Goal: Task Accomplishment & Management: Complete application form

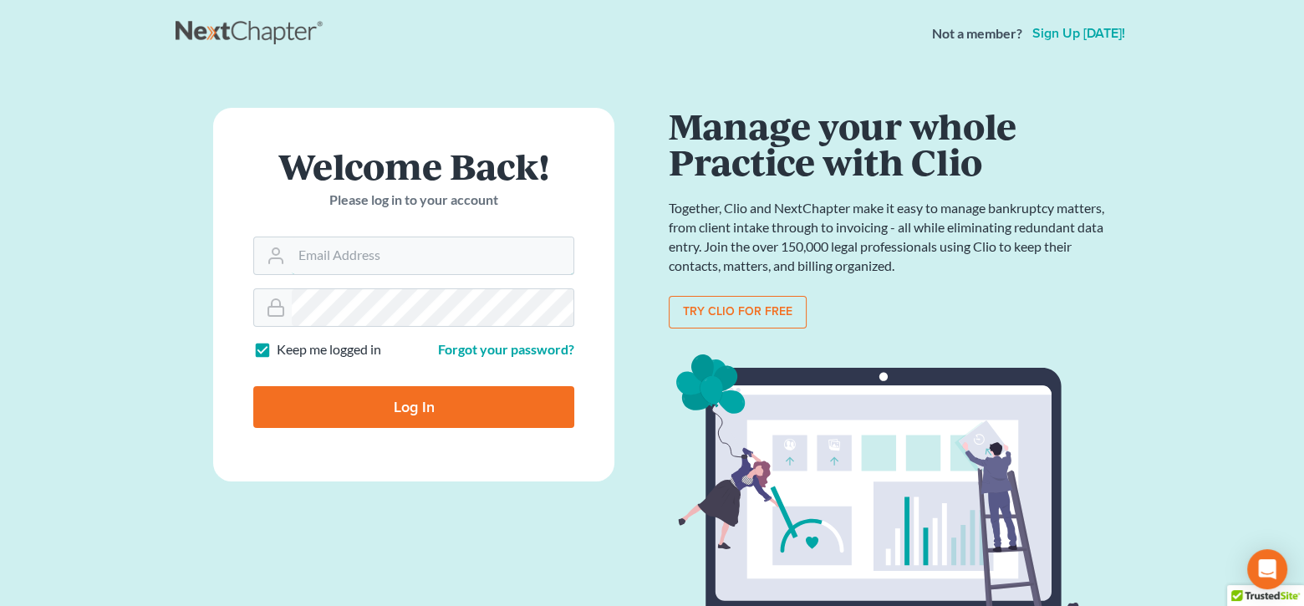
type input "[EMAIL_ADDRESS][DOMAIN_NAME]"
click at [524, 414] on input "Log In" at bounding box center [413, 407] width 321 height 42
type input "Thinking..."
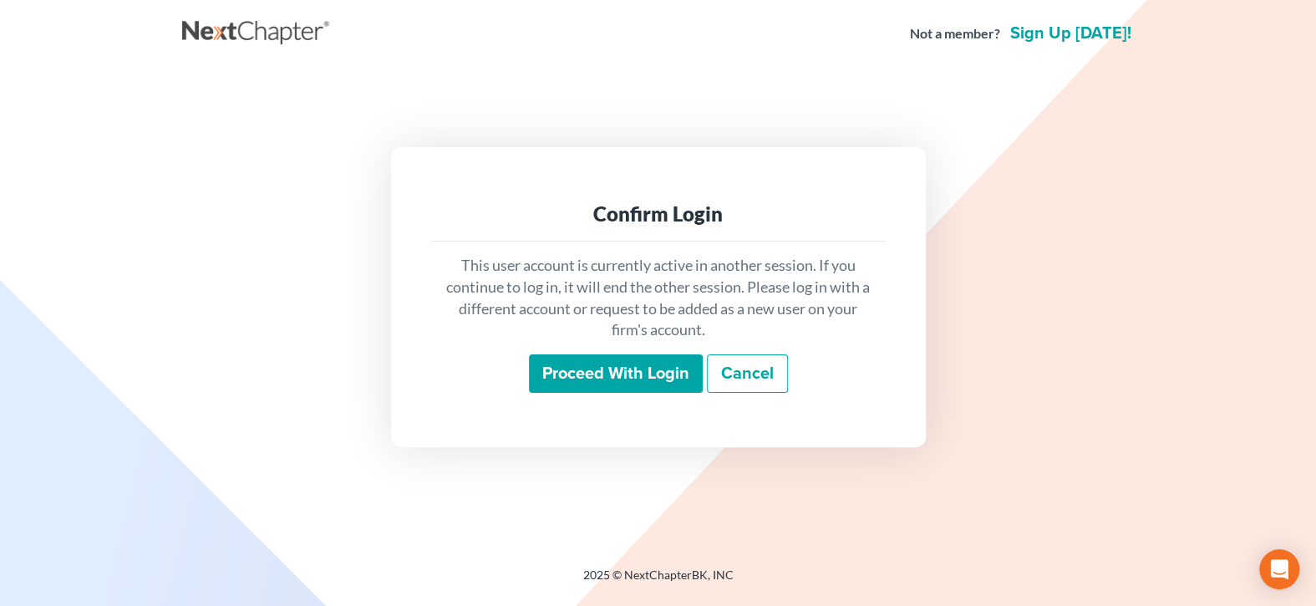
click at [653, 371] on input "Proceed with login" at bounding box center [616, 373] width 174 height 38
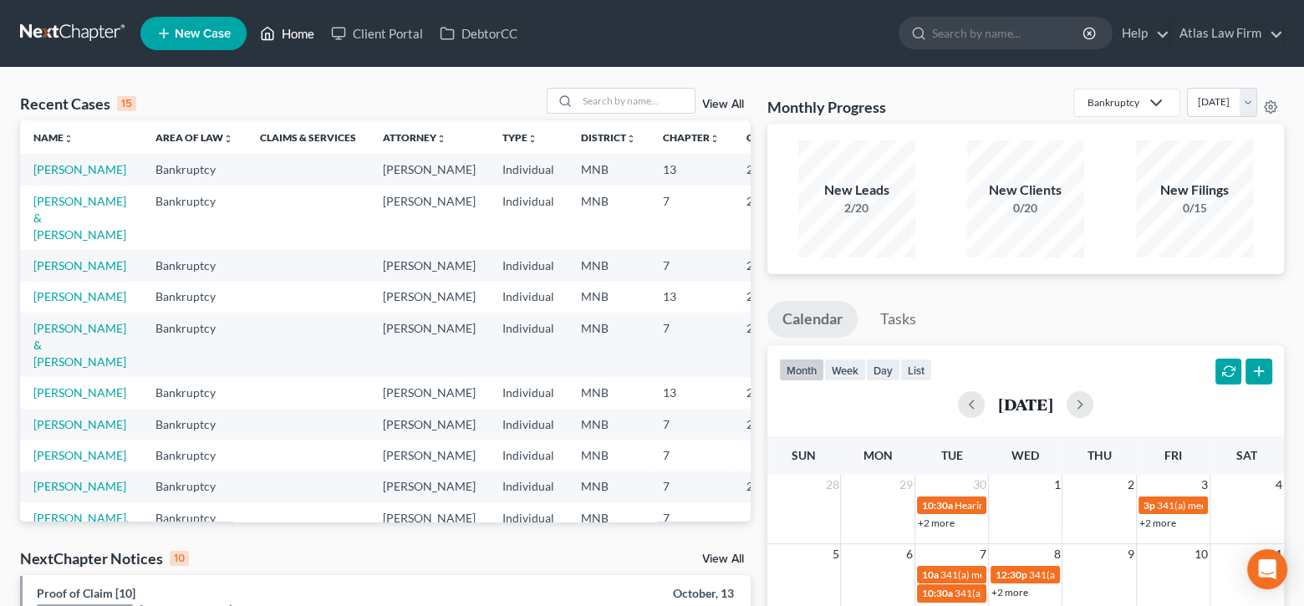
click at [295, 32] on link "Home" at bounding box center [287, 33] width 71 height 30
click at [603, 97] on input "search" at bounding box center [635, 101] width 117 height 24
type input "[PERSON_NAME]"
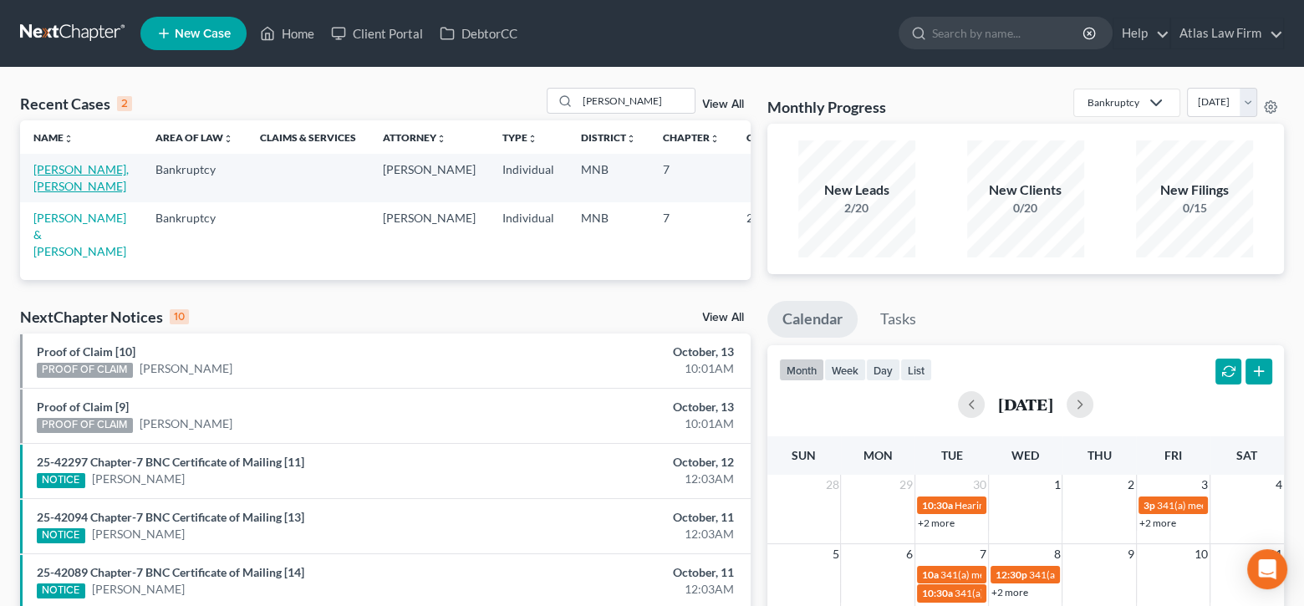
click at [57, 171] on link "[PERSON_NAME], [PERSON_NAME]" at bounding box center [80, 177] width 95 height 31
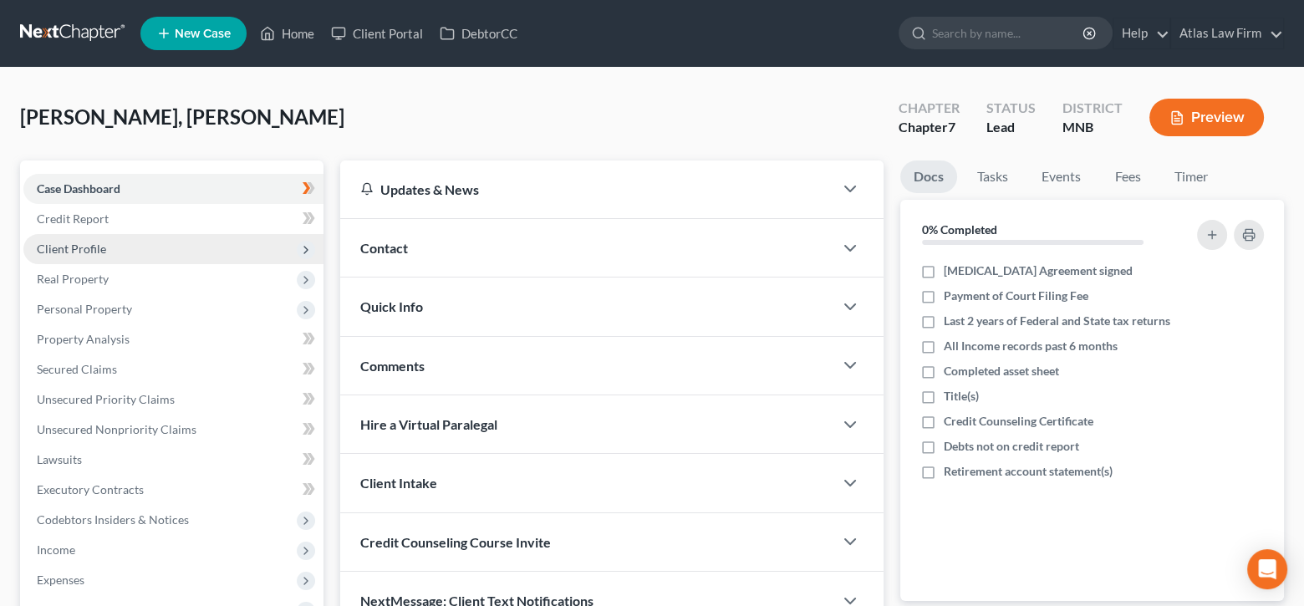
click at [99, 242] on span "Client Profile" at bounding box center [71, 248] width 69 height 14
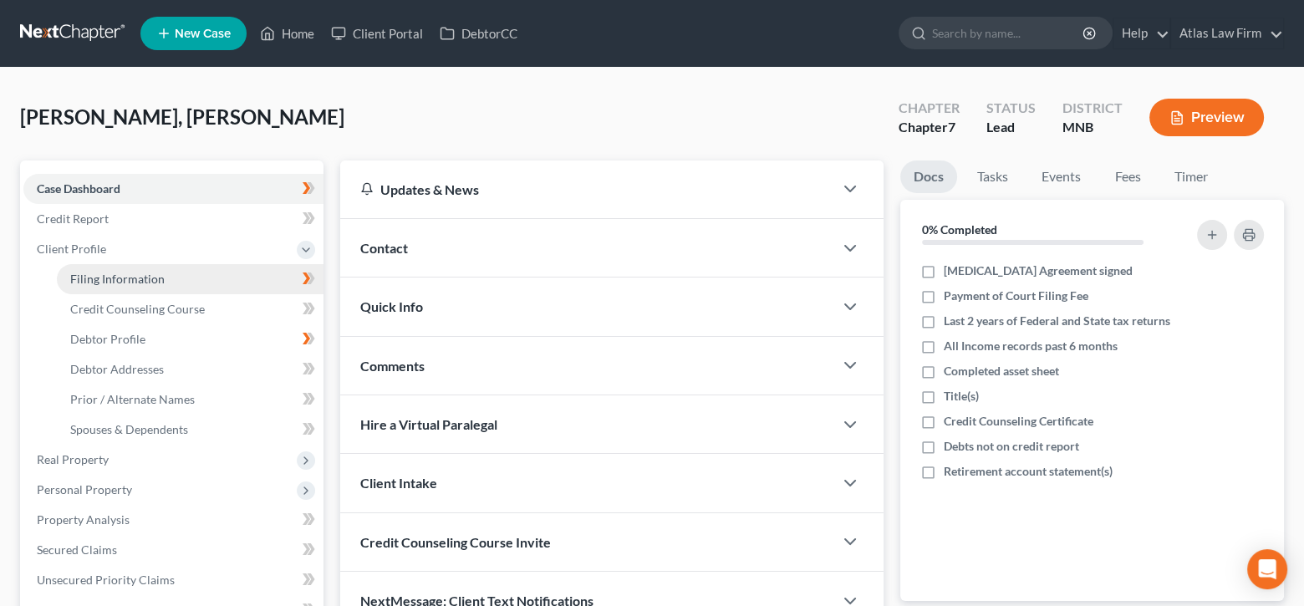
click at [114, 269] on link "Filing Information" at bounding box center [190, 279] width 267 height 30
select select "1"
select select "0"
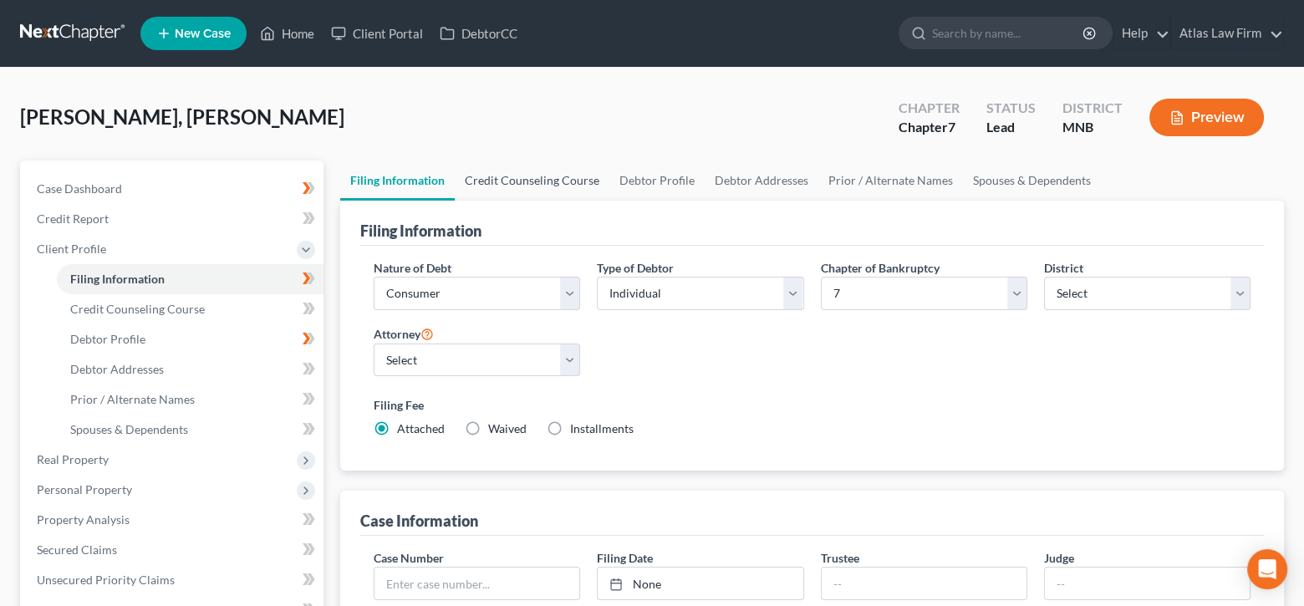
click at [539, 179] on link "Credit Counseling Course" at bounding box center [532, 180] width 155 height 40
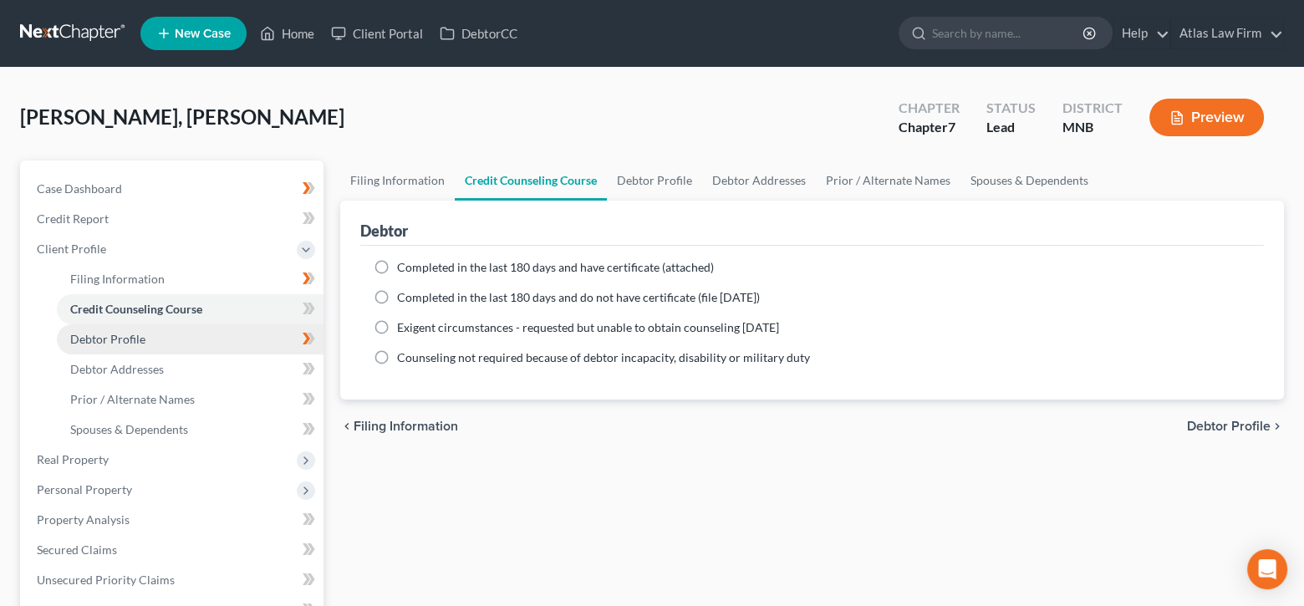
click at [195, 346] on link "Debtor Profile" at bounding box center [190, 339] width 267 height 30
select select "0"
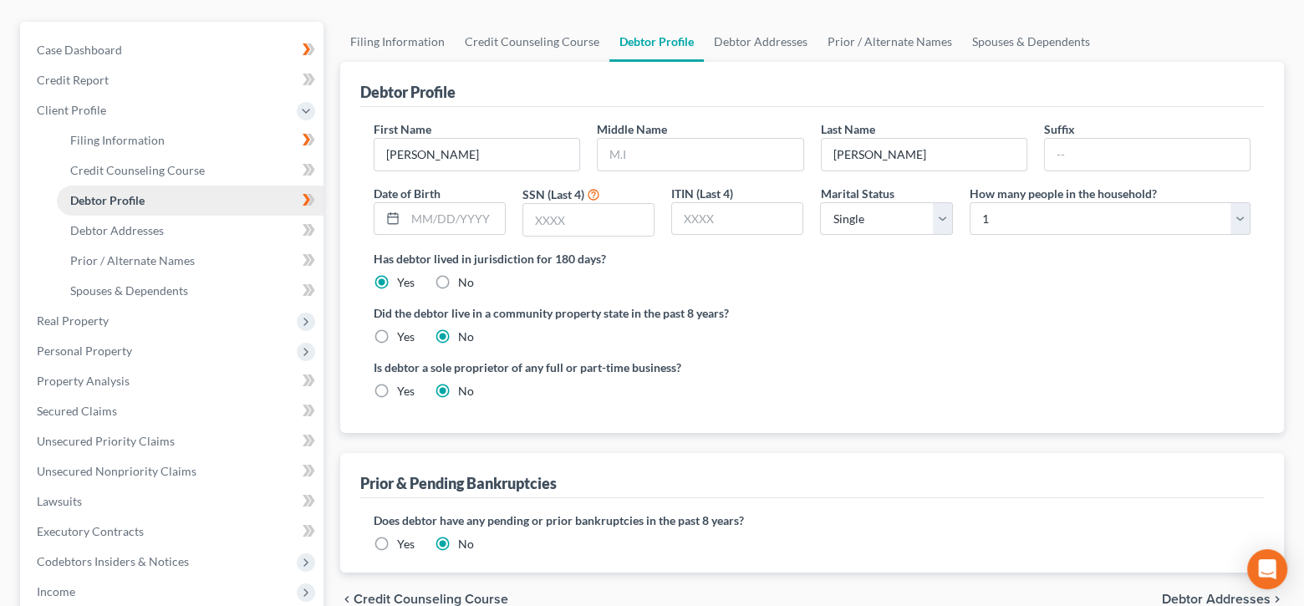
scroll to position [167, 0]
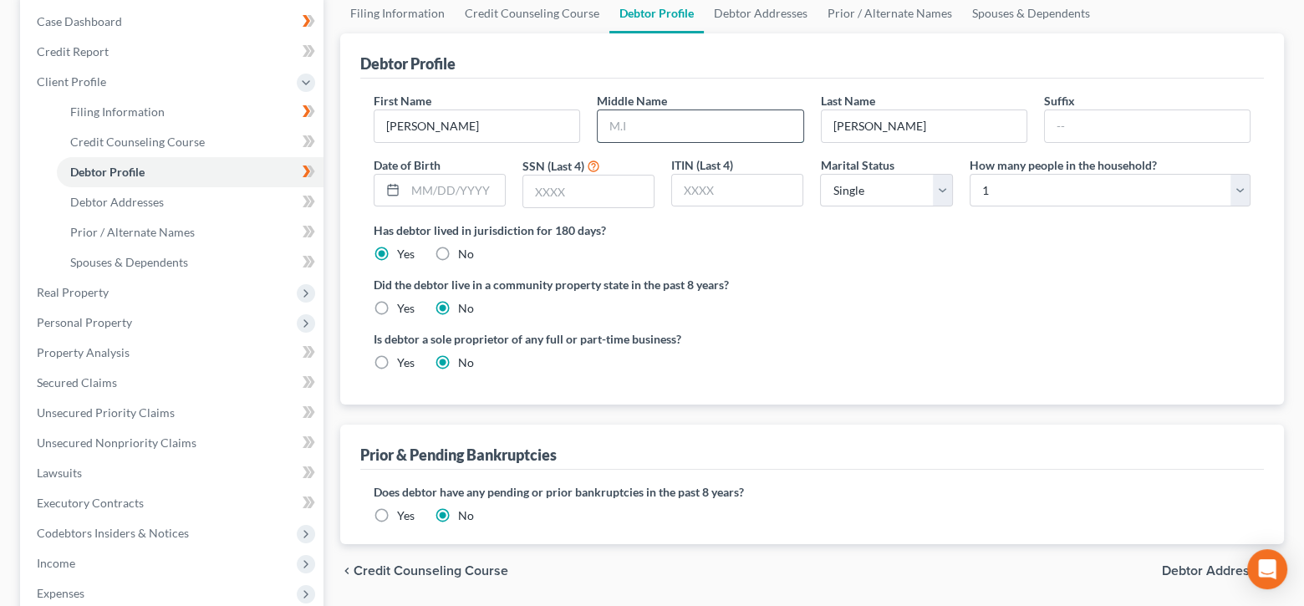
click at [713, 118] on input "text" at bounding box center [699, 126] width 205 height 32
type input "Tyrale"
type input "[DATE]"
type input "5096"
select select "3"
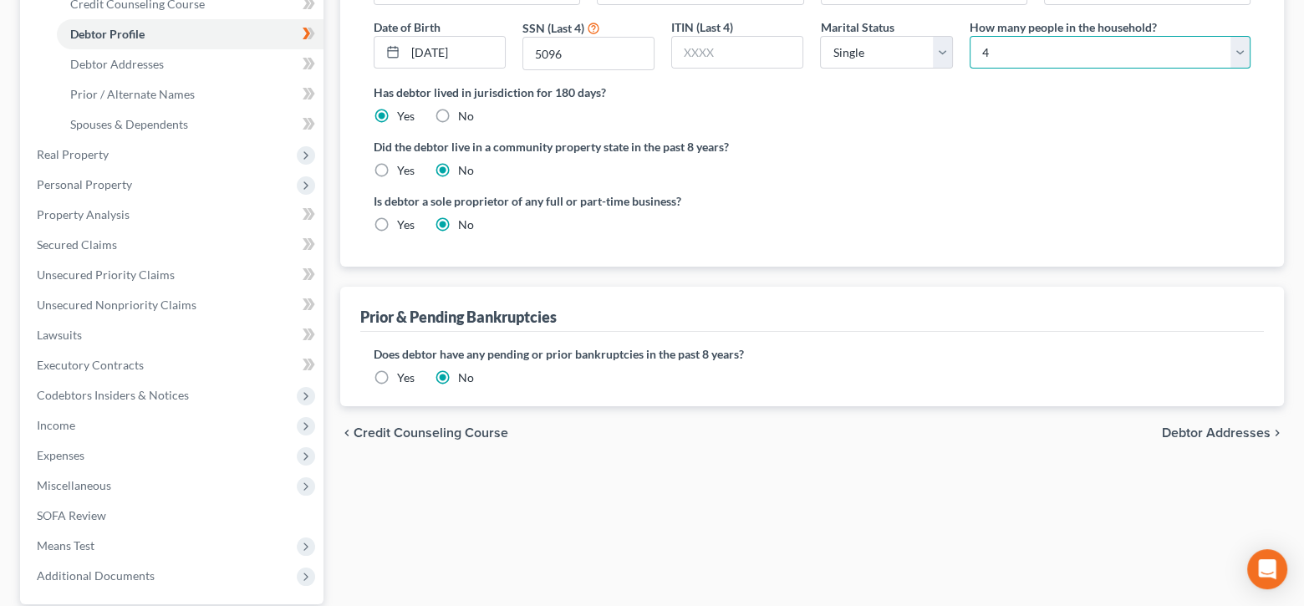
scroll to position [334, 0]
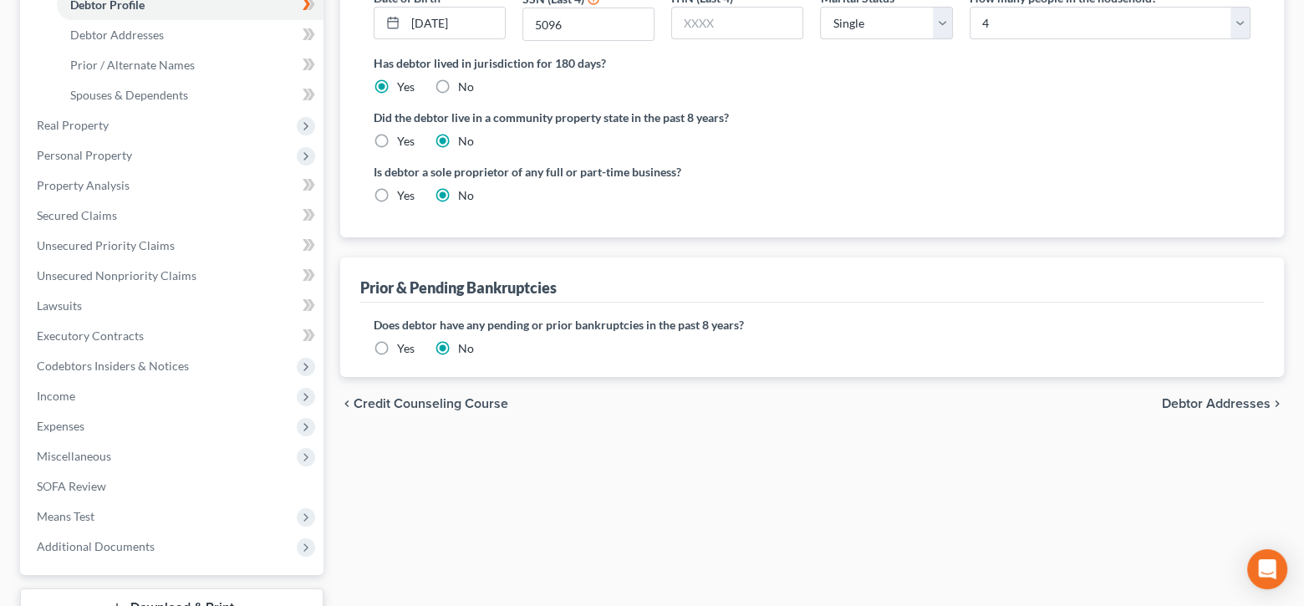
click at [1219, 397] on span "Debtor Addresses" at bounding box center [1216, 403] width 109 height 13
select select "0"
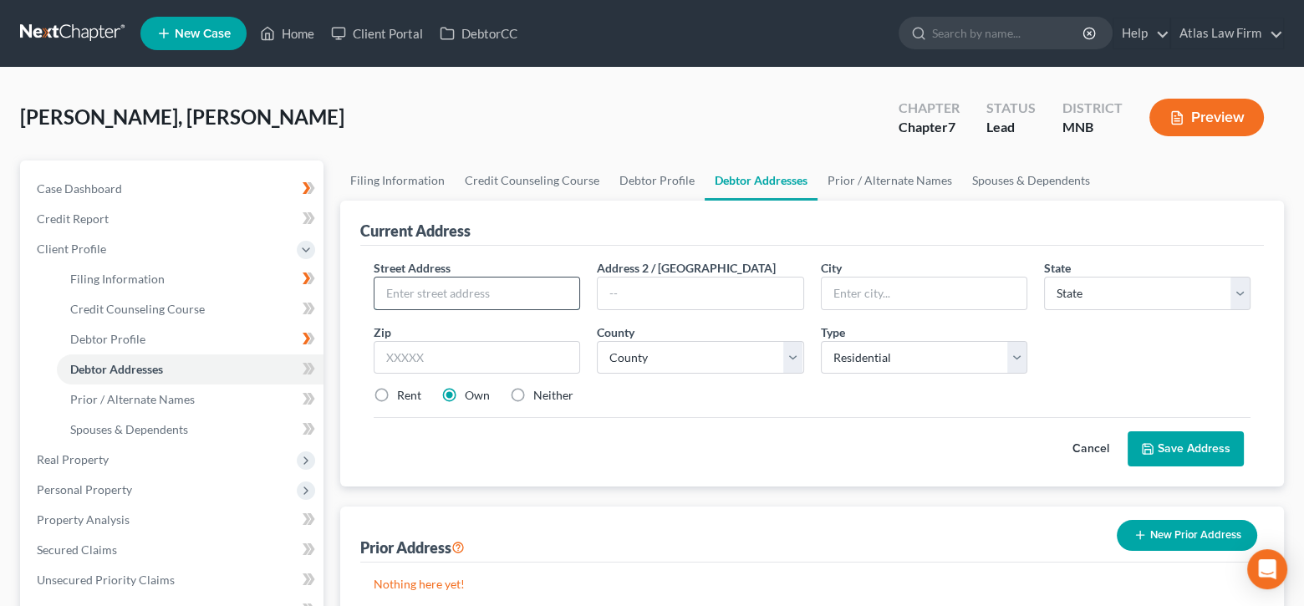
click at [470, 293] on input "text" at bounding box center [476, 293] width 205 height 32
type input "2009 Gunflint Trail"
type input "55444"
type input "[GEOGRAPHIC_DATA]"
select select "24"
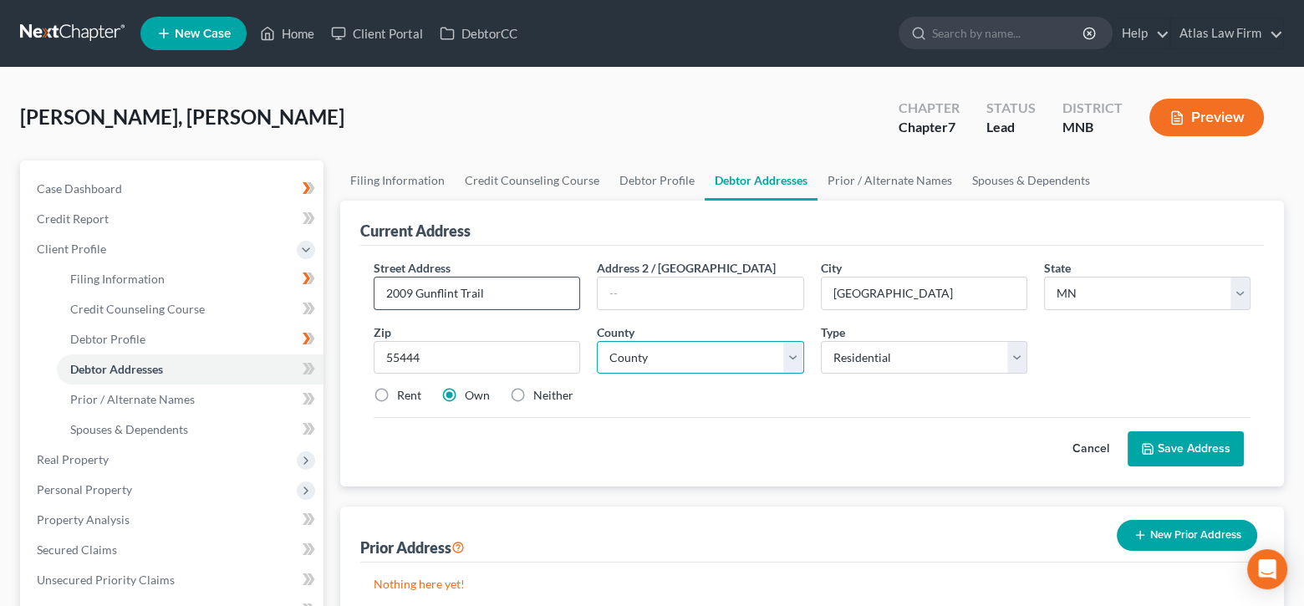
select select "26"
click at [533, 389] on label "Neither" at bounding box center [553, 395] width 40 height 17
click at [540, 389] on input "Neither" at bounding box center [545, 392] width 11 height 11
radio input "true"
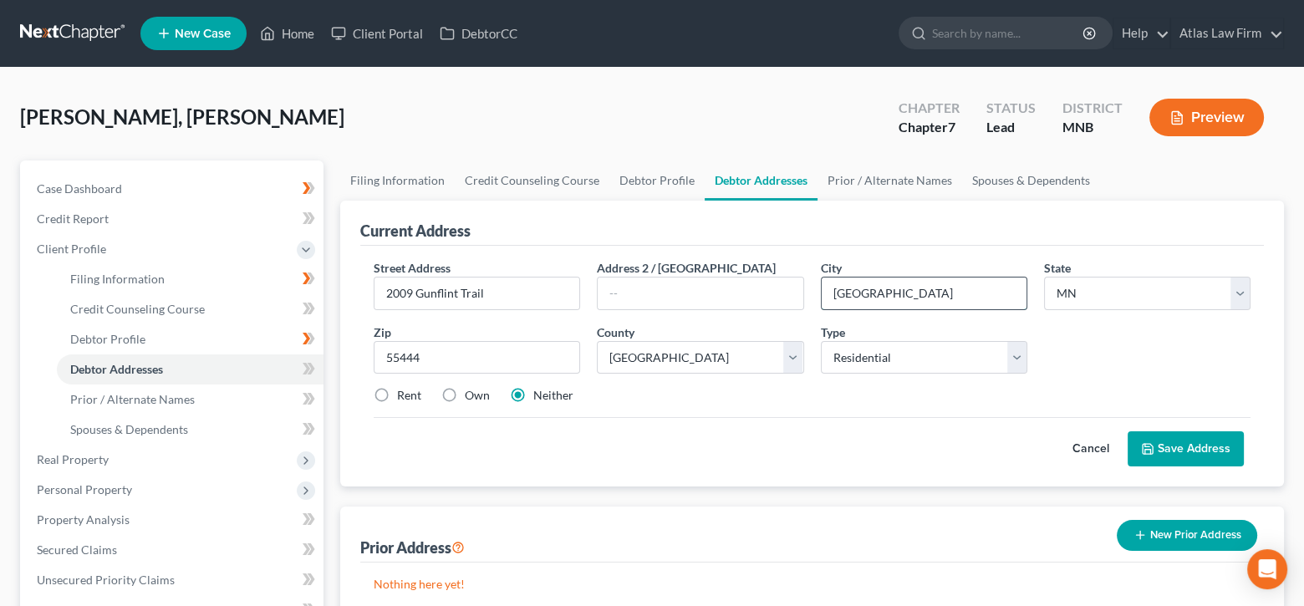
drag, startPoint x: 966, startPoint y: 282, endPoint x: 828, endPoint y: 300, distance: 139.0
click at [834, 299] on input "[GEOGRAPHIC_DATA]" at bounding box center [923, 293] width 205 height 32
click at [828, 301] on input "[GEOGRAPHIC_DATA]" at bounding box center [923, 293] width 205 height 32
type input "[GEOGRAPHIC_DATA]"
click at [1167, 445] on button "Save Address" at bounding box center [1185, 448] width 116 height 35
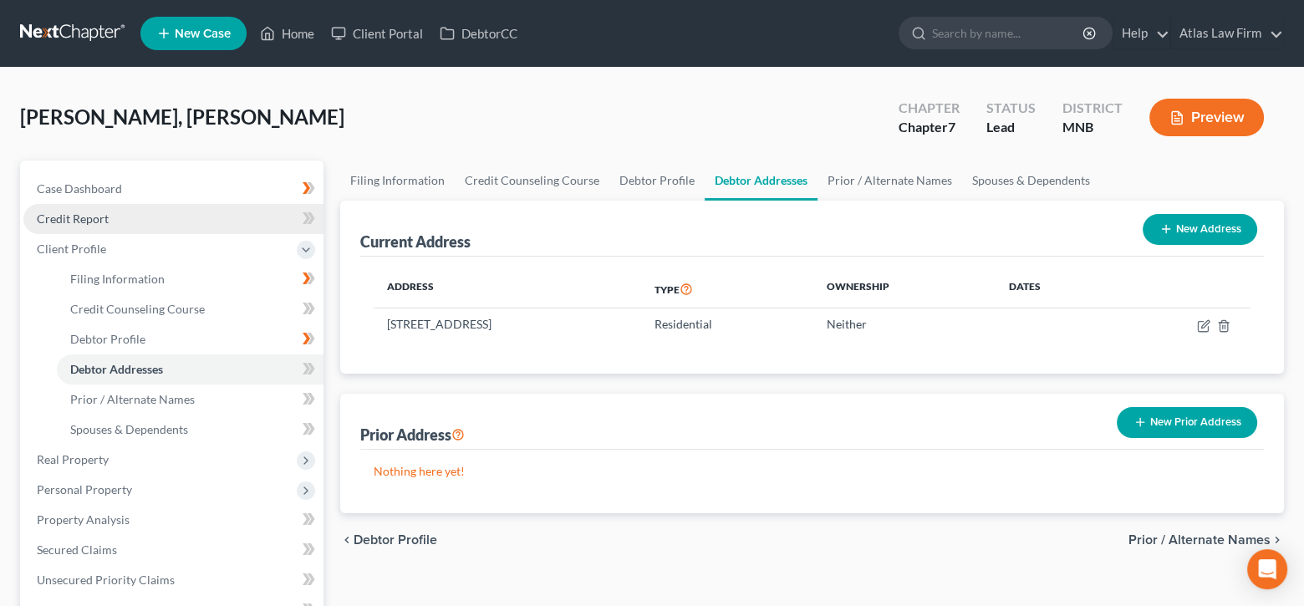
click at [125, 216] on link "Credit Report" at bounding box center [173, 219] width 300 height 30
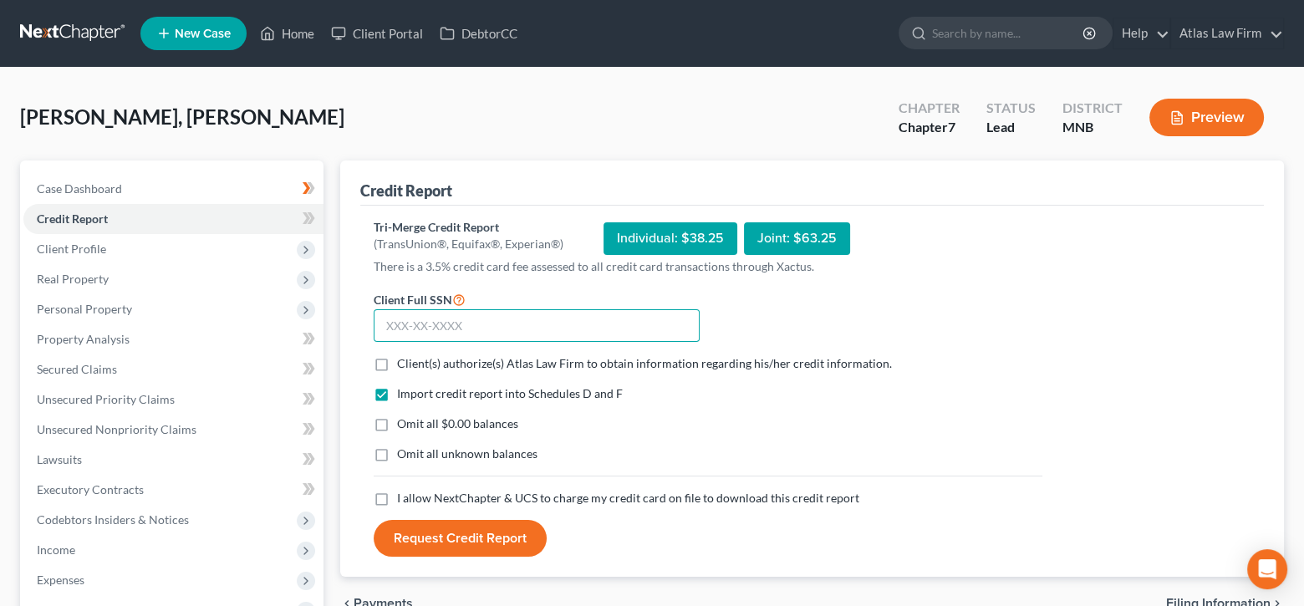
click at [543, 323] on input "text" at bounding box center [537, 325] width 326 height 33
type input "652-03-5096"
click at [397, 358] on label "Client(s) authorize(s) Atlas Law Firm to obtain information regarding his/her c…" at bounding box center [644, 363] width 495 height 17
click at [404, 358] on input "Client(s) authorize(s) Atlas Law Firm to obtain information regarding his/her c…" at bounding box center [409, 360] width 11 height 11
checkbox input "true"
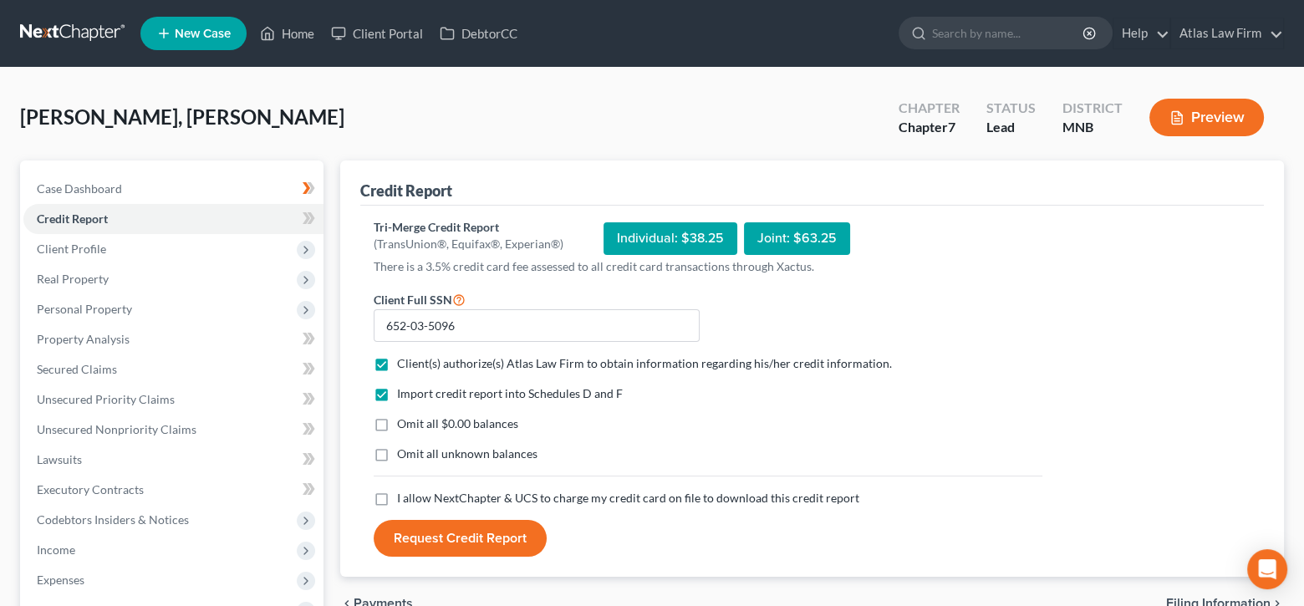
click at [397, 423] on label "Omit all $0.00 balances" at bounding box center [457, 423] width 121 height 17
click at [404, 423] on input "Omit all $0.00 balances" at bounding box center [409, 420] width 11 height 11
checkbox input "true"
click at [397, 495] on label "I allow NextChapter & UCS to charge my credit card on file to download this cre…" at bounding box center [628, 498] width 462 height 17
click at [404, 495] on input "I allow NextChapter & UCS to charge my credit card on file to download this cre…" at bounding box center [409, 495] width 11 height 11
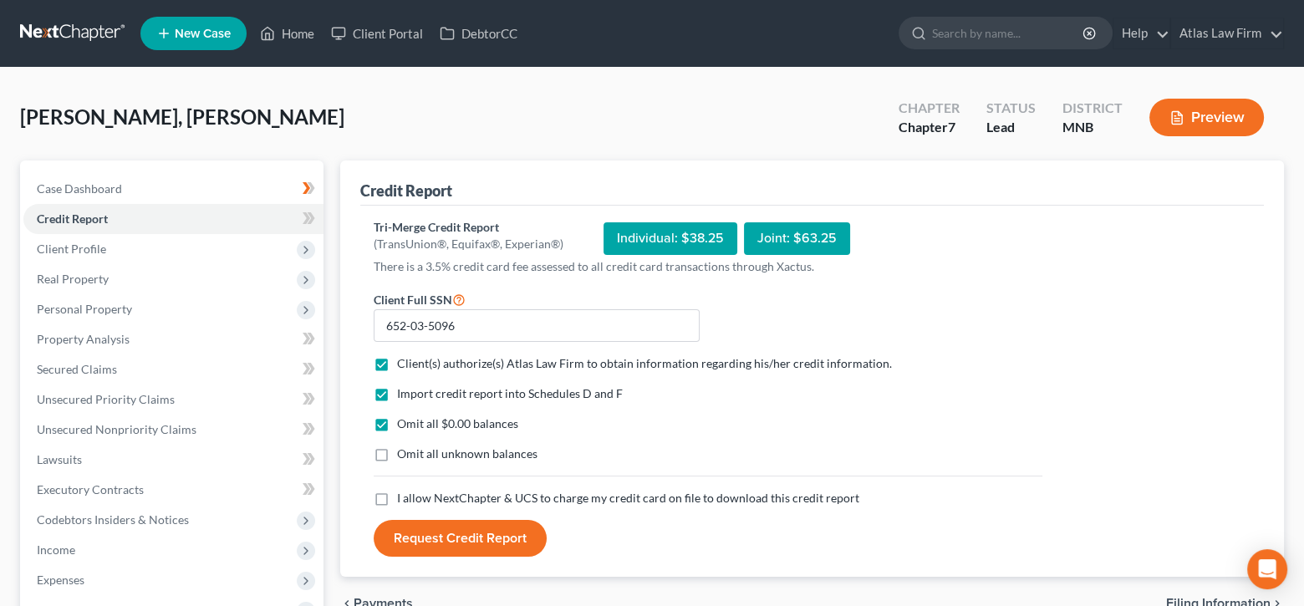
checkbox input "true"
click at [455, 543] on button "Request Credit Report" at bounding box center [460, 538] width 173 height 37
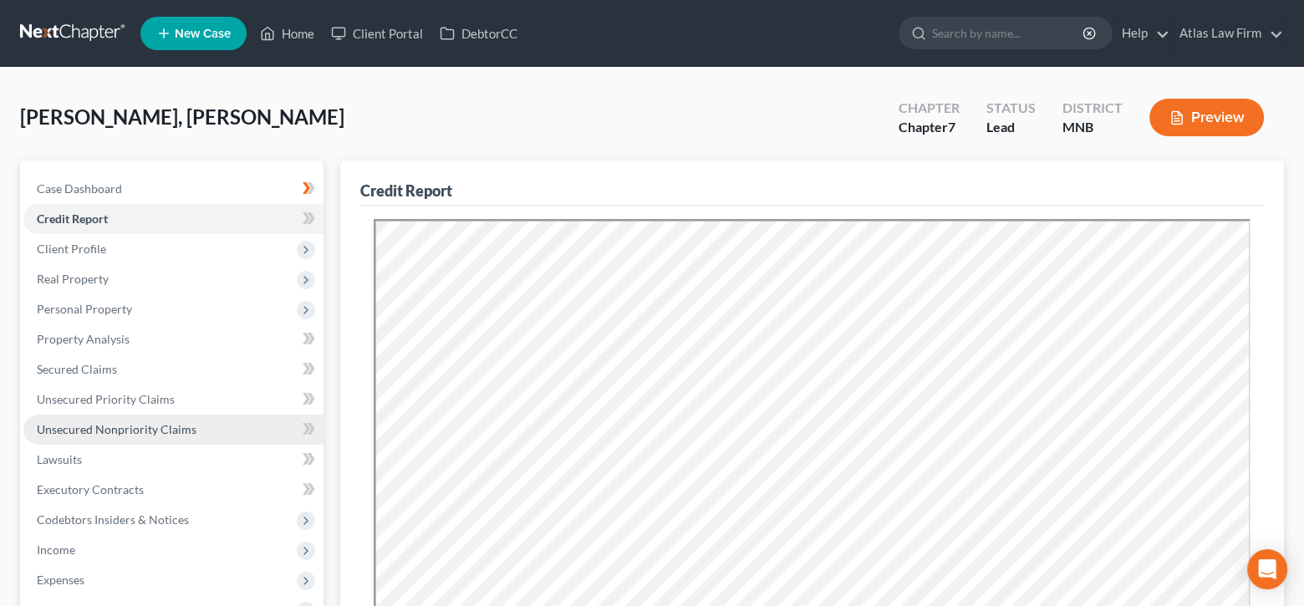
click at [128, 432] on span "Unsecured Nonpriority Claims" at bounding box center [117, 429] width 160 height 14
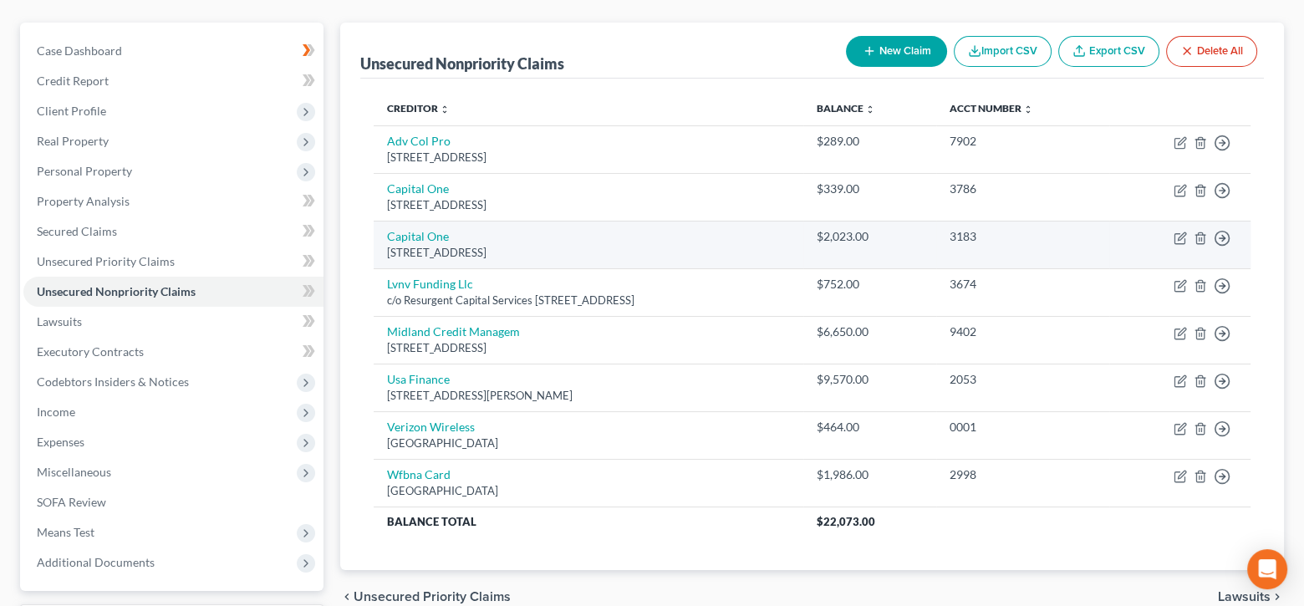
scroll to position [112, 0]
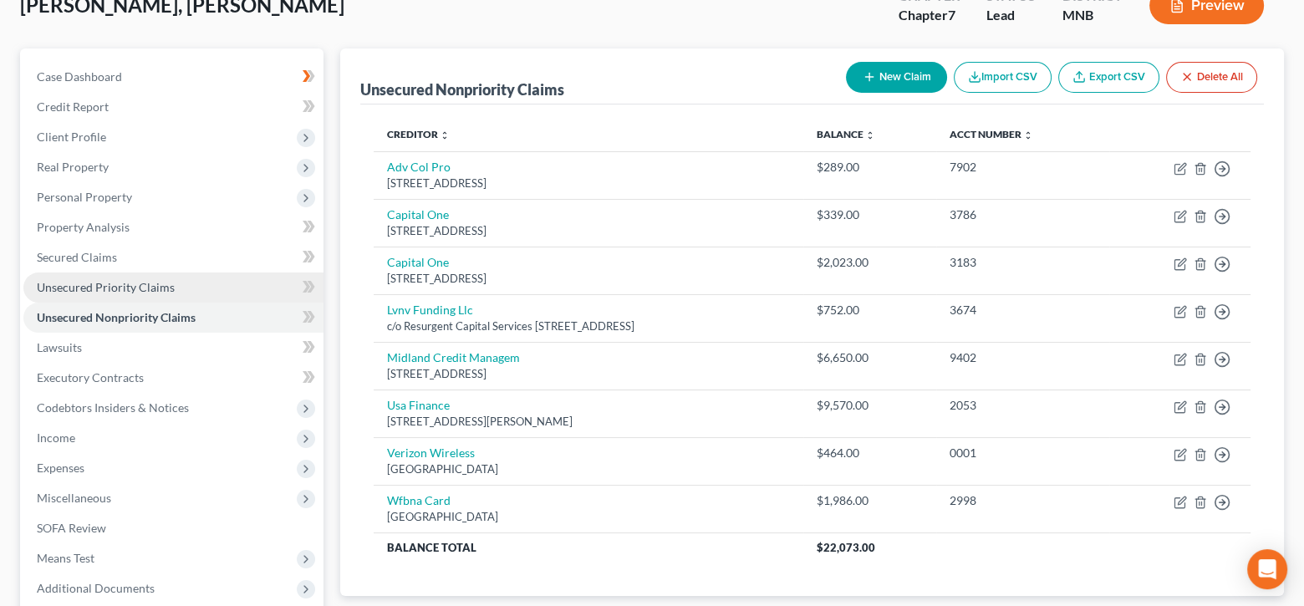
click at [186, 292] on link "Unsecured Priority Claims" at bounding box center [173, 287] width 300 height 30
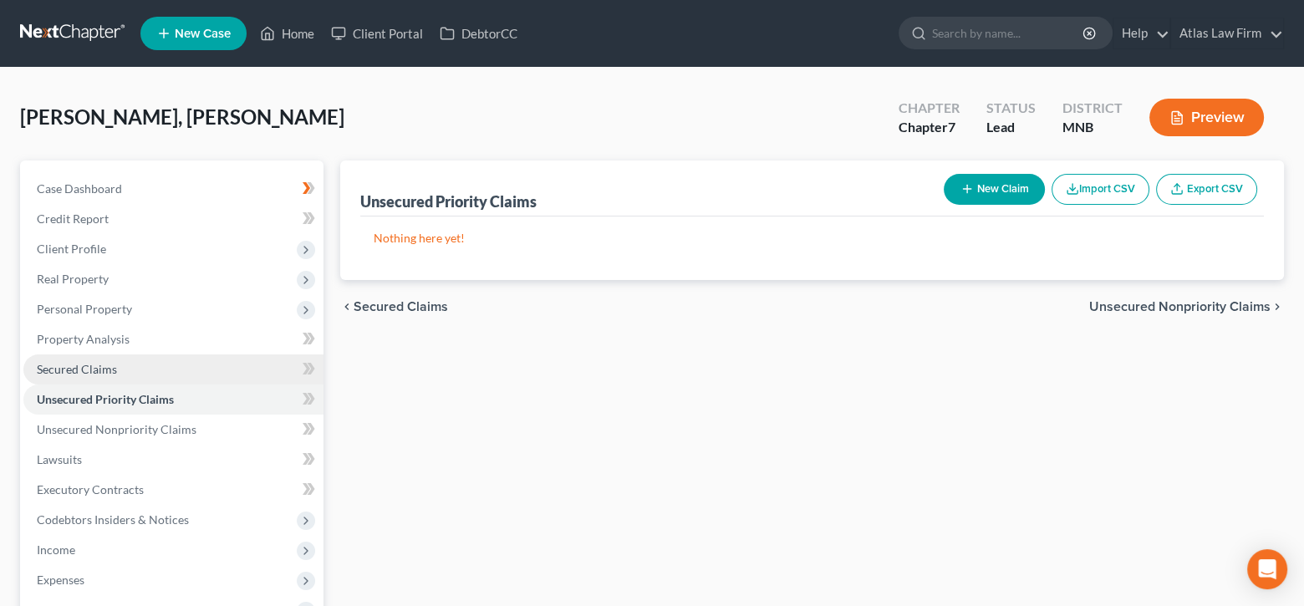
click at [112, 358] on link "Secured Claims" at bounding box center [173, 369] width 300 height 30
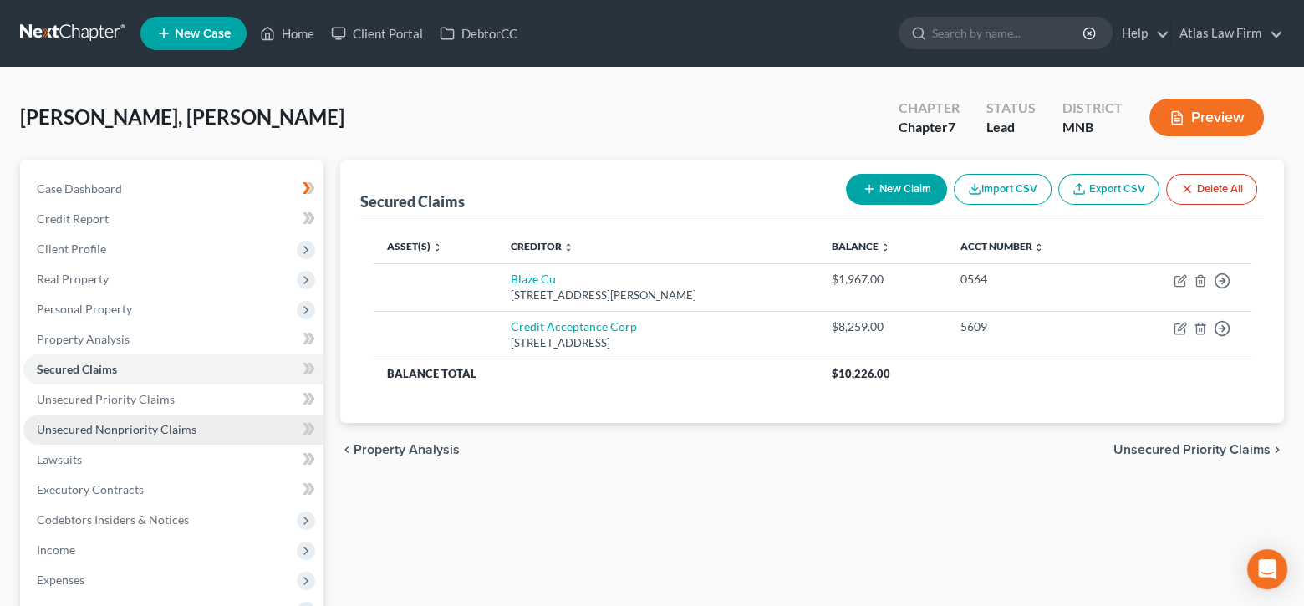
click at [116, 429] on span "Unsecured Nonpriority Claims" at bounding box center [117, 429] width 160 height 14
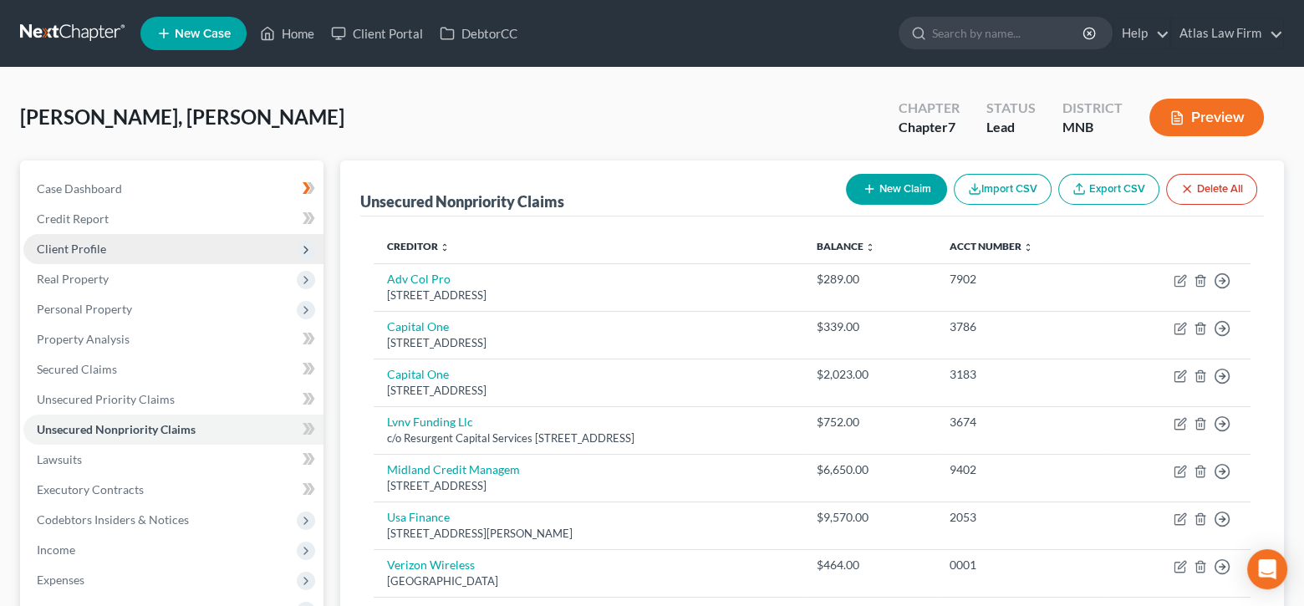
click at [124, 252] on span "Client Profile" at bounding box center [173, 249] width 300 height 30
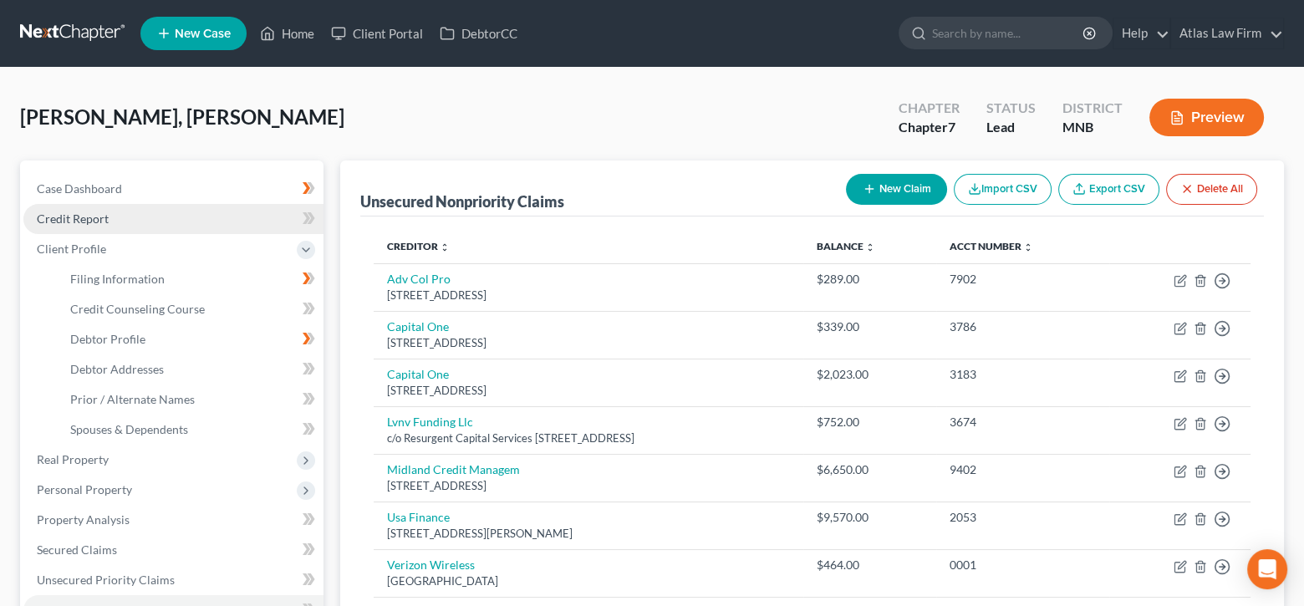
click at [139, 220] on link "Credit Report" at bounding box center [173, 219] width 300 height 30
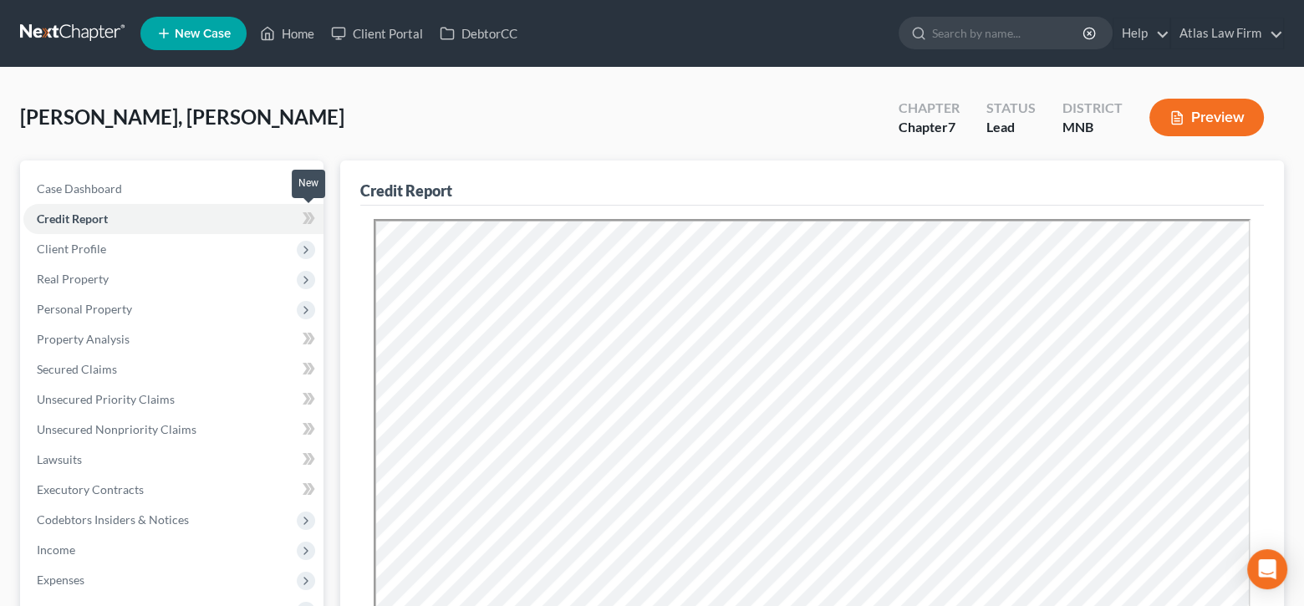
click at [311, 221] on g at bounding box center [308, 218] width 13 height 12
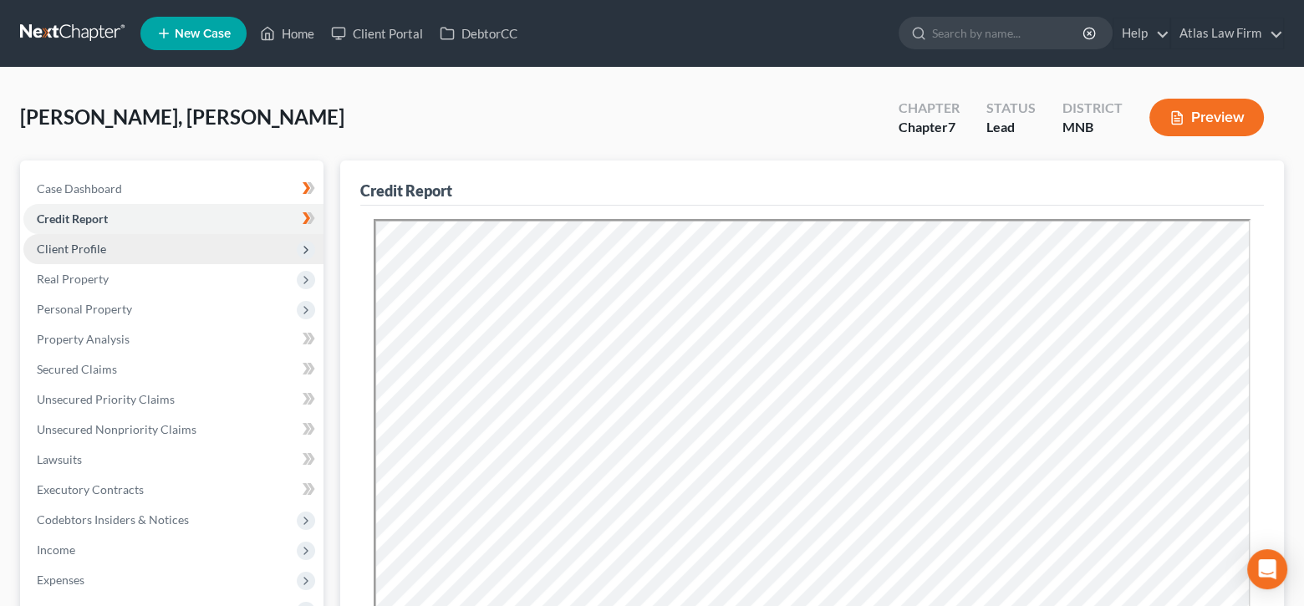
click at [233, 244] on span "Client Profile" at bounding box center [173, 249] width 300 height 30
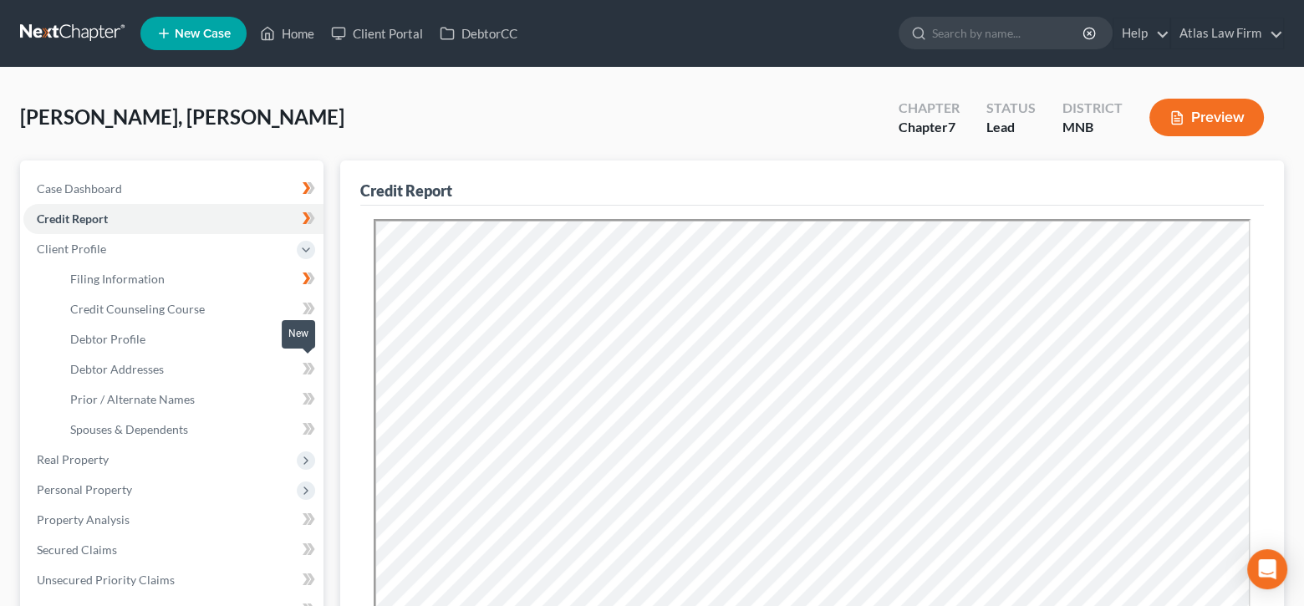
click at [301, 366] on span at bounding box center [308, 370] width 29 height 25
click at [205, 427] on link "Spouses & Dependents" at bounding box center [190, 429] width 267 height 30
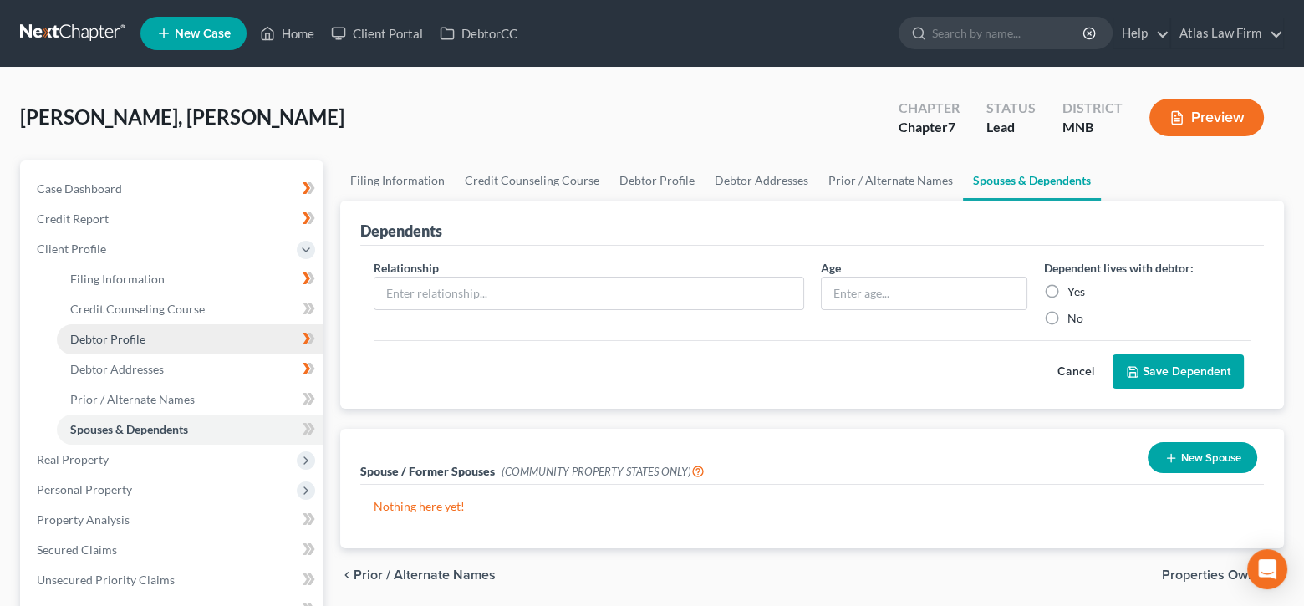
click at [164, 330] on link "Debtor Profile" at bounding box center [190, 339] width 267 height 30
select select "0"
select select "3"
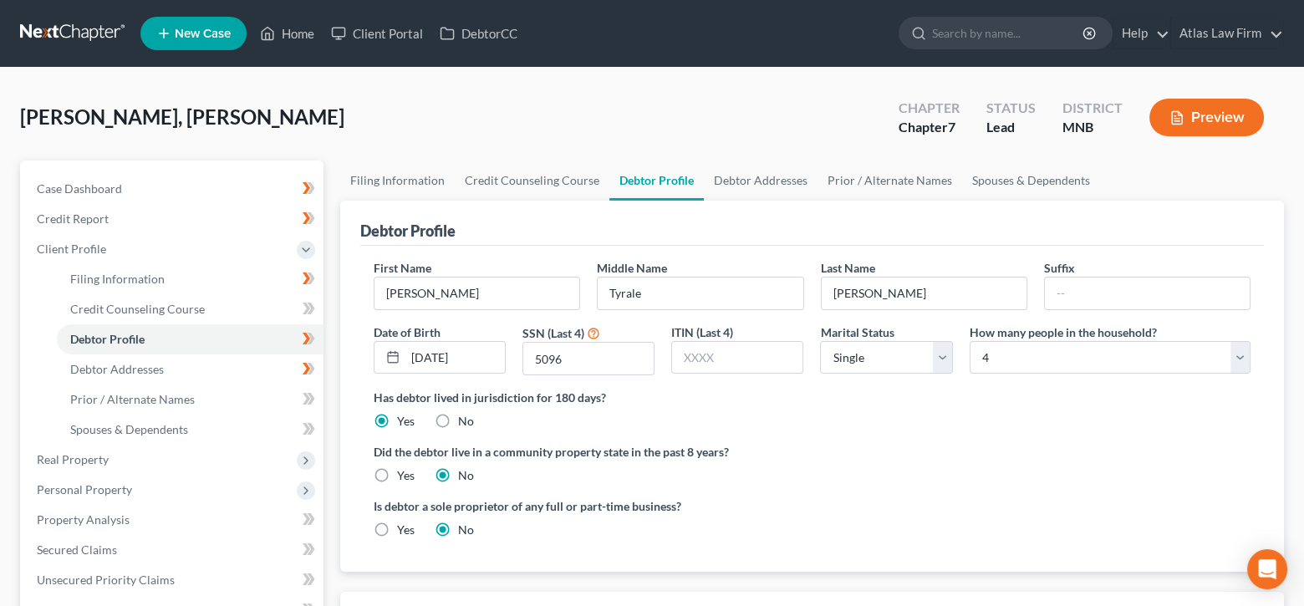
scroll to position [167, 0]
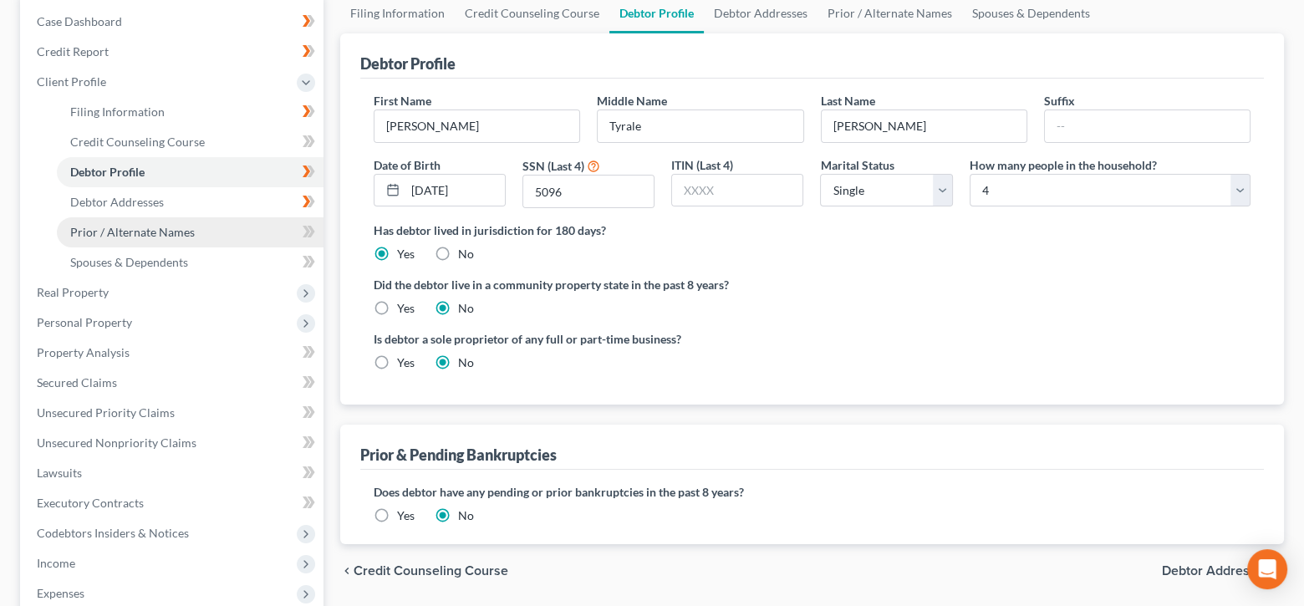
click at [262, 242] on link "Prior / Alternate Names" at bounding box center [190, 232] width 267 height 30
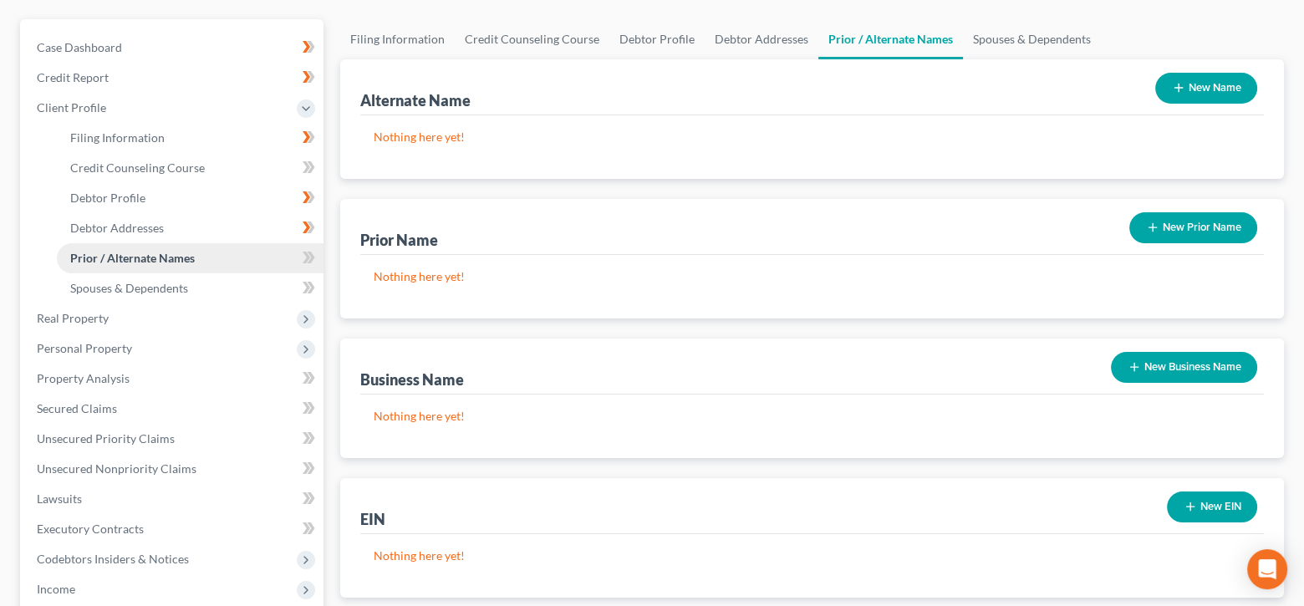
scroll to position [167, 0]
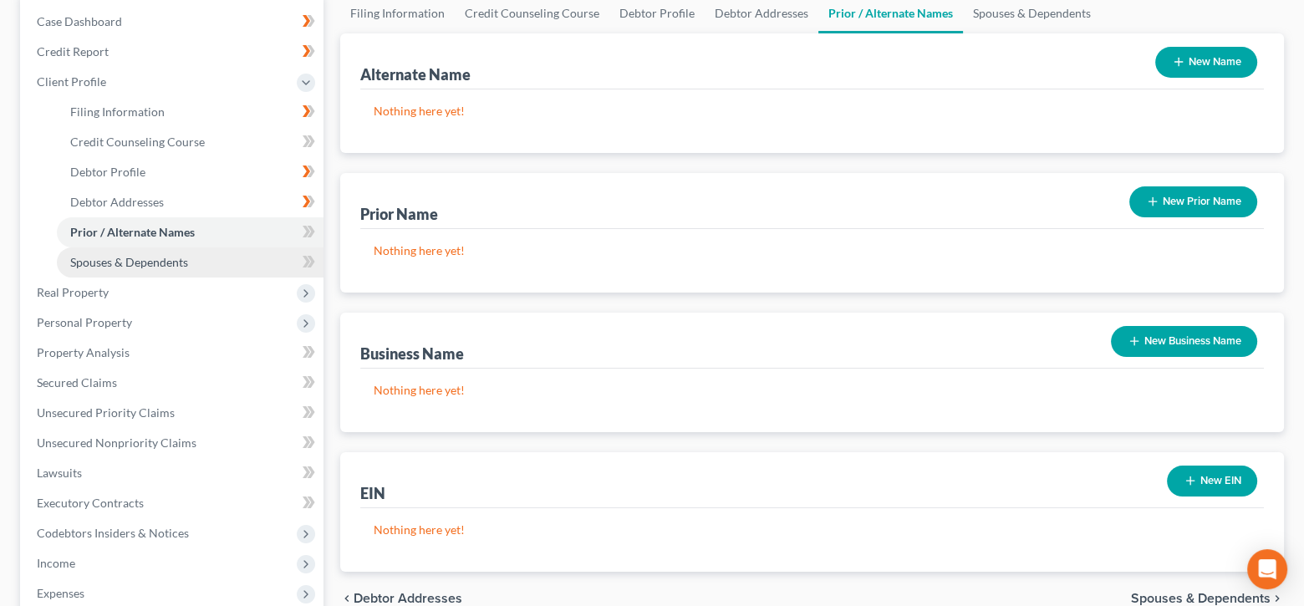
click at [232, 264] on link "Spouses & Dependents" at bounding box center [190, 262] width 267 height 30
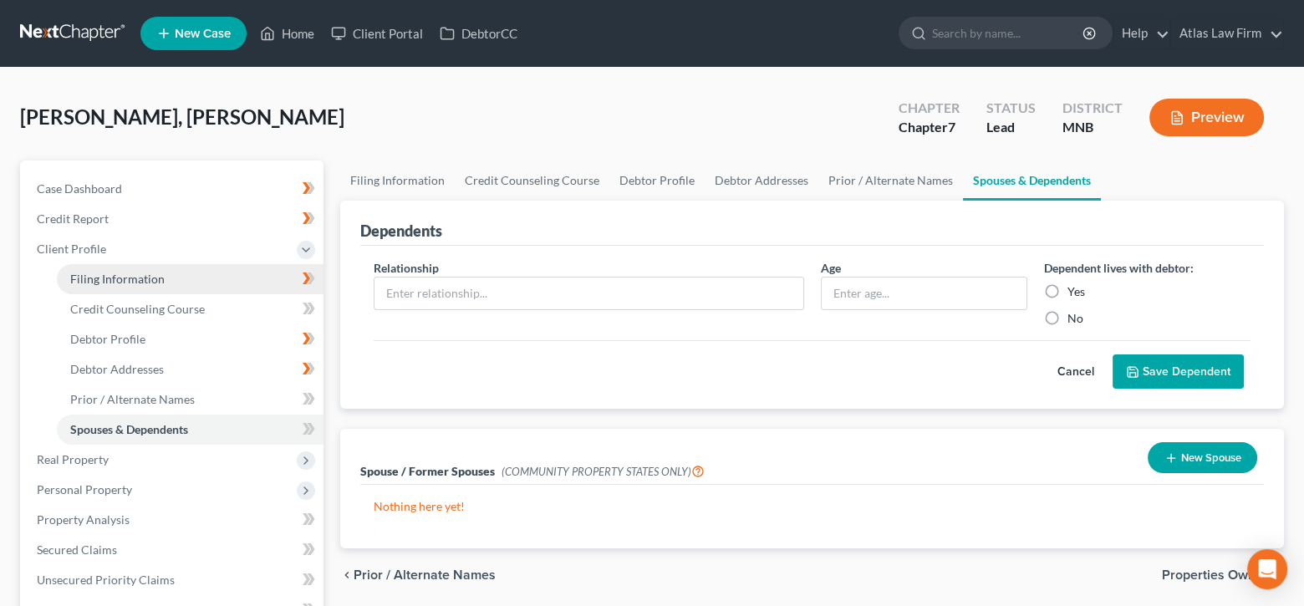
click at [137, 272] on span "Filing Information" at bounding box center [117, 279] width 94 height 14
select select "1"
select select "0"
select select "42"
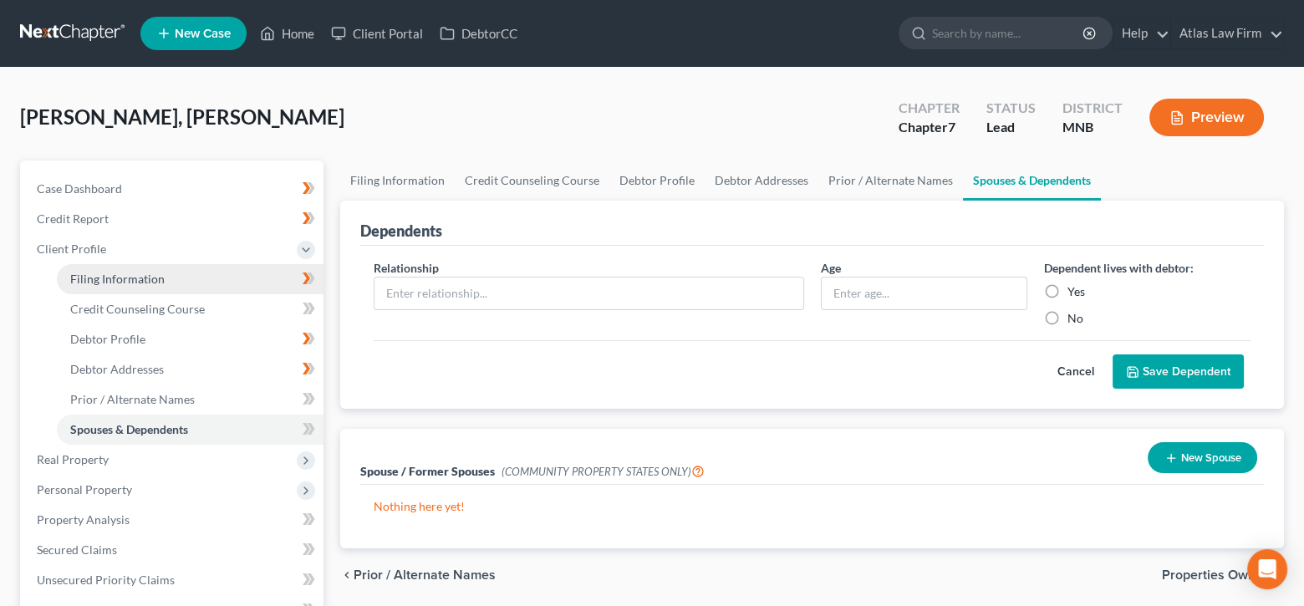
select select "0"
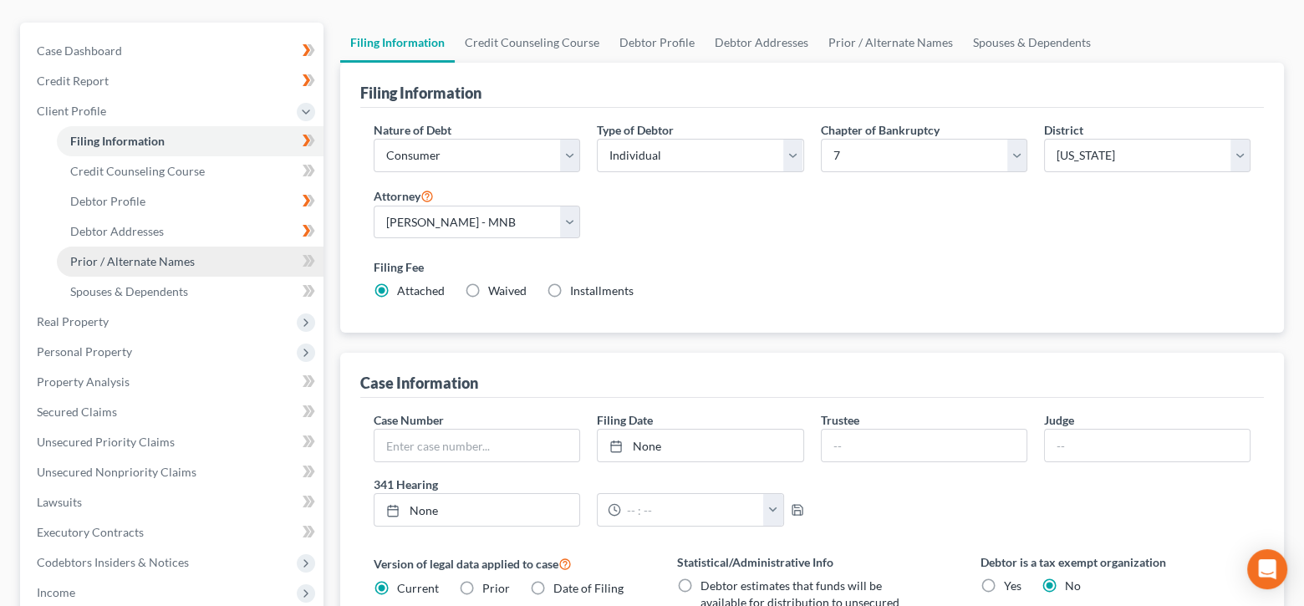
scroll to position [167, 0]
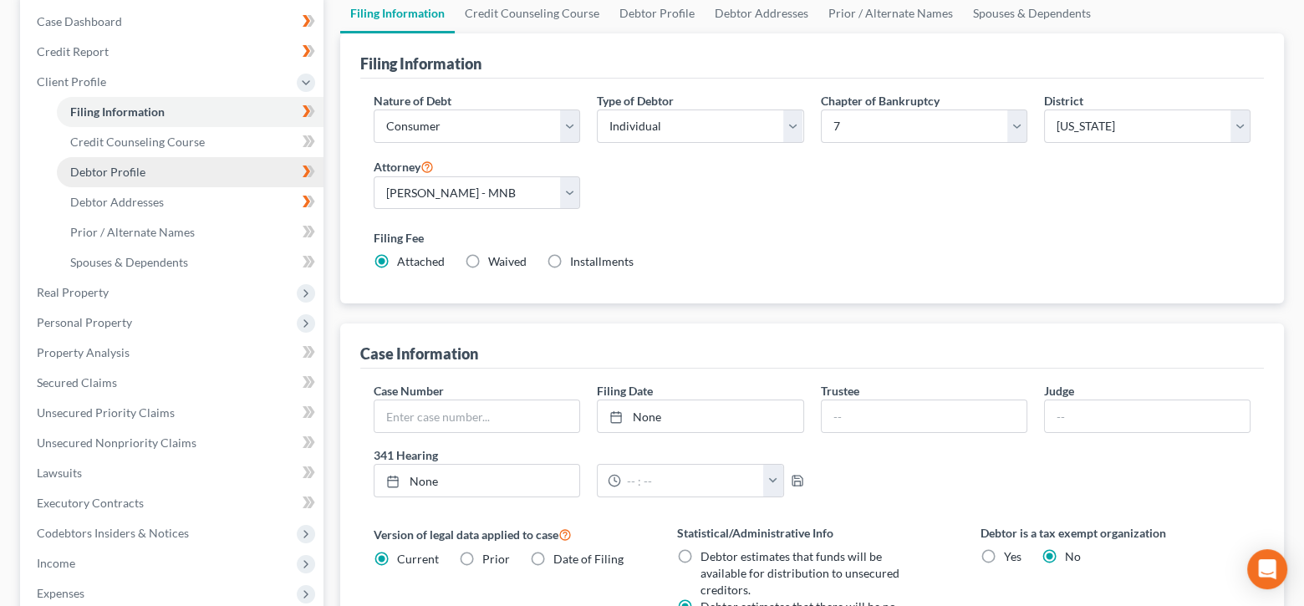
click at [154, 174] on link "Debtor Profile" at bounding box center [190, 172] width 267 height 30
select select "0"
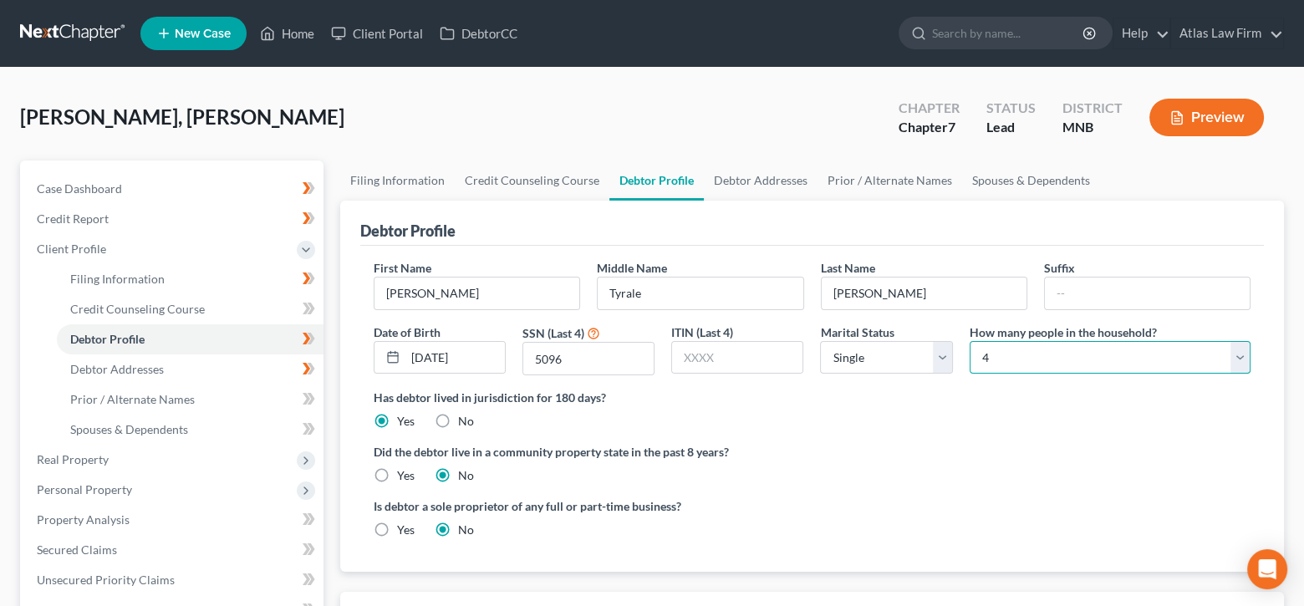
click at [1238, 353] on select "Select 1 2 3 4 5 6 7 8 9 10 11 12 13 14 15 16 17 18 19 20" at bounding box center [1109, 357] width 281 height 33
select select "4"
click at [969, 341] on select "Select 1 2 3 4 5 6 7 8 9 10 11 12 13 14 15 16 17 18 19 20" at bounding box center [1109, 357] width 281 height 33
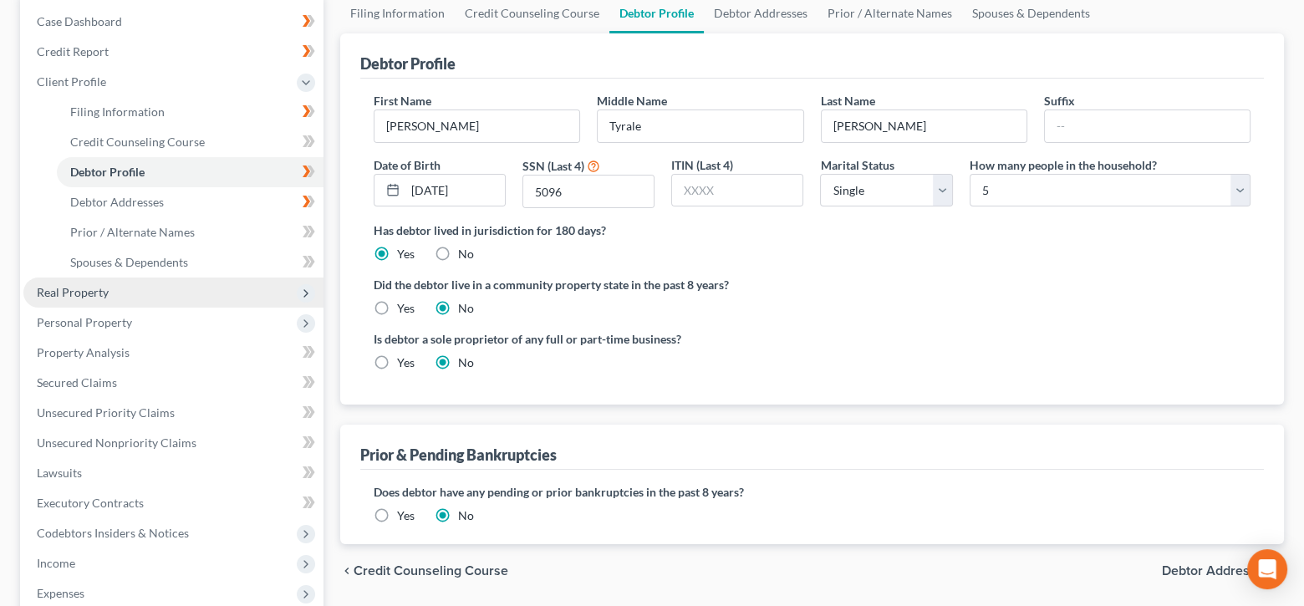
click at [101, 287] on span "Real Property" at bounding box center [73, 292] width 72 height 14
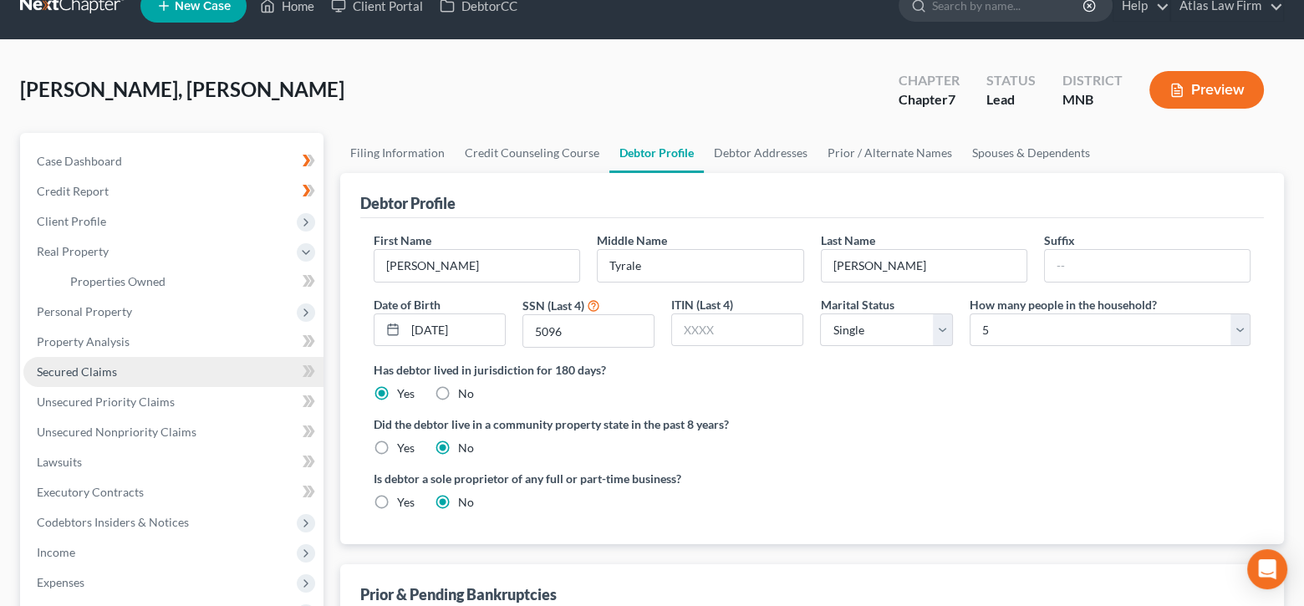
scroll to position [0, 0]
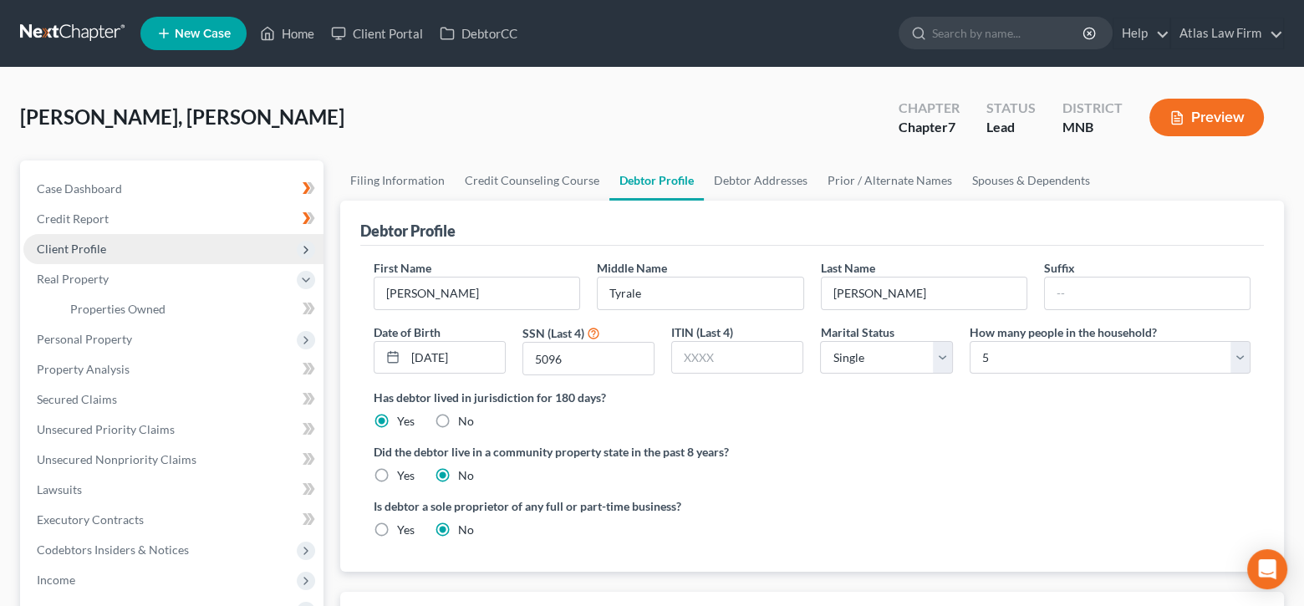
click at [104, 248] on span "Client Profile" at bounding box center [71, 248] width 69 height 14
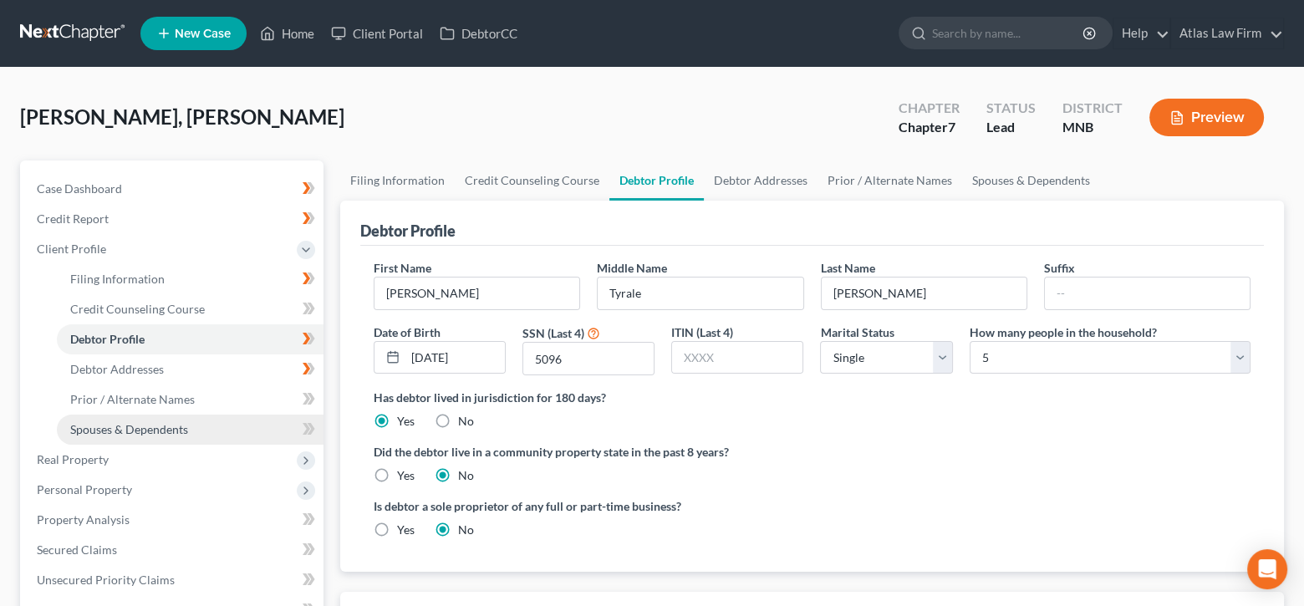
click at [148, 424] on span "Spouses & Dependents" at bounding box center [129, 429] width 118 height 14
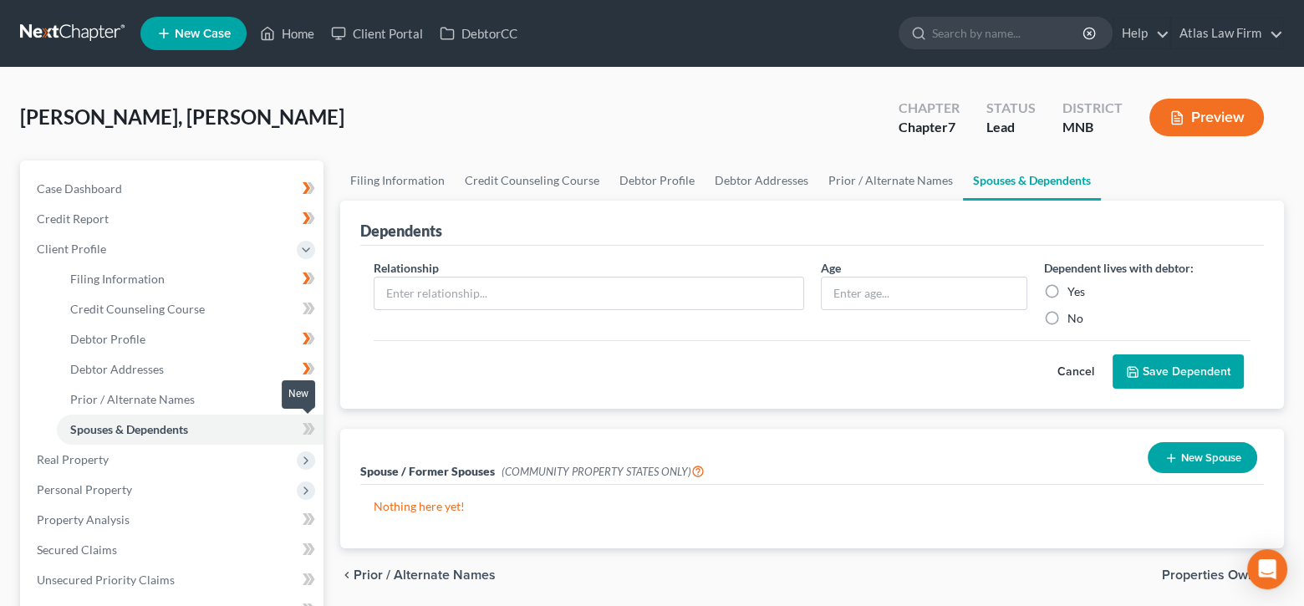
drag, startPoint x: 309, startPoint y: 430, endPoint x: 378, endPoint y: 366, distance: 94.0
click at [309, 430] on icon at bounding box center [312, 429] width 8 height 12
click at [445, 289] on input "text" at bounding box center [588, 293] width 429 height 32
type input "Child"
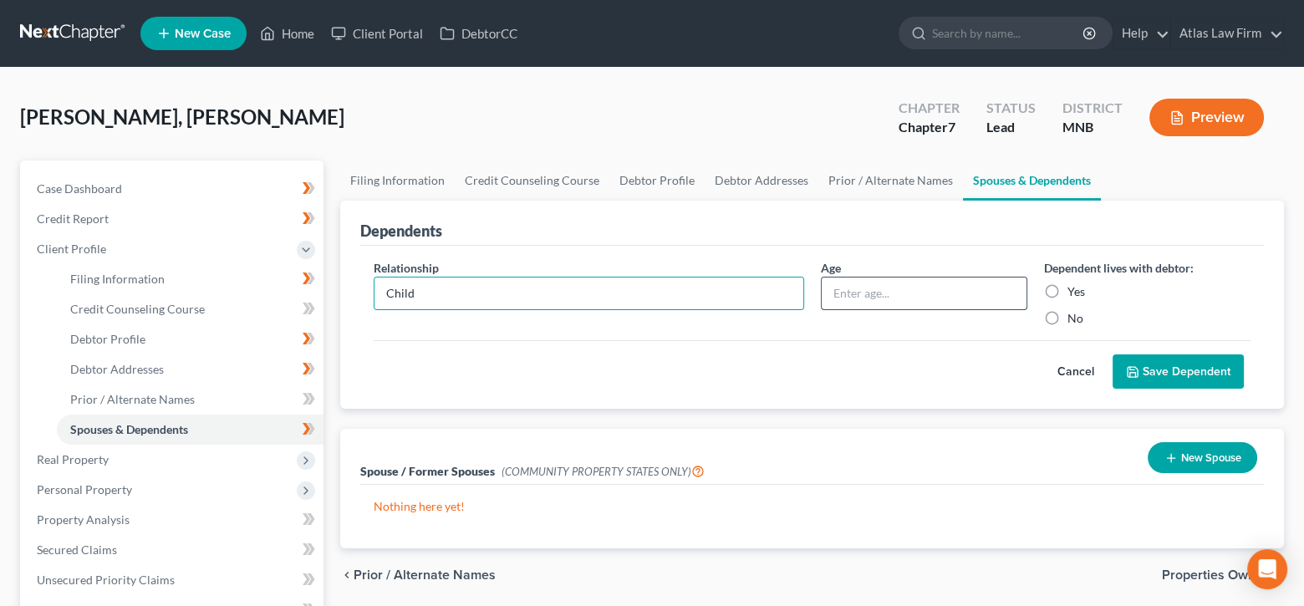
click at [906, 286] on input "text" at bounding box center [923, 293] width 205 height 32
type input "5"
click at [1067, 290] on label "Yes" at bounding box center [1076, 291] width 18 height 17
click at [1074, 290] on input "Yes" at bounding box center [1079, 288] width 11 height 11
radio input "true"
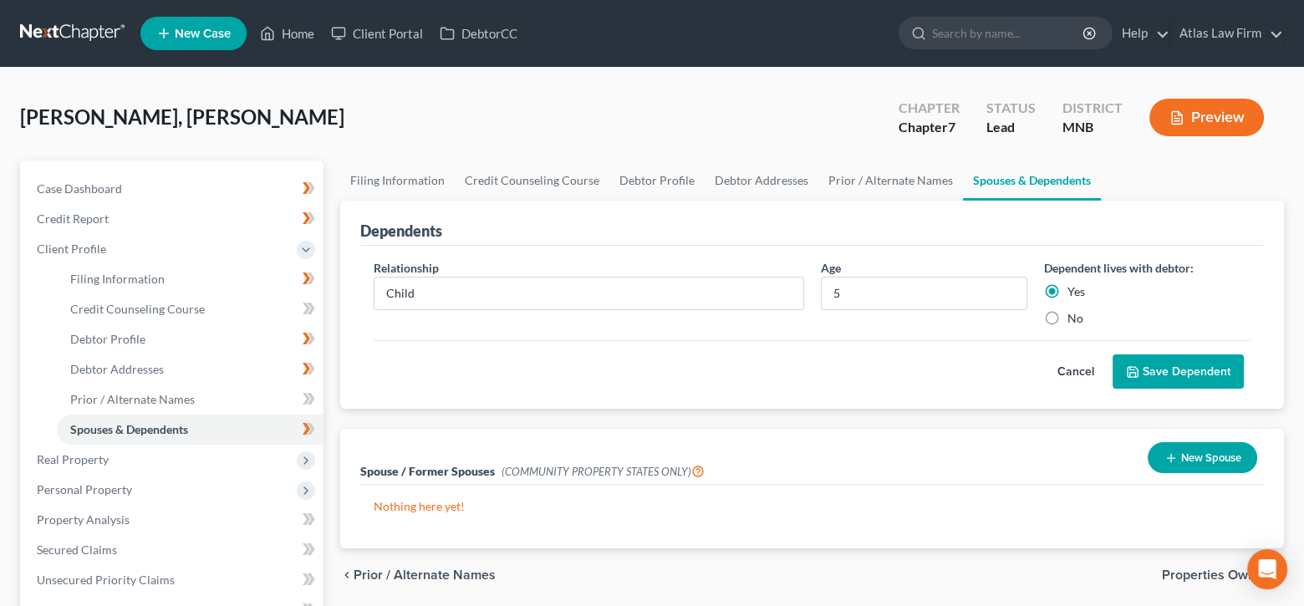
click at [1155, 368] on button "Save Dependent" at bounding box center [1177, 371] width 131 height 35
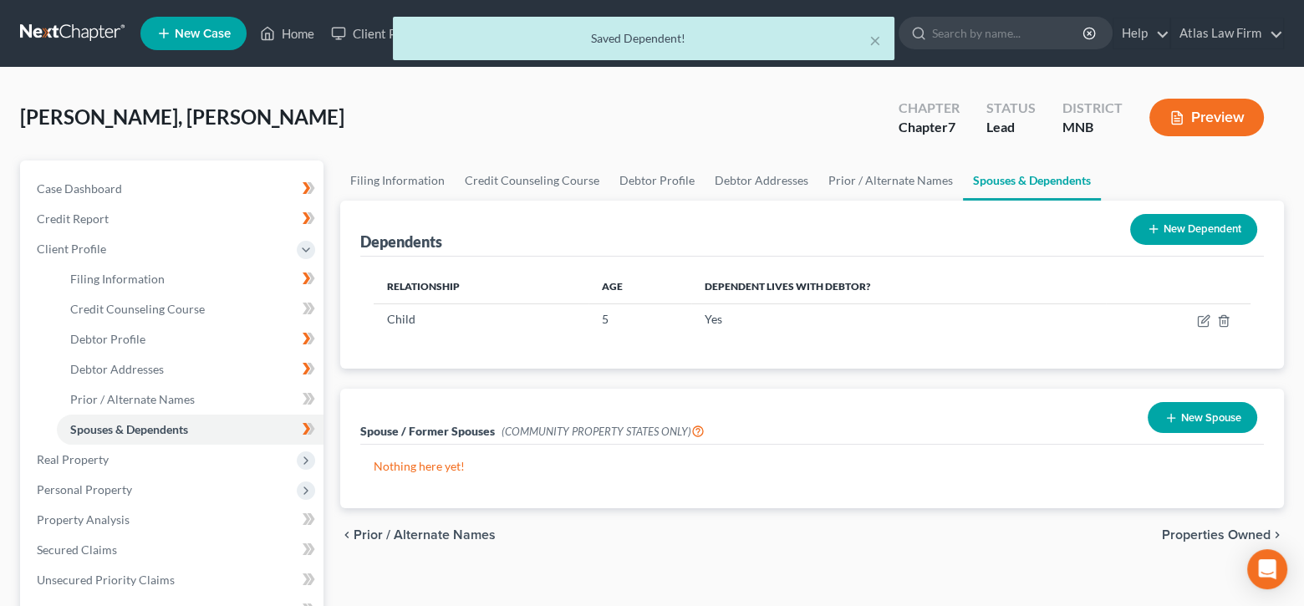
click at [1185, 226] on button "New Dependent" at bounding box center [1193, 229] width 127 height 31
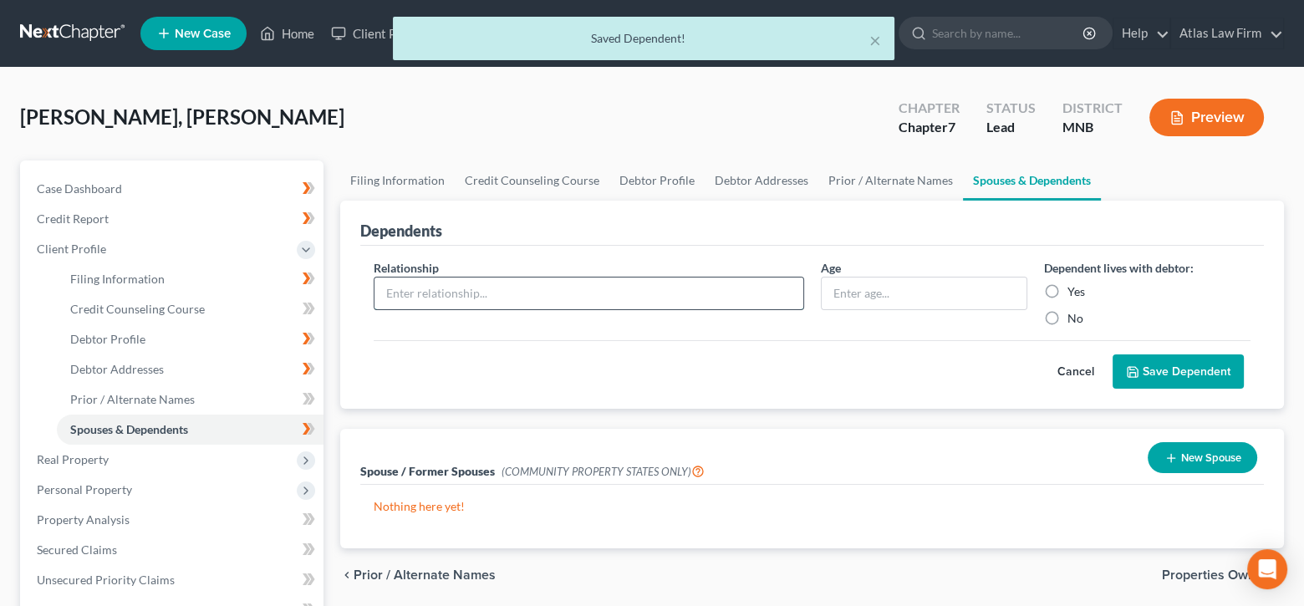
drag, startPoint x: 494, startPoint y: 286, endPoint x: 491, endPoint y: 302, distance: 16.9
click at [494, 286] on input "text" at bounding box center [588, 293] width 429 height 32
type input "Child"
click at [886, 299] on input "text" at bounding box center [923, 293] width 205 height 32
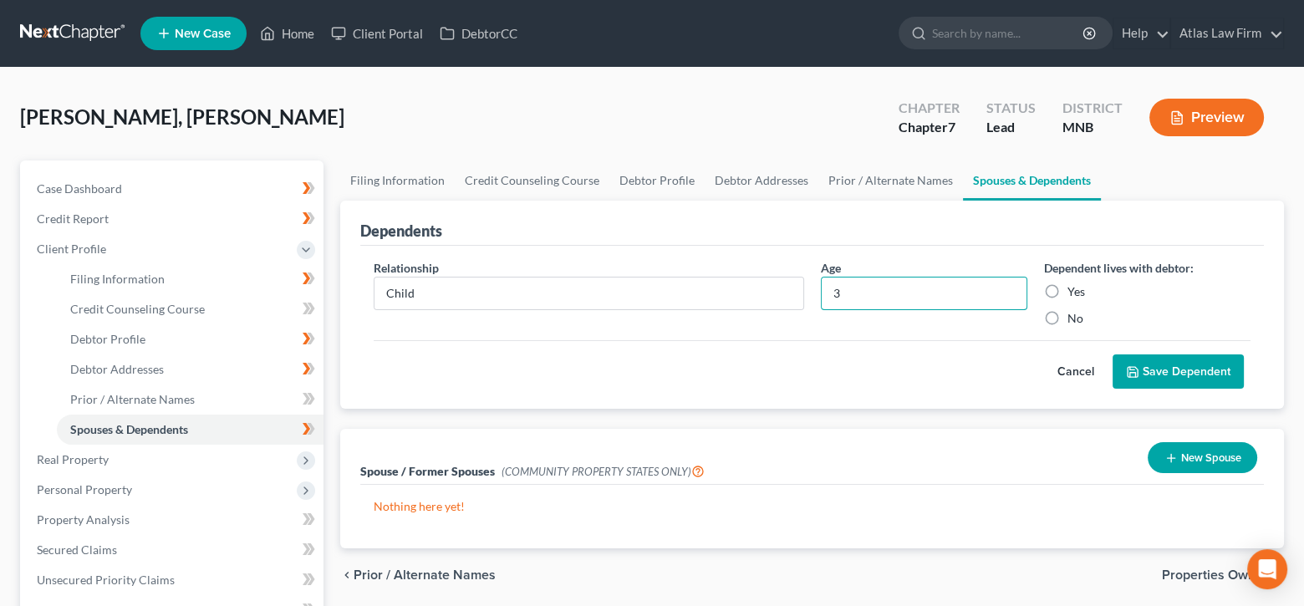
type input "3"
click at [1067, 290] on label "Yes" at bounding box center [1076, 291] width 18 height 17
click at [1074, 290] on input "Yes" at bounding box center [1079, 288] width 11 height 11
radio input "true"
click at [1165, 369] on button "Save Dependent" at bounding box center [1177, 371] width 131 height 35
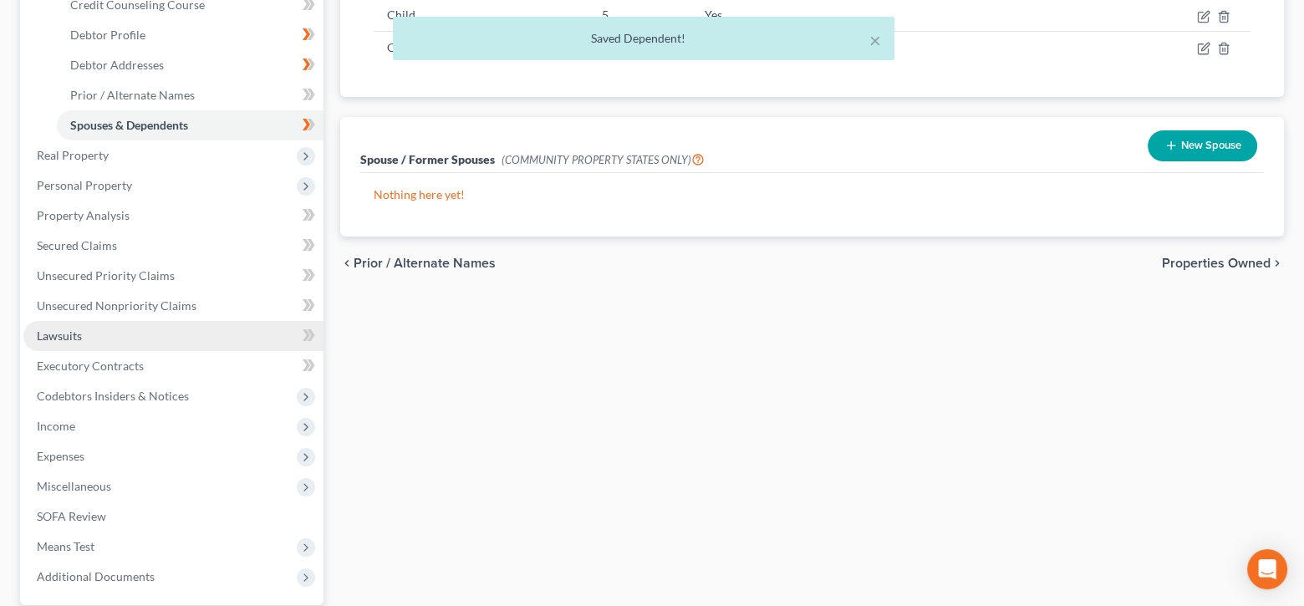
scroll to position [334, 0]
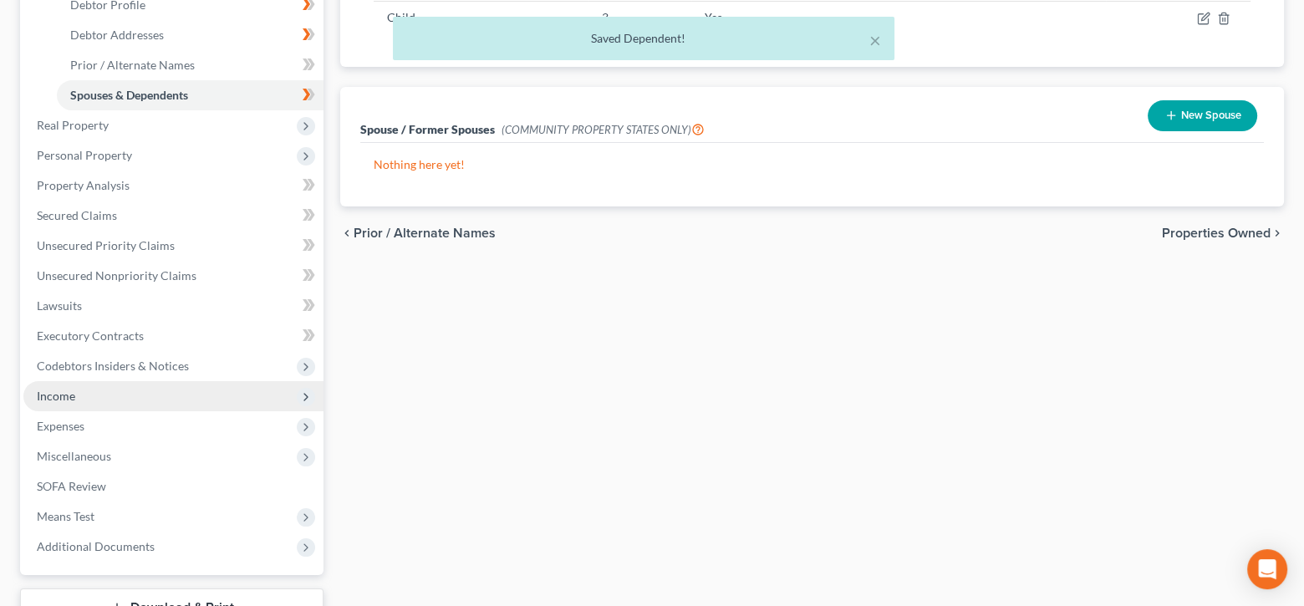
click at [82, 389] on span "Income" at bounding box center [173, 396] width 300 height 30
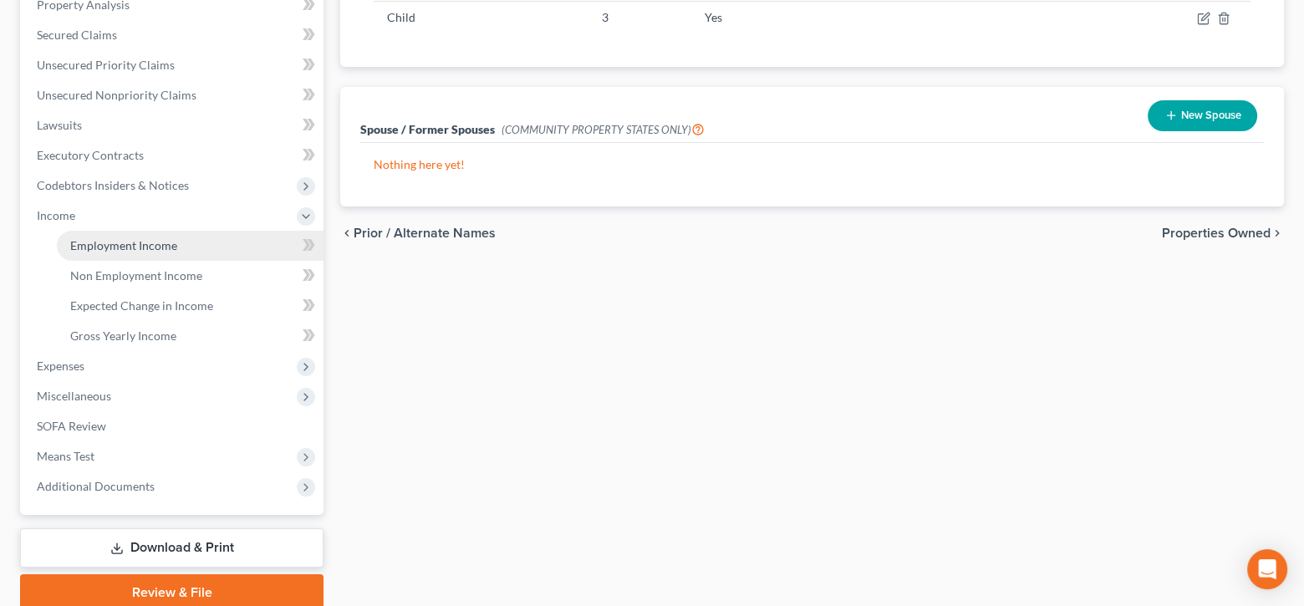
click at [144, 241] on span "Employment Income" at bounding box center [123, 245] width 107 height 14
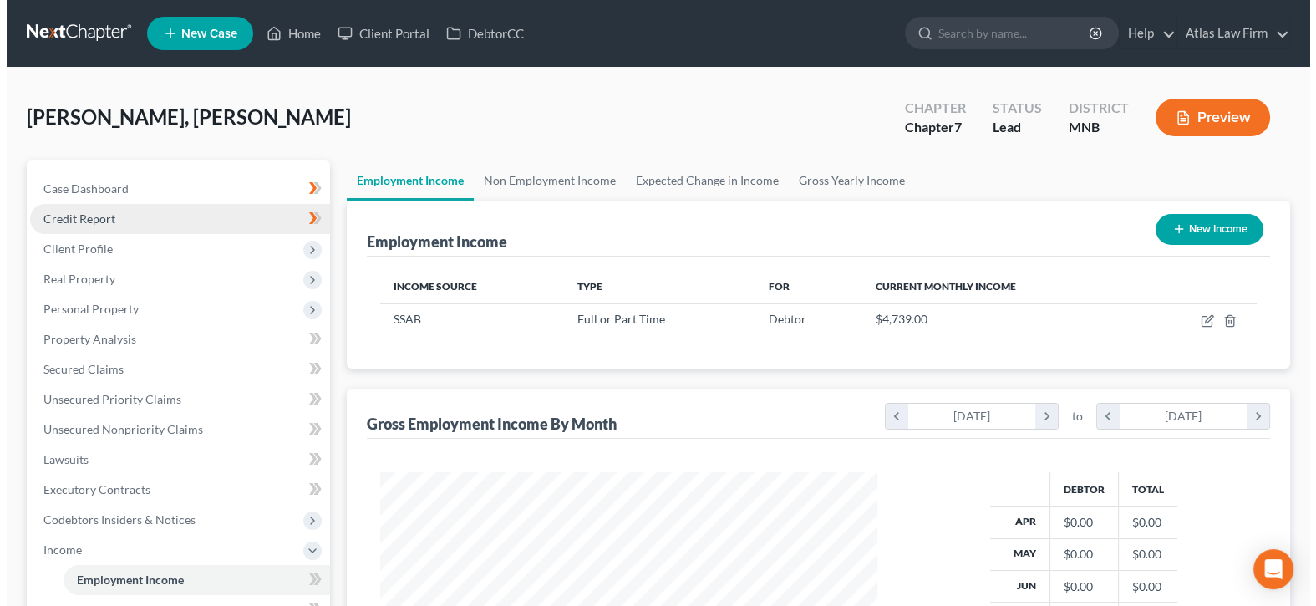
scroll to position [297, 531]
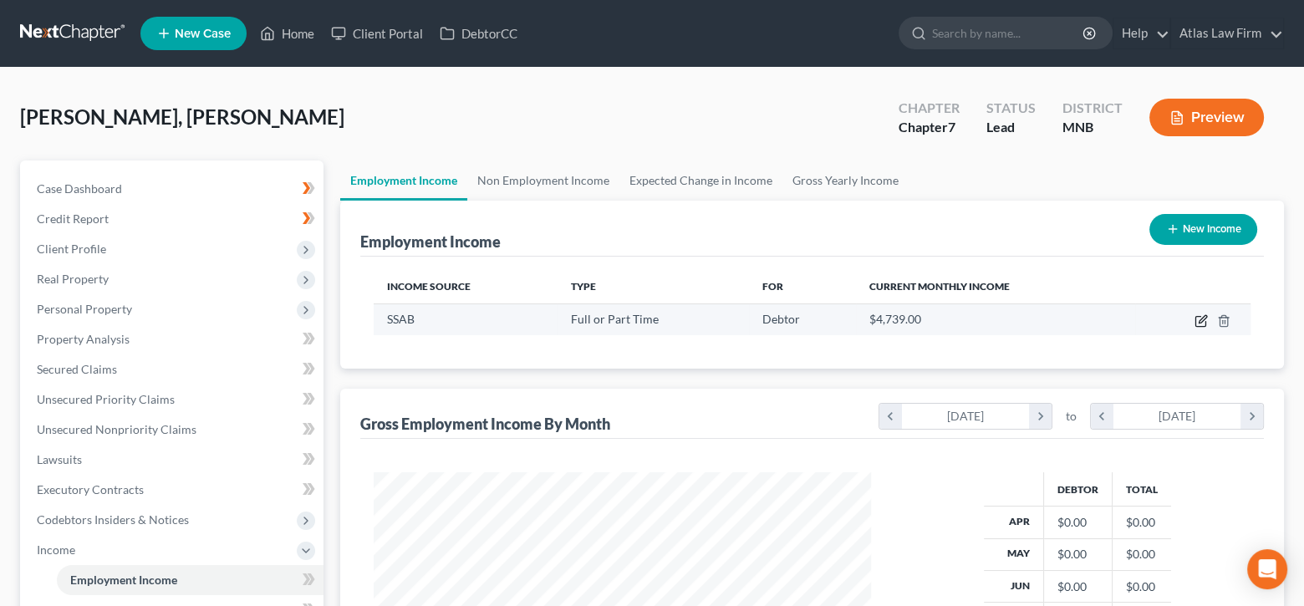
click at [1206, 316] on icon "button" at bounding box center [1202, 319] width 8 height 8
select select "0"
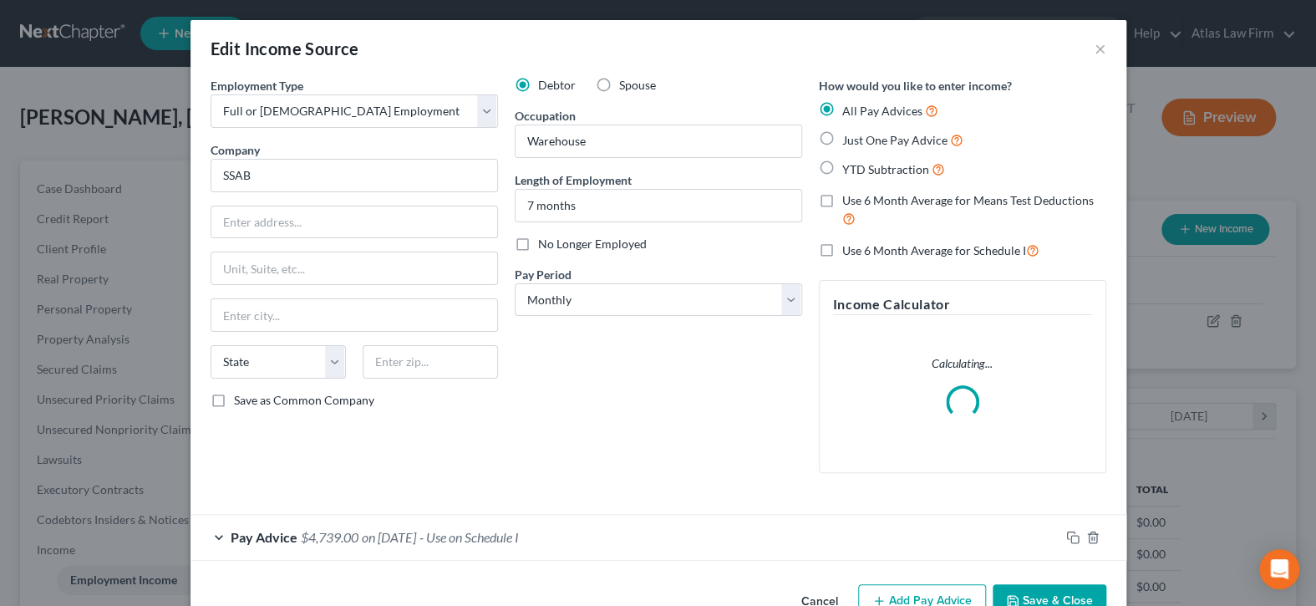
scroll to position [44, 0]
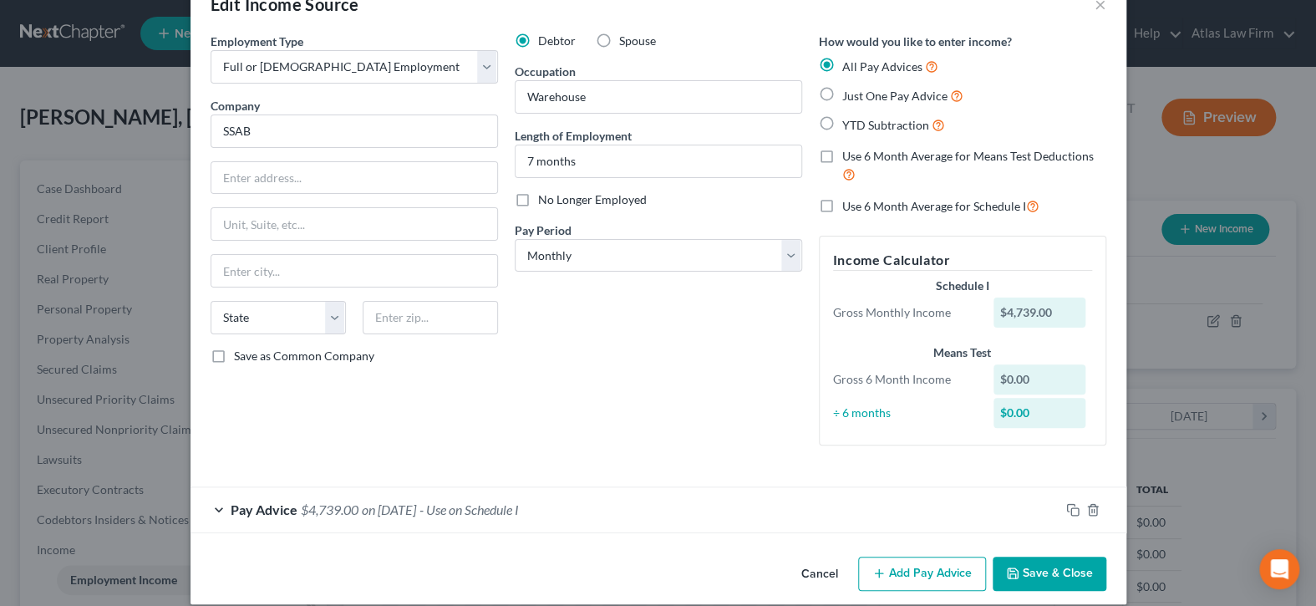
click at [650, 515] on div "Pay Advice $4,739.00 on [DATE] - Use on Schedule I" at bounding box center [625, 509] width 869 height 44
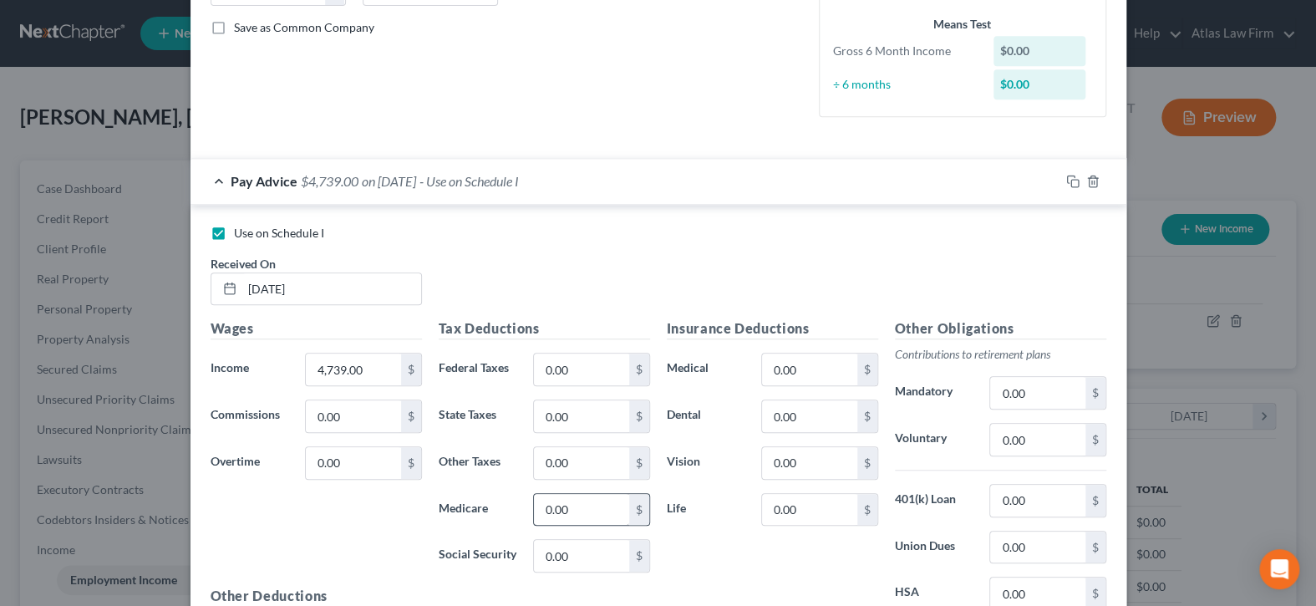
scroll to position [379, 0]
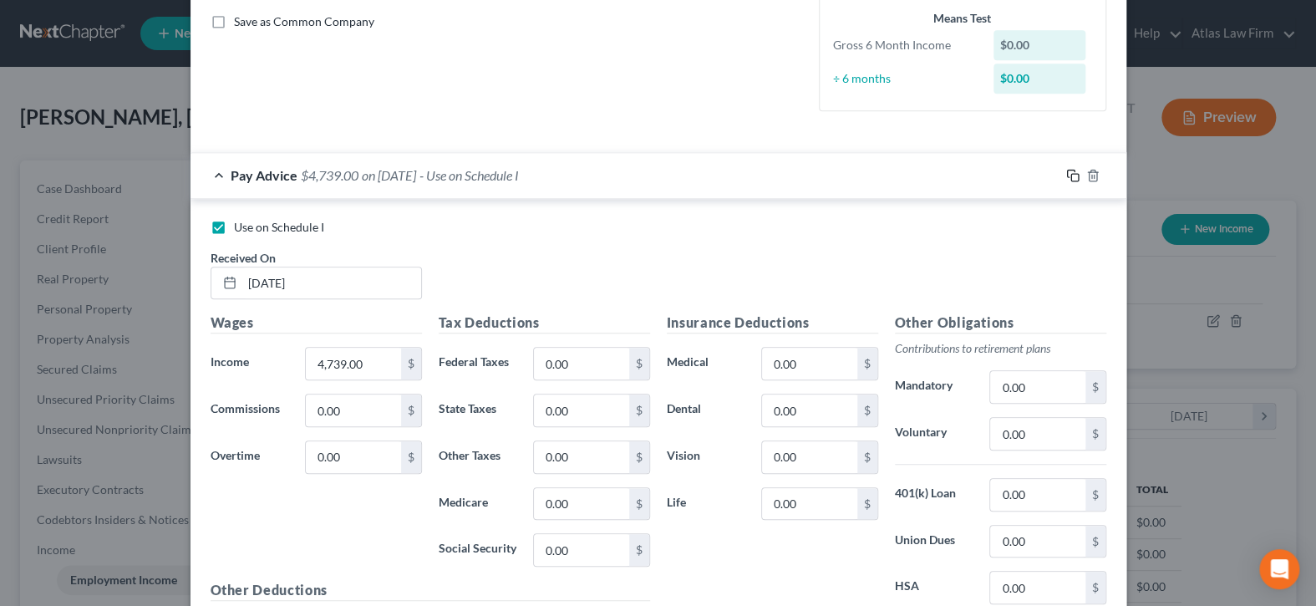
click at [1067, 175] on icon "button" at bounding box center [1072, 175] width 13 height 13
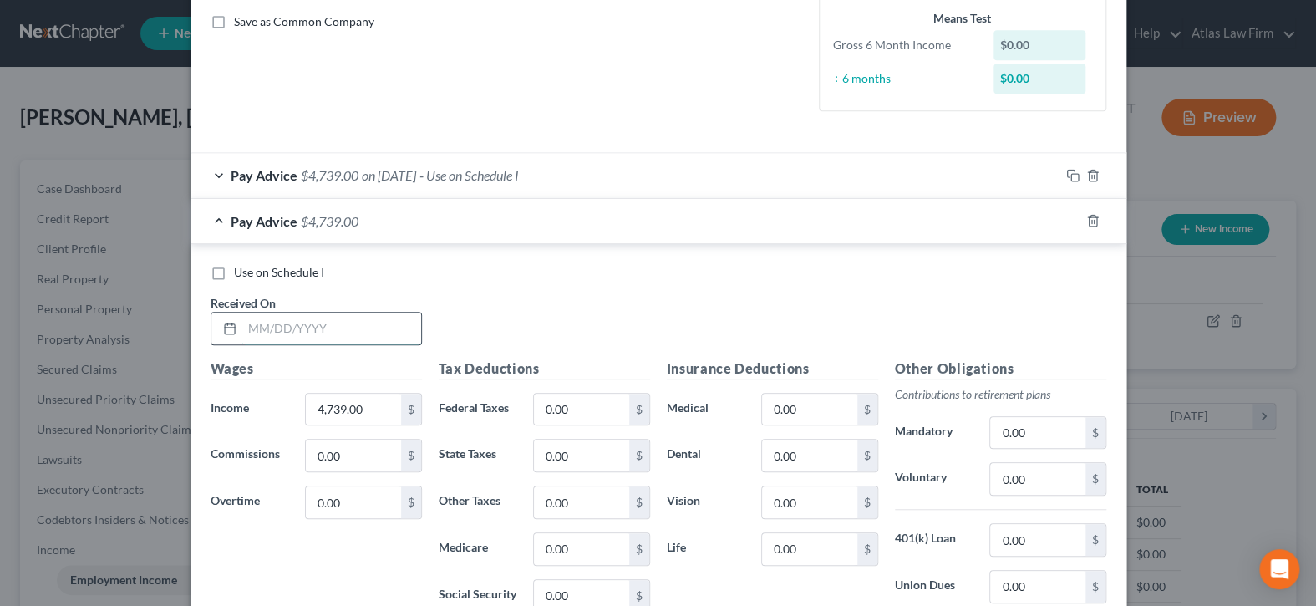
click at [328, 328] on input "text" at bounding box center [331, 329] width 179 height 32
click at [353, 323] on input "text" at bounding box center [331, 329] width 179 height 32
type input "[DATE]"
click at [384, 404] on input "4,739.00" at bounding box center [353, 410] width 94 height 32
click at [692, 308] on div "Use on Schedule I Received On * [DATE]" at bounding box center [658, 311] width 913 height 94
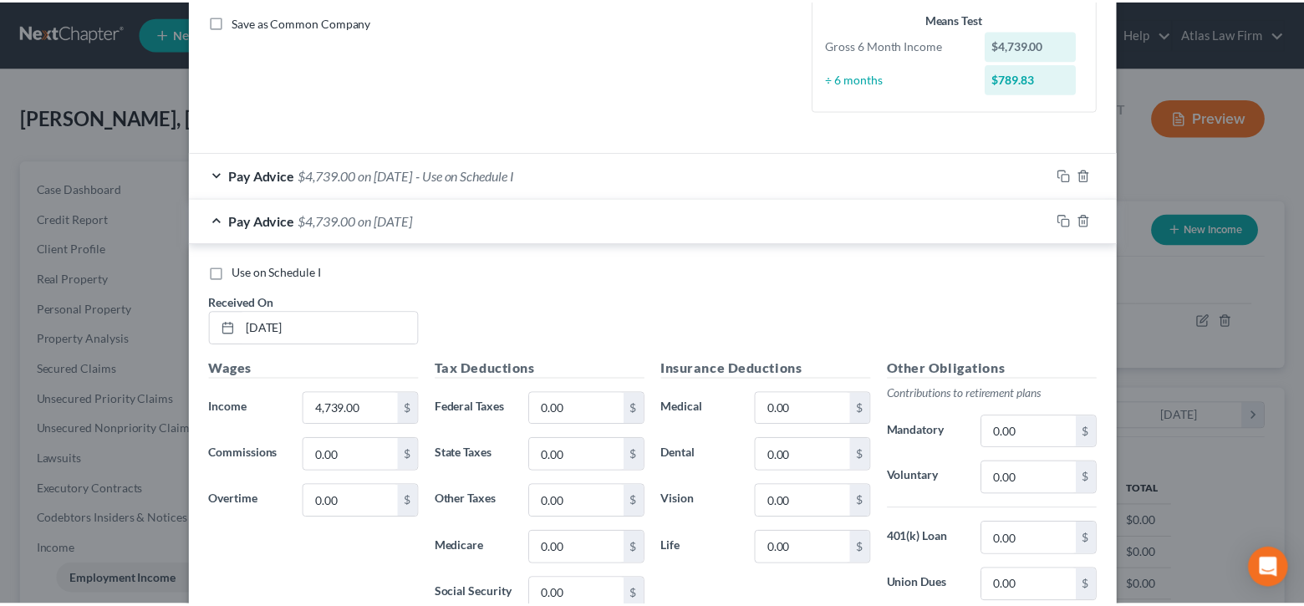
scroll to position [0, 0]
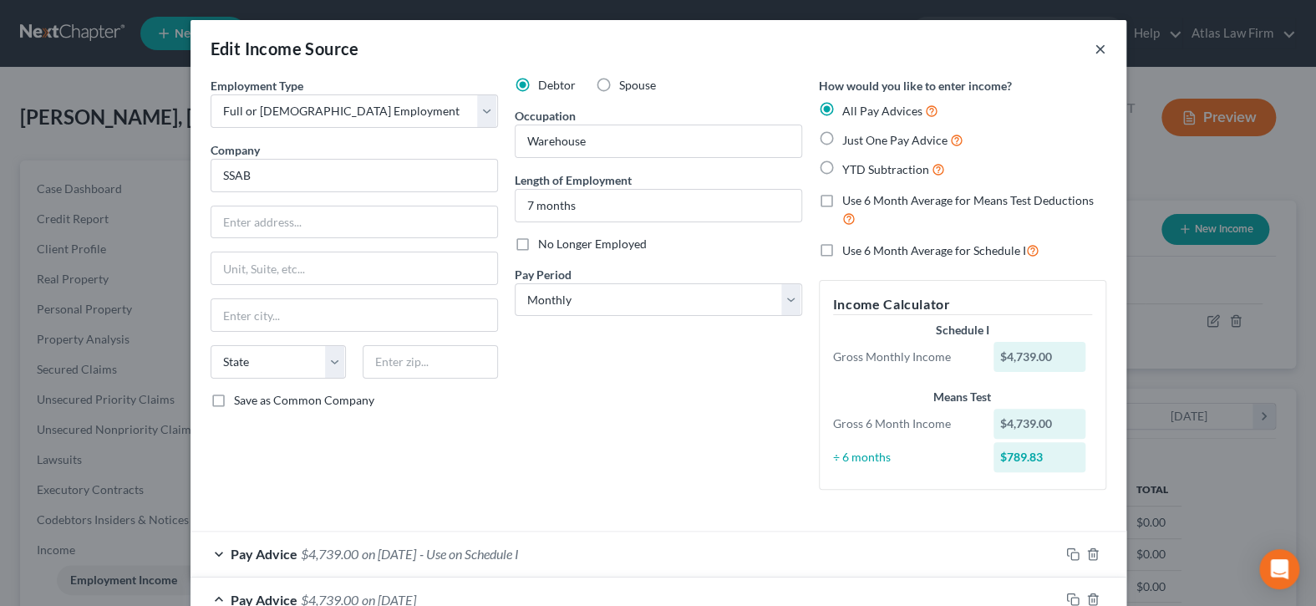
click at [1095, 52] on button "×" at bounding box center [1101, 48] width 12 height 20
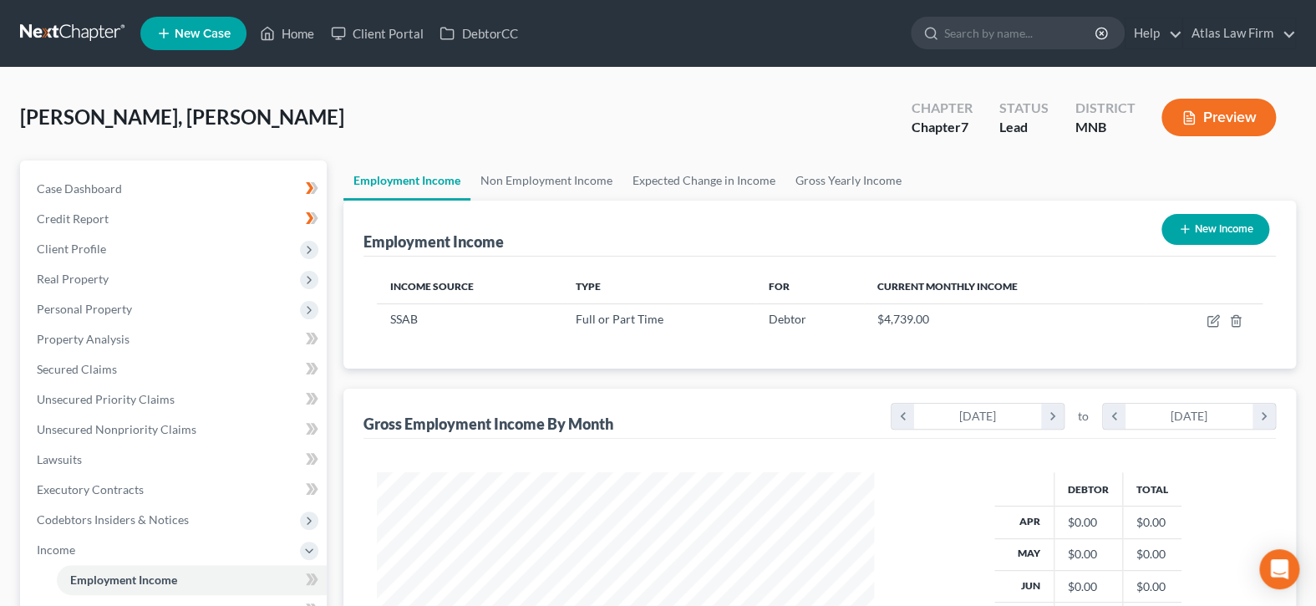
scroll to position [835330, 835097]
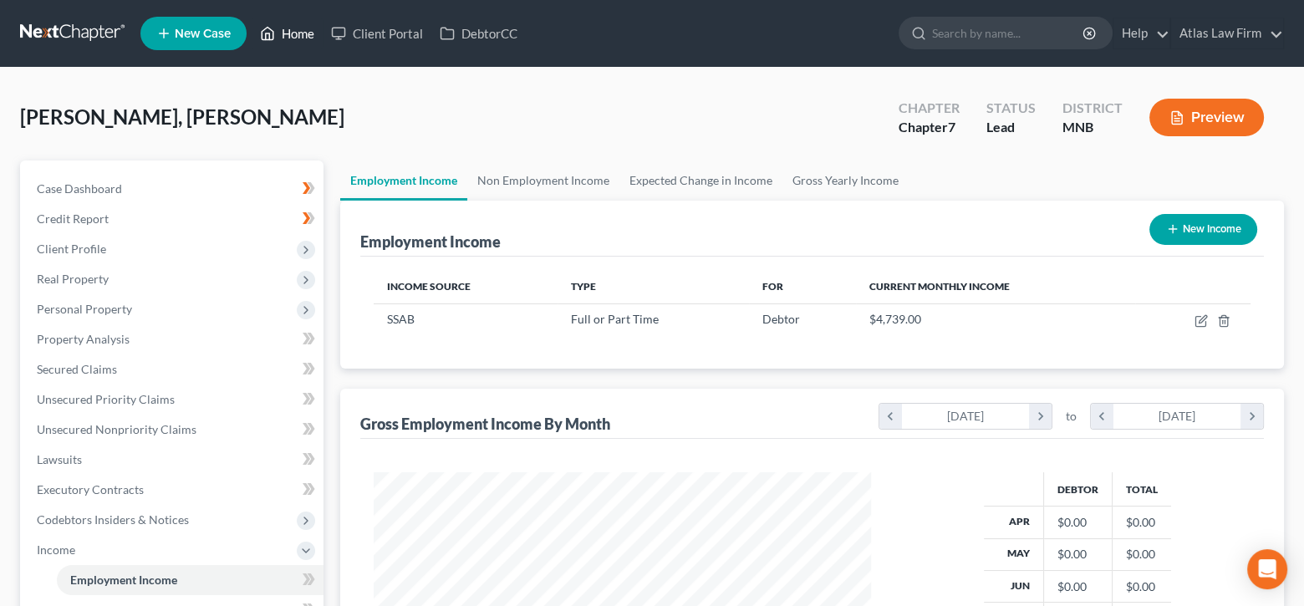
click at [296, 32] on link "Home" at bounding box center [287, 33] width 71 height 30
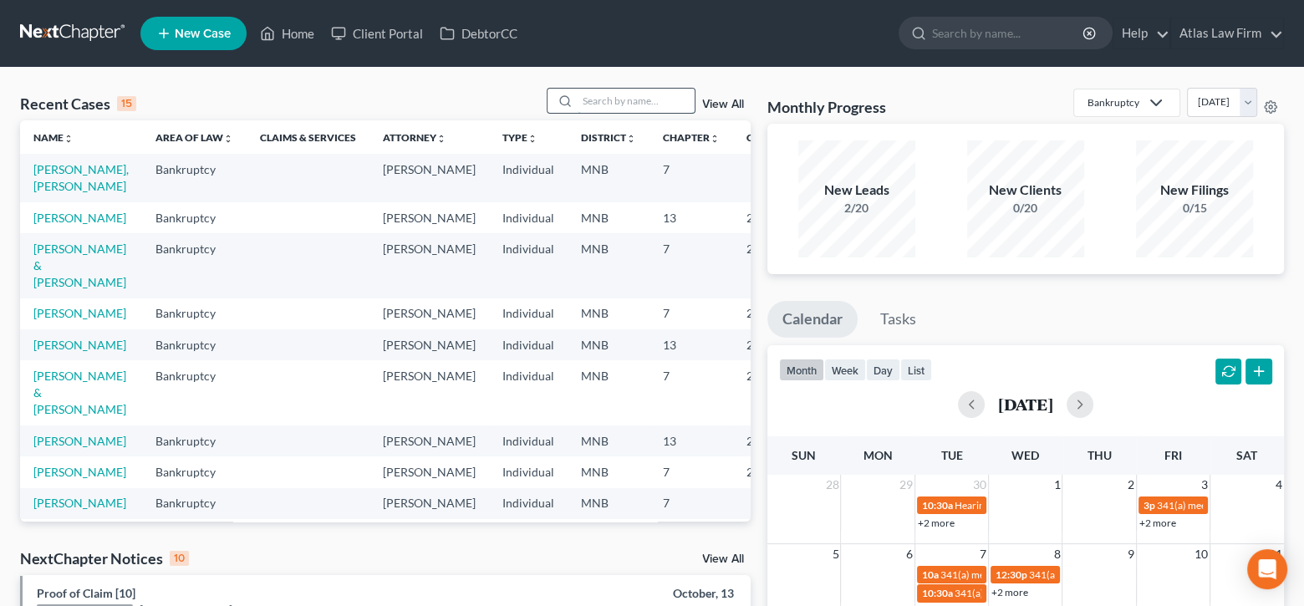
click at [621, 99] on input "search" at bounding box center [635, 101] width 117 height 24
type input "[PERSON_NAME]"
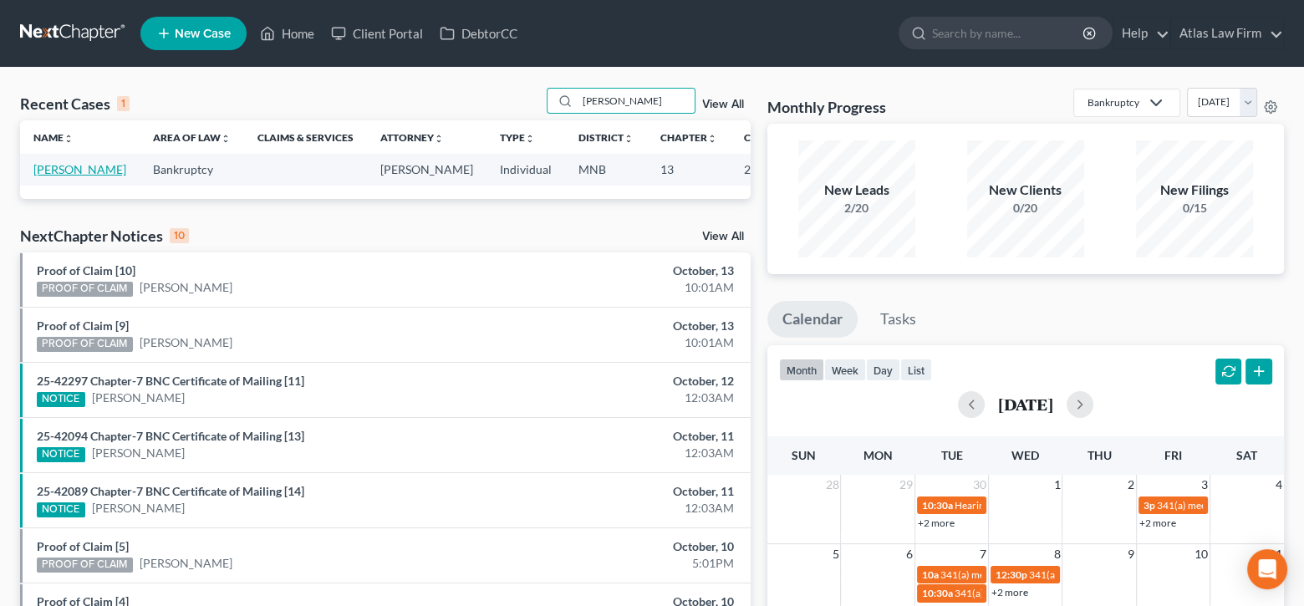
click at [39, 172] on link "[PERSON_NAME]" at bounding box center [79, 169] width 93 height 14
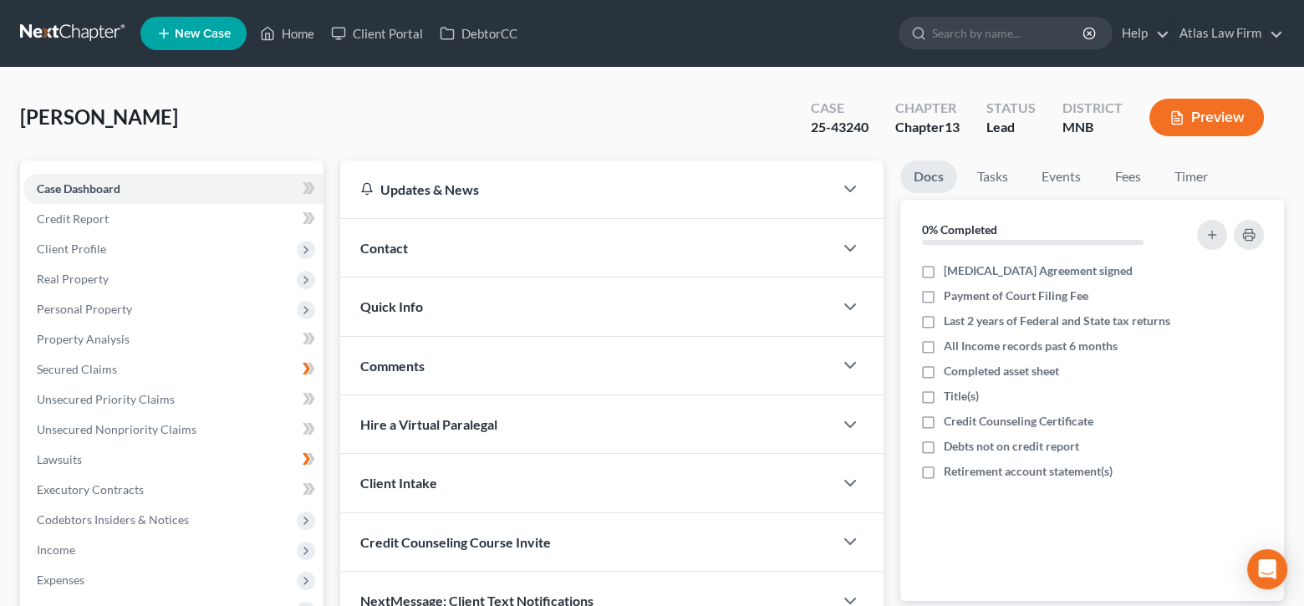
click at [1212, 113] on button "Preview" at bounding box center [1206, 118] width 114 height 38
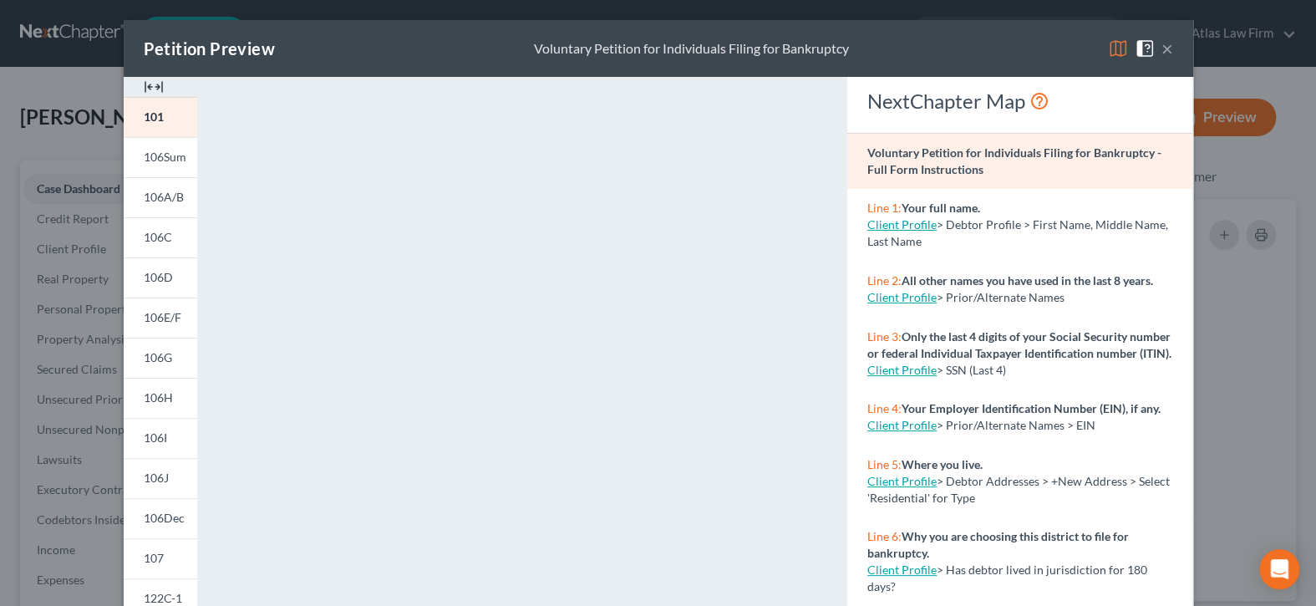
click at [1162, 51] on button "×" at bounding box center [1168, 48] width 12 height 20
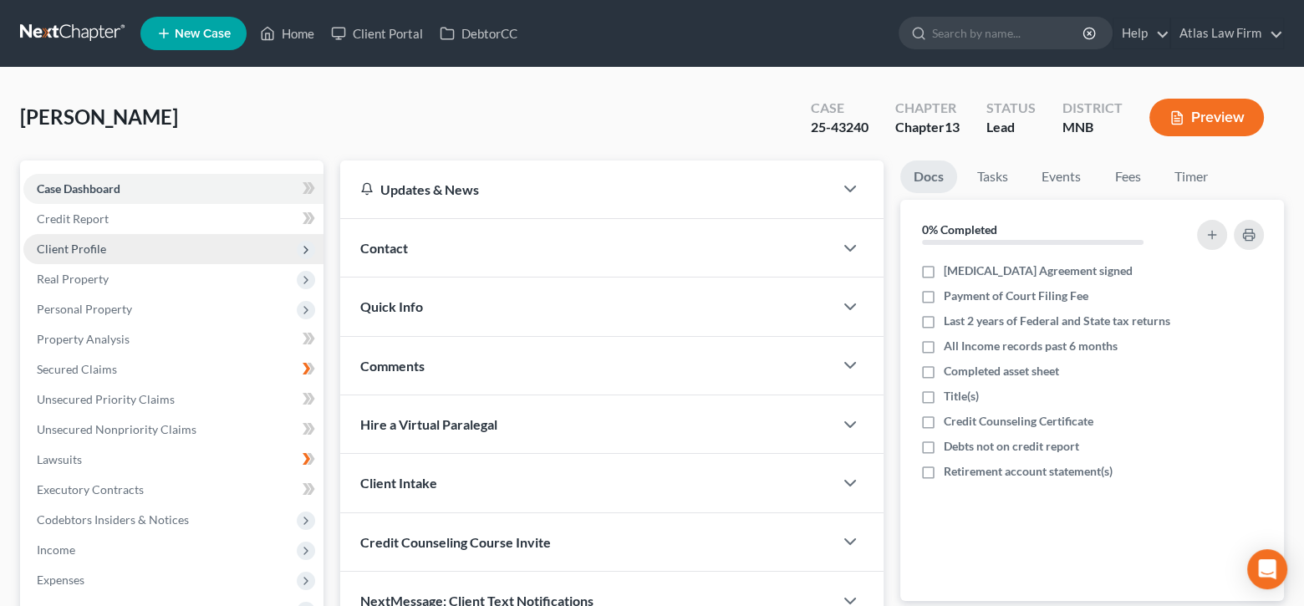
click at [97, 241] on span "Client Profile" at bounding box center [71, 248] width 69 height 14
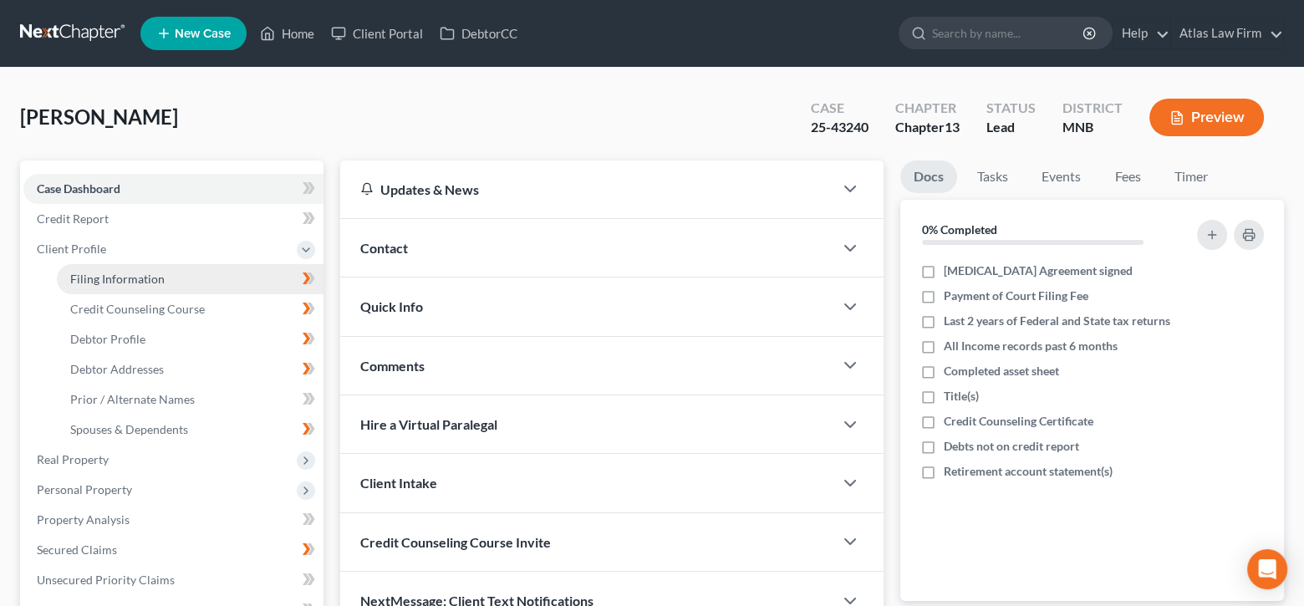
click at [130, 280] on span "Filing Information" at bounding box center [117, 279] width 94 height 14
select select "1"
select select "0"
select select "3"
select select "42"
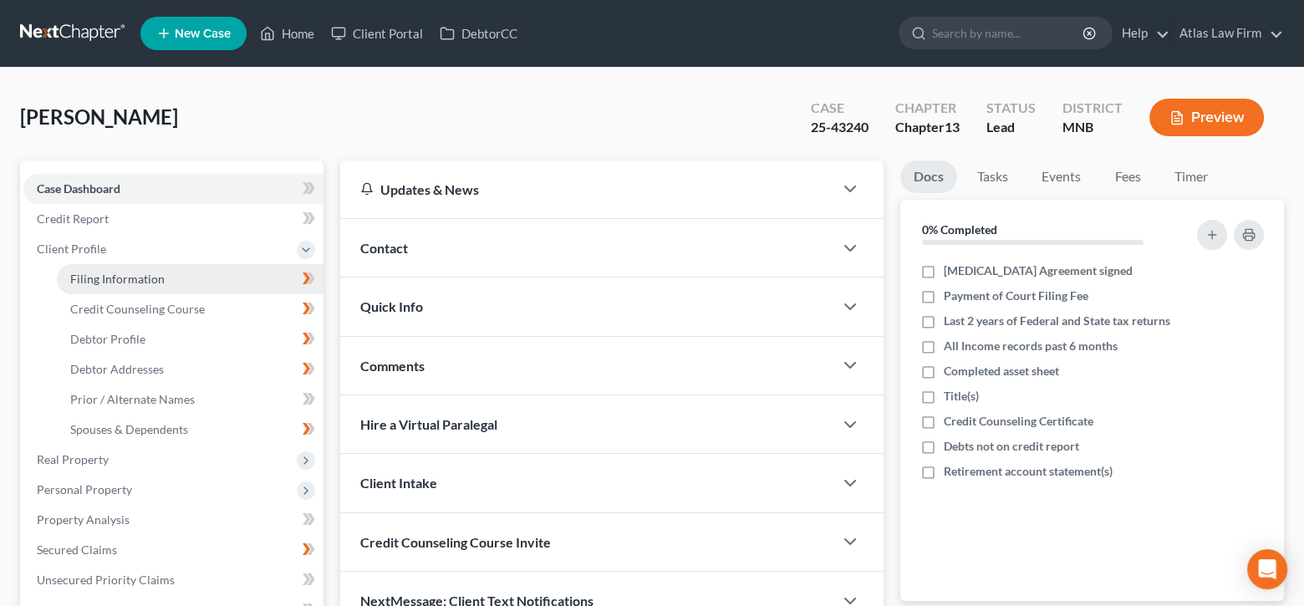
select select "0"
select select "24"
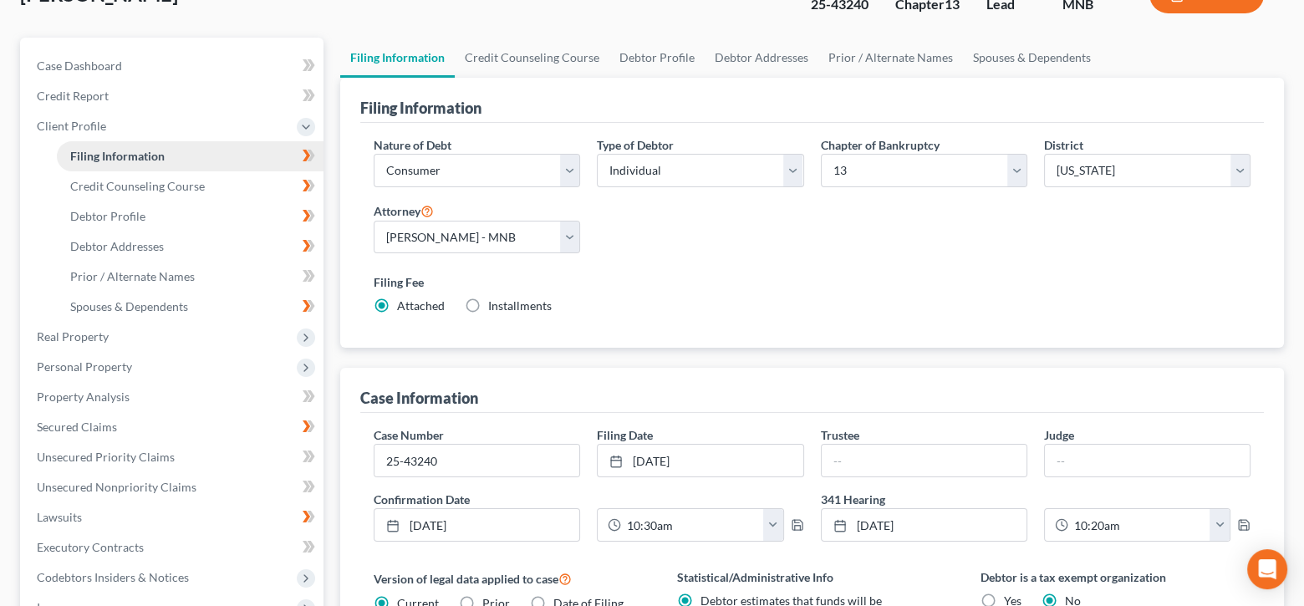
scroll to position [167, 0]
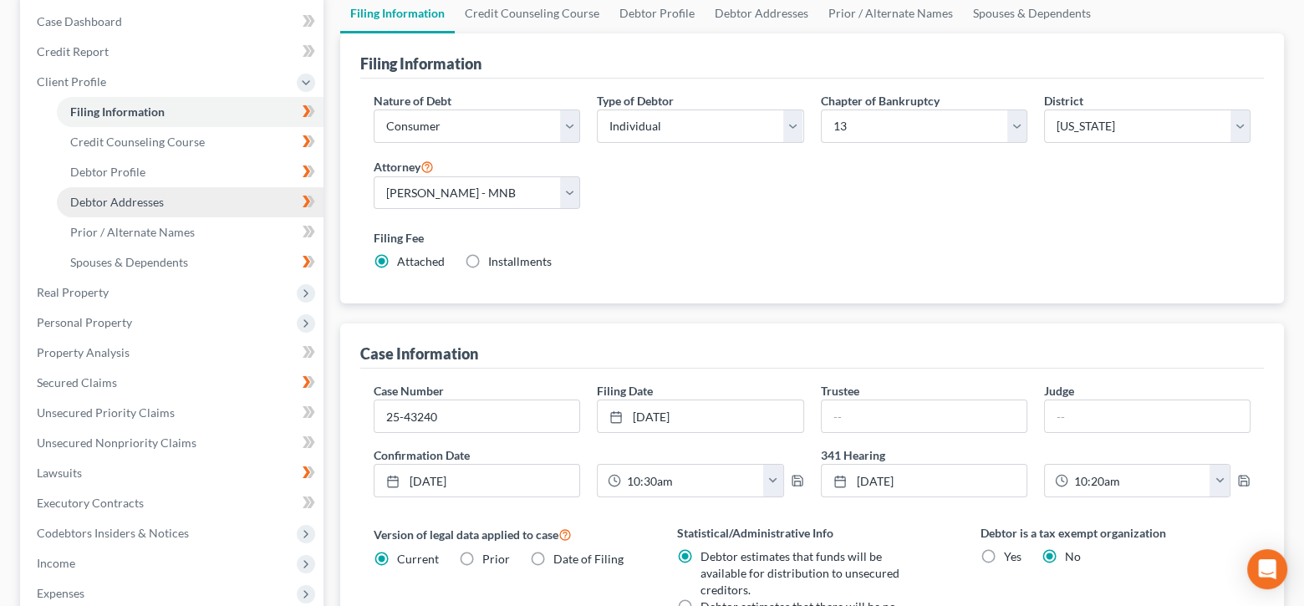
click at [145, 201] on span "Debtor Addresses" at bounding box center [117, 202] width 94 height 14
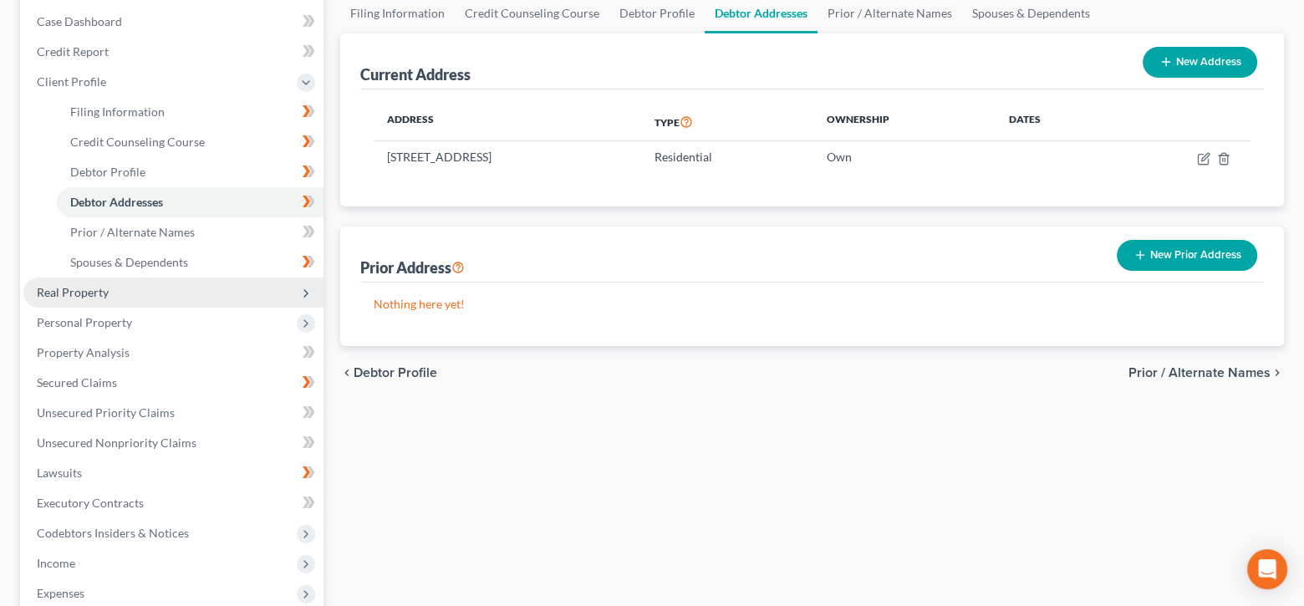
scroll to position [334, 0]
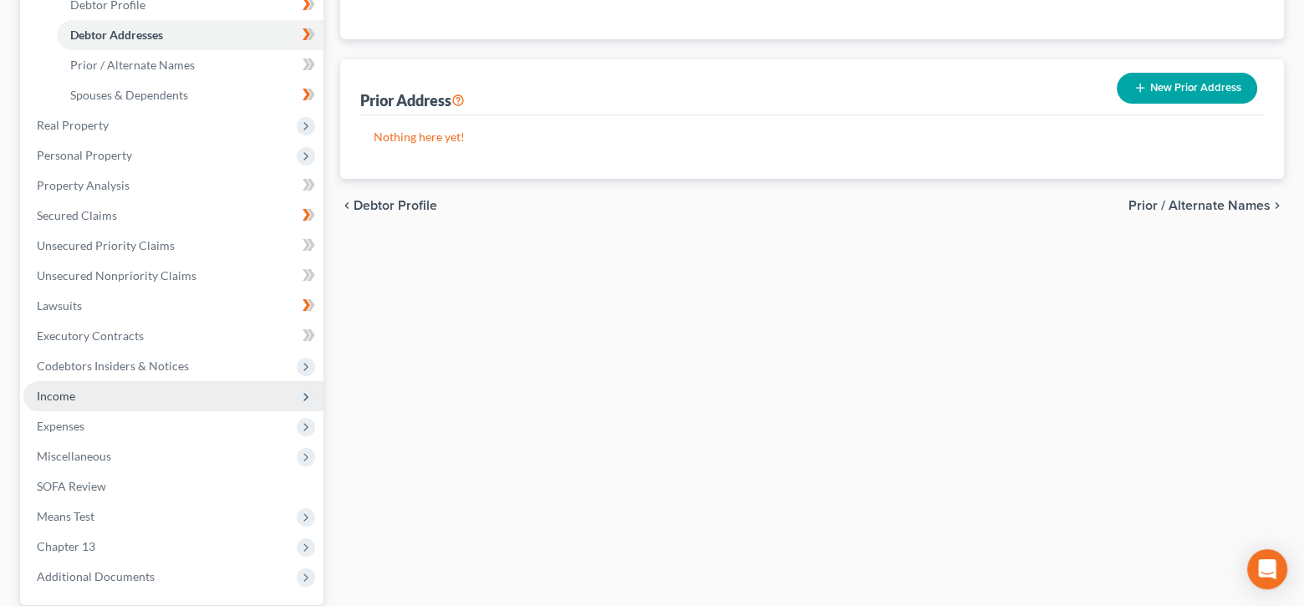
click at [70, 392] on span "Income" at bounding box center [56, 396] width 38 height 14
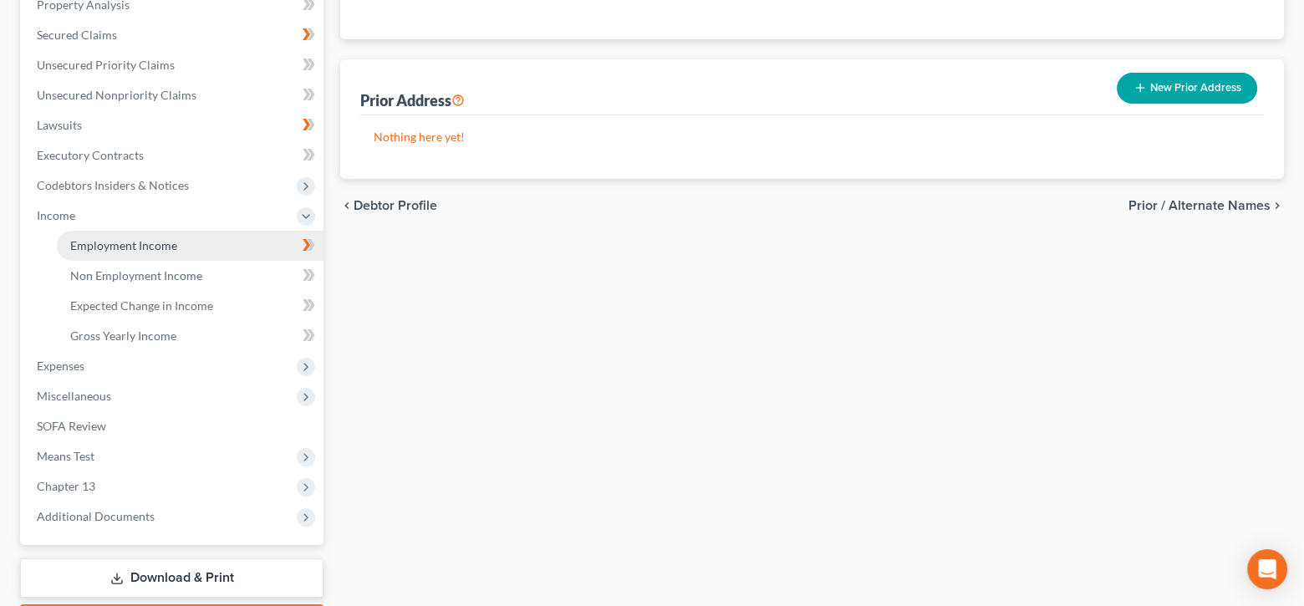
click at [157, 248] on span "Employment Income" at bounding box center [123, 245] width 107 height 14
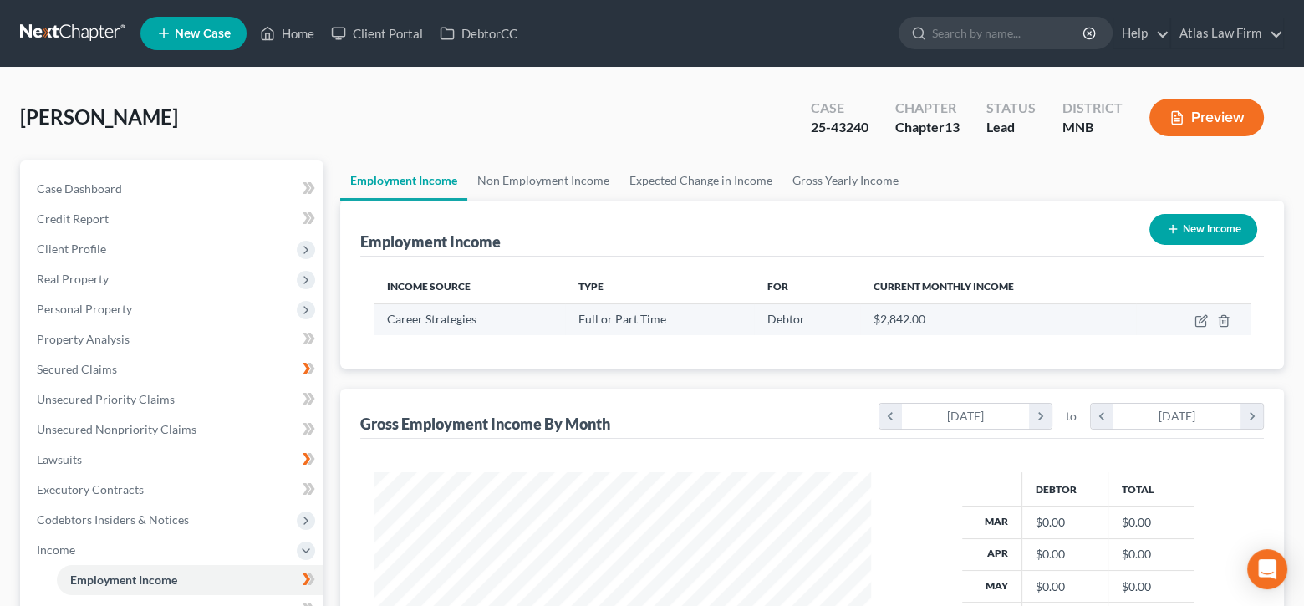
scroll to position [297, 531]
click at [300, 42] on link "Home" at bounding box center [287, 33] width 71 height 30
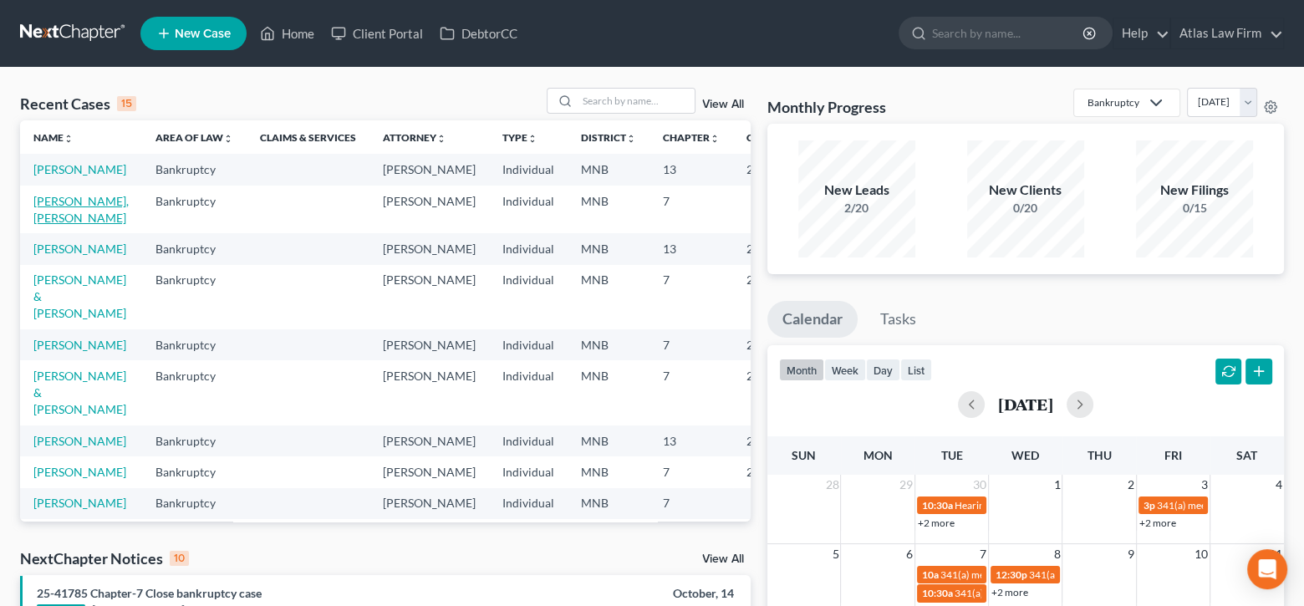
click at [60, 211] on link "[PERSON_NAME], [PERSON_NAME]" at bounding box center [80, 209] width 95 height 31
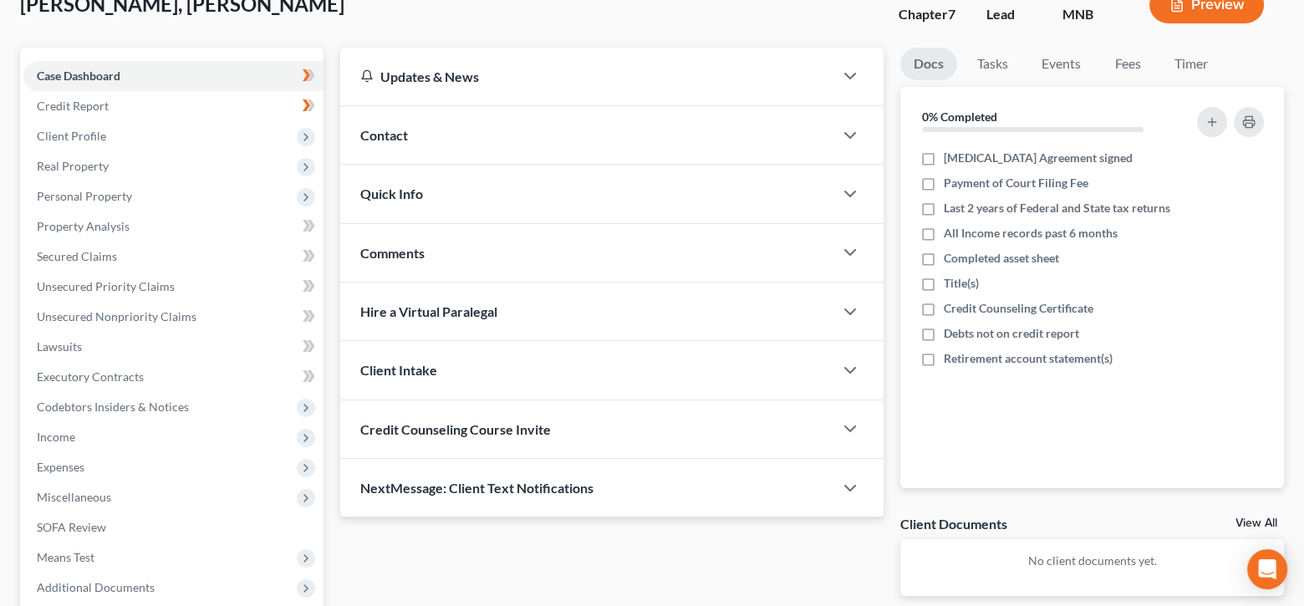
scroll to position [167, 0]
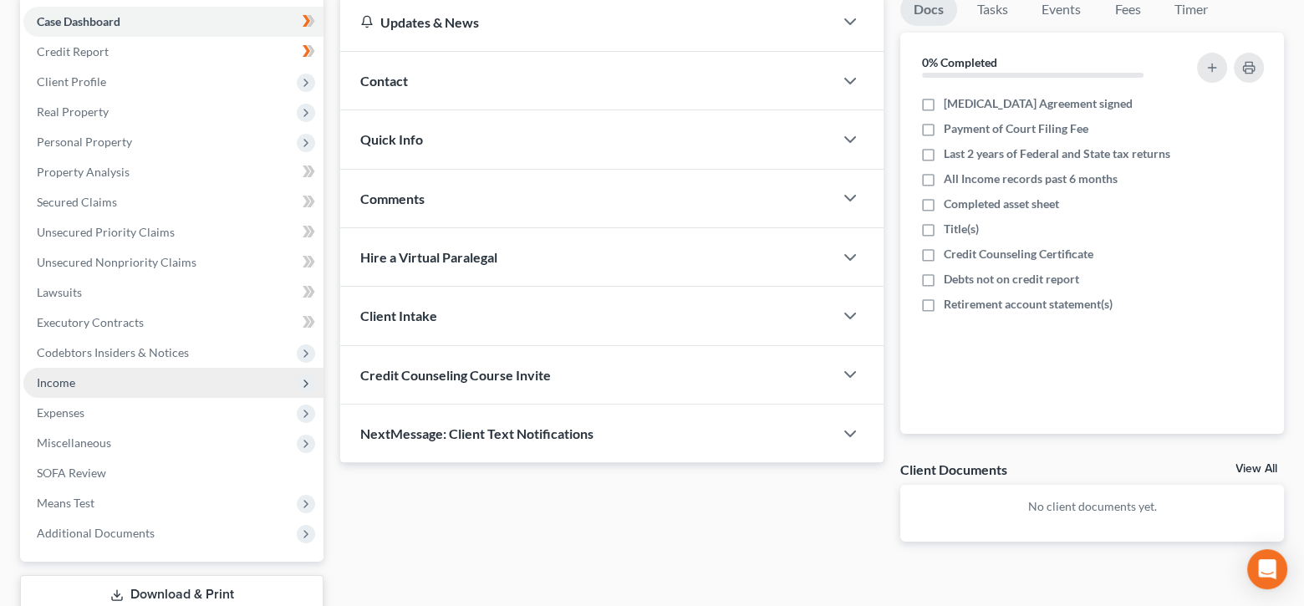
click at [99, 379] on span "Income" at bounding box center [173, 383] width 300 height 30
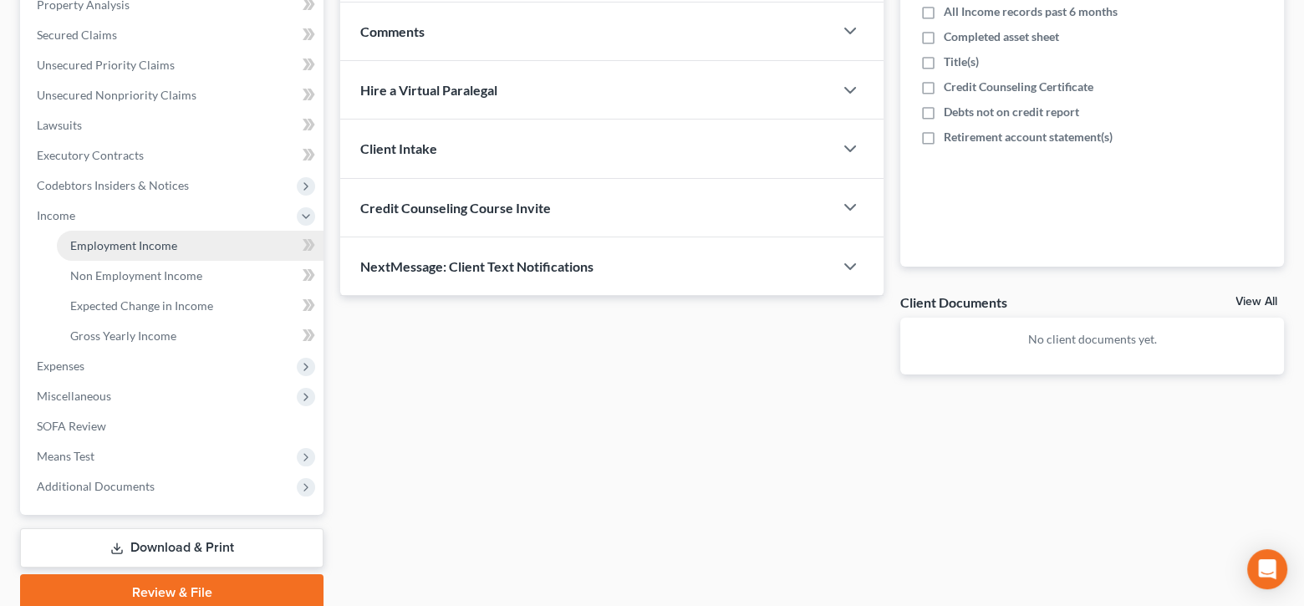
click at [165, 238] on span "Employment Income" at bounding box center [123, 245] width 107 height 14
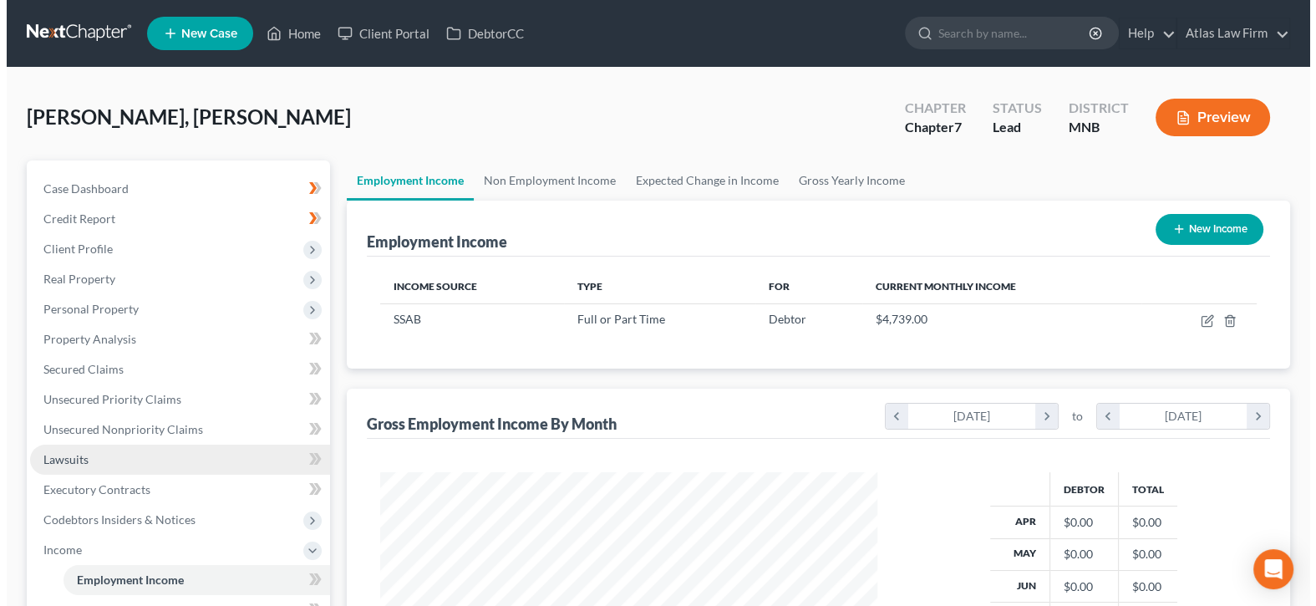
scroll to position [167, 0]
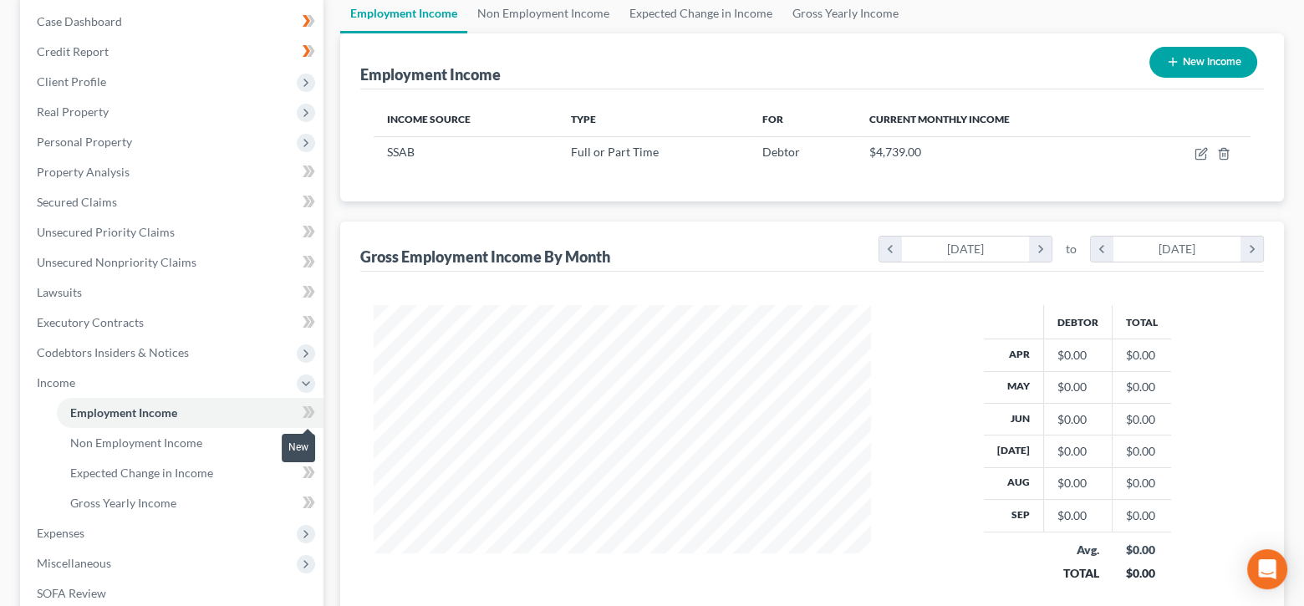
drag, startPoint x: 309, startPoint y: 410, endPoint x: 350, endPoint y: 374, distance: 55.0
click at [308, 410] on icon at bounding box center [306, 412] width 8 height 12
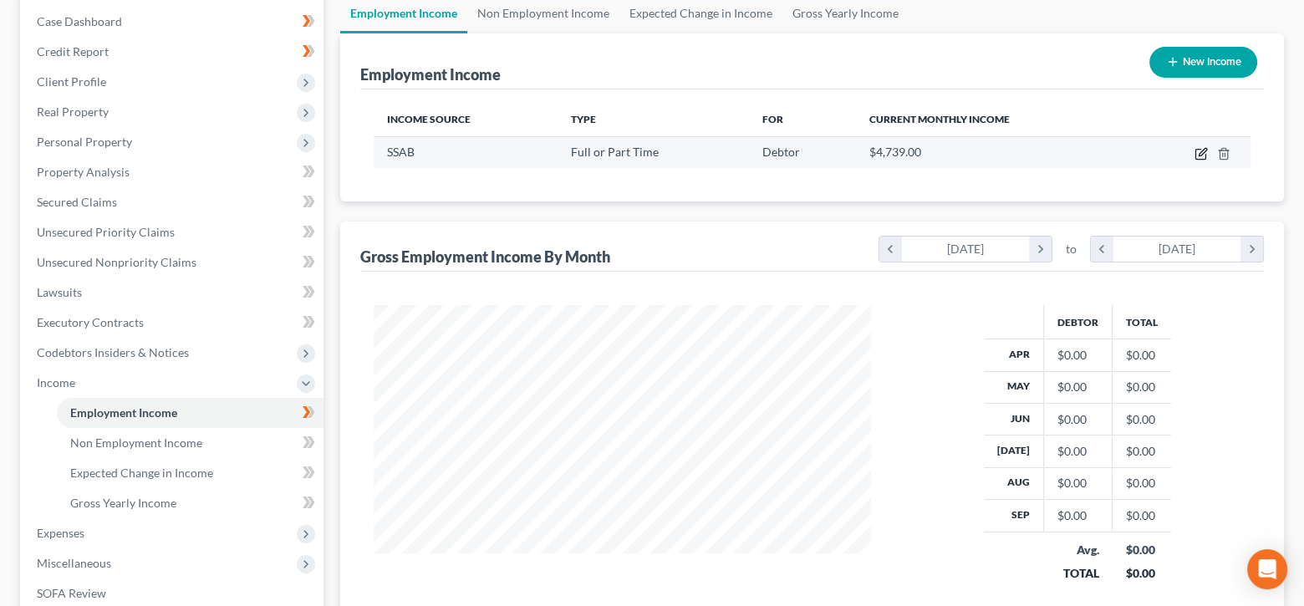
click at [1205, 153] on icon "button" at bounding box center [1200, 155] width 10 height 10
select select "0"
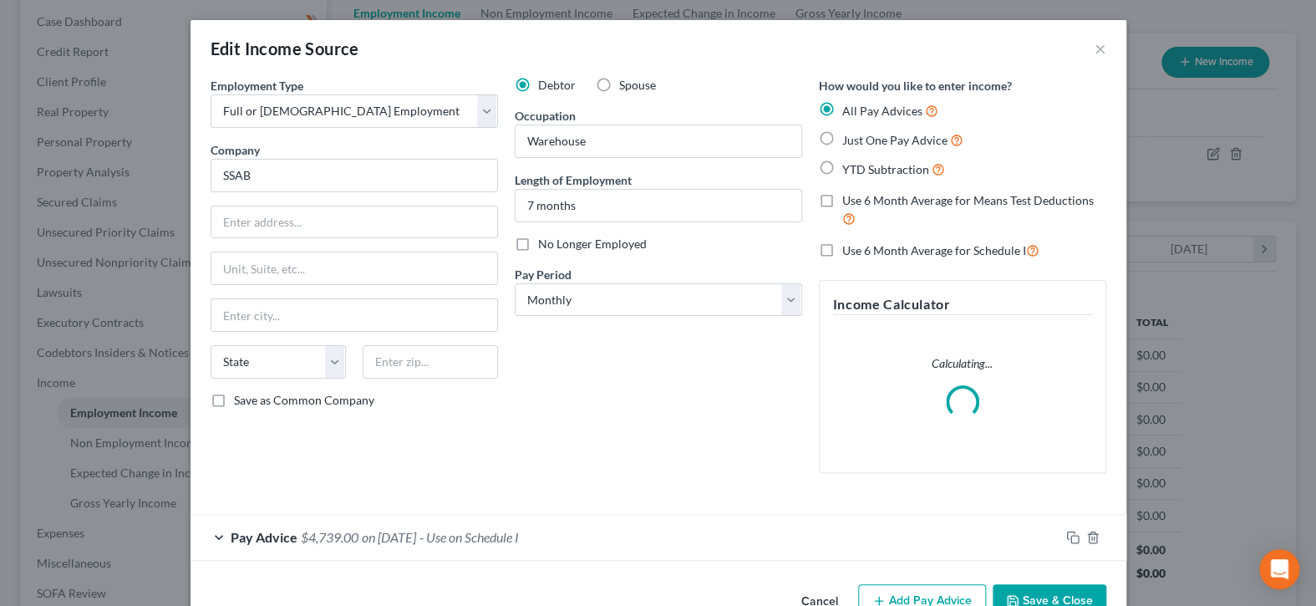
scroll to position [44, 0]
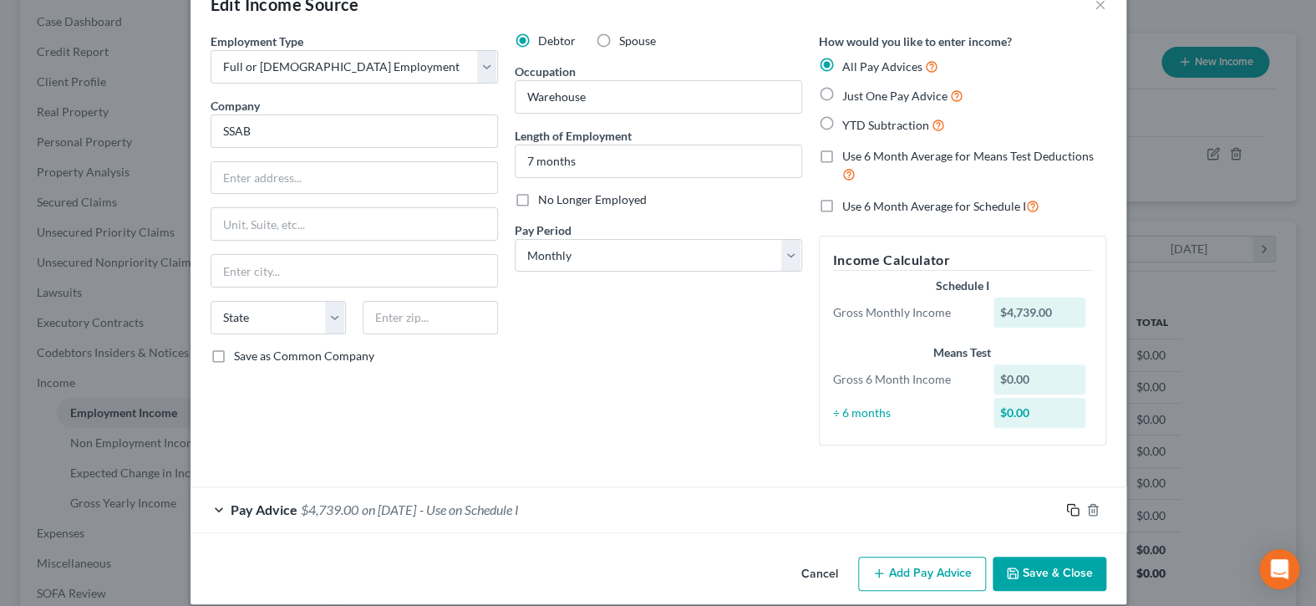
click at [1071, 508] on rect "button" at bounding box center [1075, 512] width 8 height 8
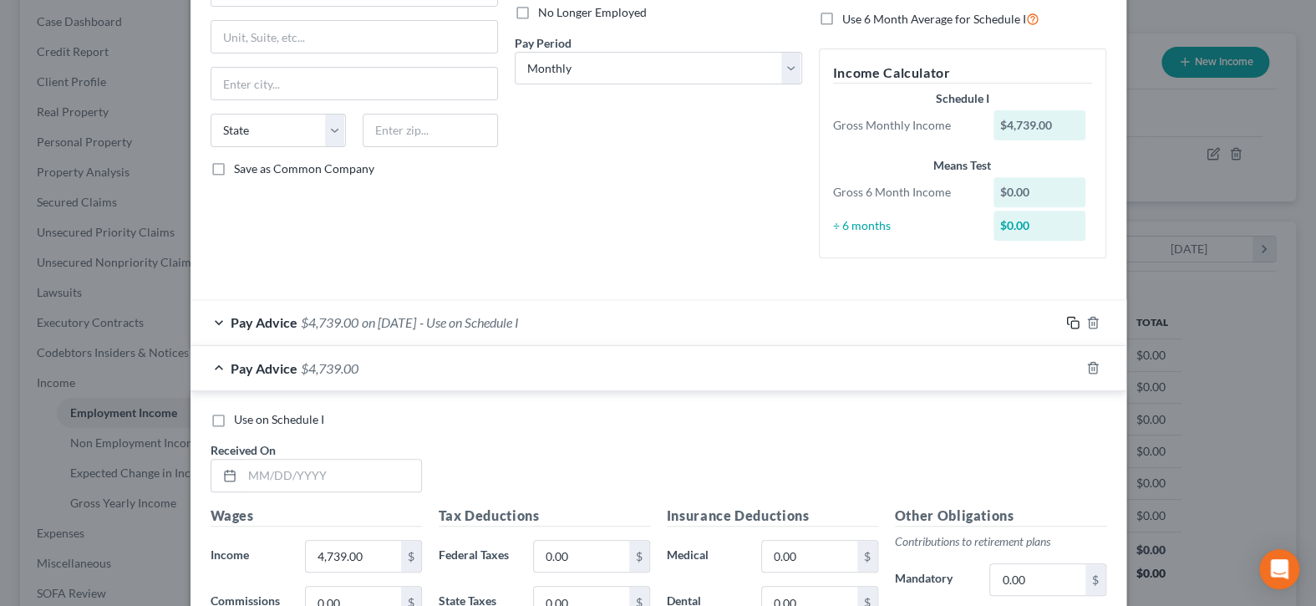
scroll to position [379, 0]
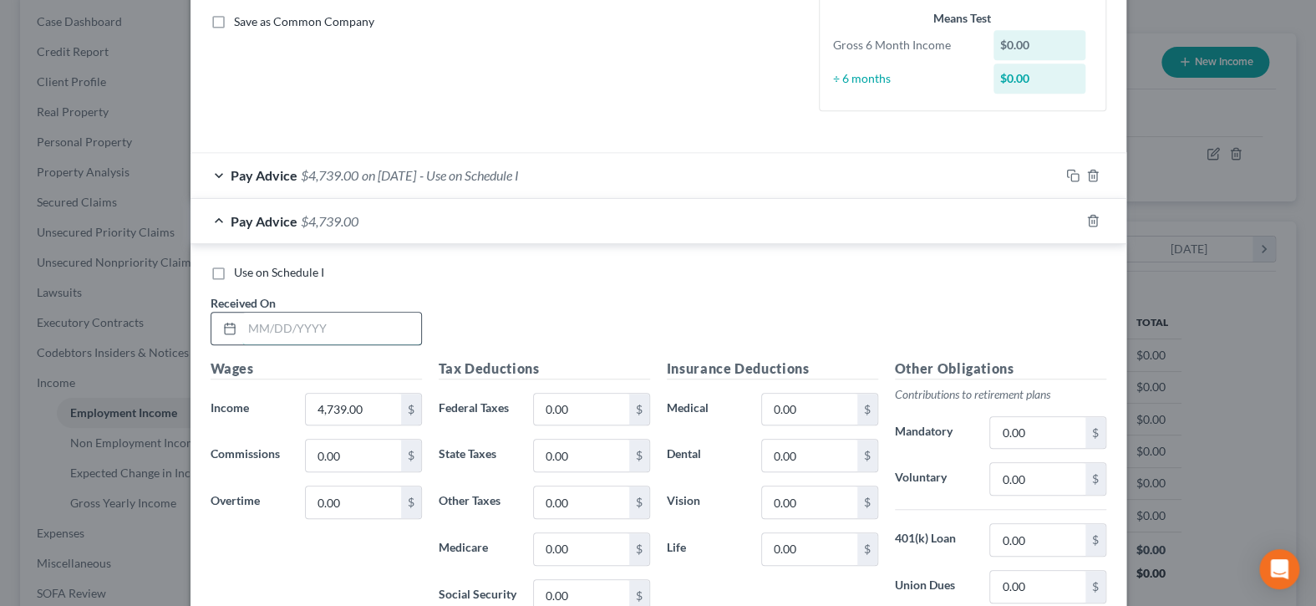
click at [321, 324] on input "text" at bounding box center [331, 329] width 179 height 32
click at [331, 332] on input "text" at bounding box center [331, 329] width 179 height 32
type input "3"
click at [323, 333] on input "9/" at bounding box center [331, 329] width 179 height 32
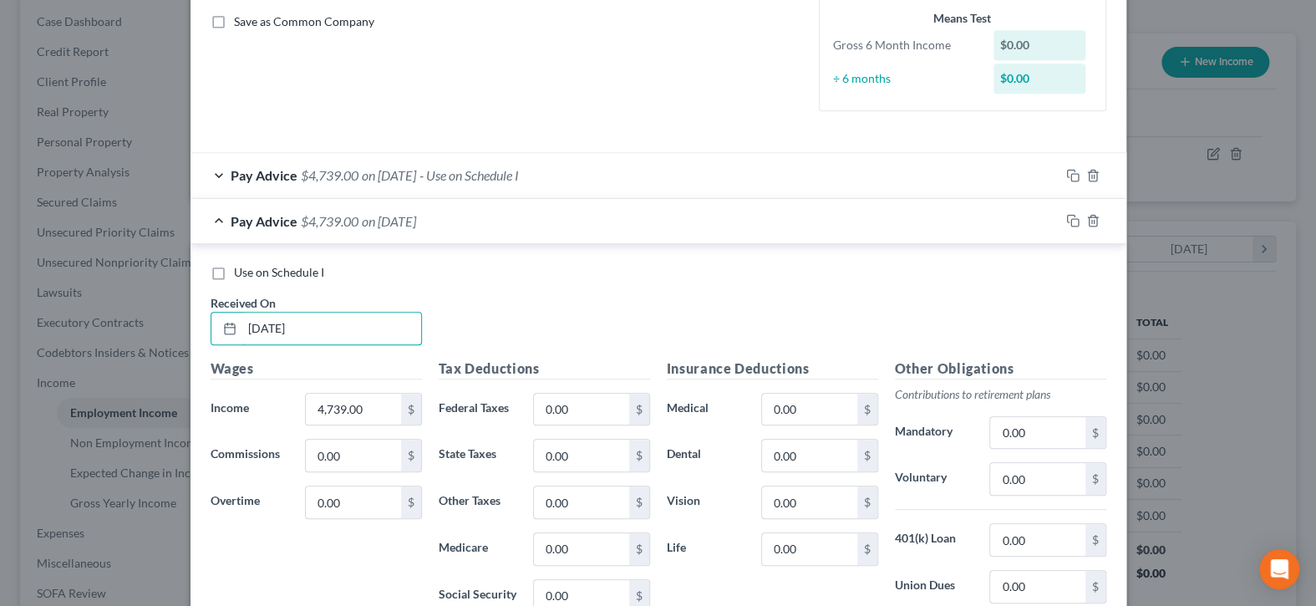
type input "[DATE]"
click at [363, 400] on input "4,739.00" at bounding box center [353, 410] width 94 height 32
drag, startPoint x: 373, startPoint y: 409, endPoint x: 284, endPoint y: 407, distance: 88.6
click at [284, 407] on div "Income * 4,739.00 $" at bounding box center [316, 409] width 228 height 33
type input "32,655.88"
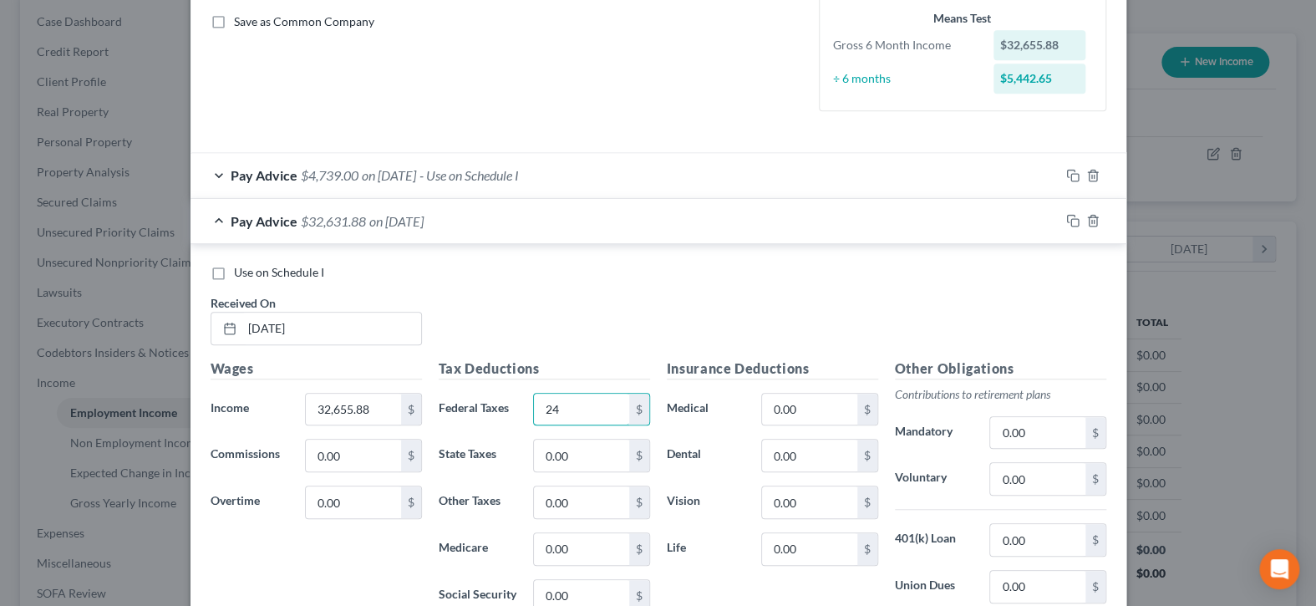
type input "2"
type input "473.51"
type input "2,024.68"
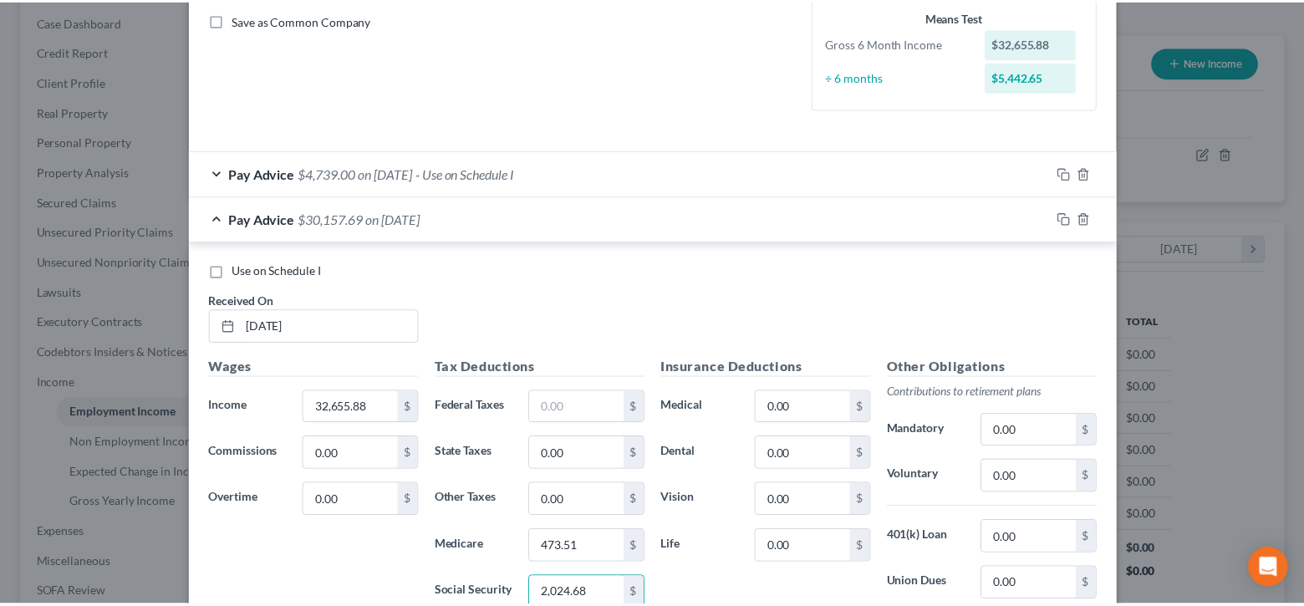
scroll to position [607, 0]
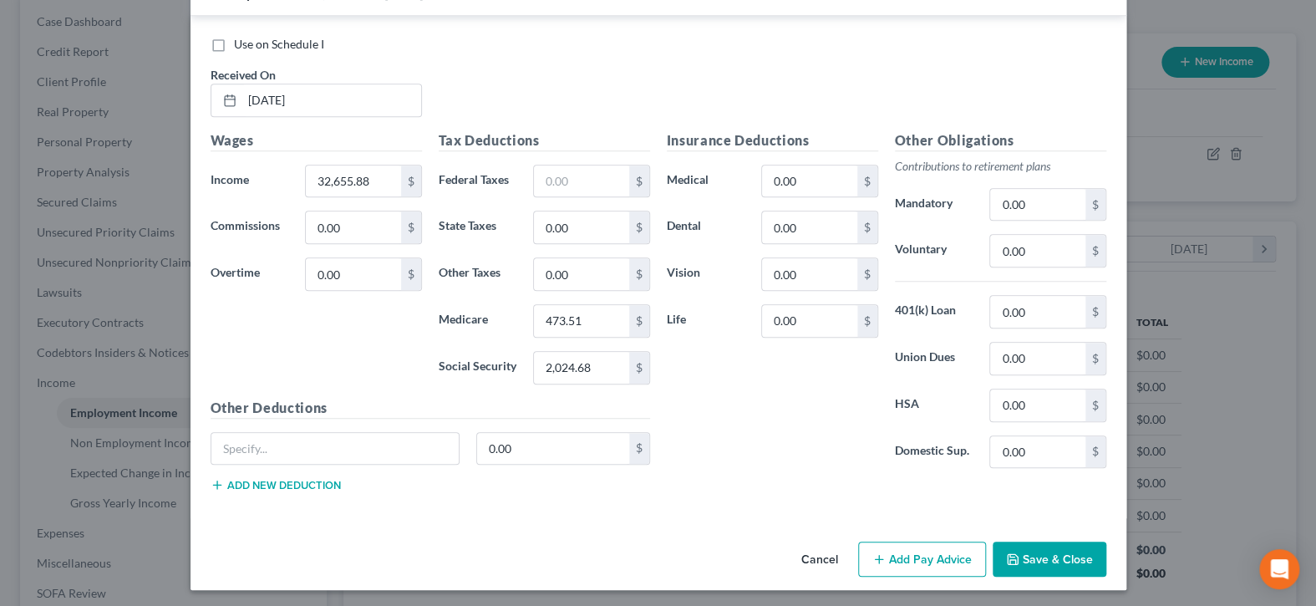
click at [1033, 567] on button "Save & Close" at bounding box center [1050, 558] width 114 height 35
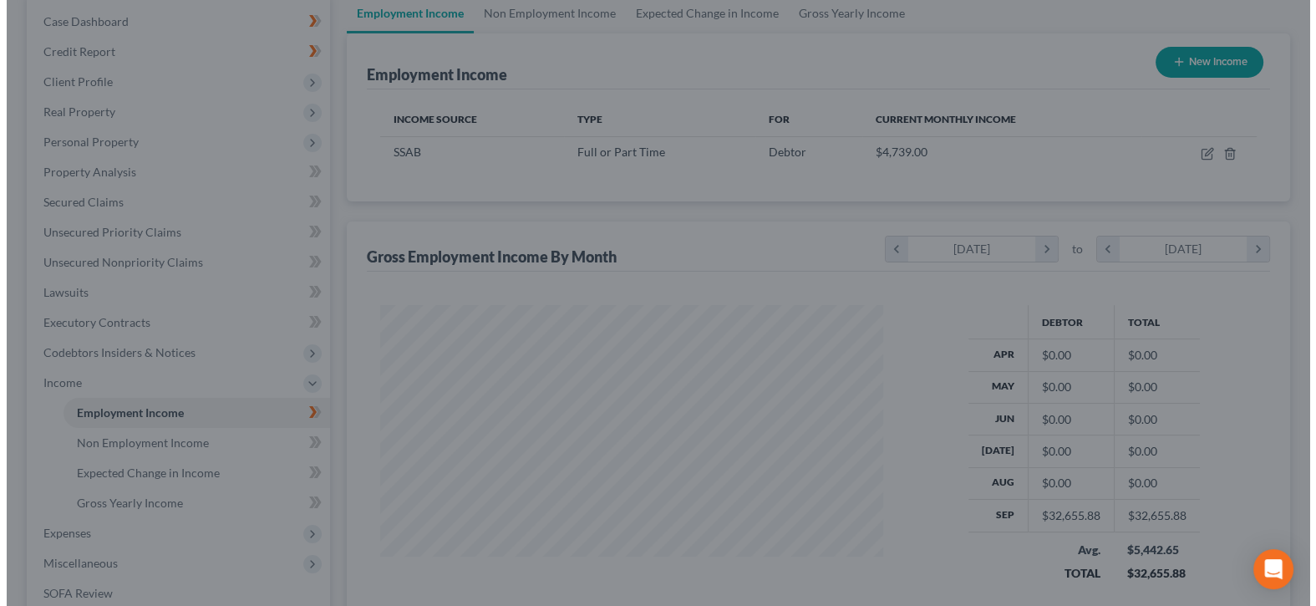
scroll to position [835330, 835097]
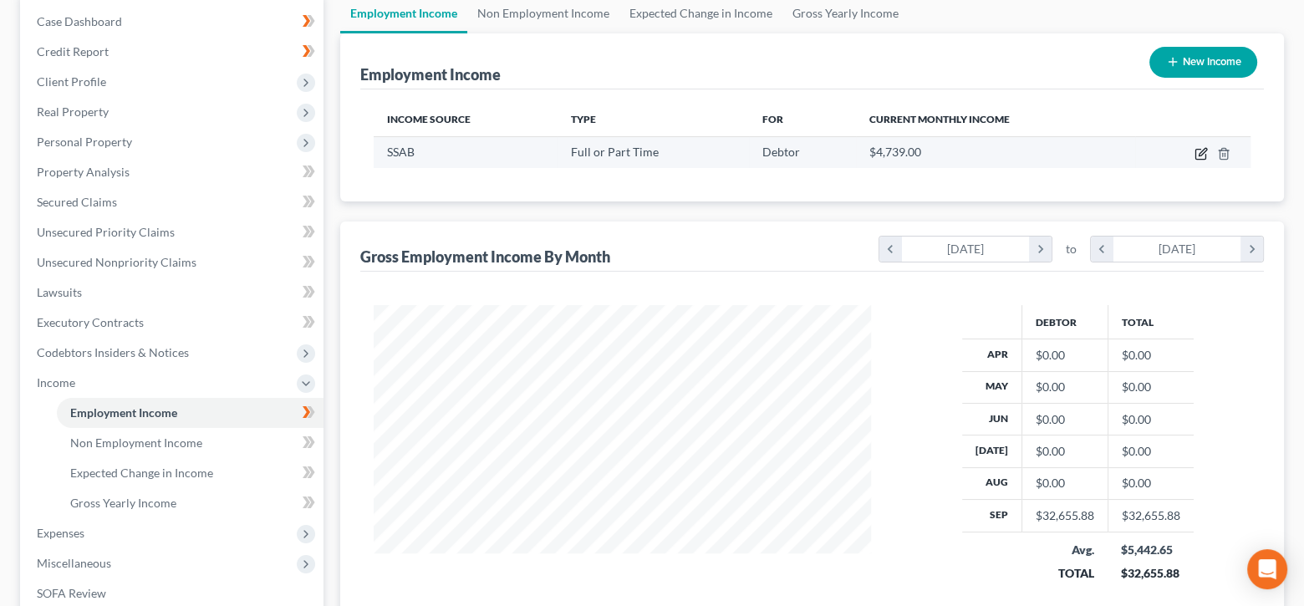
click at [1201, 148] on icon "button" at bounding box center [1200, 153] width 13 height 13
select select "0"
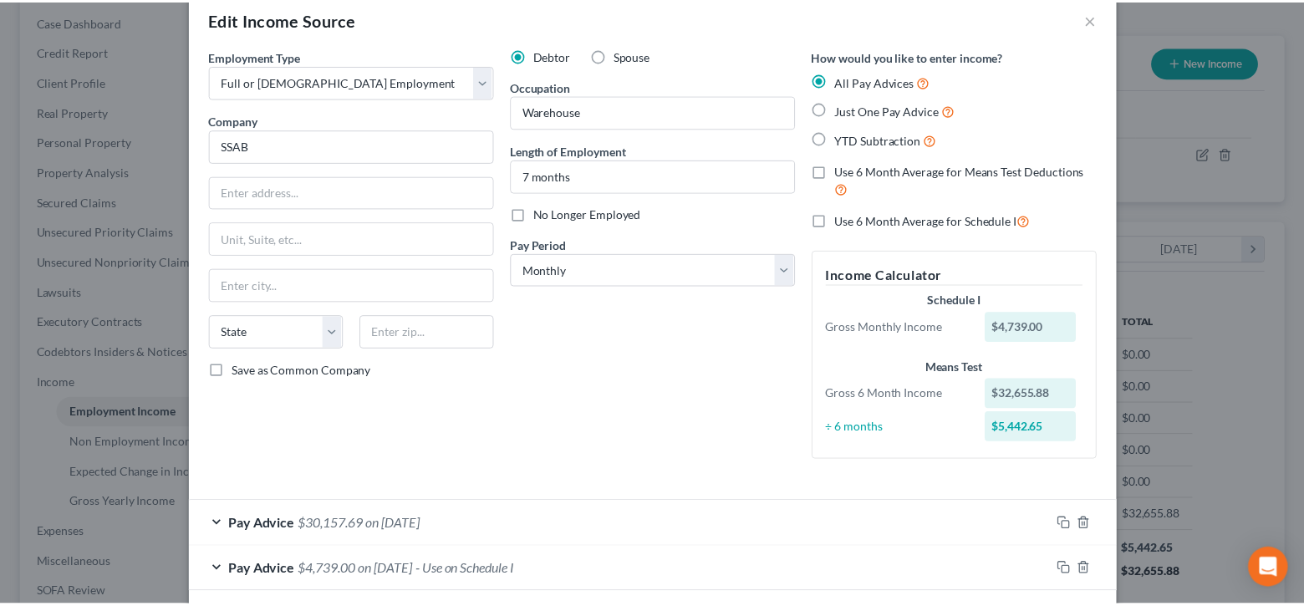
scroll to position [0, 0]
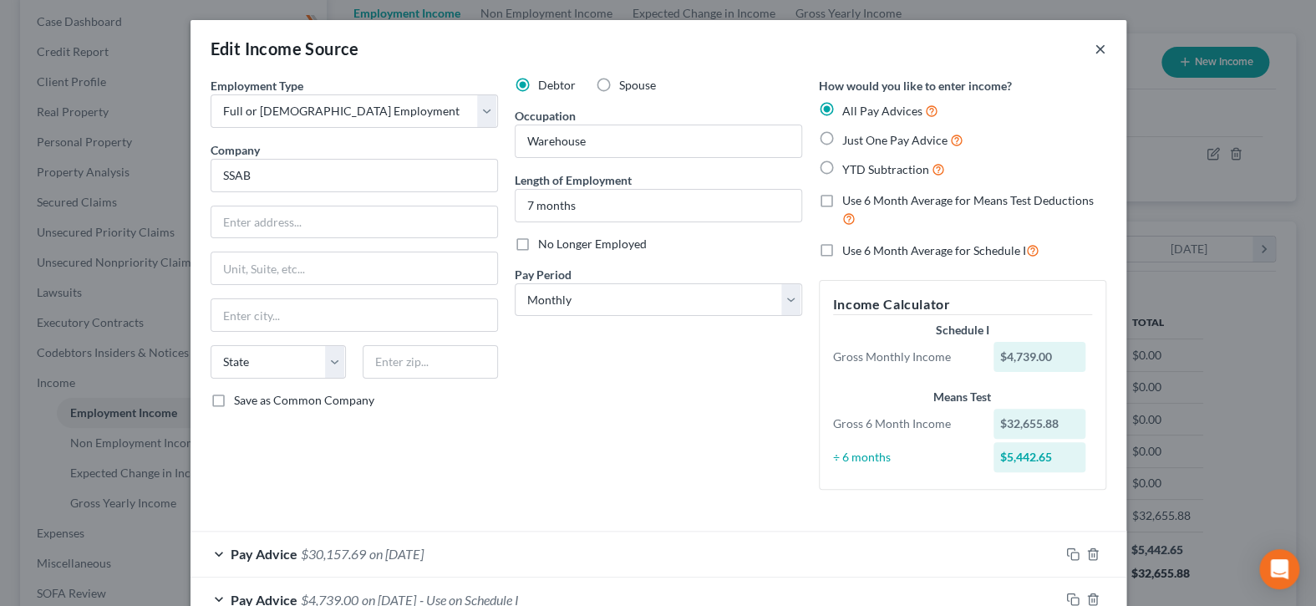
click at [1095, 45] on button "×" at bounding box center [1101, 48] width 12 height 20
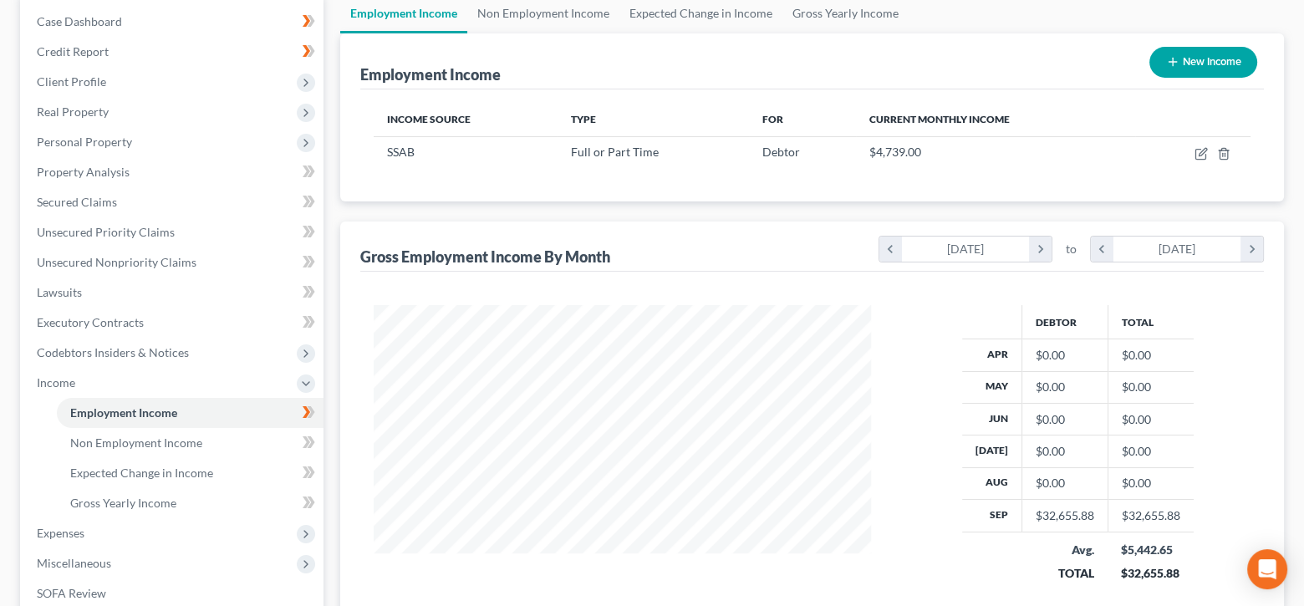
scroll to position [399, 0]
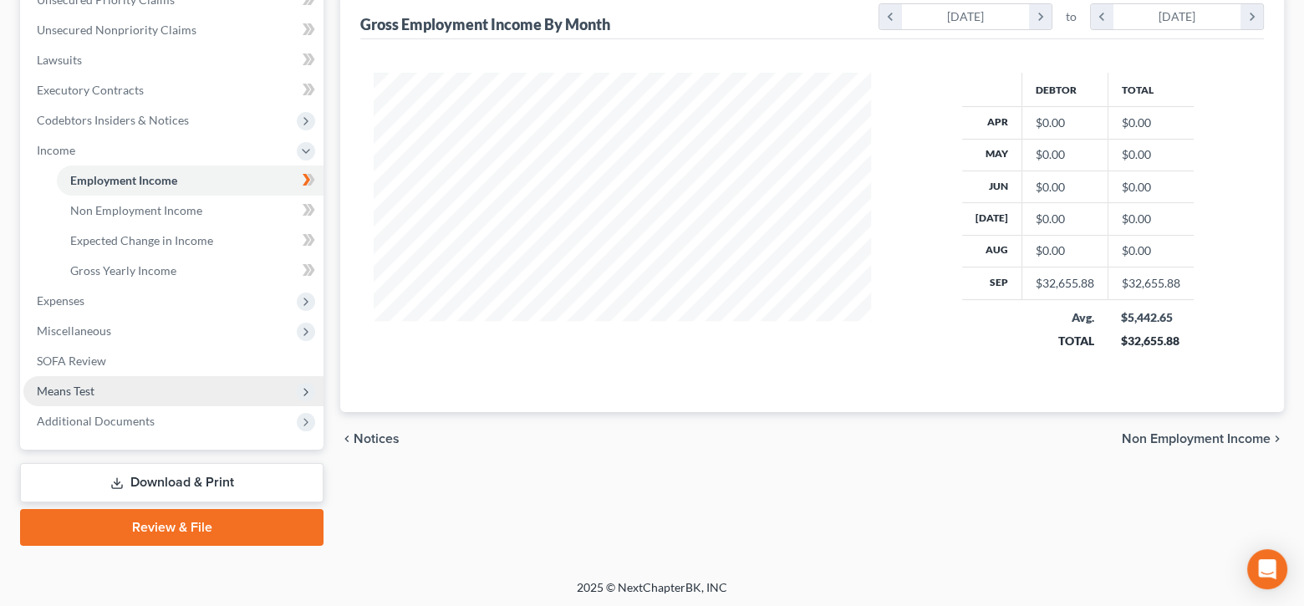
click at [102, 388] on span "Means Test" at bounding box center [173, 391] width 300 height 30
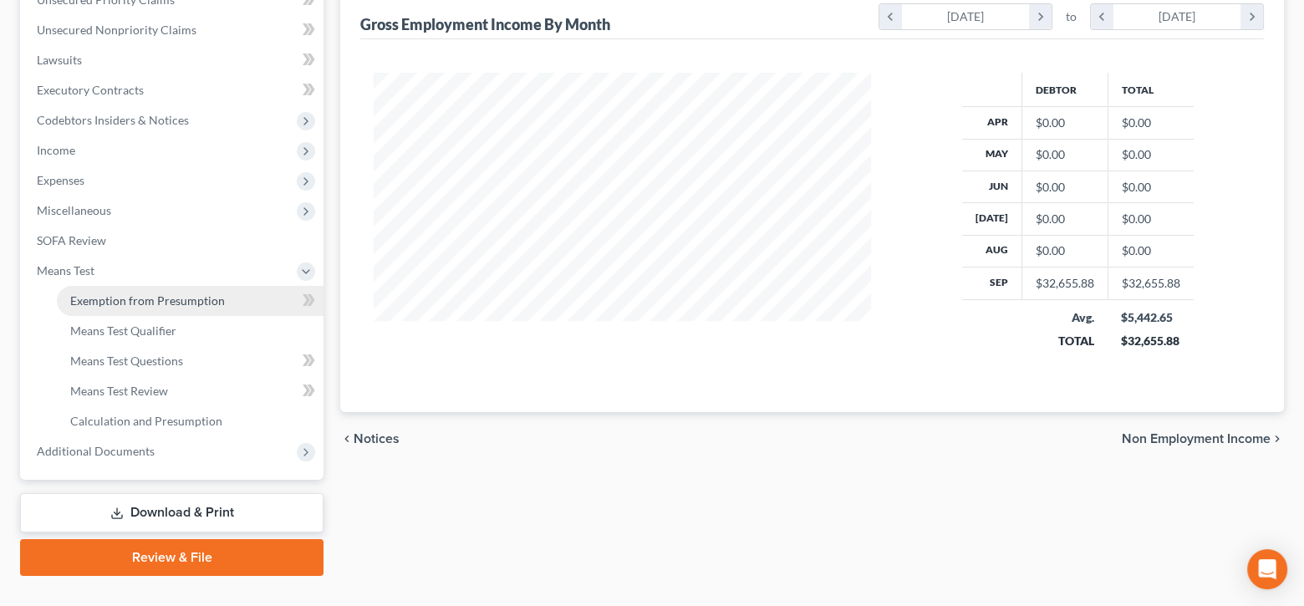
click at [181, 301] on span "Exemption from Presumption" at bounding box center [147, 300] width 155 height 14
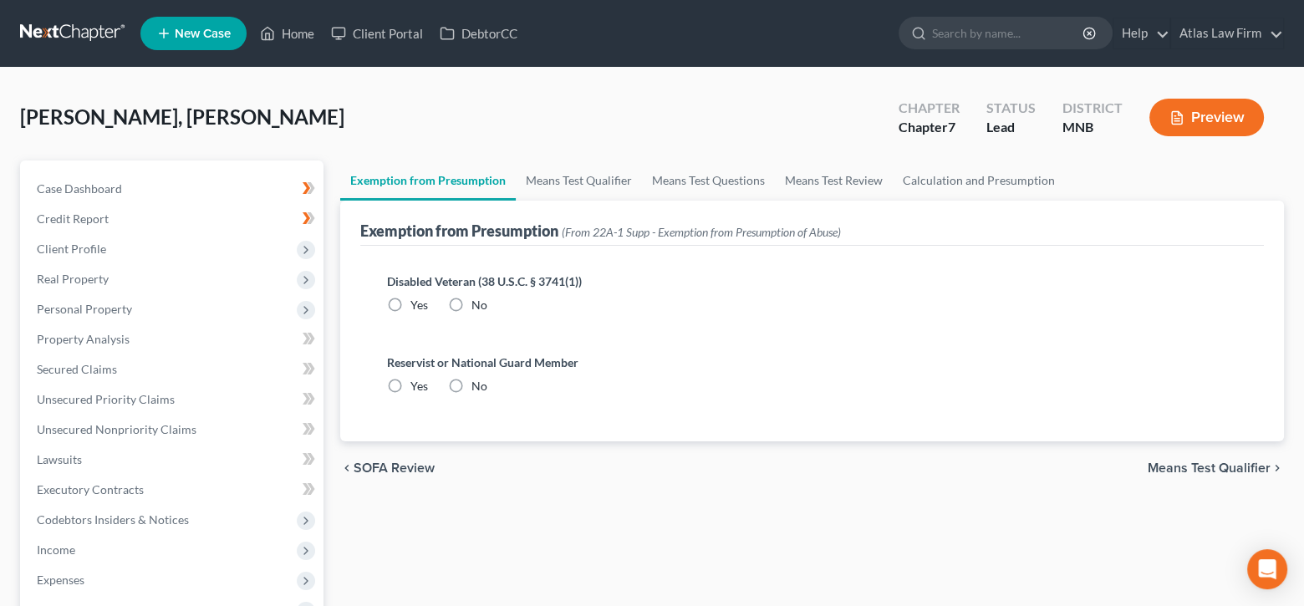
click at [471, 297] on label "No" at bounding box center [479, 305] width 16 height 17
click at [478, 297] on input "No" at bounding box center [483, 302] width 11 height 11
radio input "true"
click at [471, 382] on label "No" at bounding box center [479, 386] width 16 height 17
click at [478, 382] on input "No" at bounding box center [483, 383] width 11 height 11
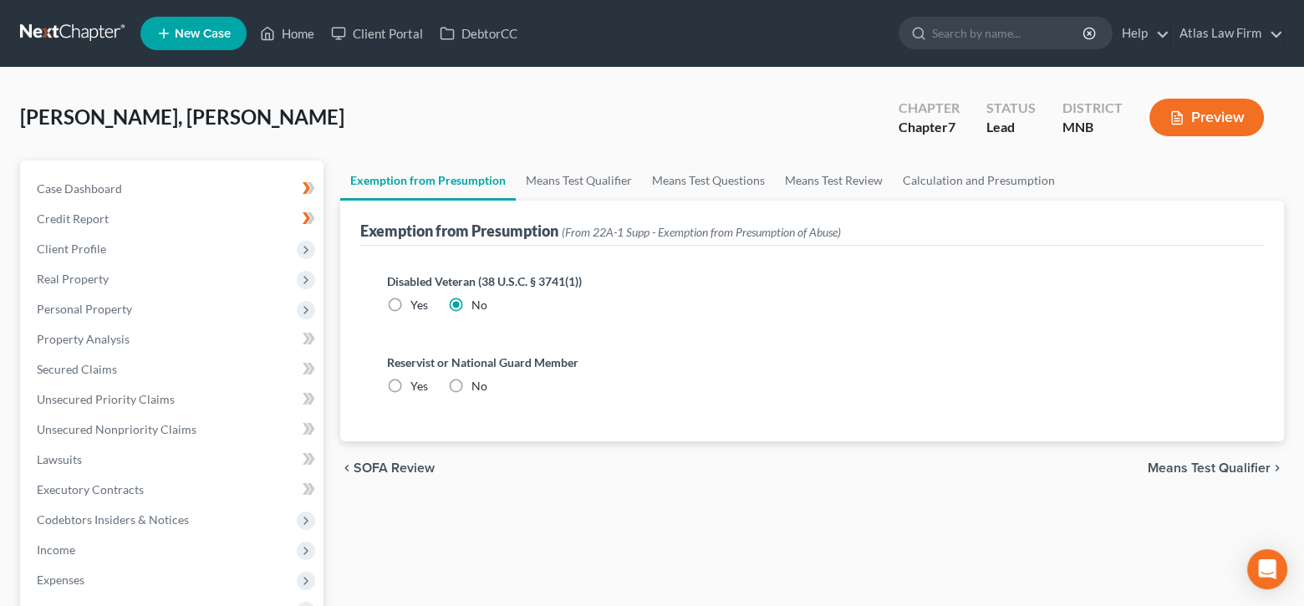
radio input "true"
click at [1202, 461] on span "Means Test Qualifier" at bounding box center [1208, 467] width 123 height 13
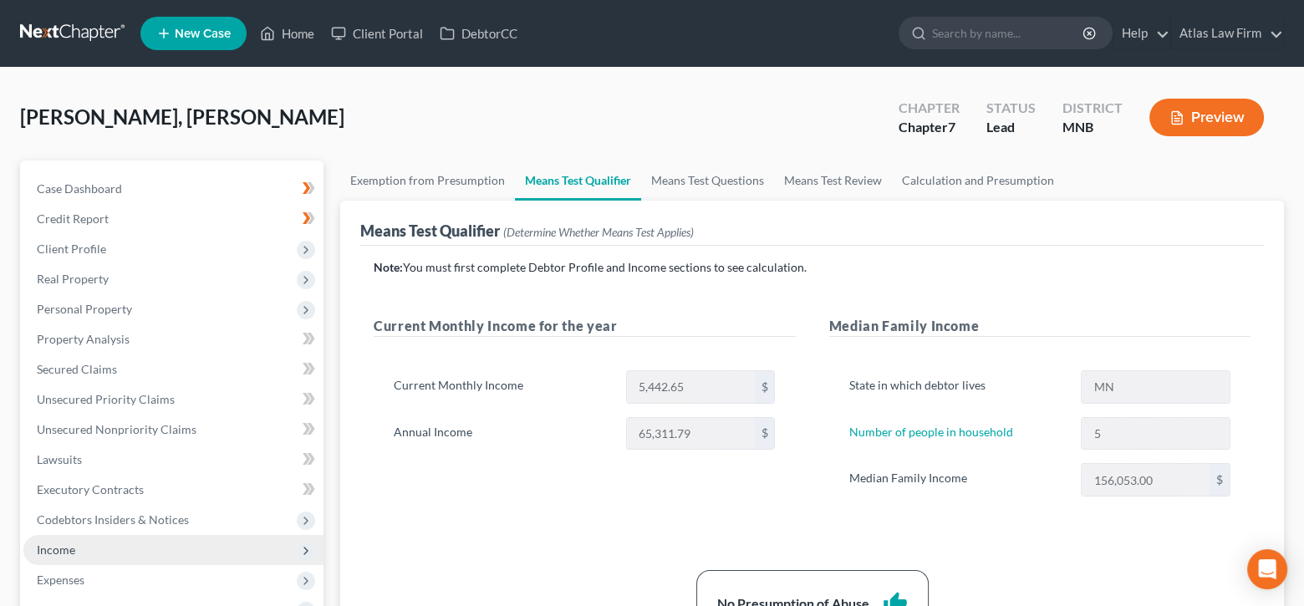
click at [108, 541] on span "Income" at bounding box center [173, 550] width 300 height 30
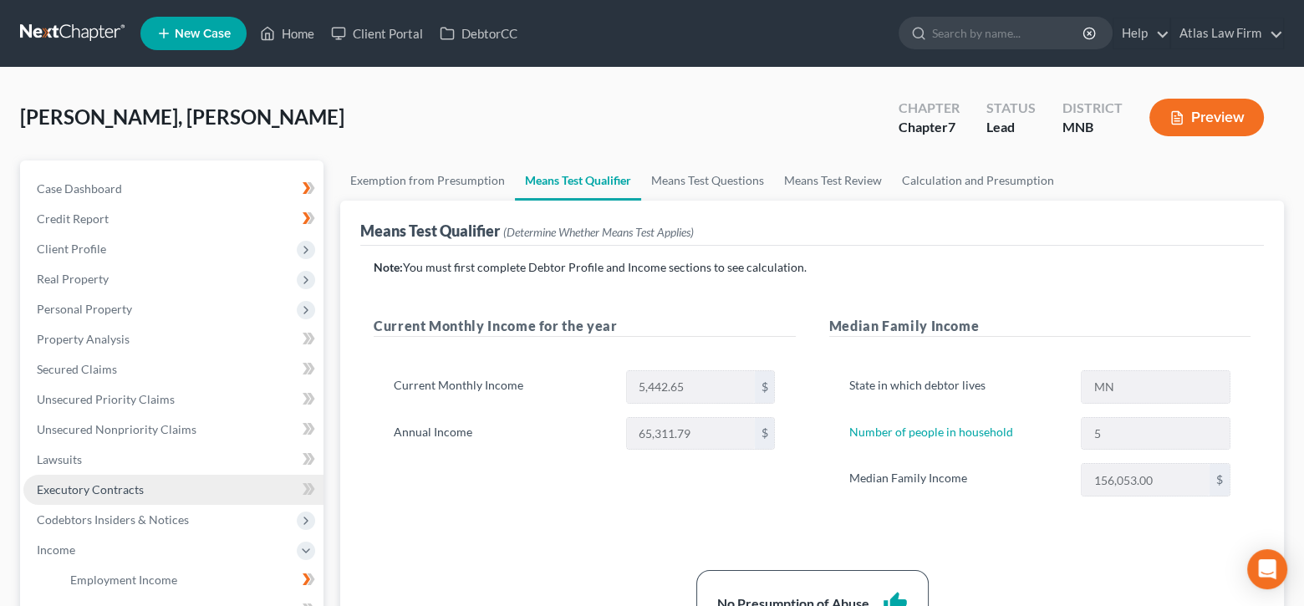
scroll to position [334, 0]
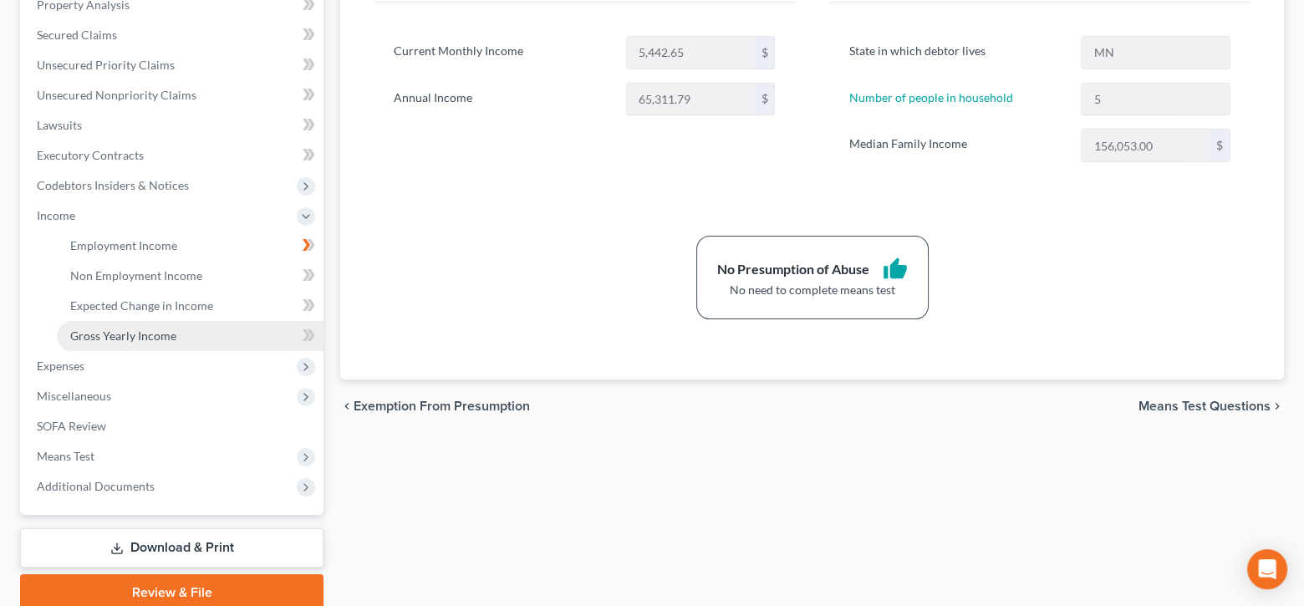
click at [159, 334] on span "Gross Yearly Income" at bounding box center [123, 335] width 106 height 14
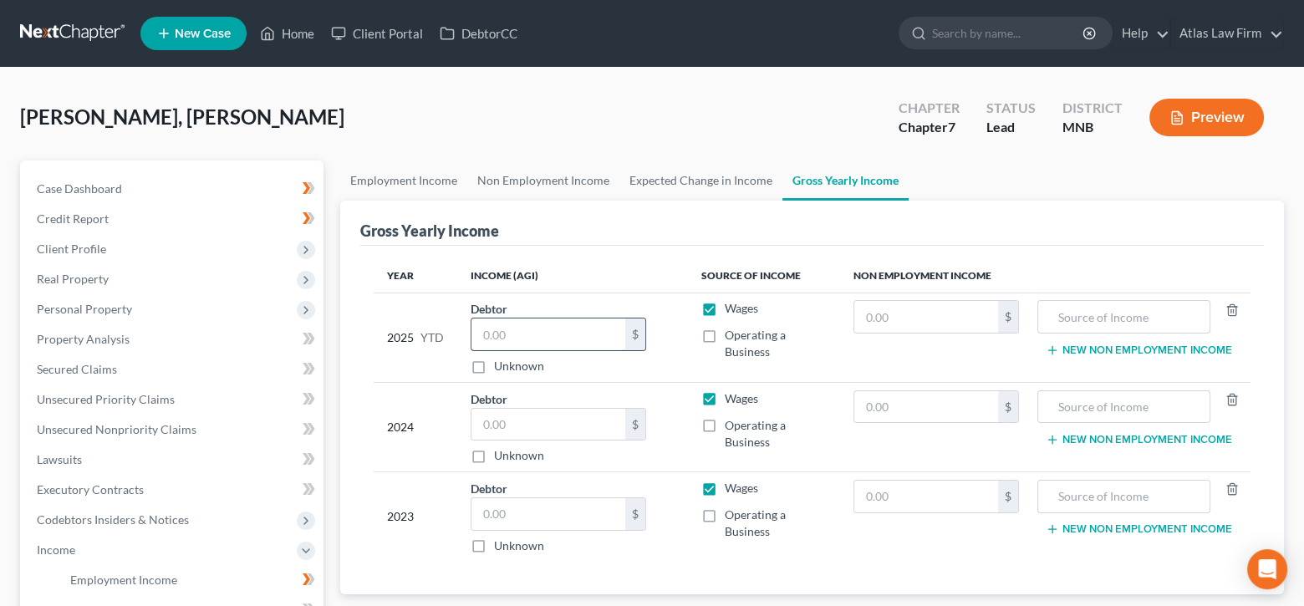
click at [570, 332] on input "text" at bounding box center [548, 334] width 154 height 32
type input "37,000"
click at [583, 424] on input "text" at bounding box center [548, 425] width 154 height 32
type input "41,154"
click at [72, 304] on span "Personal Property" at bounding box center [84, 309] width 95 height 14
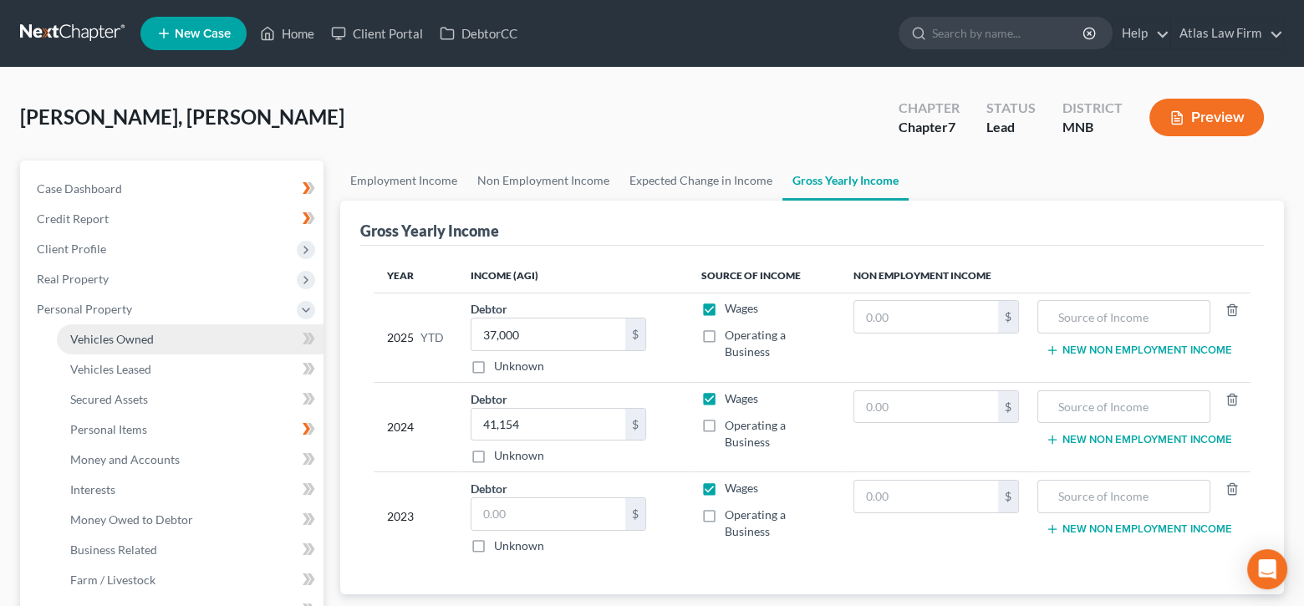
click at [95, 332] on span "Vehicles Owned" at bounding box center [112, 339] width 84 height 14
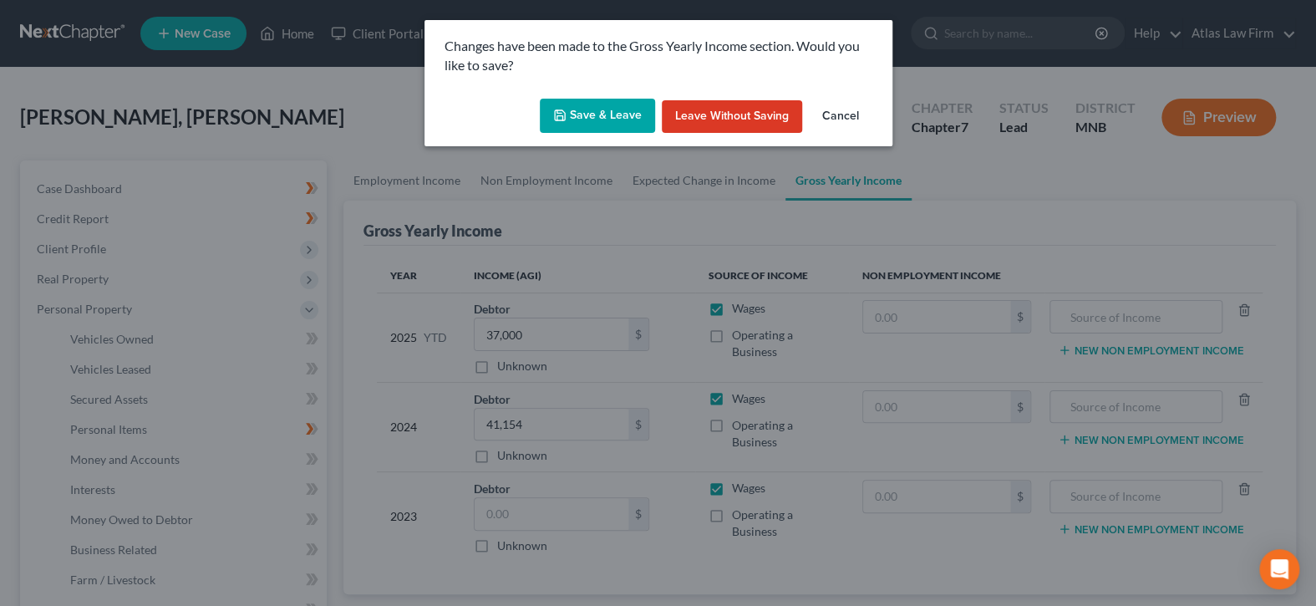
click at [607, 114] on button "Save & Leave" at bounding box center [597, 116] width 115 height 35
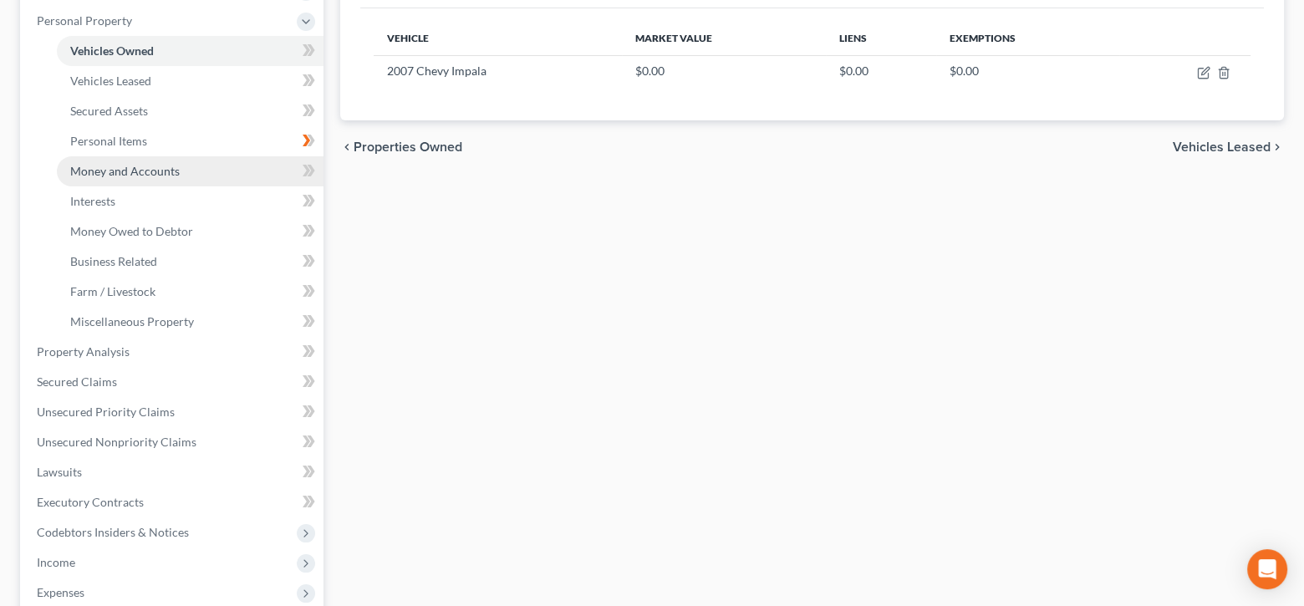
scroll to position [334, 0]
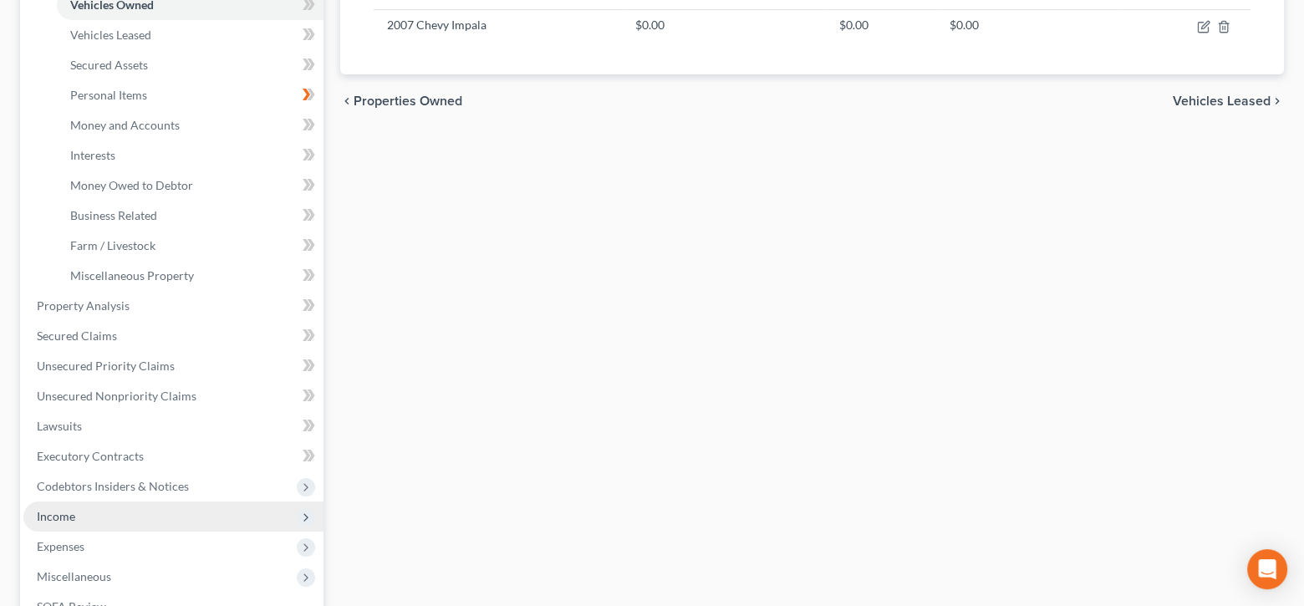
click at [99, 511] on span "Income" at bounding box center [173, 516] width 300 height 30
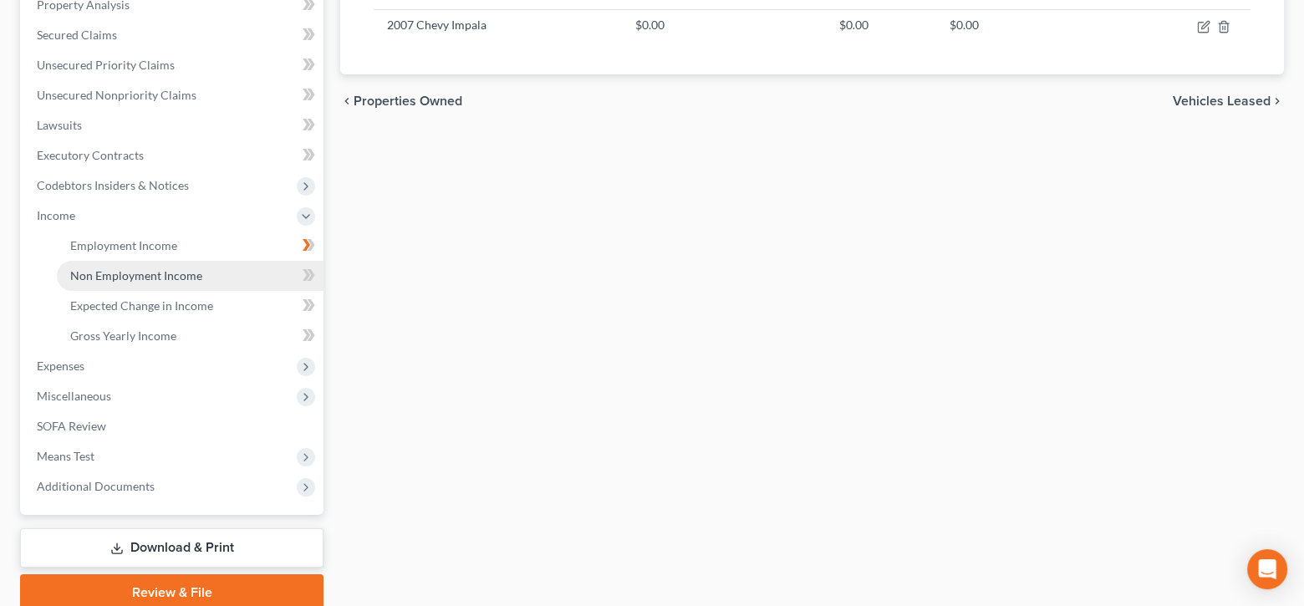
click at [132, 282] on link "Non Employment Income" at bounding box center [190, 276] width 267 height 30
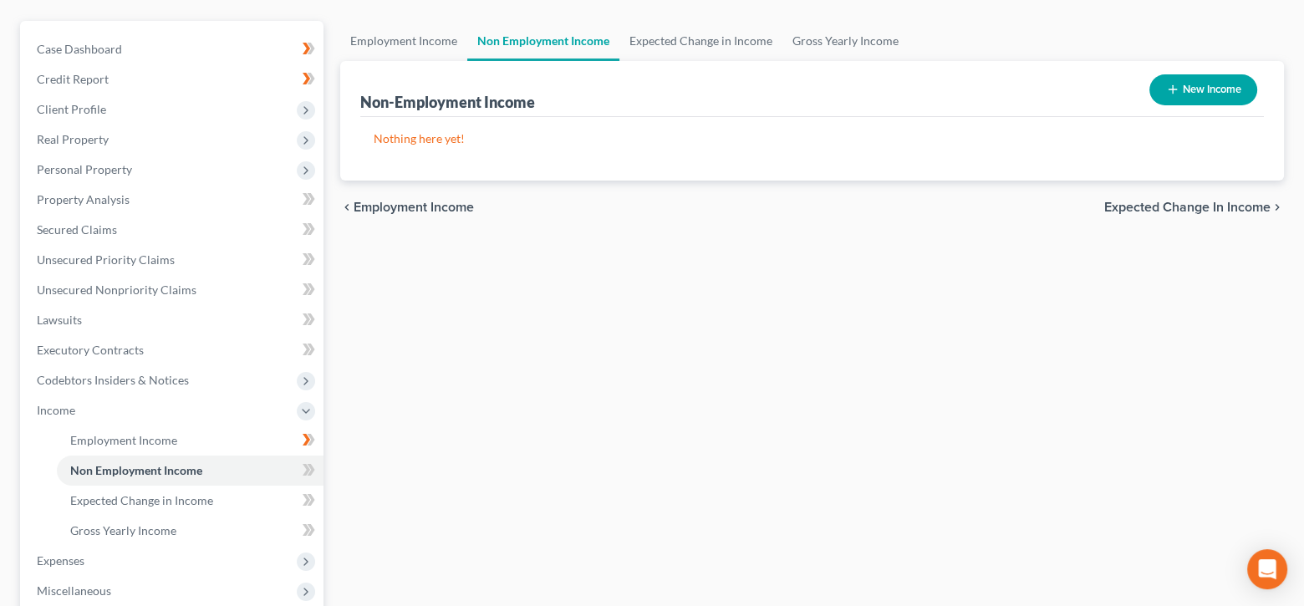
scroll to position [167, 0]
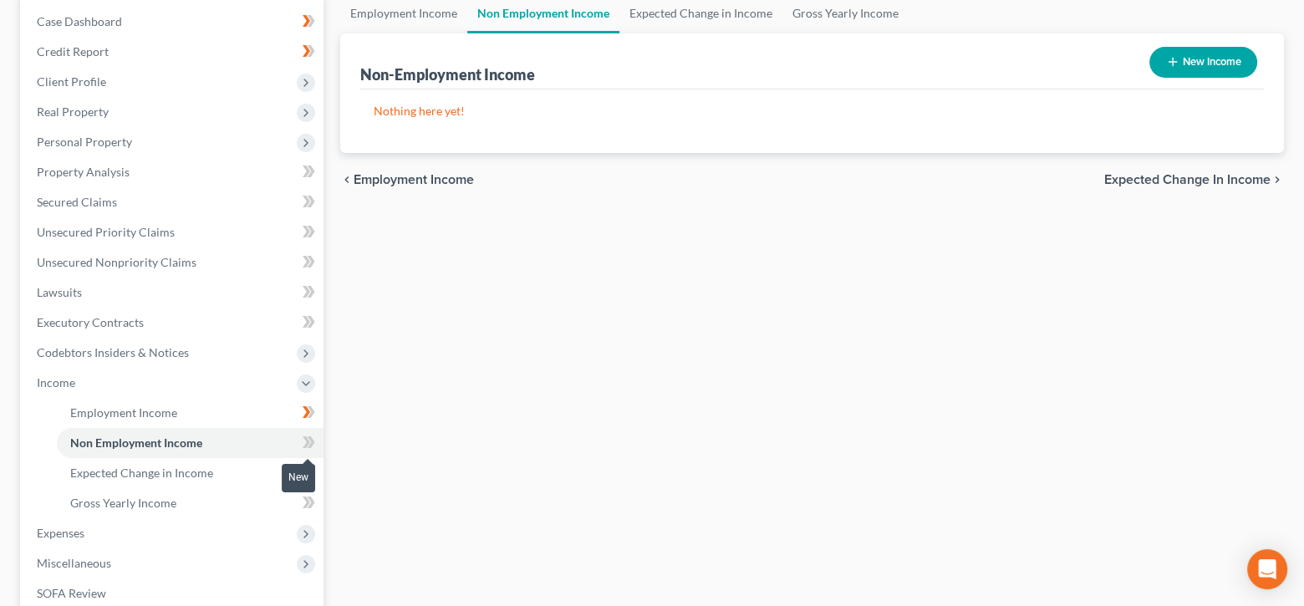
click at [309, 443] on icon at bounding box center [312, 442] width 8 height 12
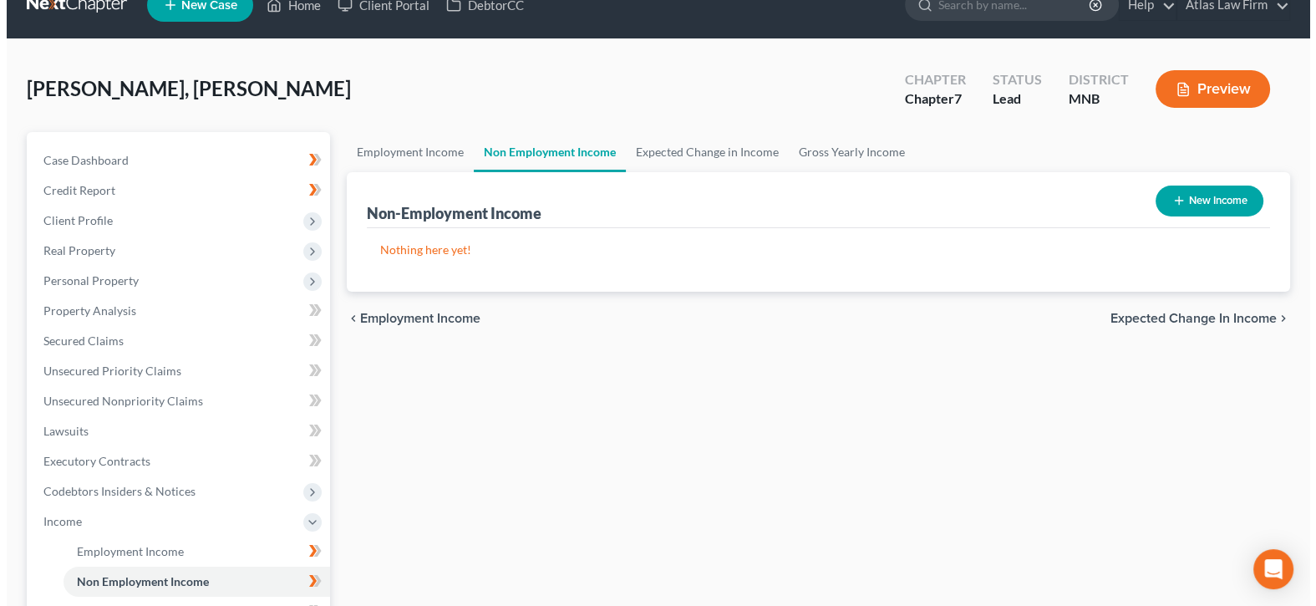
scroll to position [0, 0]
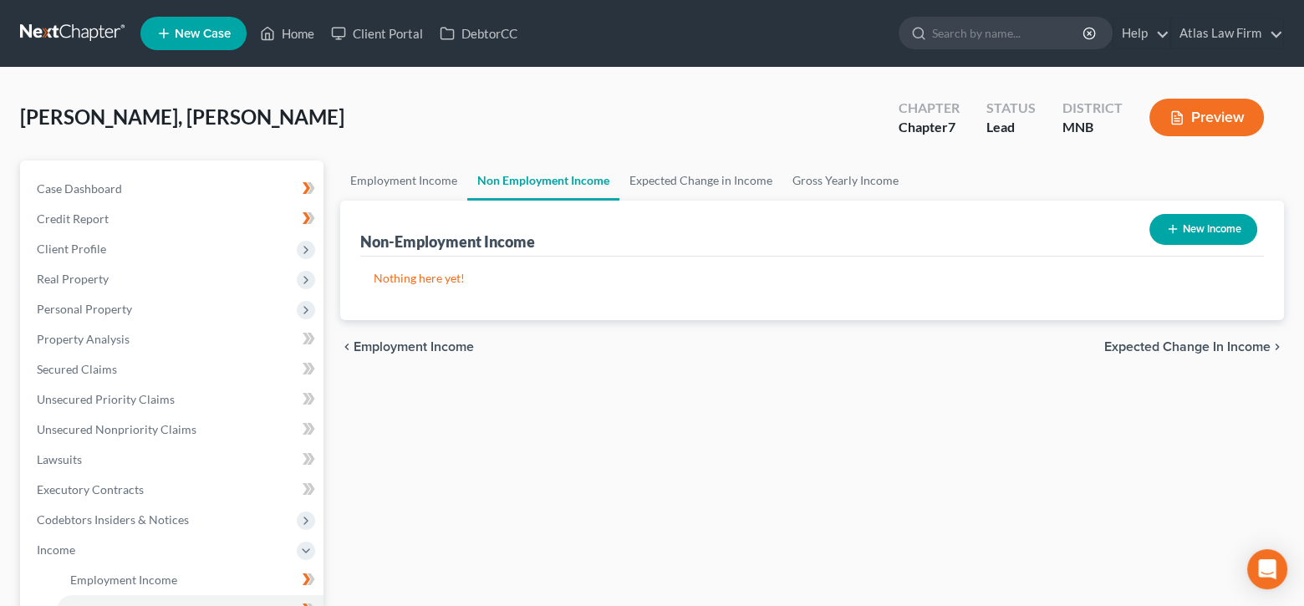
click at [1202, 224] on button "New Income" at bounding box center [1203, 229] width 108 height 31
select select "0"
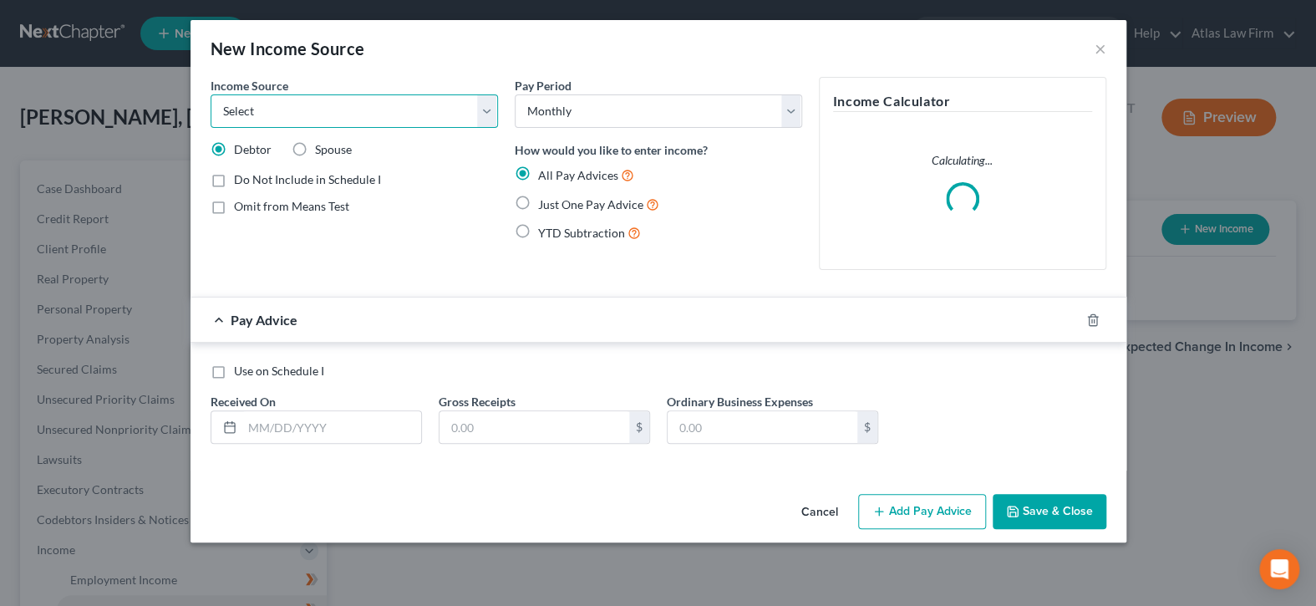
click at [490, 115] on select "Select Unemployment Disability (from employer) Pension Retirement Social Securi…" at bounding box center [354, 110] width 287 height 33
select select "8"
click at [211, 94] on select "Select Unemployment Disability (from employer) Pension Retirement Social Securi…" at bounding box center [354, 110] width 287 height 33
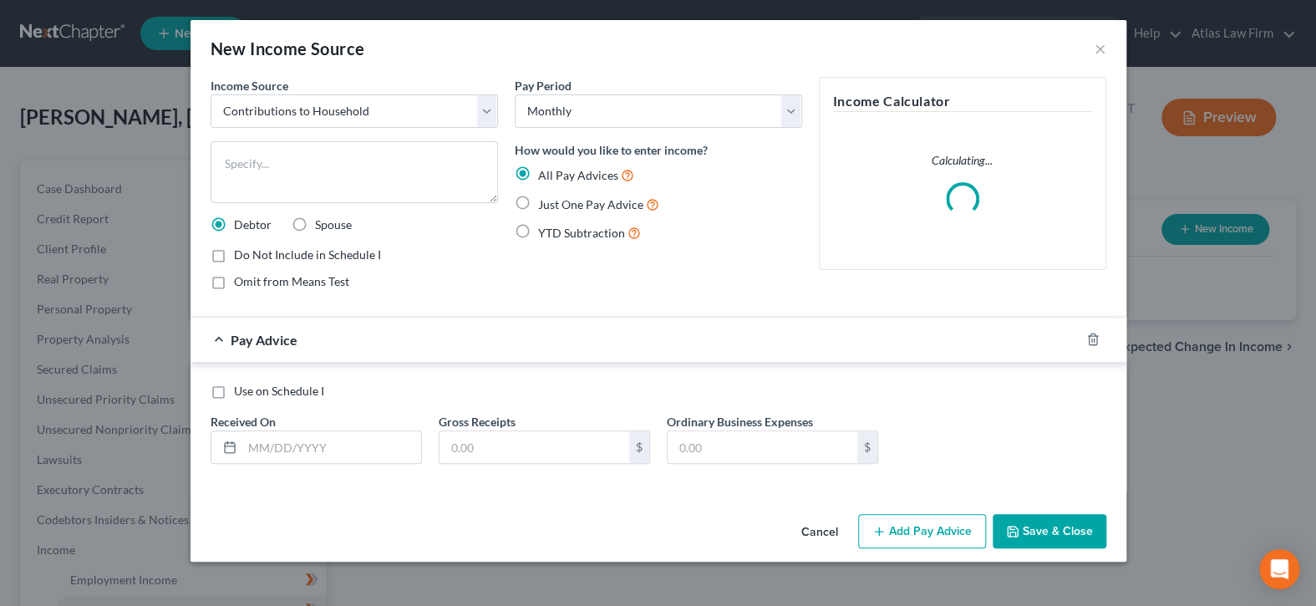
click at [234, 383] on label "Use on Schedule I" at bounding box center [279, 391] width 90 height 17
click at [241, 383] on input "Use on Schedule I" at bounding box center [246, 388] width 11 height 11
checkbox input "true"
click at [269, 442] on input "text" at bounding box center [331, 447] width 179 height 32
type input "[DATE]"
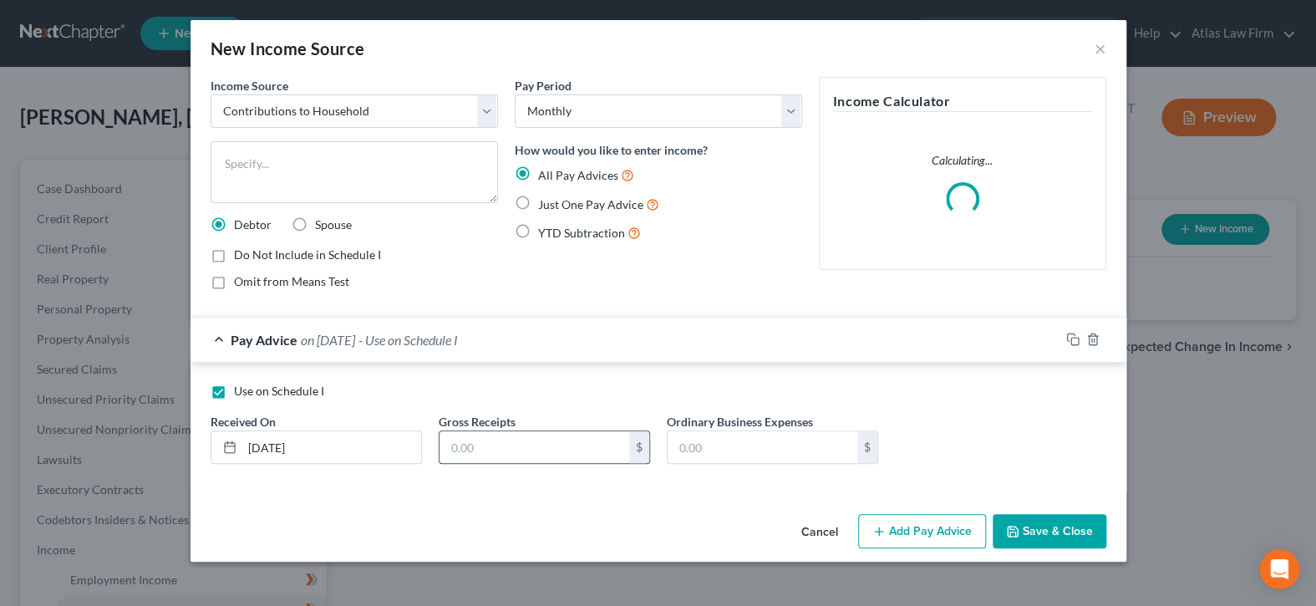
click at [573, 450] on input "text" at bounding box center [535, 447] width 190 height 32
type input "1.00"
click at [1052, 530] on button "Save & Close" at bounding box center [1050, 531] width 114 height 35
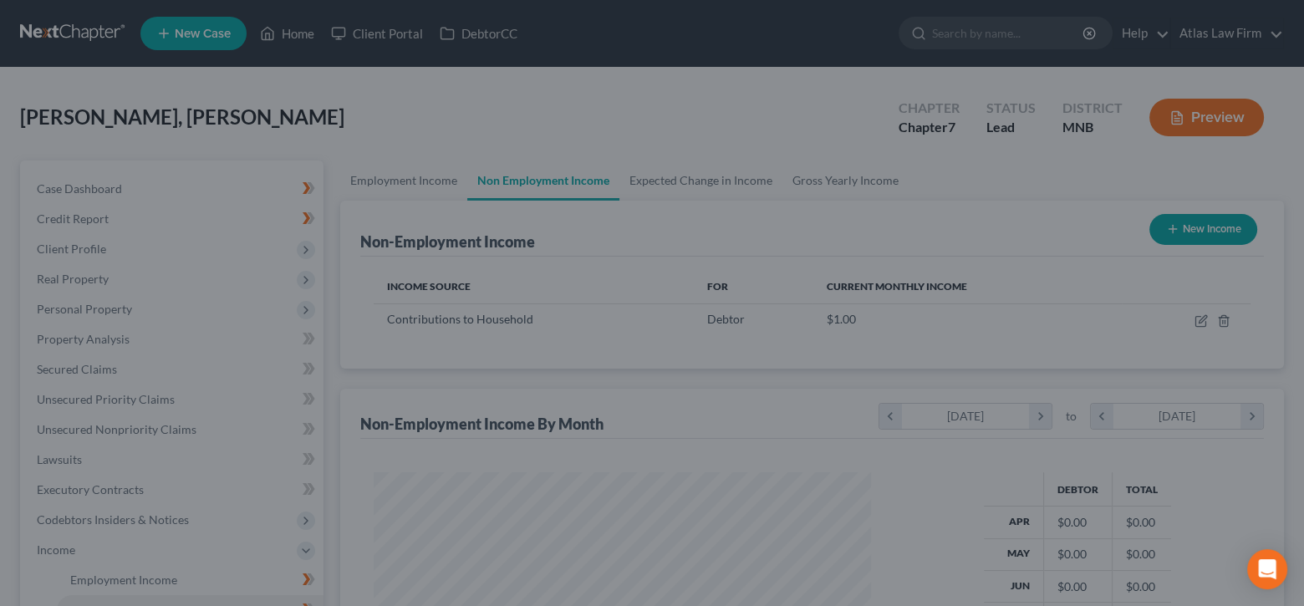
scroll to position [835330, 835097]
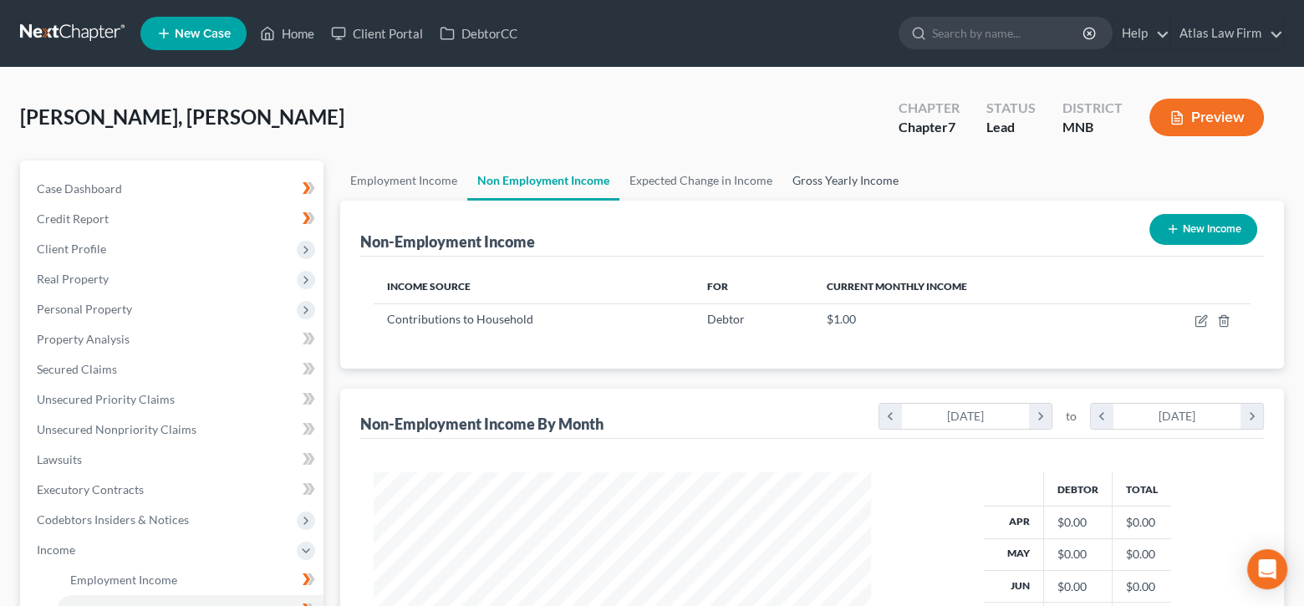
click at [799, 180] on link "Gross Yearly Income" at bounding box center [845, 180] width 126 height 40
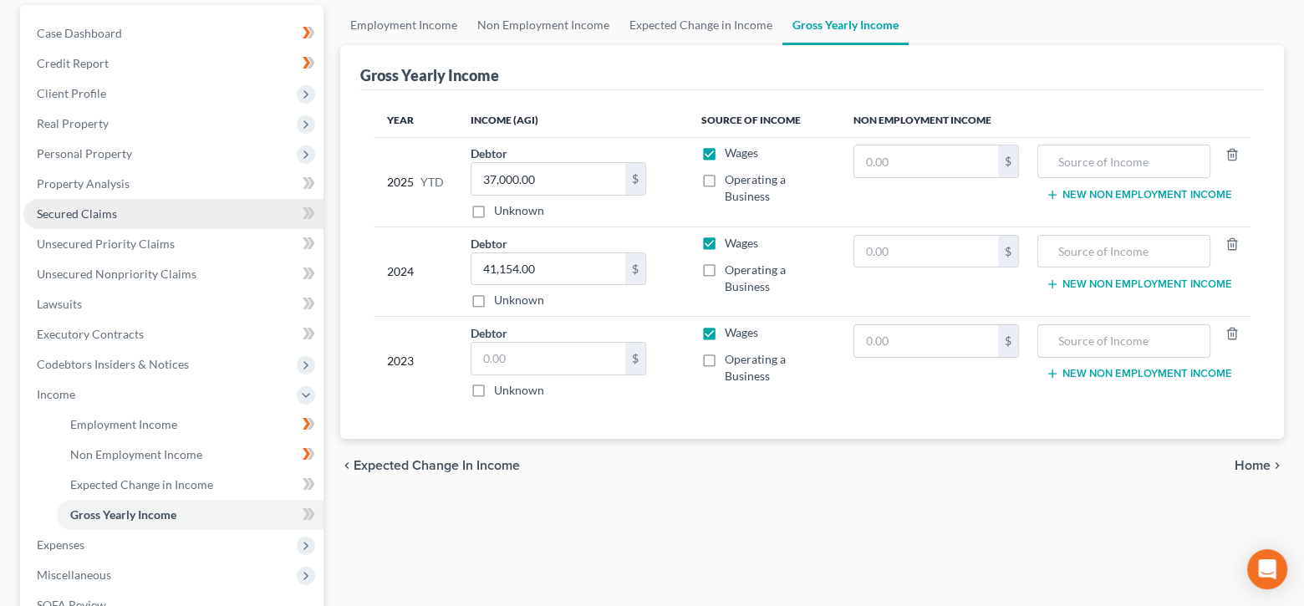
scroll to position [167, 0]
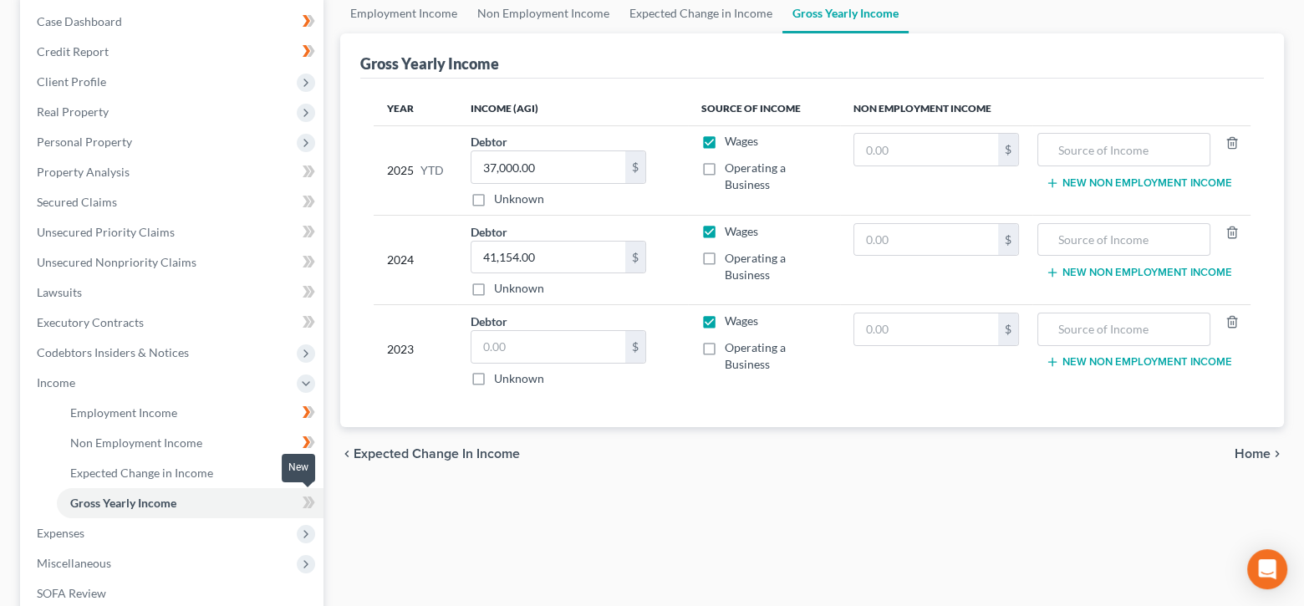
click at [309, 500] on icon at bounding box center [306, 502] width 8 height 12
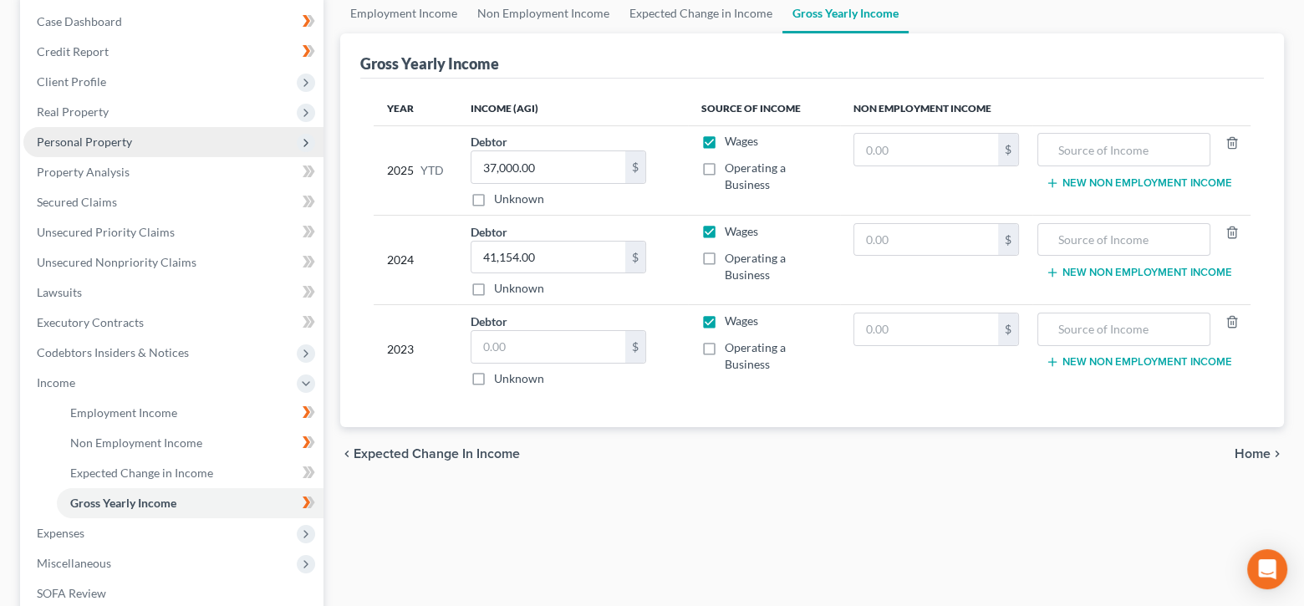
click at [108, 141] on span "Personal Property" at bounding box center [84, 142] width 95 height 14
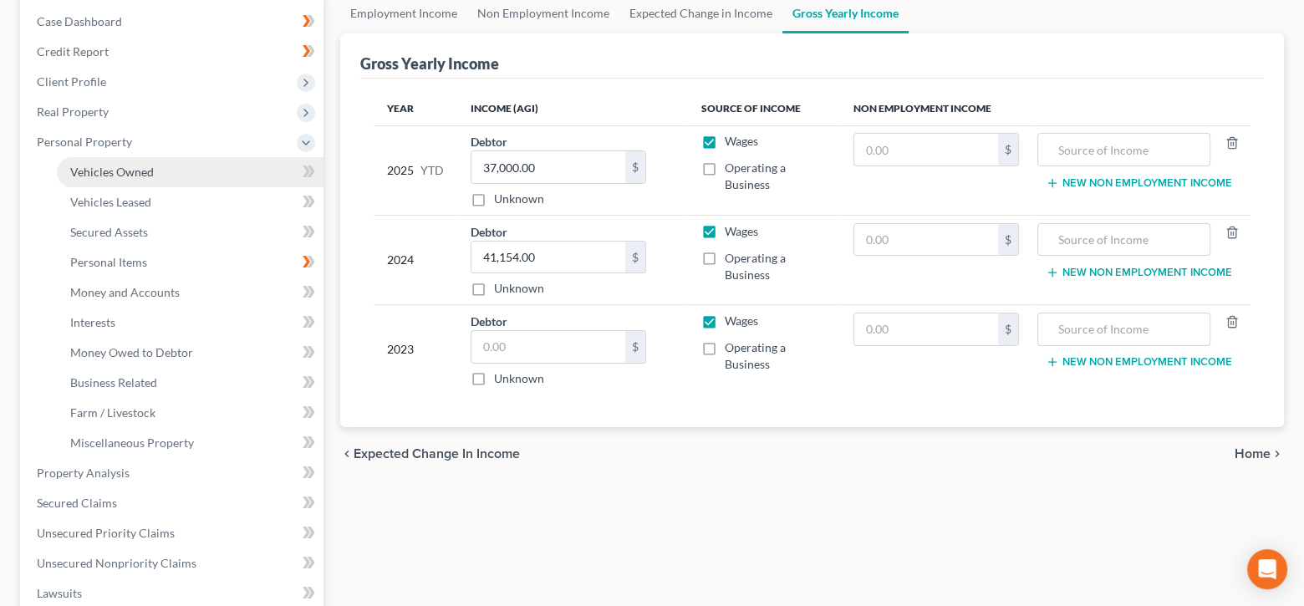
click at [139, 174] on span "Vehicles Owned" at bounding box center [112, 172] width 84 height 14
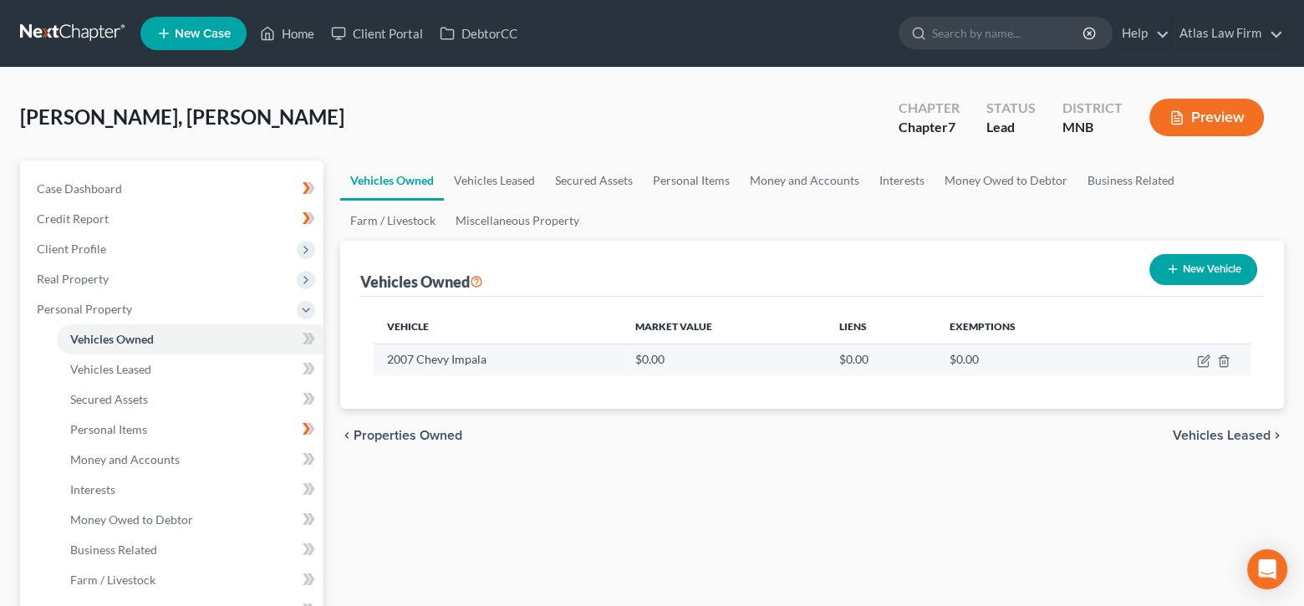
click at [1199, 366] on td at bounding box center [1184, 359] width 131 height 32
click at [1203, 358] on icon "button" at bounding box center [1203, 360] width 13 height 13
select select "0"
select select "19"
select select "2"
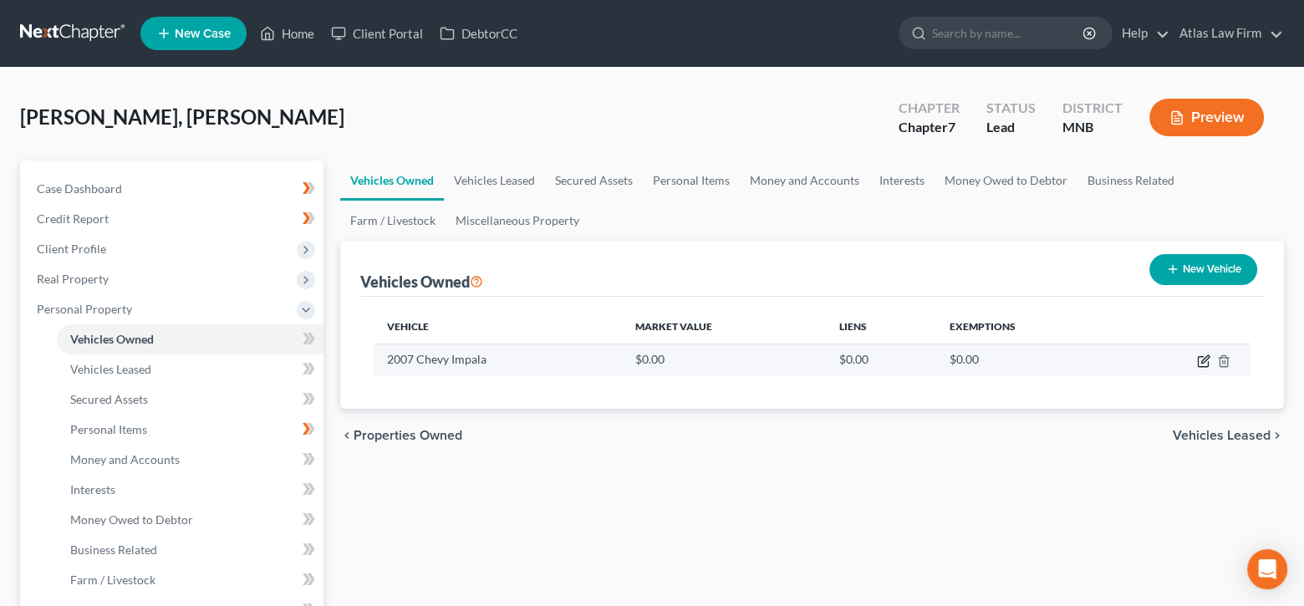
select select "0"
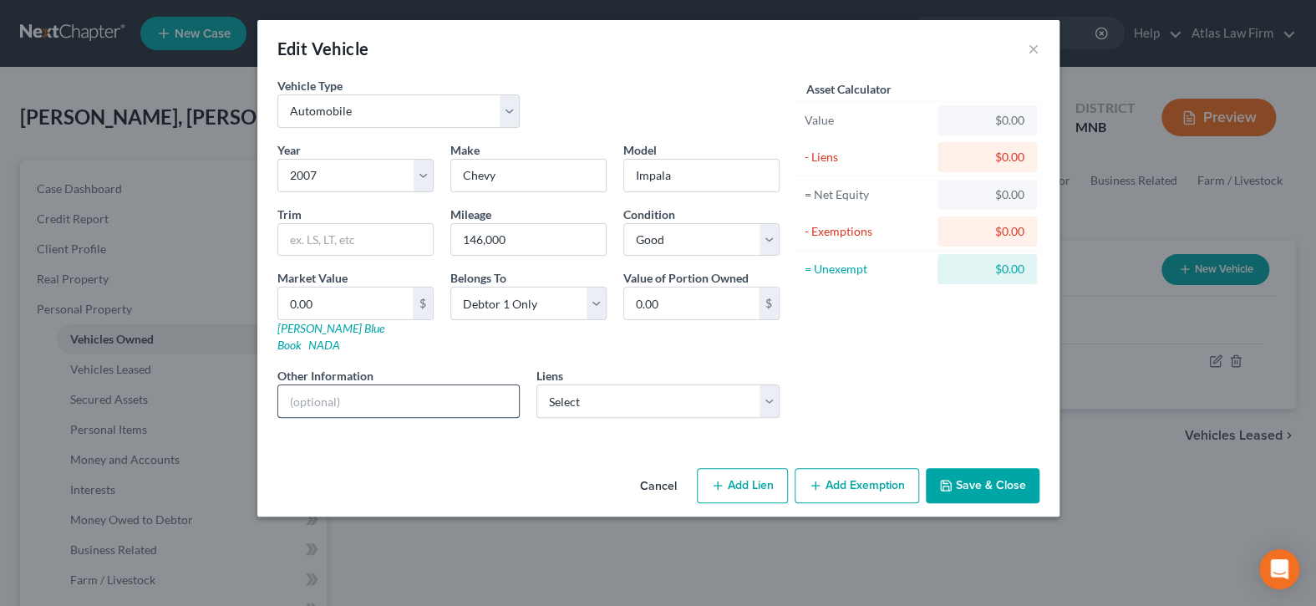
click at [438, 393] on input "text" at bounding box center [398, 401] width 241 height 32
type input "Value per [PERSON_NAME]."
click at [349, 309] on input "0.00" at bounding box center [345, 303] width 135 height 32
type input "2"
type input "2.00"
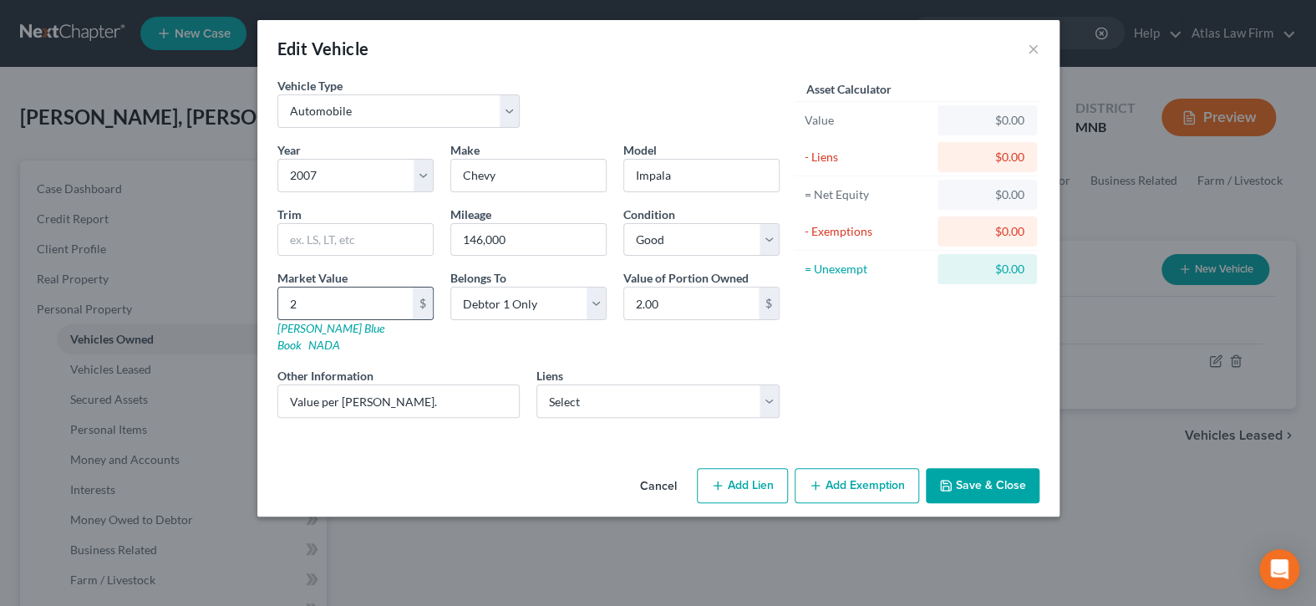
type input "25"
type input "25.00"
type input "250"
type input "250.00"
type input "2509"
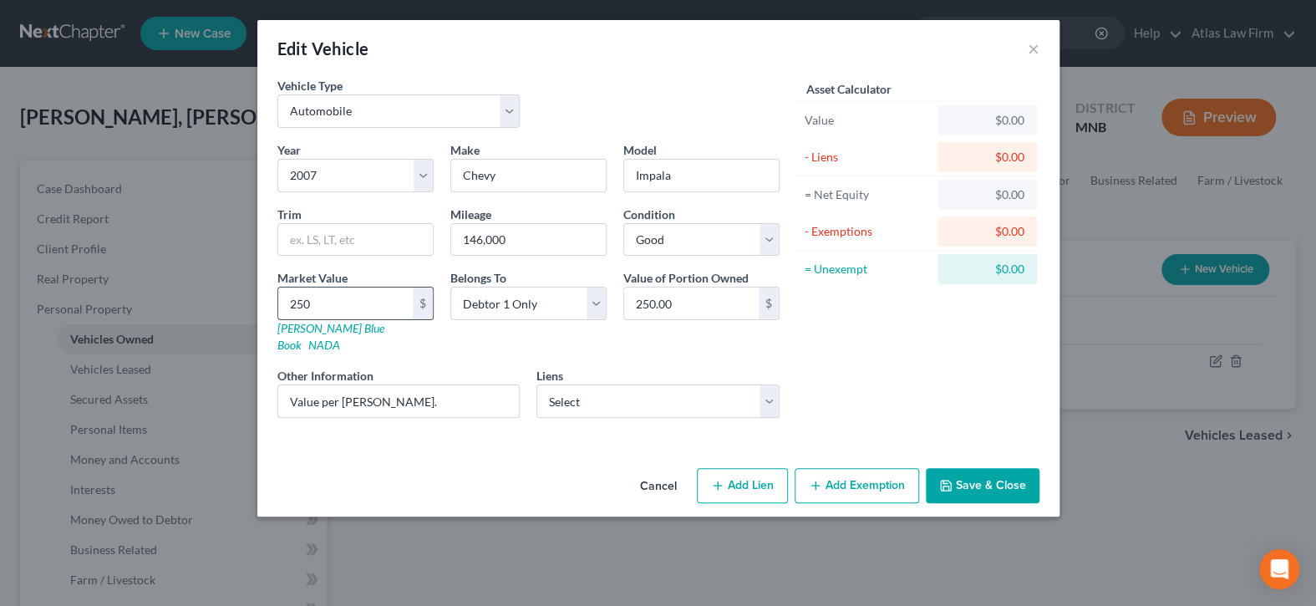
type input "2,509.00"
type input "2,509"
click at [877, 472] on button "Add Exemption" at bounding box center [857, 485] width 125 height 35
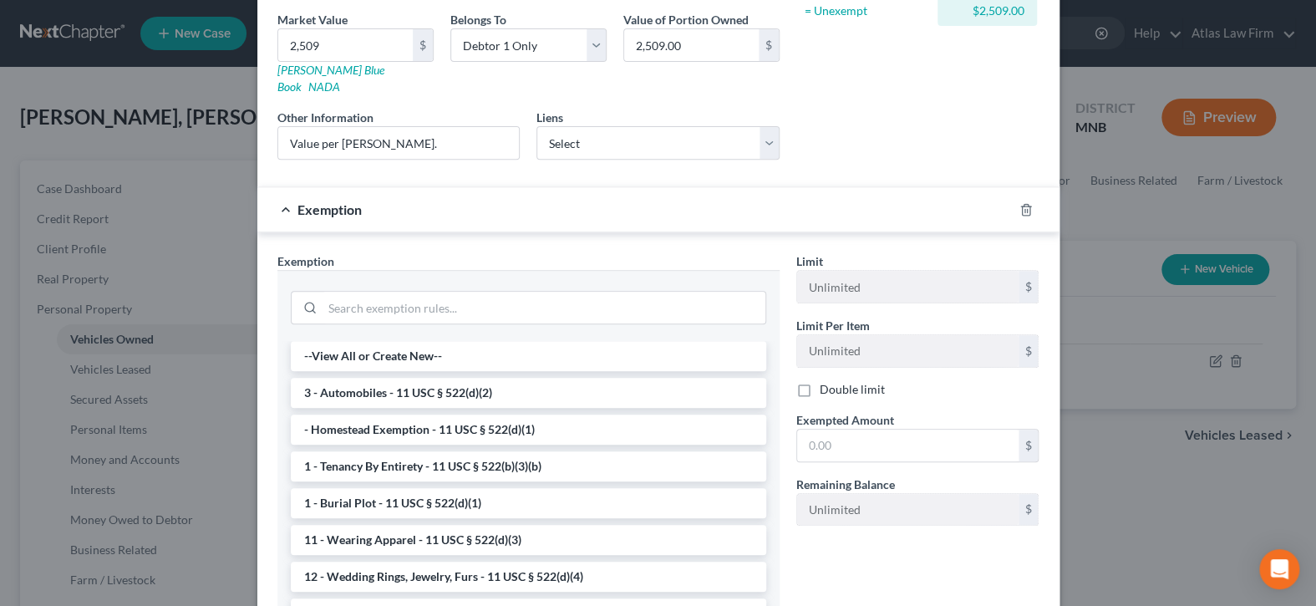
scroll to position [360, 0]
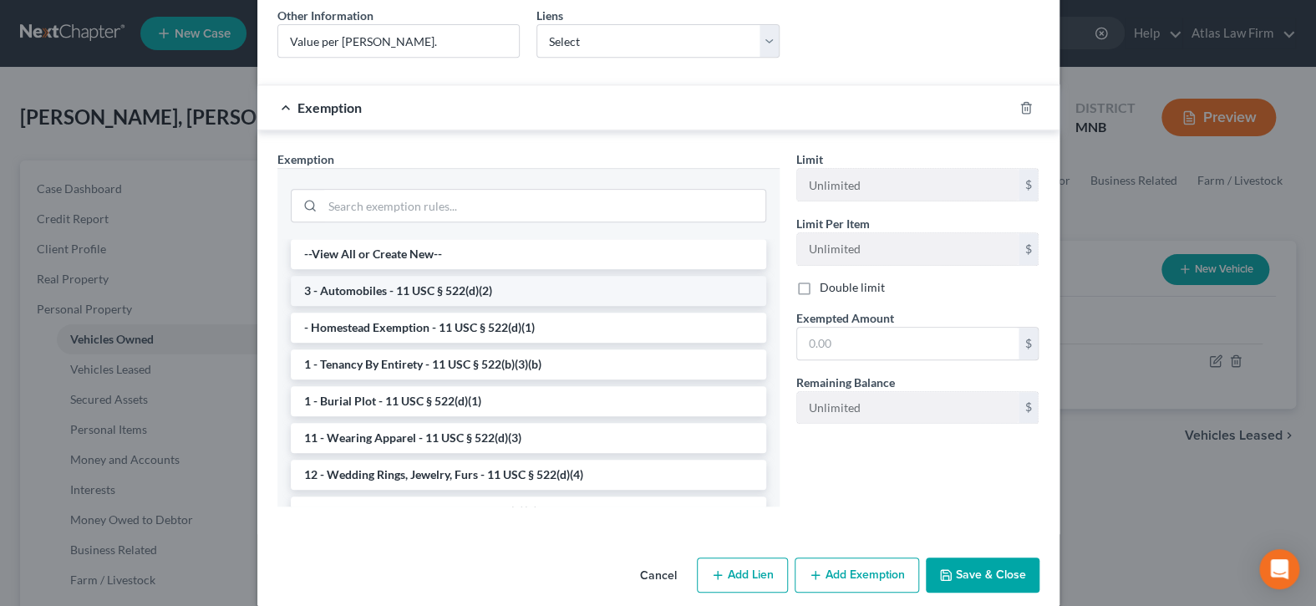
click at [566, 276] on li "3 - Automobiles - 11 USC § 522(d)(2)" at bounding box center [528, 291] width 475 height 30
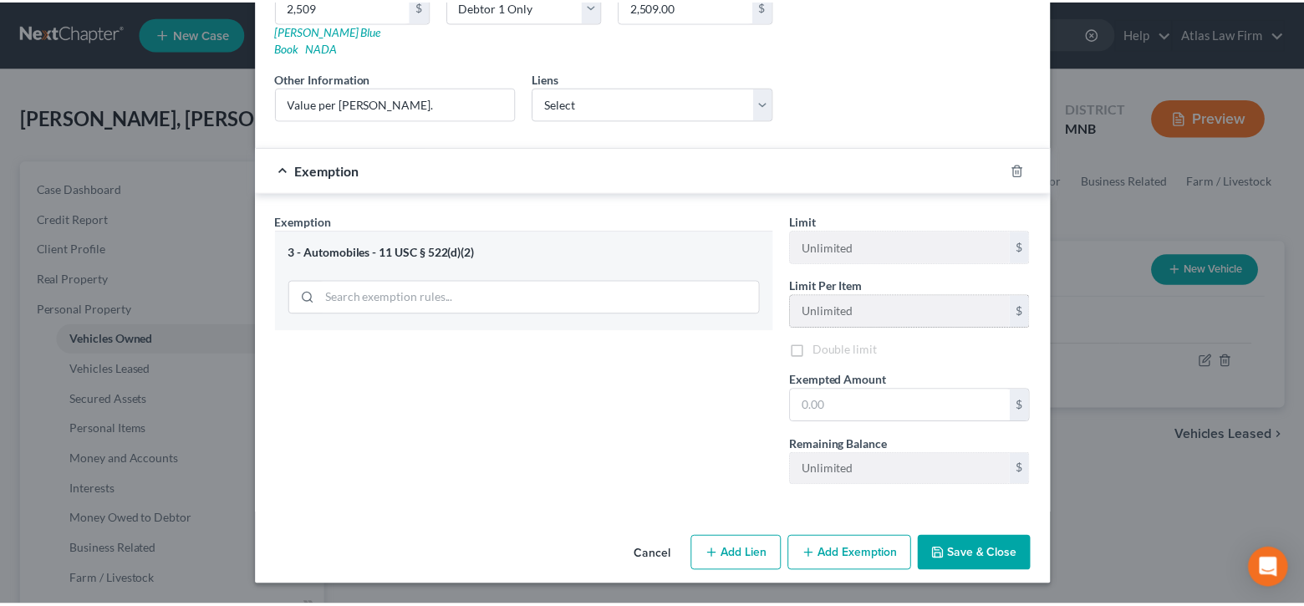
scroll to position [277, 0]
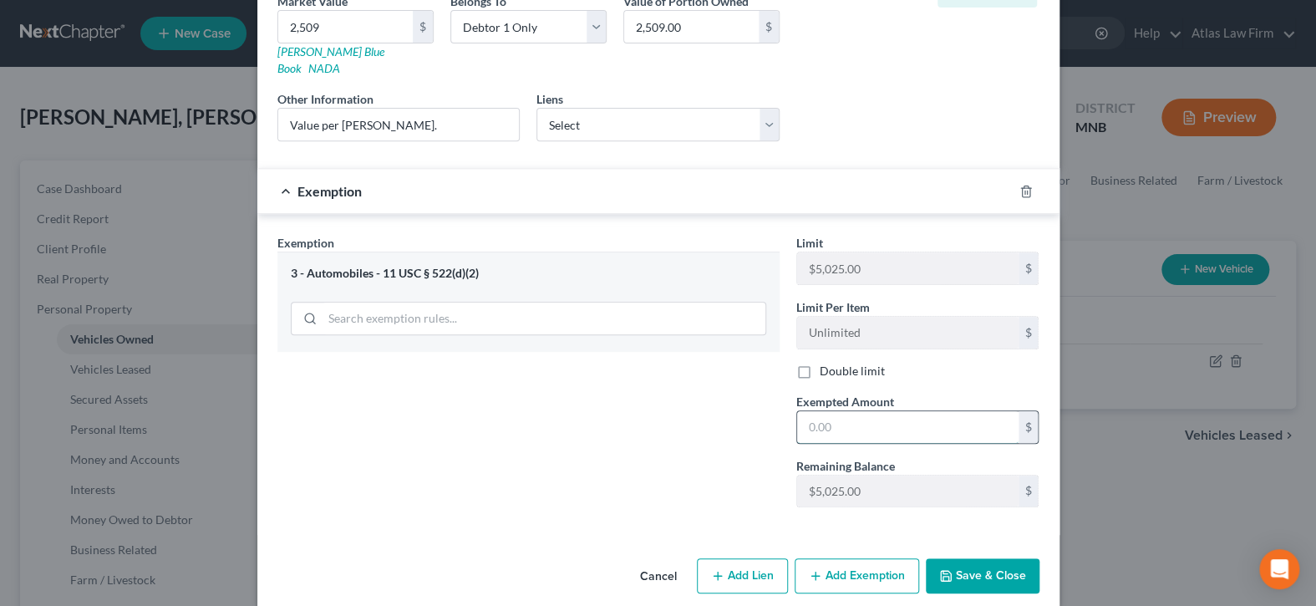
click at [907, 411] on input "text" at bounding box center [907, 427] width 221 height 32
type input "2,509"
click at [996, 559] on button "Save & Close" at bounding box center [983, 575] width 114 height 35
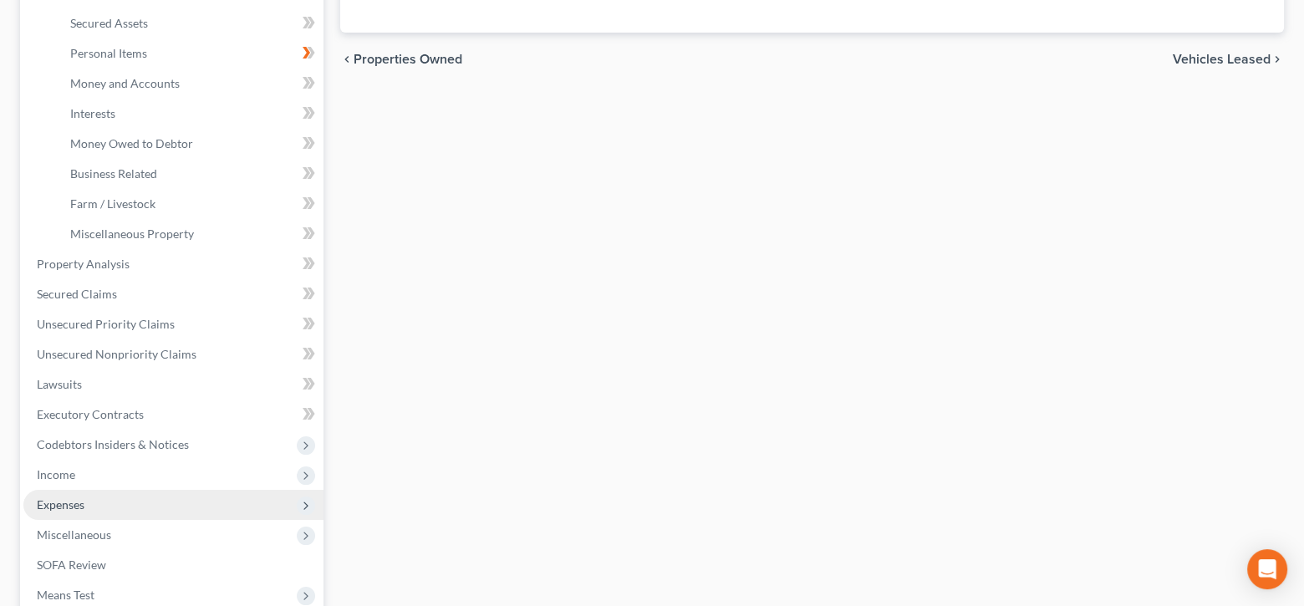
scroll to position [580, 0]
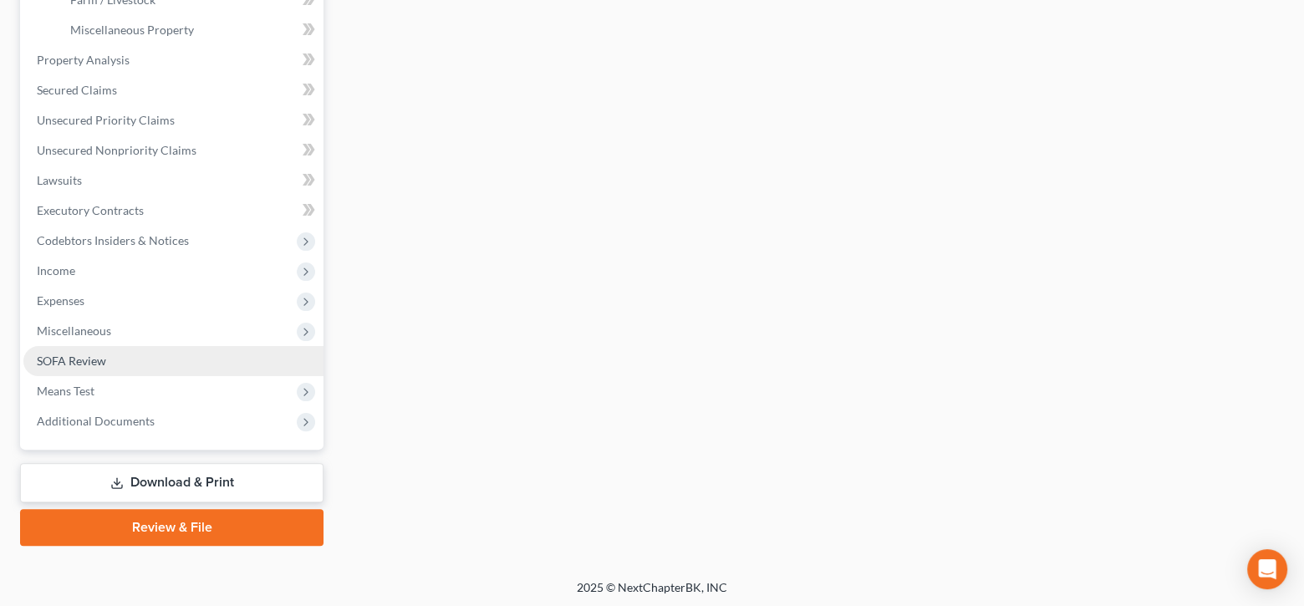
click at [128, 350] on link "SOFA Review" at bounding box center [173, 361] width 300 height 30
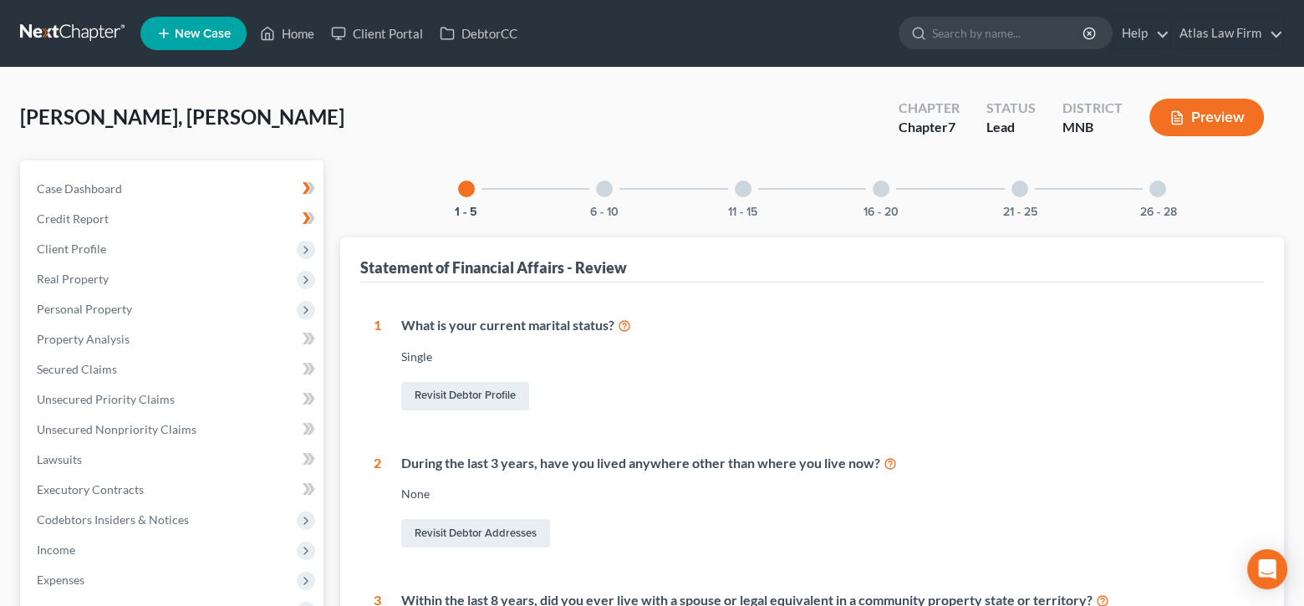
click at [602, 187] on div at bounding box center [604, 188] width 17 height 17
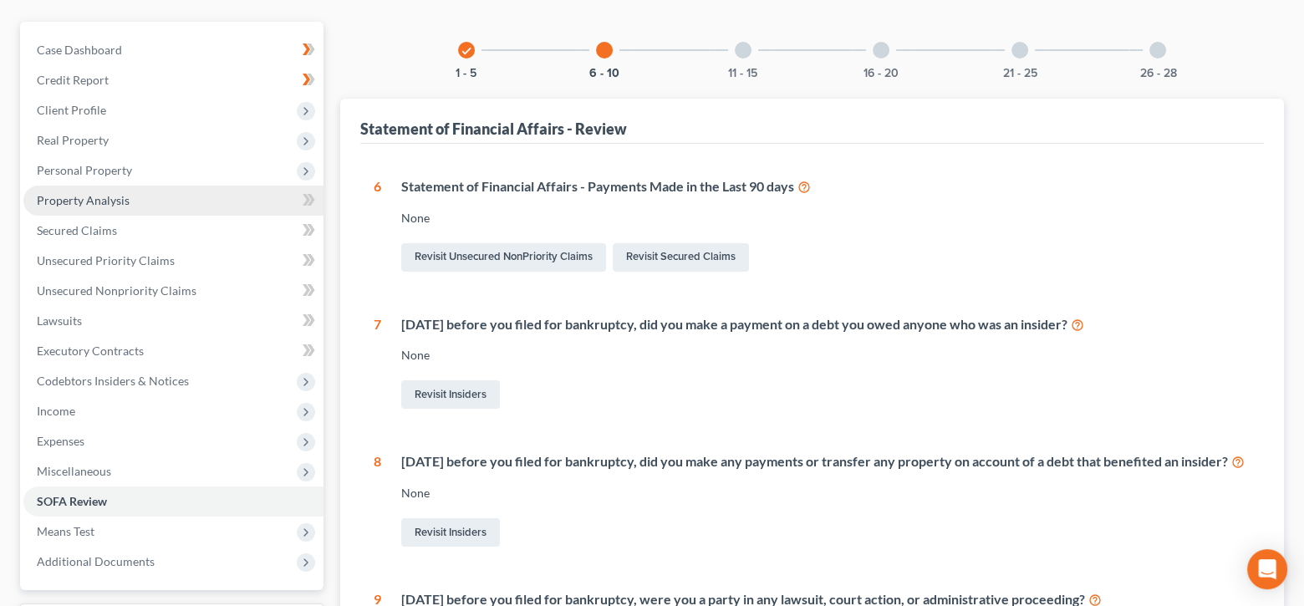
scroll to position [167, 0]
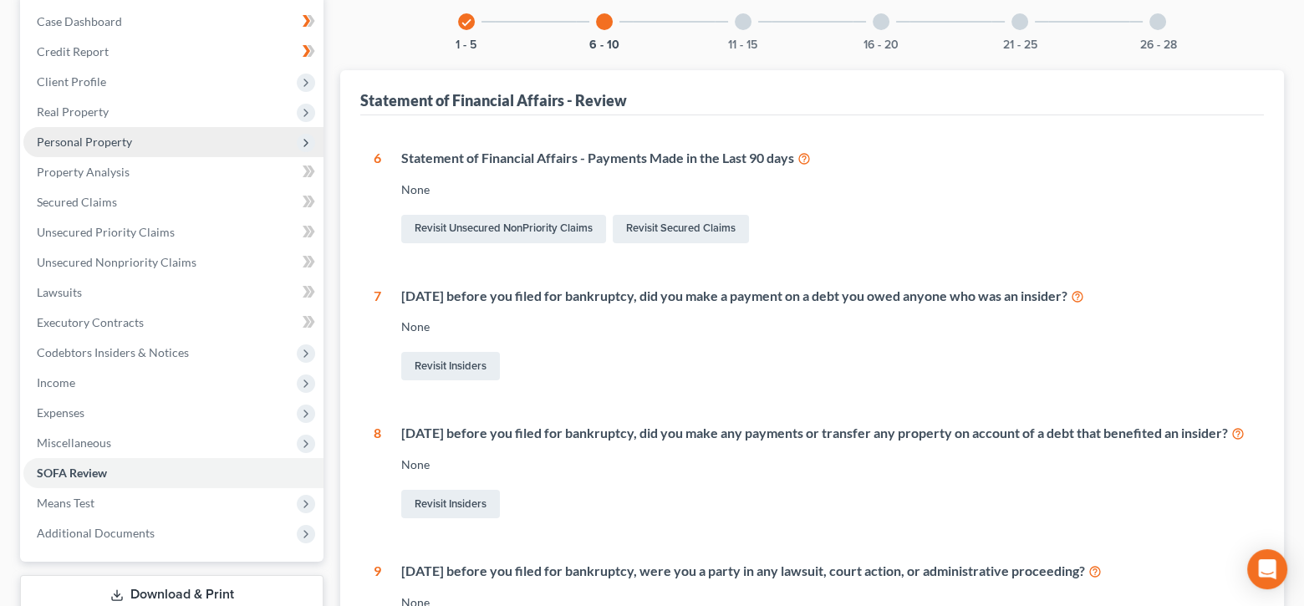
click at [99, 140] on span "Personal Property" at bounding box center [84, 142] width 95 height 14
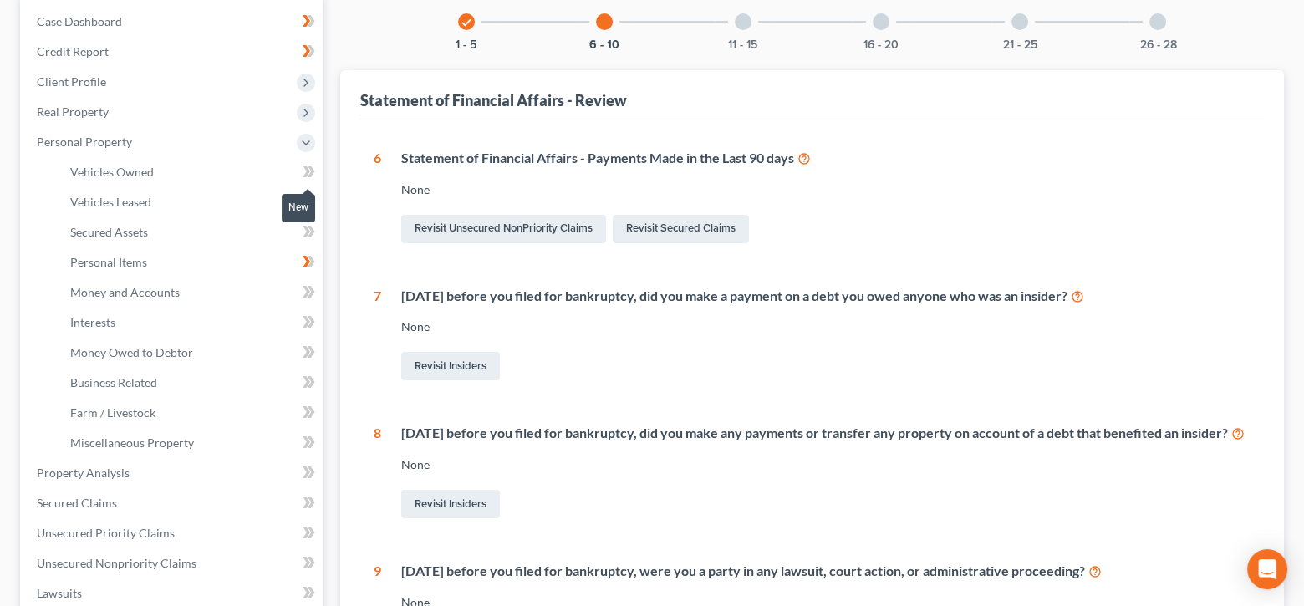
click at [313, 171] on icon at bounding box center [312, 171] width 8 height 12
click at [161, 169] on link "Vehicles Owned" at bounding box center [190, 172] width 267 height 30
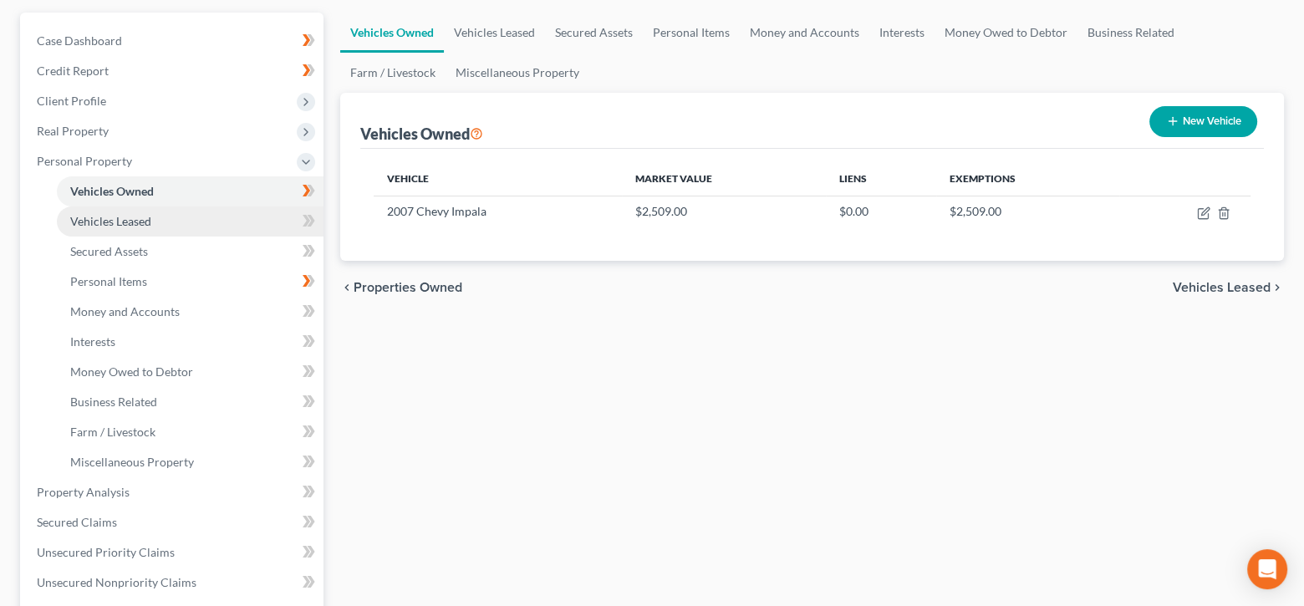
scroll to position [167, 0]
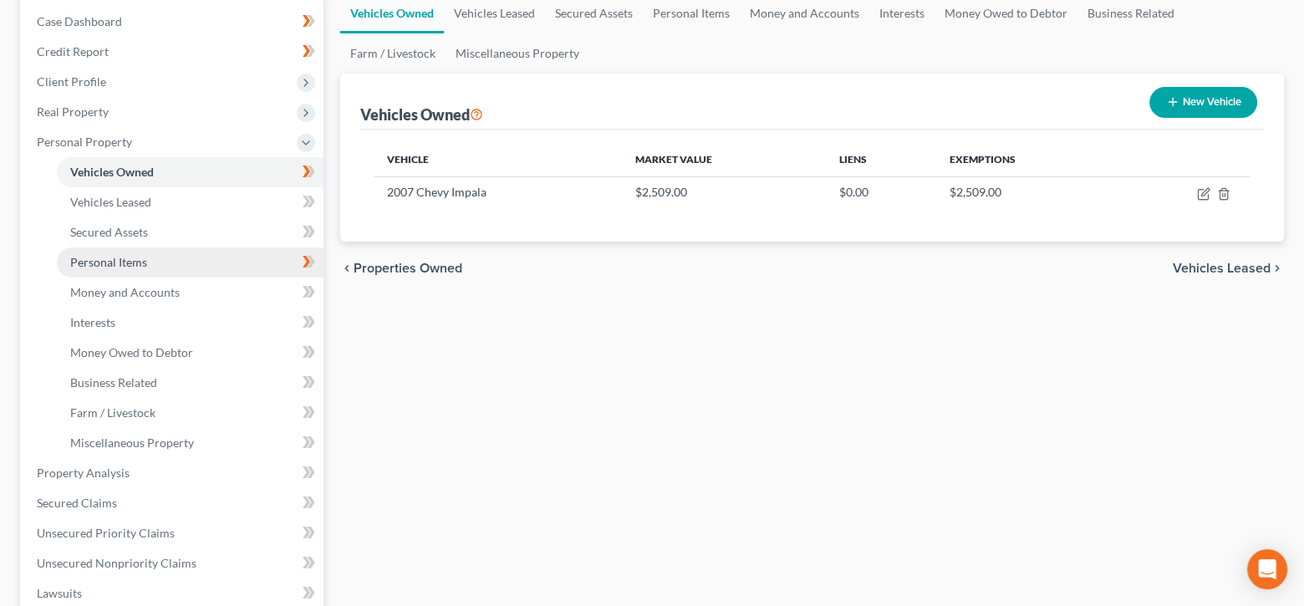
drag, startPoint x: 196, startPoint y: 262, endPoint x: 216, endPoint y: 254, distance: 21.4
click at [196, 261] on link "Personal Items" at bounding box center [190, 262] width 267 height 30
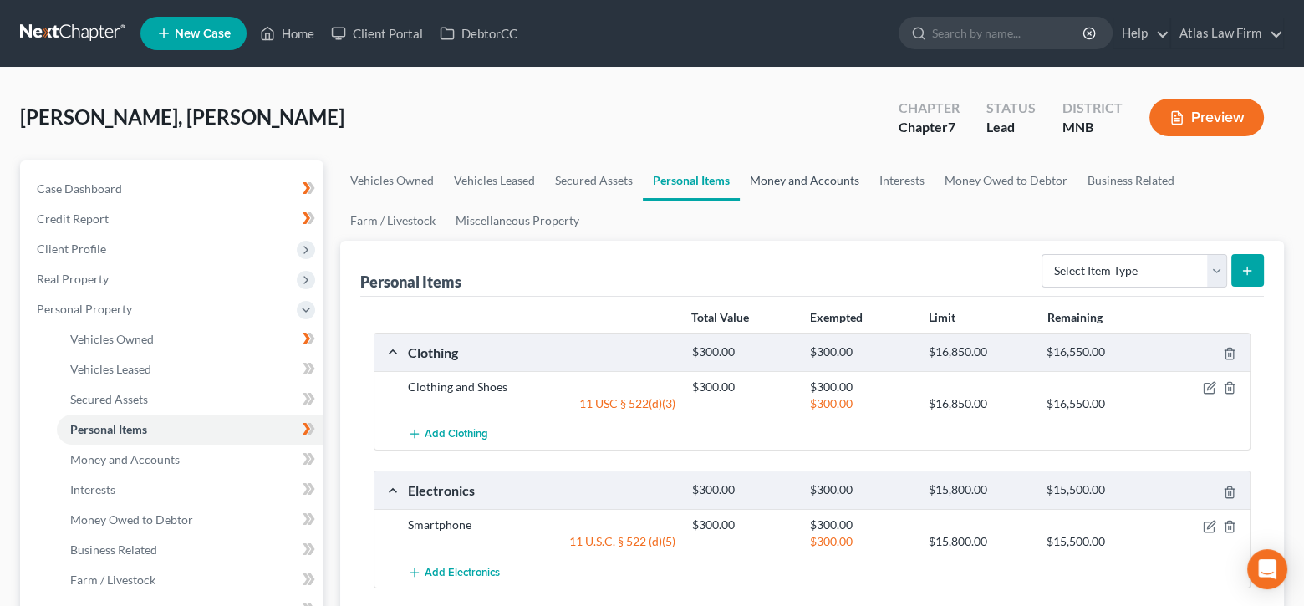
click at [811, 184] on link "Money and Accounts" at bounding box center [805, 180] width 130 height 40
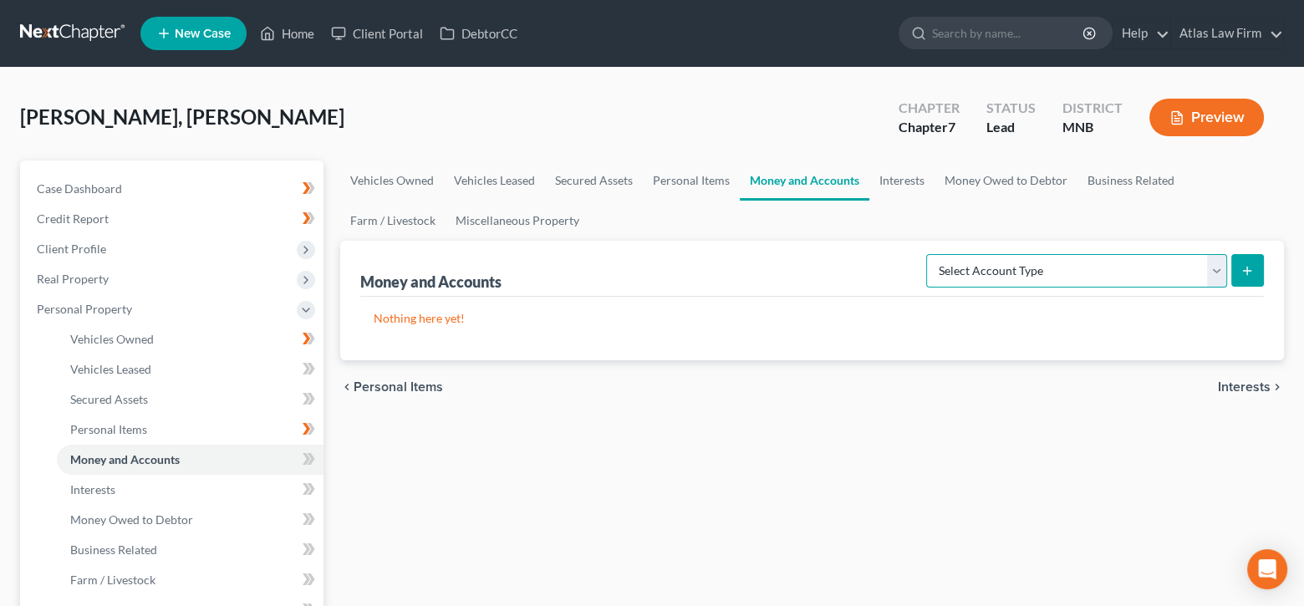
click at [1221, 270] on select "Select Account Type Brokerage Cash on Hand Certificates of Deposit Checking Acc…" at bounding box center [1076, 270] width 301 height 33
select select "cash_on_hand"
click at [929, 254] on select "Select Account Type Brokerage Cash on Hand Certificates of Deposit Checking Acc…" at bounding box center [1076, 270] width 301 height 33
click at [1242, 271] on icon "submit" at bounding box center [1246, 270] width 13 height 13
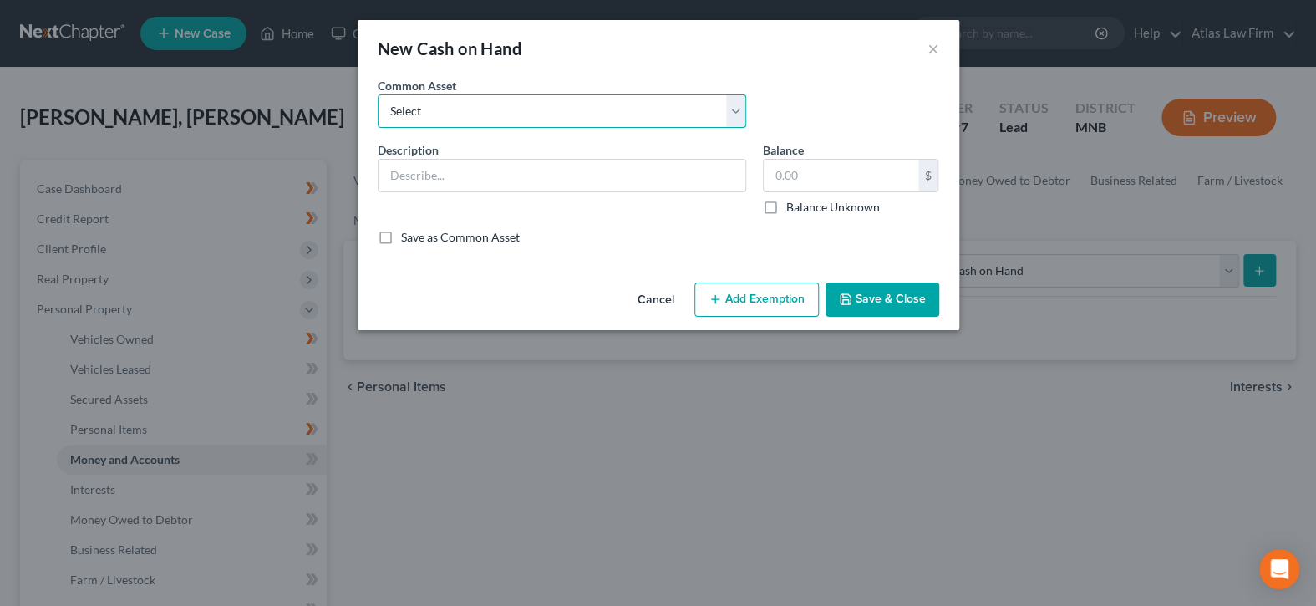
click at [735, 105] on select "Select Cash" at bounding box center [562, 110] width 369 height 33
select select "0"
click at [378, 94] on select "Select Cash" at bounding box center [562, 110] width 369 height 33
type input "Cash"
click at [824, 168] on input "text" at bounding box center [841, 176] width 155 height 32
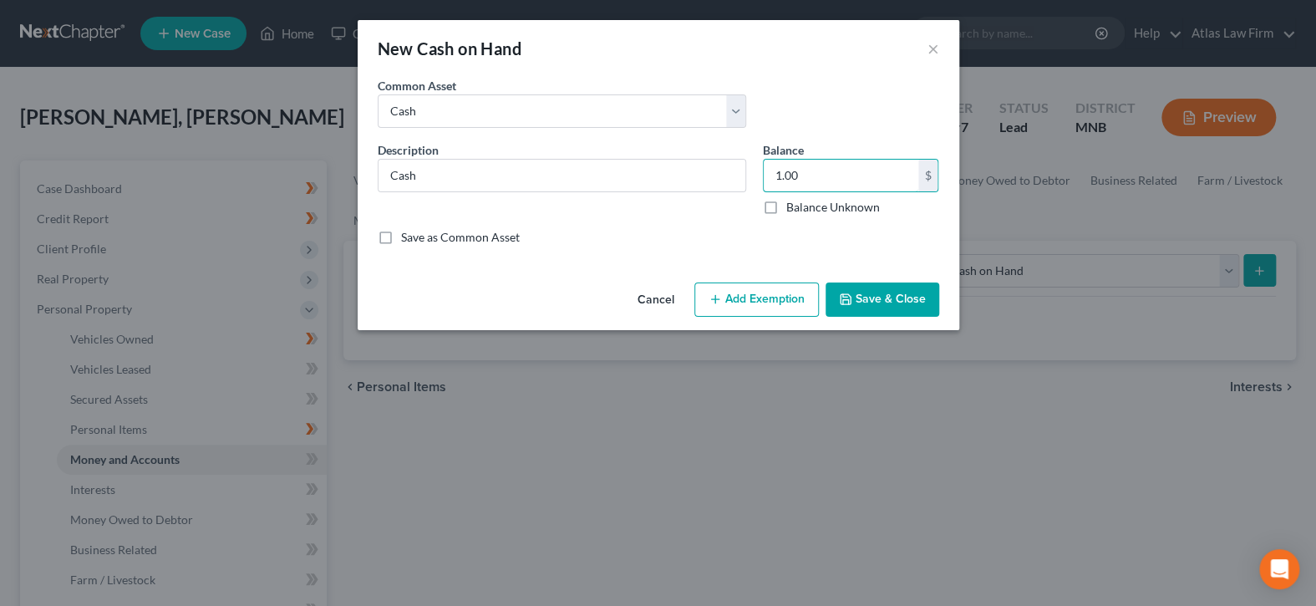
type input "1.00"
click at [794, 302] on button "Add Exemption" at bounding box center [756, 299] width 125 height 35
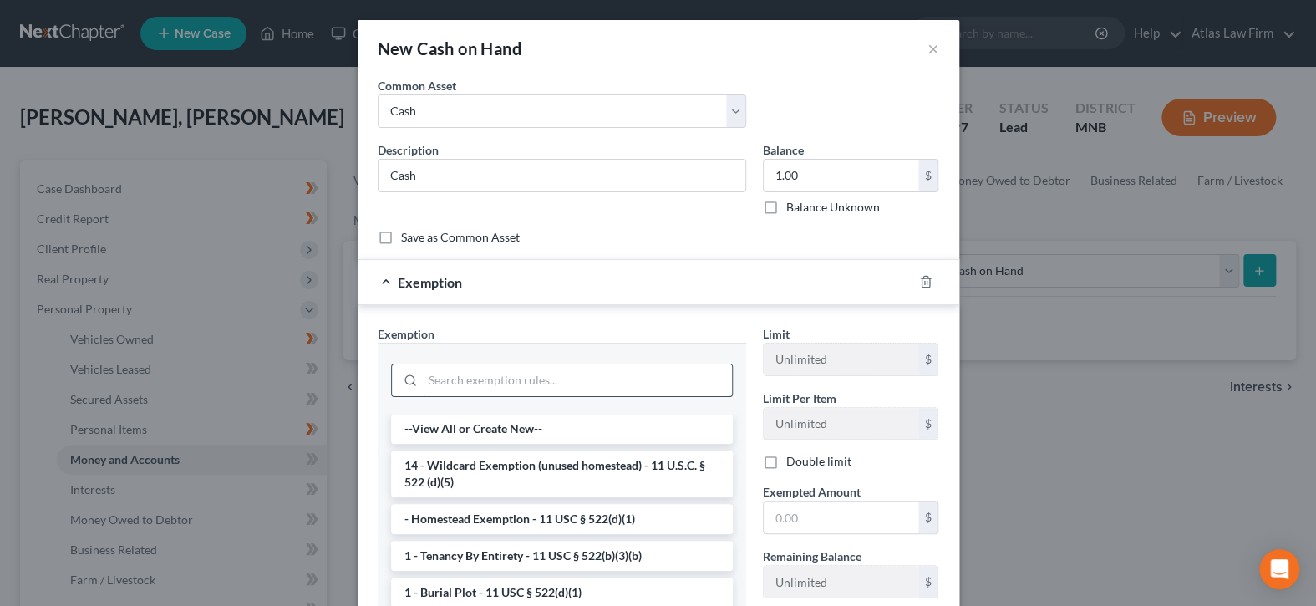
click at [657, 369] on input "search" at bounding box center [577, 380] width 309 height 32
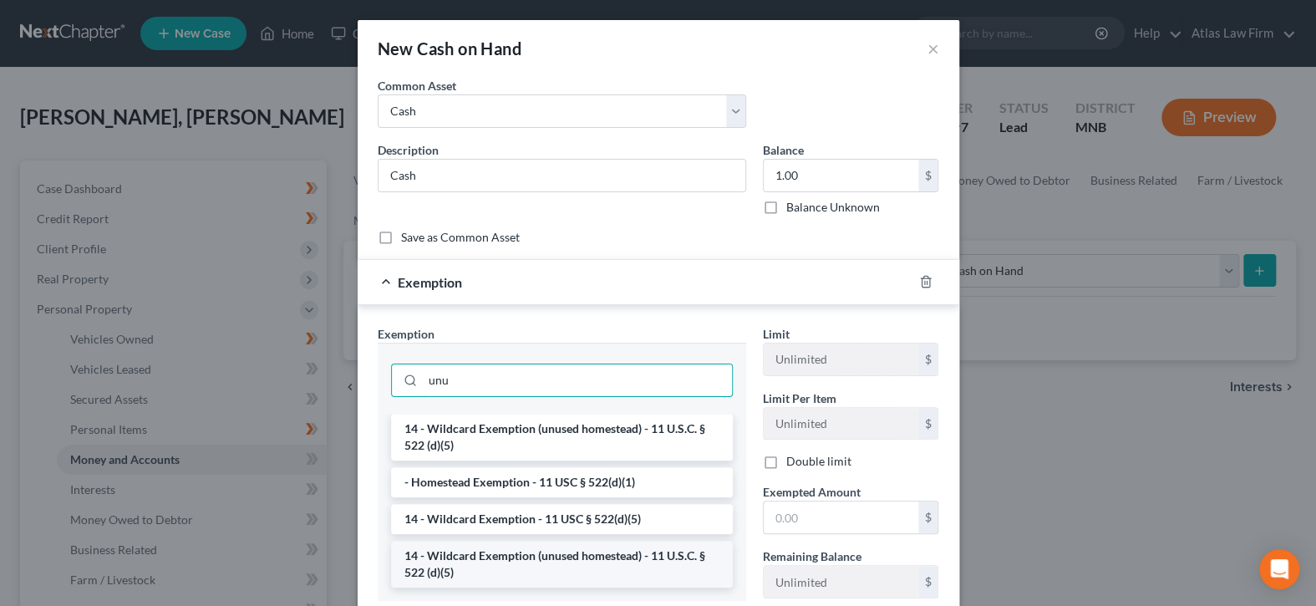
type input "unu"
click at [646, 561] on li "14 - Wildcard Exemption (unused homestead) - 11 U.S.C. § 522 (d)(5)" at bounding box center [562, 564] width 342 height 47
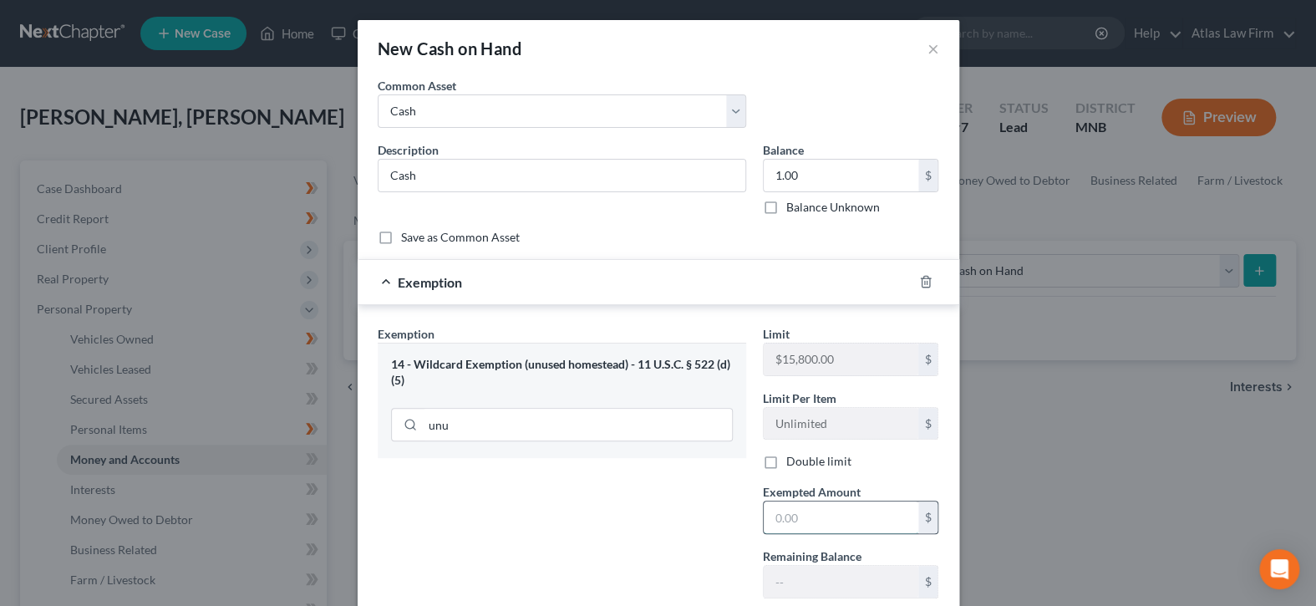
click at [809, 515] on input "text" at bounding box center [841, 517] width 155 height 32
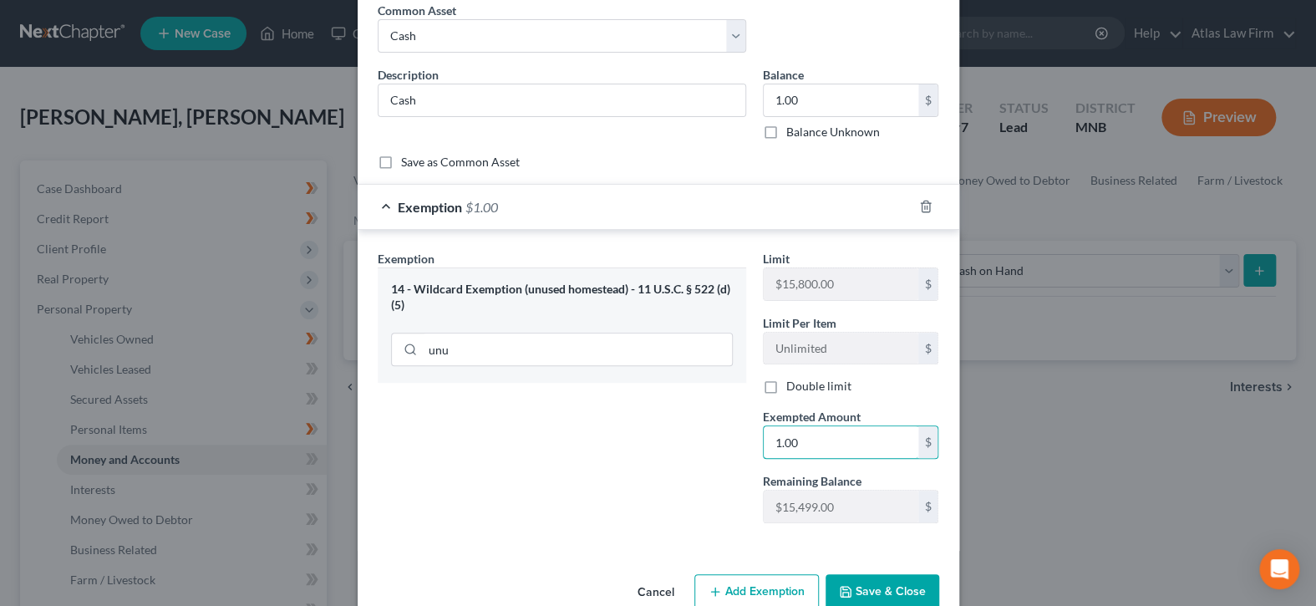
scroll to position [109, 0]
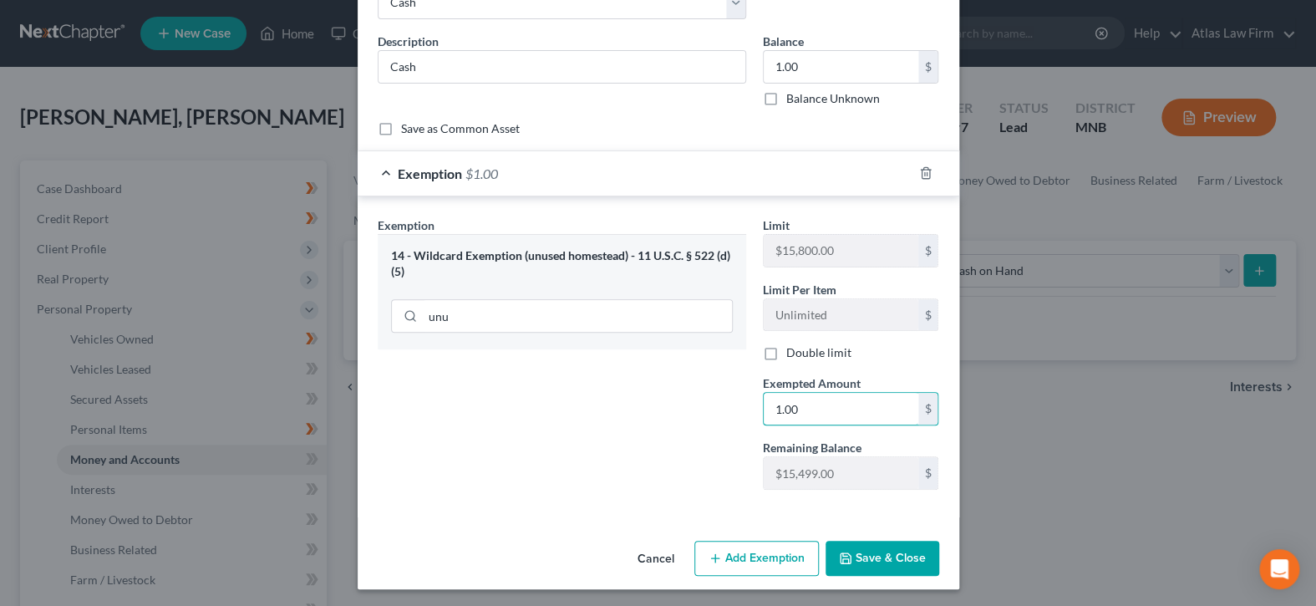
type input "1.00"
click at [846, 556] on icon "button" at bounding box center [846, 558] width 10 height 10
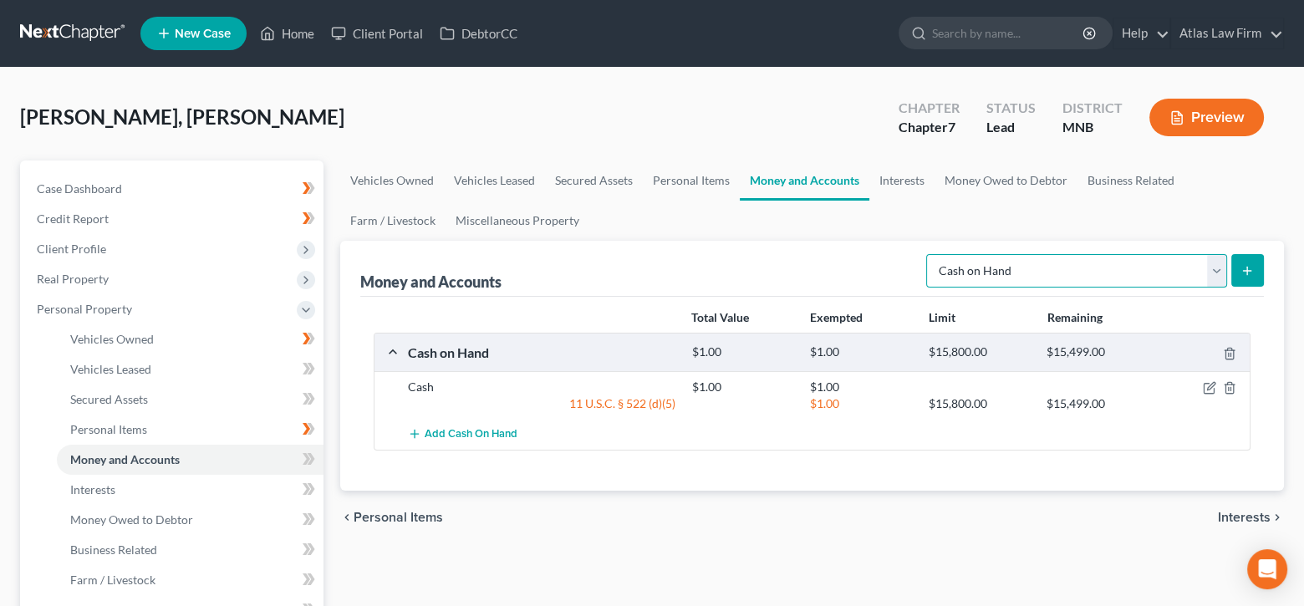
click at [1219, 277] on select "Select Account Type Brokerage Cash on Hand Certificates of Deposit Checking Acc…" at bounding box center [1076, 270] width 301 height 33
select select "checking"
click at [929, 254] on select "Select Account Type Brokerage Cash on Hand Certificates of Deposit Checking Acc…" at bounding box center [1076, 270] width 301 height 33
click at [1249, 267] on icon "submit" at bounding box center [1246, 270] width 13 height 13
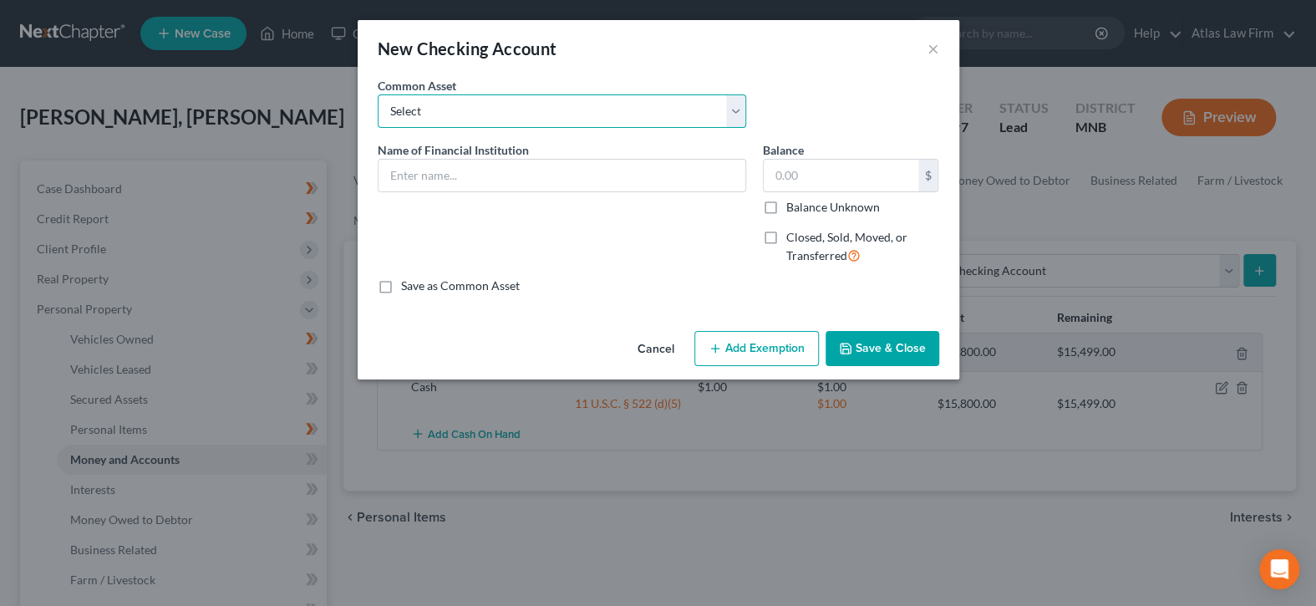
click at [738, 99] on select "Select XXXX bank account XXXX CU account" at bounding box center [562, 110] width 369 height 33
click at [624, 180] on input "text" at bounding box center [562, 176] width 367 height 32
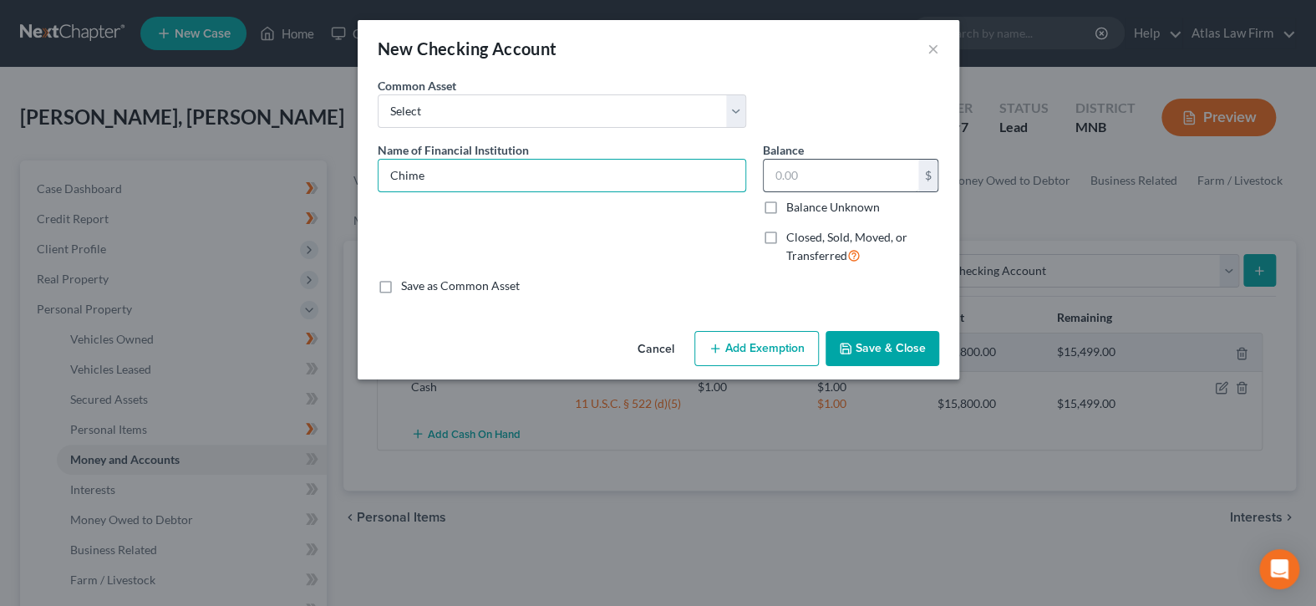
type input "Chime"
click at [837, 175] on input "text" at bounding box center [841, 176] width 155 height 32
type input "1.00"
click at [780, 343] on button "Add Exemption" at bounding box center [756, 348] width 125 height 35
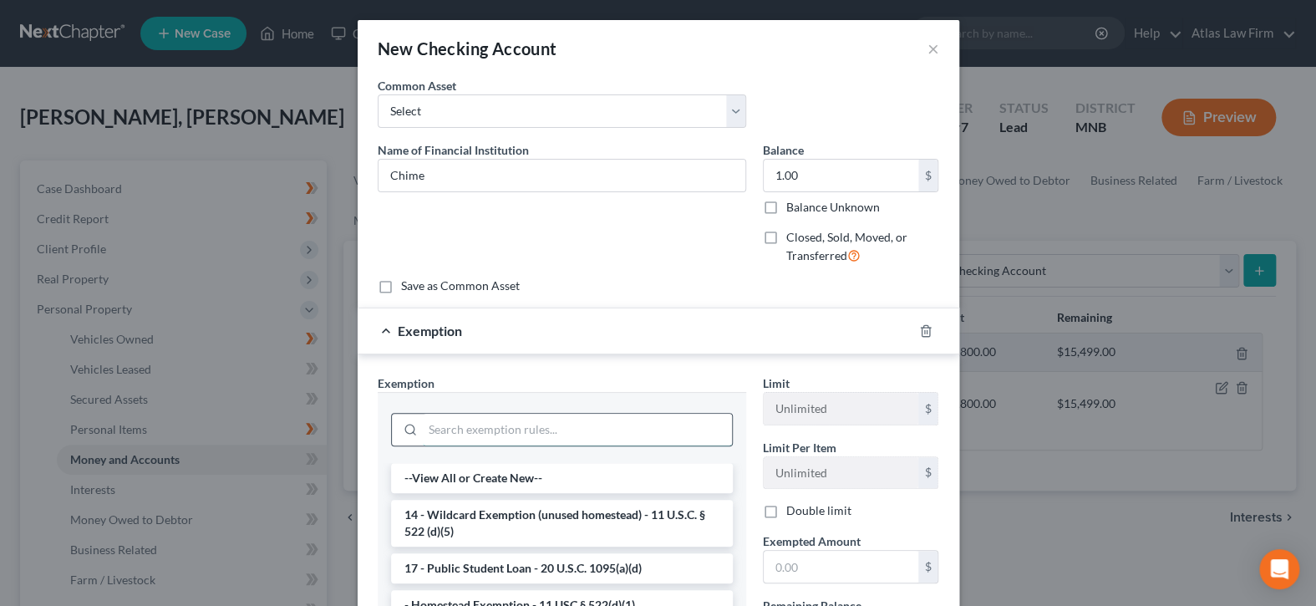
click at [597, 430] on input "search" at bounding box center [577, 430] width 309 height 32
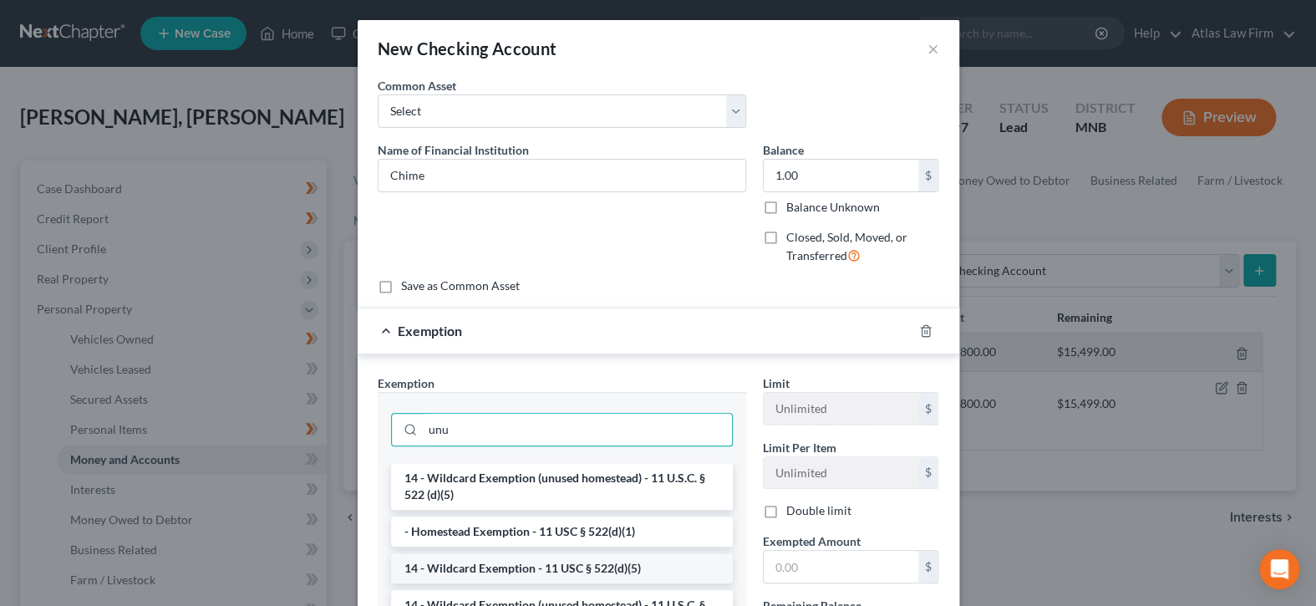
scroll to position [160, 0]
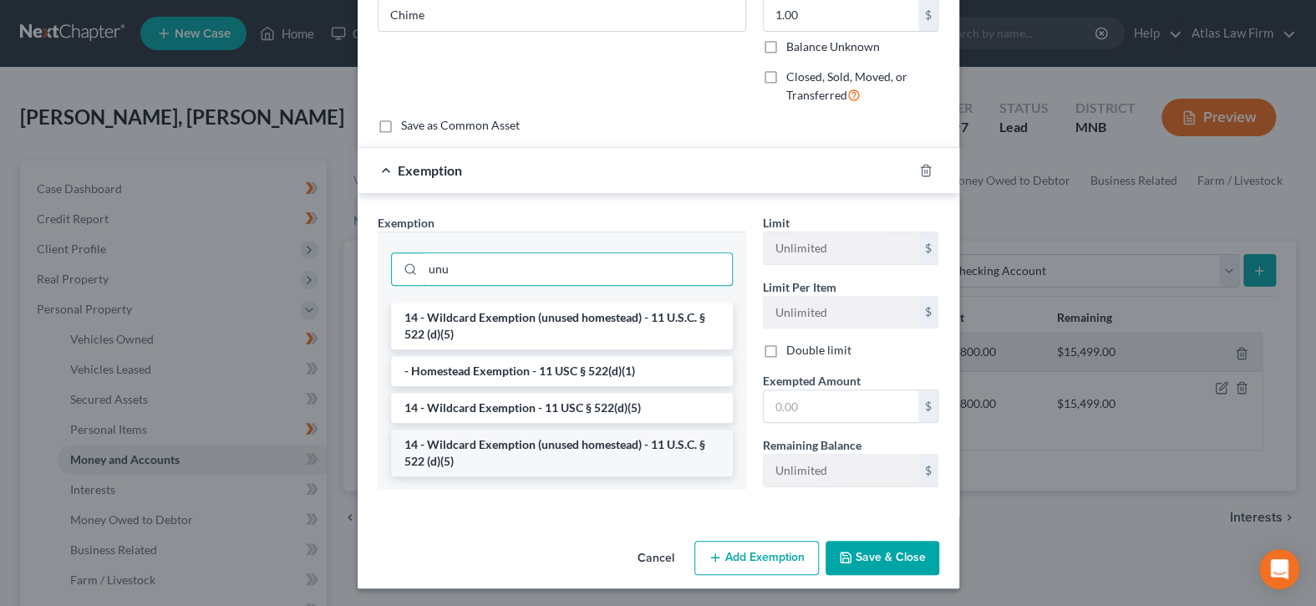
type input "unu"
drag, startPoint x: 627, startPoint y: 431, endPoint x: 779, endPoint y: 412, distance: 153.3
click at [627, 430] on li "14 - Wildcard Exemption (unused homestead) - 11 U.S.C. § 522 (d)(5)" at bounding box center [562, 453] width 342 height 47
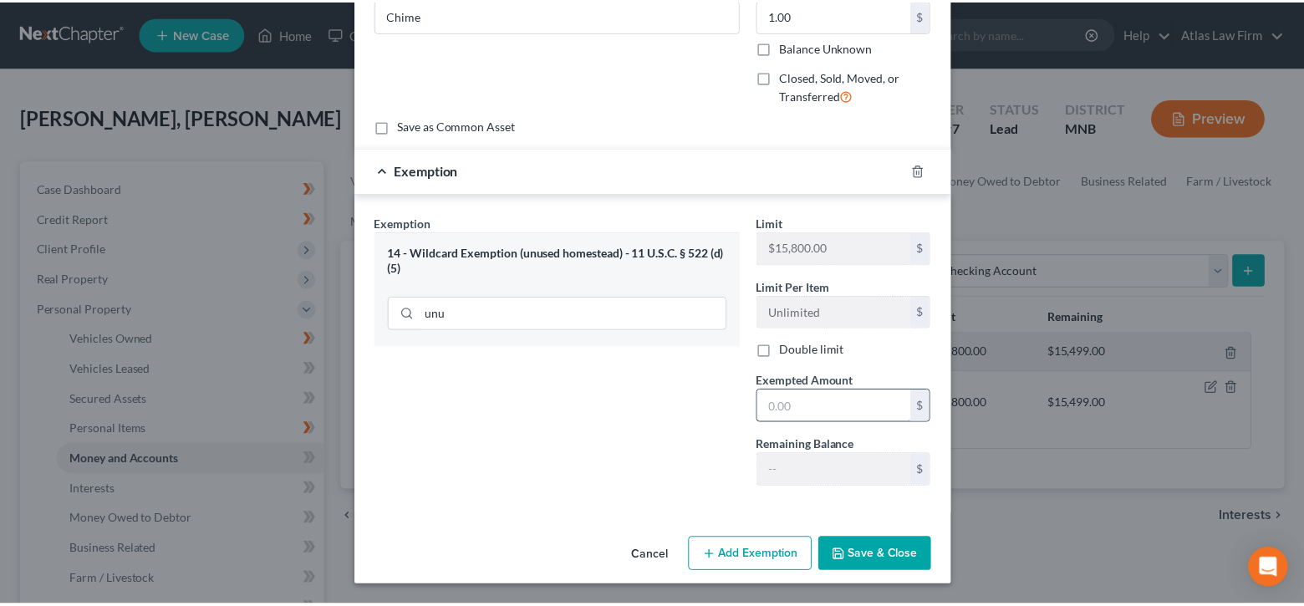
scroll to position [158, 0]
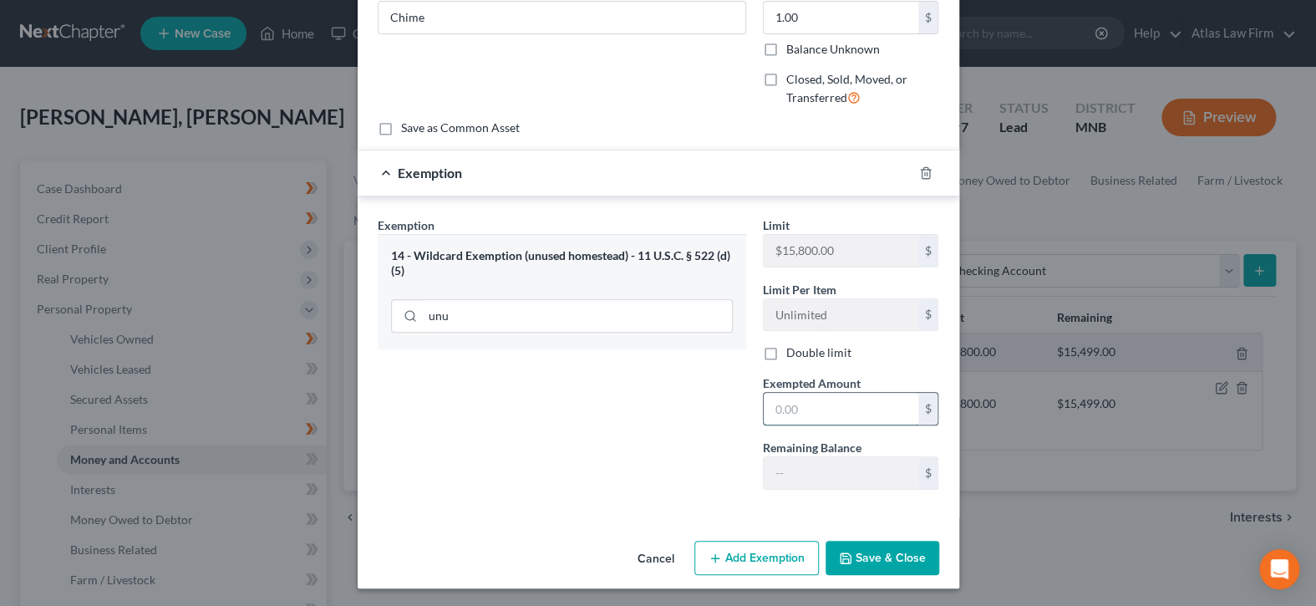
click at [831, 404] on input "text" at bounding box center [841, 409] width 155 height 32
type input "1.00"
click at [873, 557] on button "Save & Close" at bounding box center [883, 558] width 114 height 35
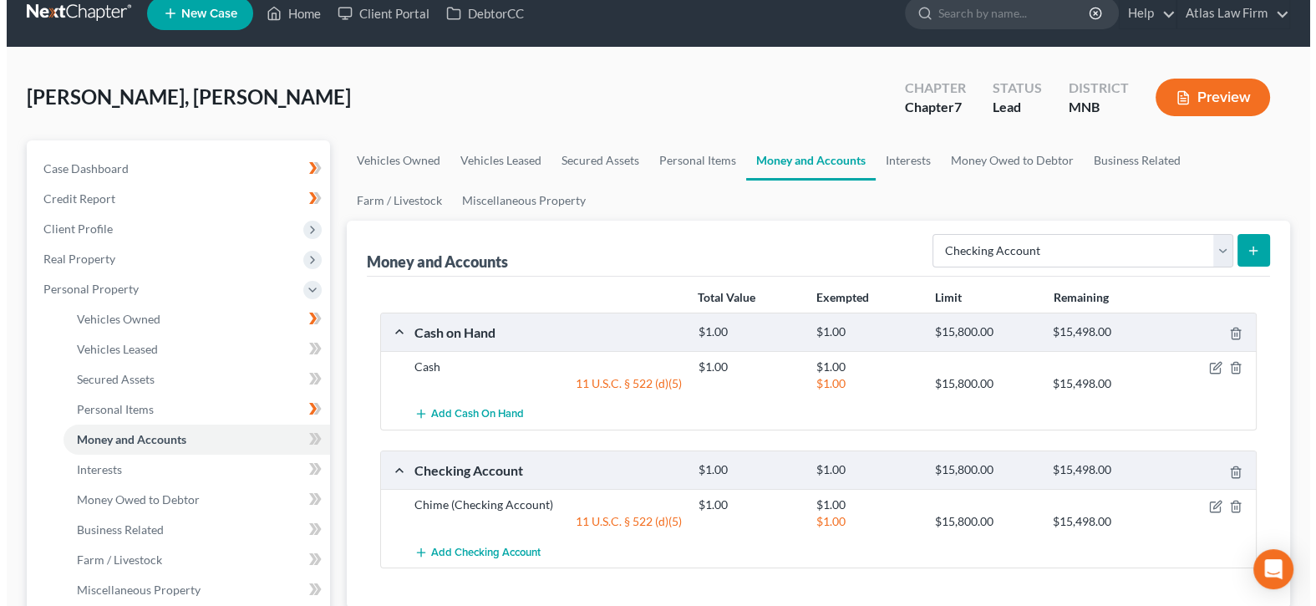
scroll to position [0, 0]
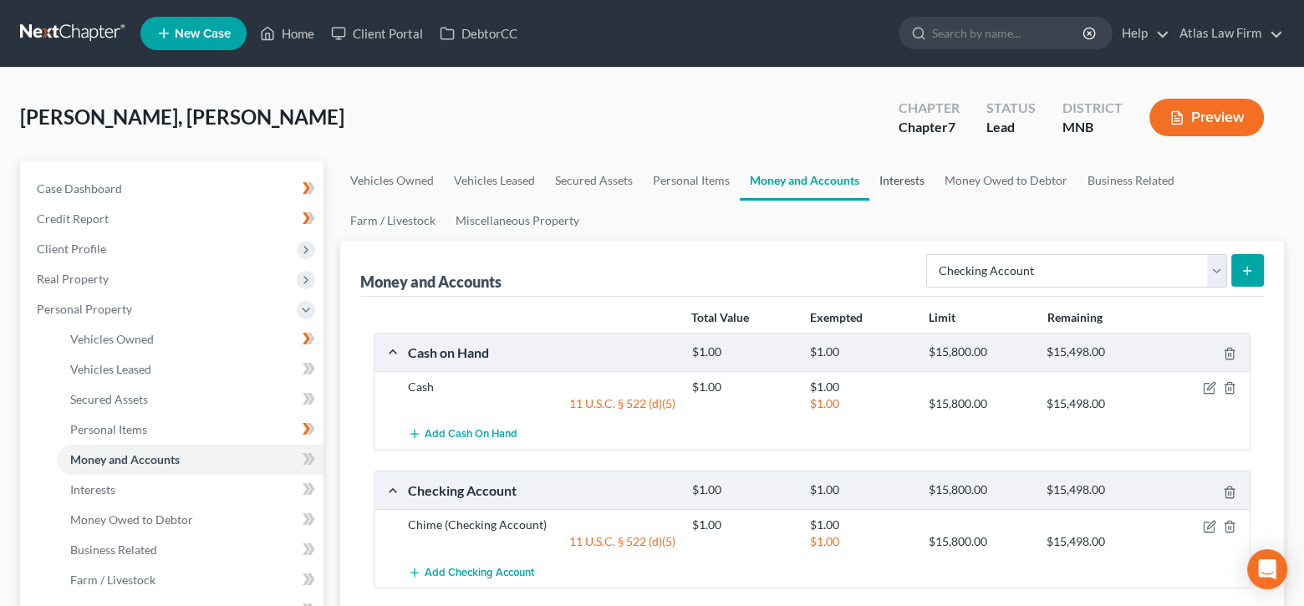
click at [877, 186] on link "Interests" at bounding box center [901, 180] width 65 height 40
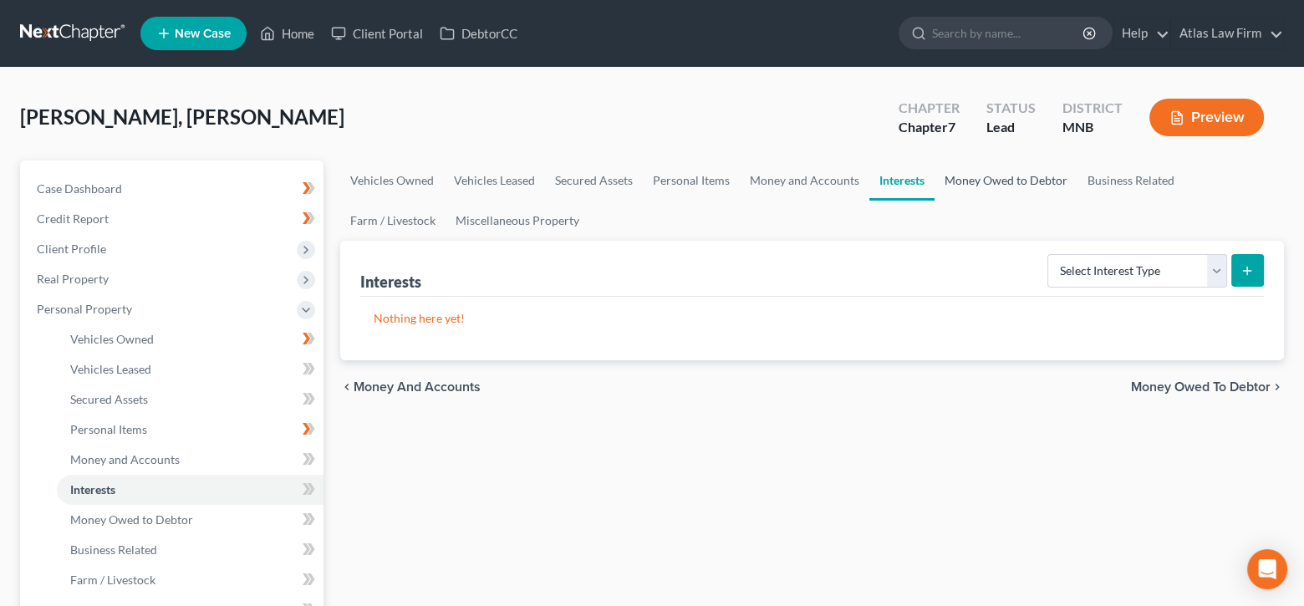
click at [1006, 175] on link "Money Owed to Debtor" at bounding box center [1005, 180] width 143 height 40
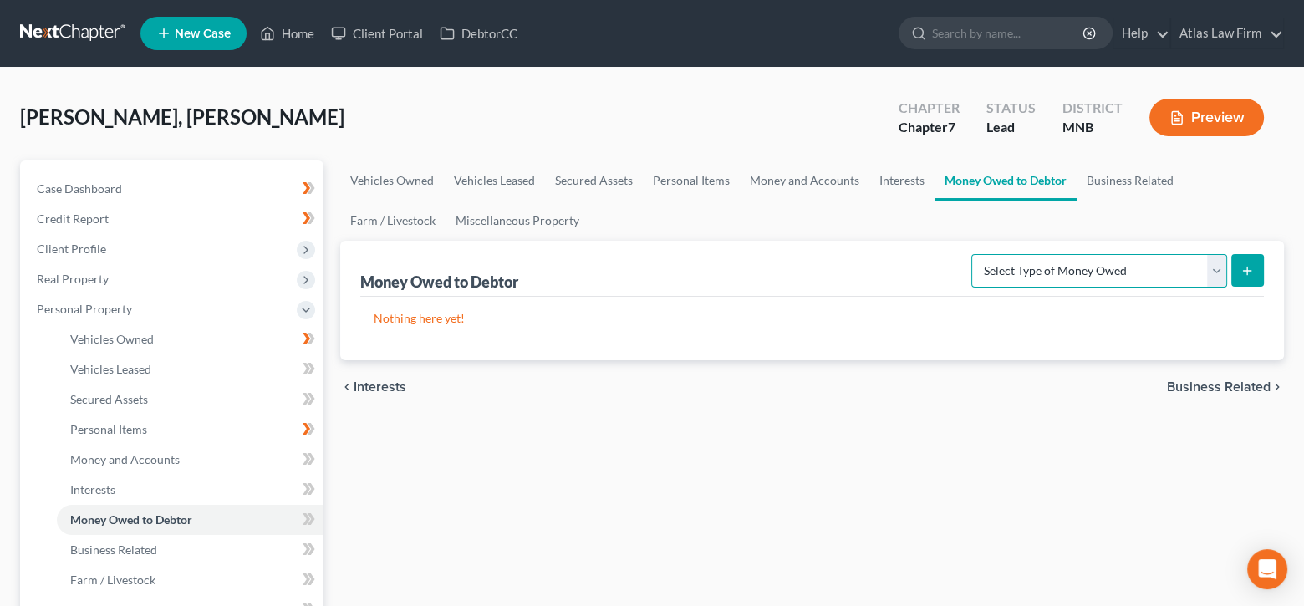
click at [1217, 263] on select "Select Type of Money Owed Accounts Receivable Alimony Child Support Claims Agai…" at bounding box center [1099, 270] width 256 height 33
select select "unpaid_wages"
click at [974, 254] on select "Select Type of Money Owed Accounts Receivable Alimony Child Support Claims Agai…" at bounding box center [1099, 270] width 256 height 33
click at [1247, 267] on line "submit" at bounding box center [1247, 271] width 0 height 8
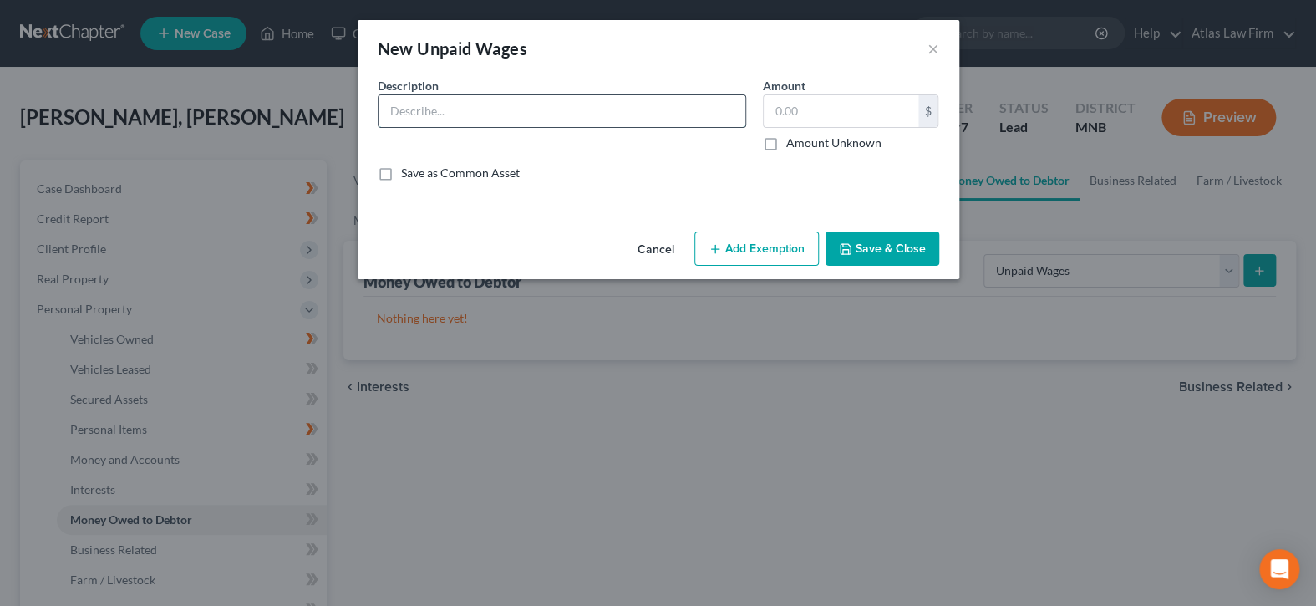
click at [599, 122] on input "text" at bounding box center [562, 111] width 367 height 32
type input "Earned, Unpaid Wages"
click at [798, 114] on input "text" at bounding box center [841, 111] width 155 height 32
click at [794, 115] on input "text" at bounding box center [841, 111] width 155 height 32
type input "1,500"
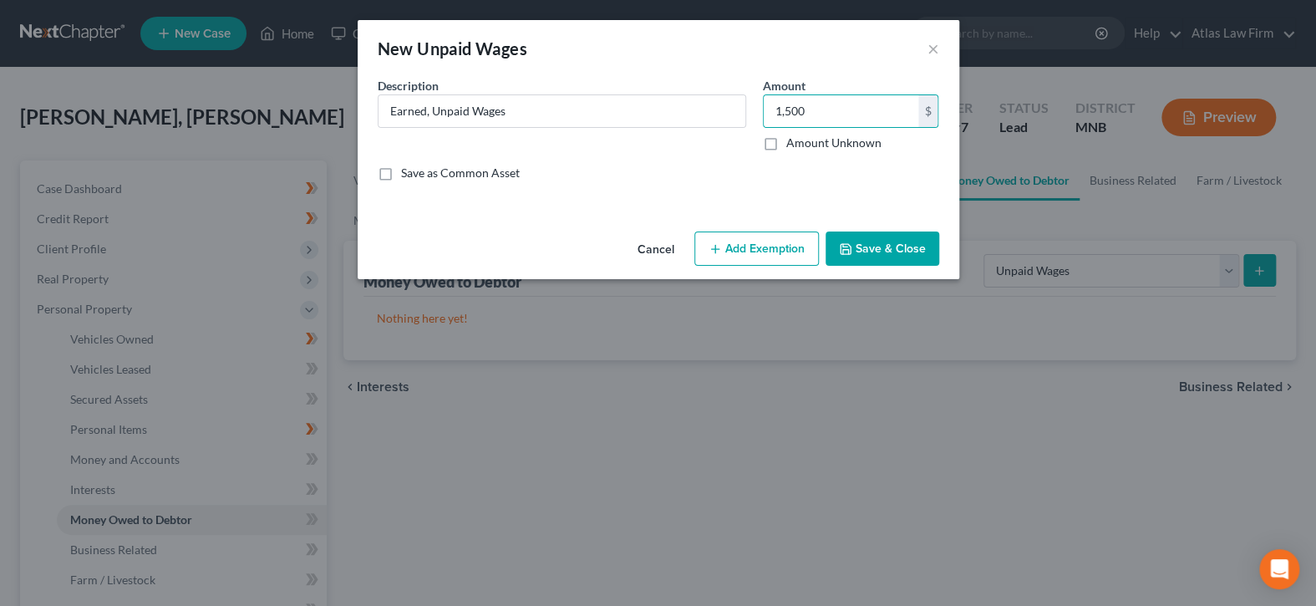
click at [781, 248] on button "Add Exemption" at bounding box center [756, 248] width 125 height 35
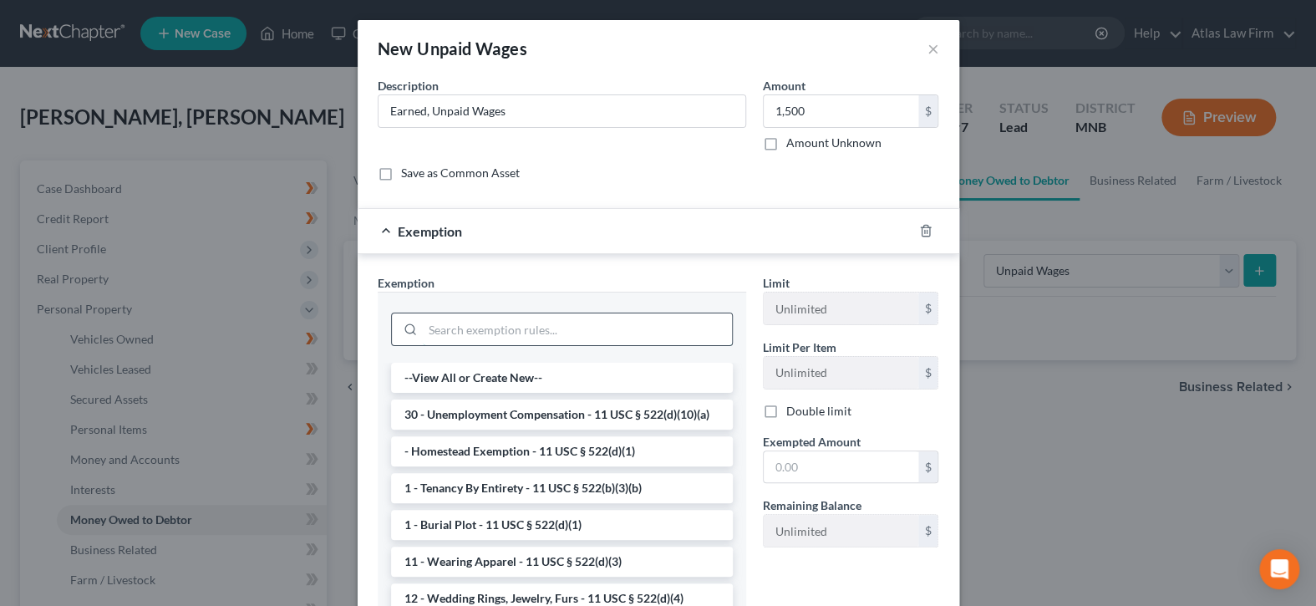
click at [684, 334] on input "search" at bounding box center [577, 329] width 309 height 32
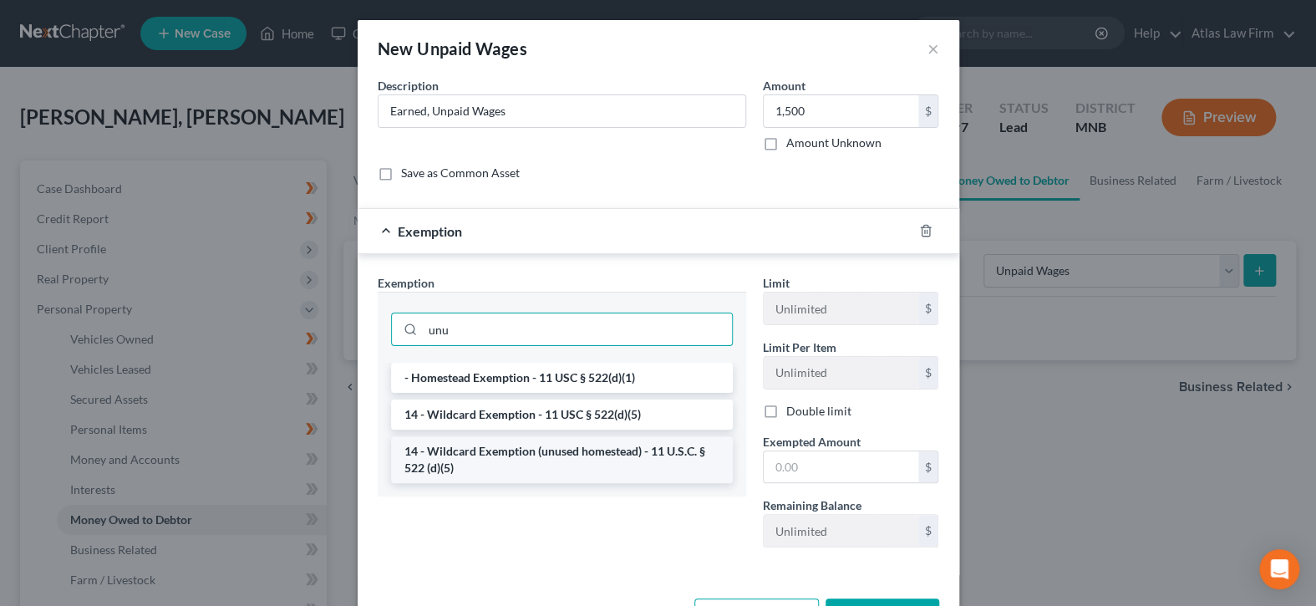
type input "unu"
click at [663, 465] on li "14 - Wildcard Exemption (unused homestead) - 11 U.S.C. § 522 (d)(5)" at bounding box center [562, 459] width 342 height 47
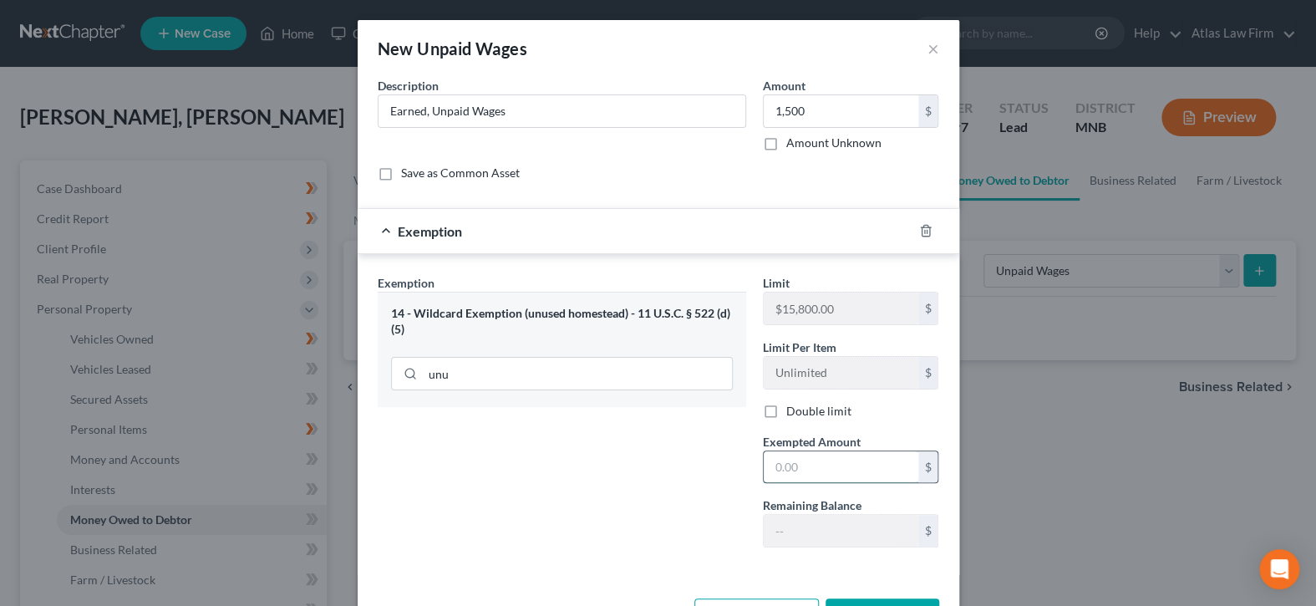
click at [813, 469] on input "text" at bounding box center [841, 467] width 155 height 32
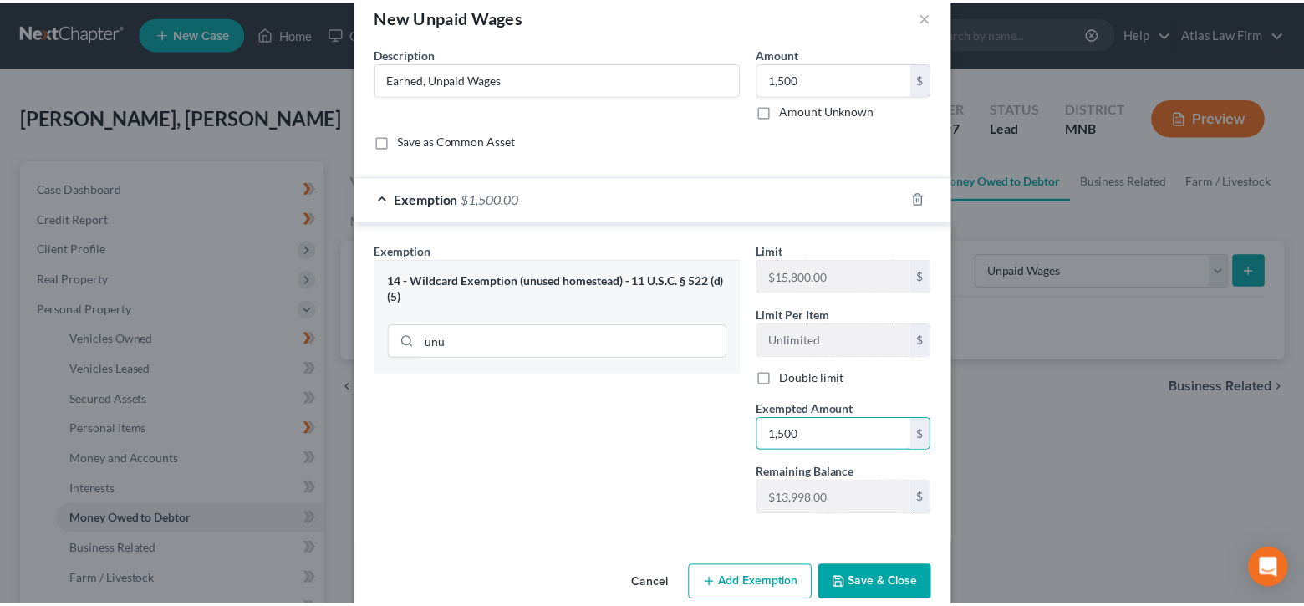
scroll to position [58, 0]
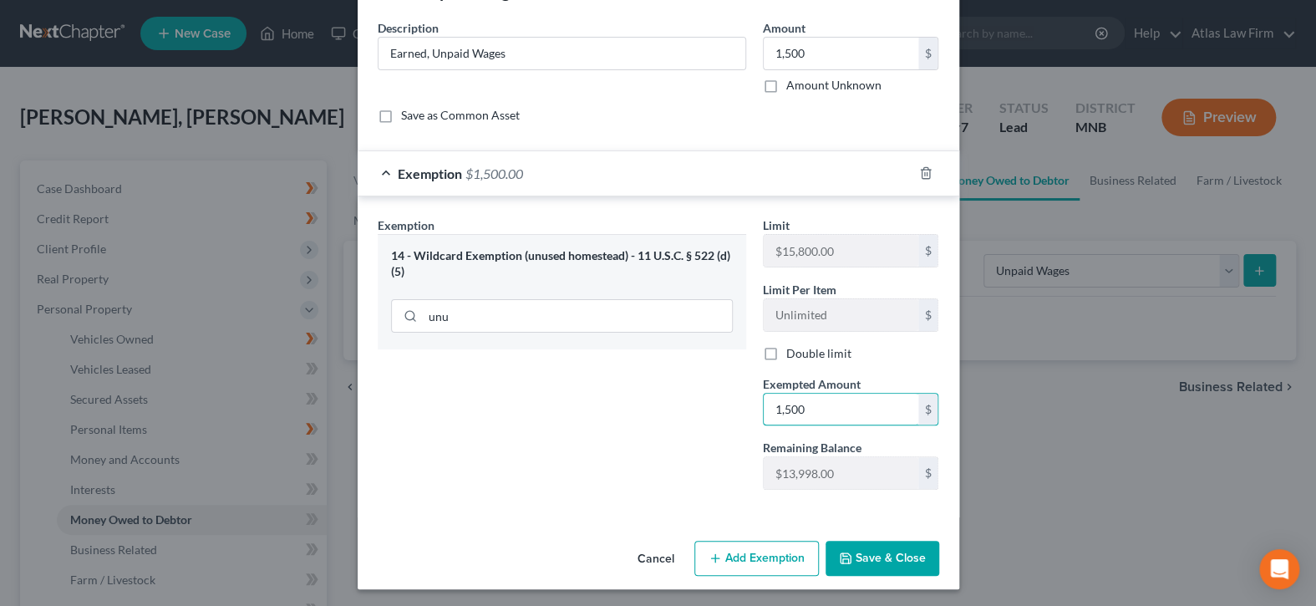
type input "1,500"
click at [850, 556] on button "Save & Close" at bounding box center [883, 558] width 114 height 35
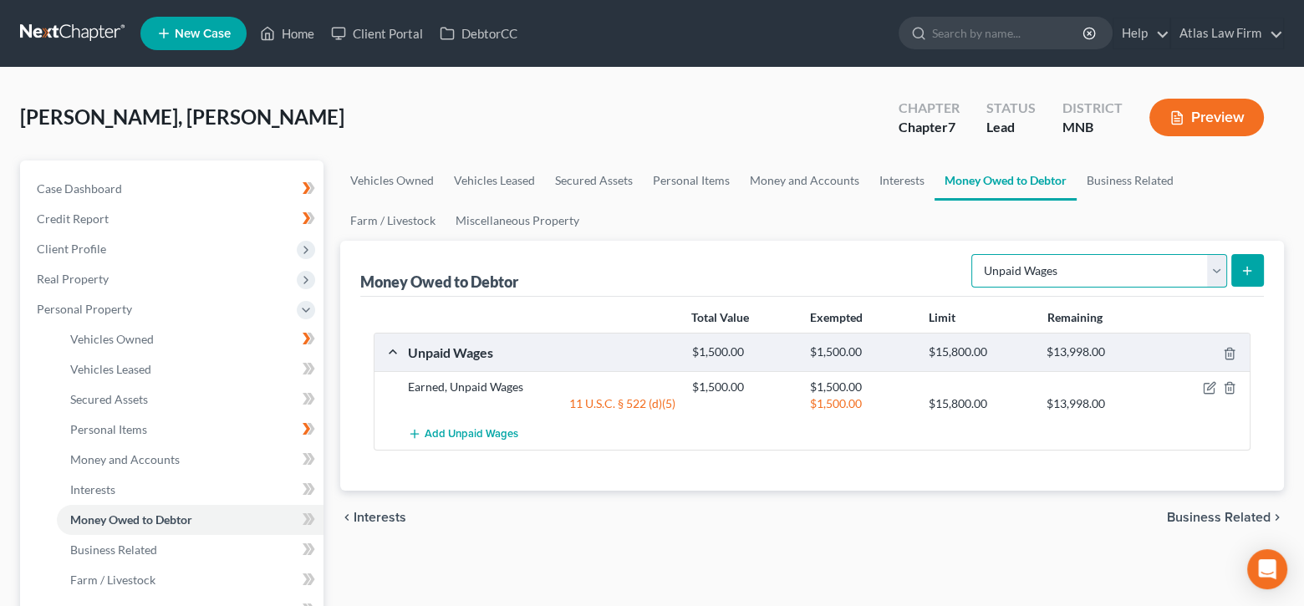
click at [1207, 268] on select "Select Type of Money Owed Accounts Receivable Alimony Child Support Claims Agai…" at bounding box center [1099, 270] width 256 height 33
select select "expected_tax_refund"
click at [974, 254] on select "Select Type of Money Owed Accounts Receivable Alimony Child Support Claims Agai…" at bounding box center [1099, 270] width 256 height 33
click at [1214, 274] on select "Select Type of Money Owed Accounts Receivable Alimony Child Support Claims Agai…" at bounding box center [1099, 270] width 256 height 33
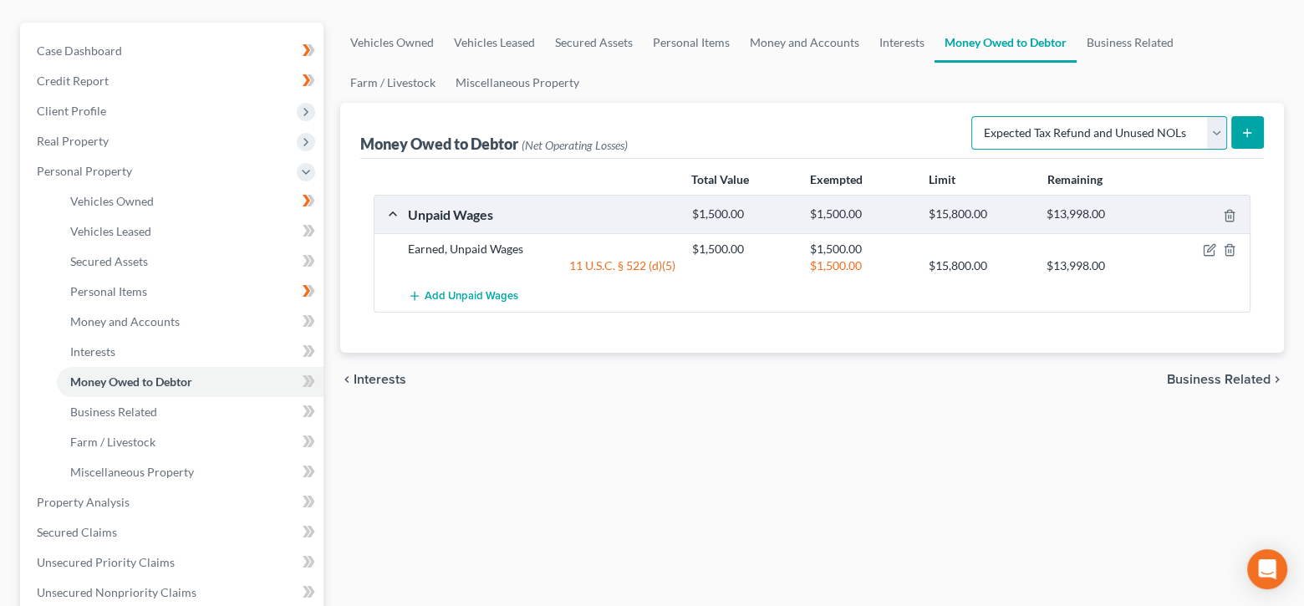
scroll to position [167, 0]
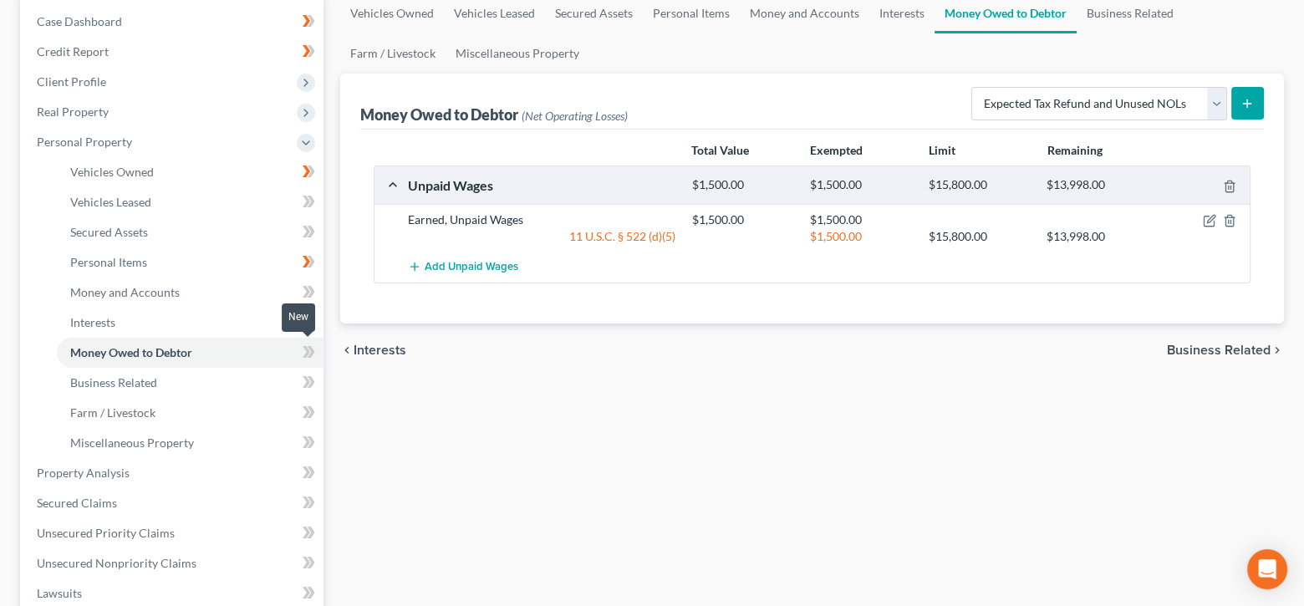
click at [311, 346] on icon at bounding box center [312, 352] width 8 height 12
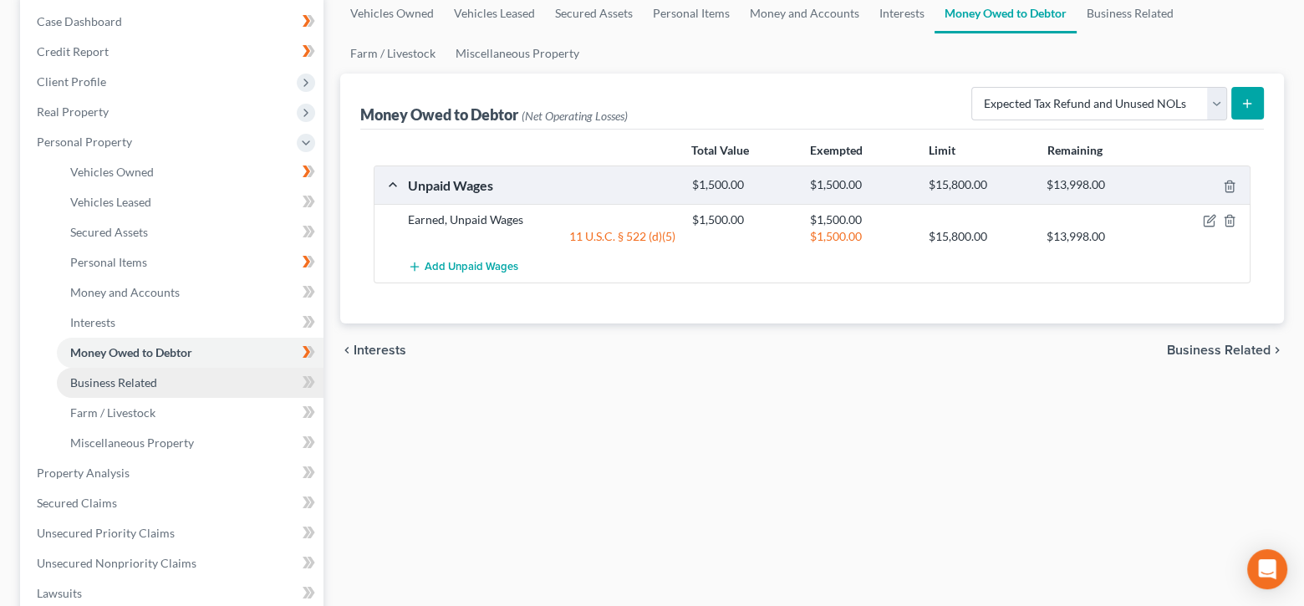
click at [230, 384] on link "Business Related" at bounding box center [190, 383] width 267 height 30
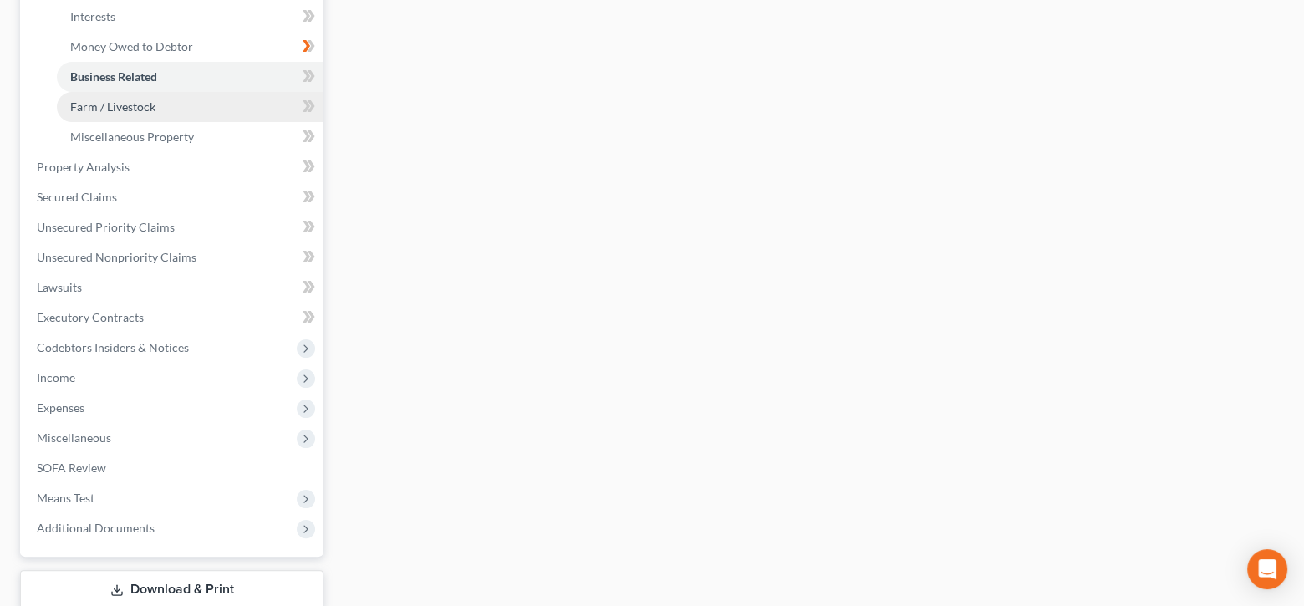
scroll to position [501, 0]
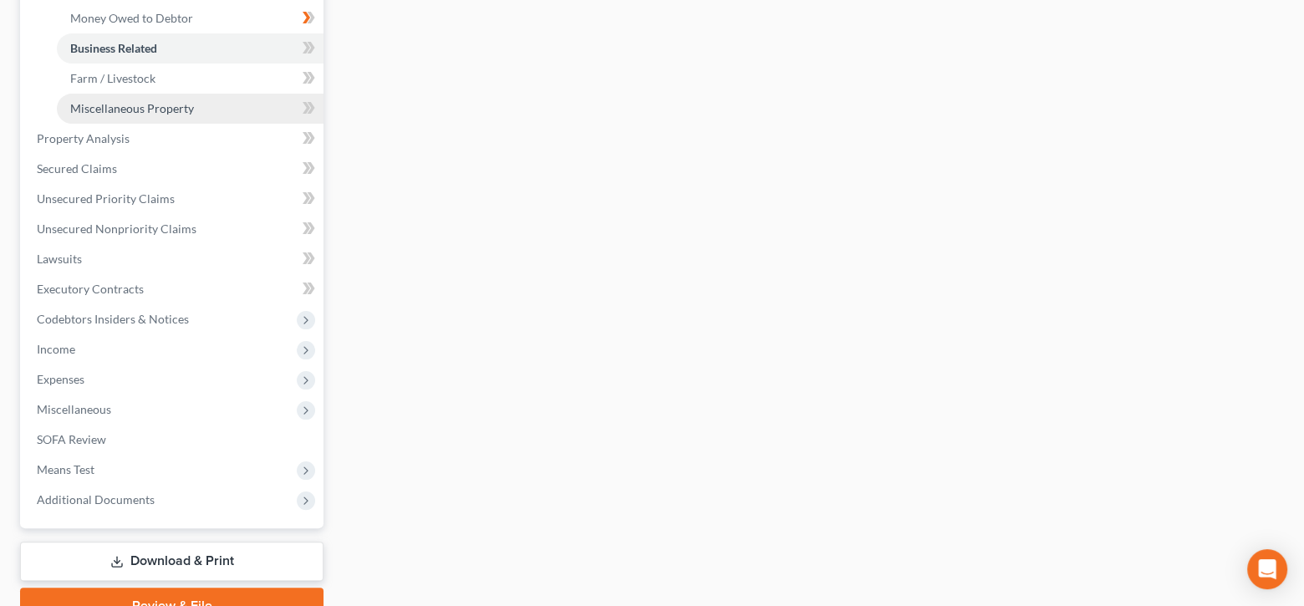
click at [171, 105] on span "Miscellaneous Property" at bounding box center [132, 108] width 124 height 14
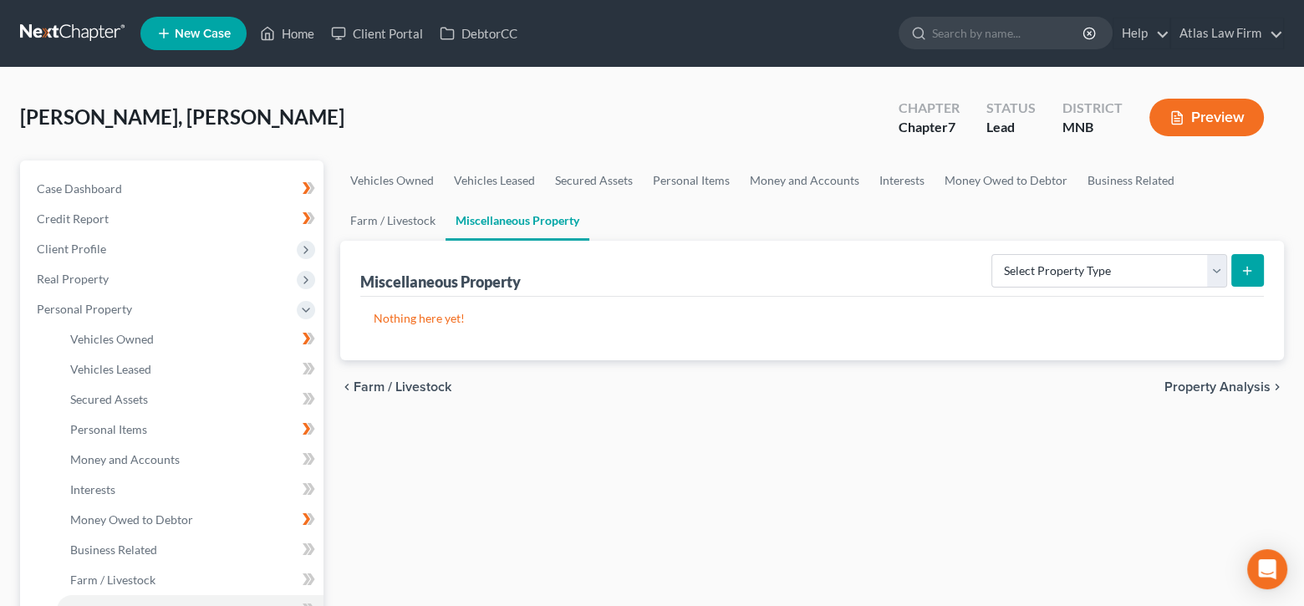
scroll to position [167, 0]
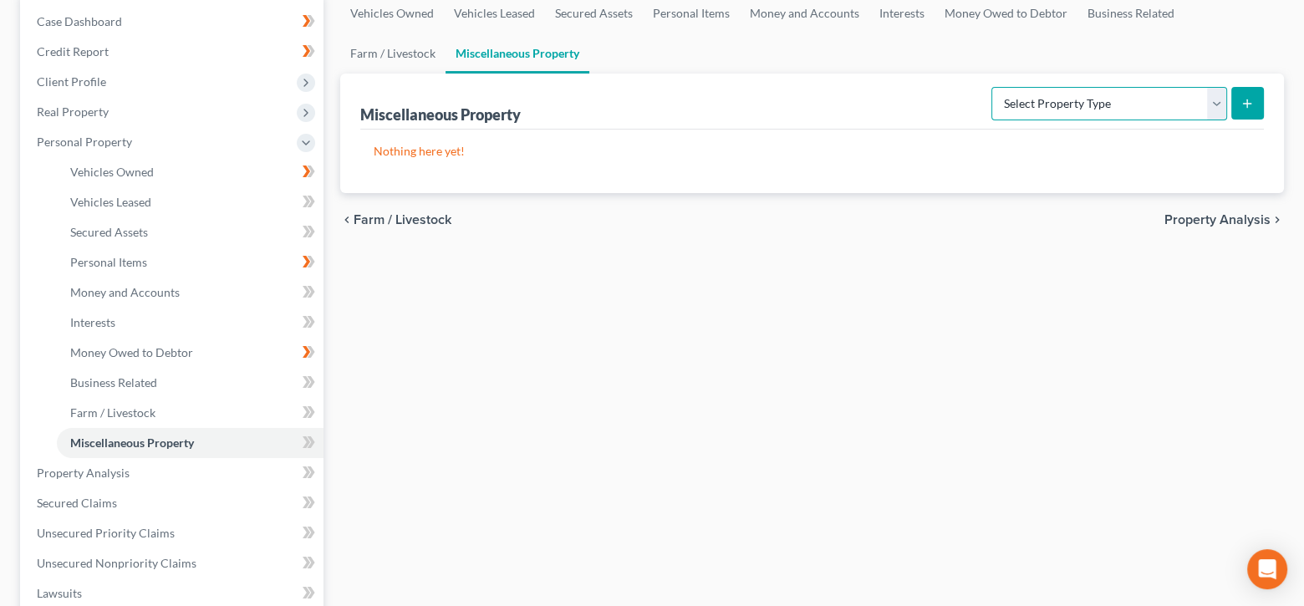
click at [1214, 107] on select "Select Property Type Assigned for Creditor Benefit [DATE] Holding for Another N…" at bounding box center [1109, 103] width 236 height 33
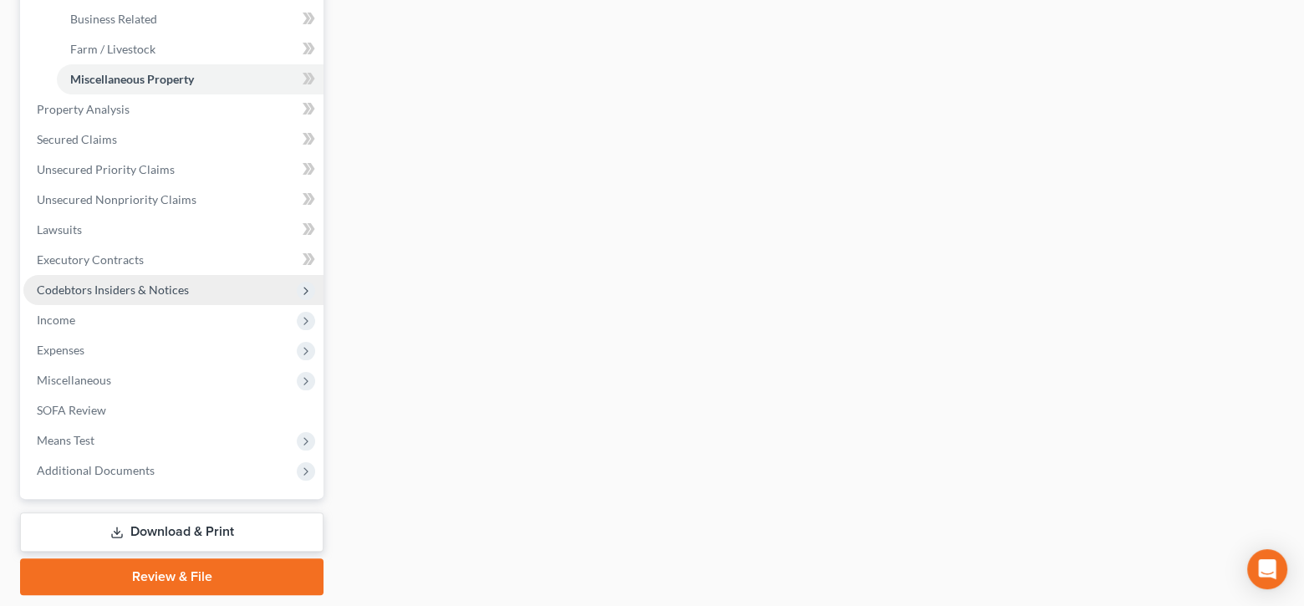
scroll to position [580, 0]
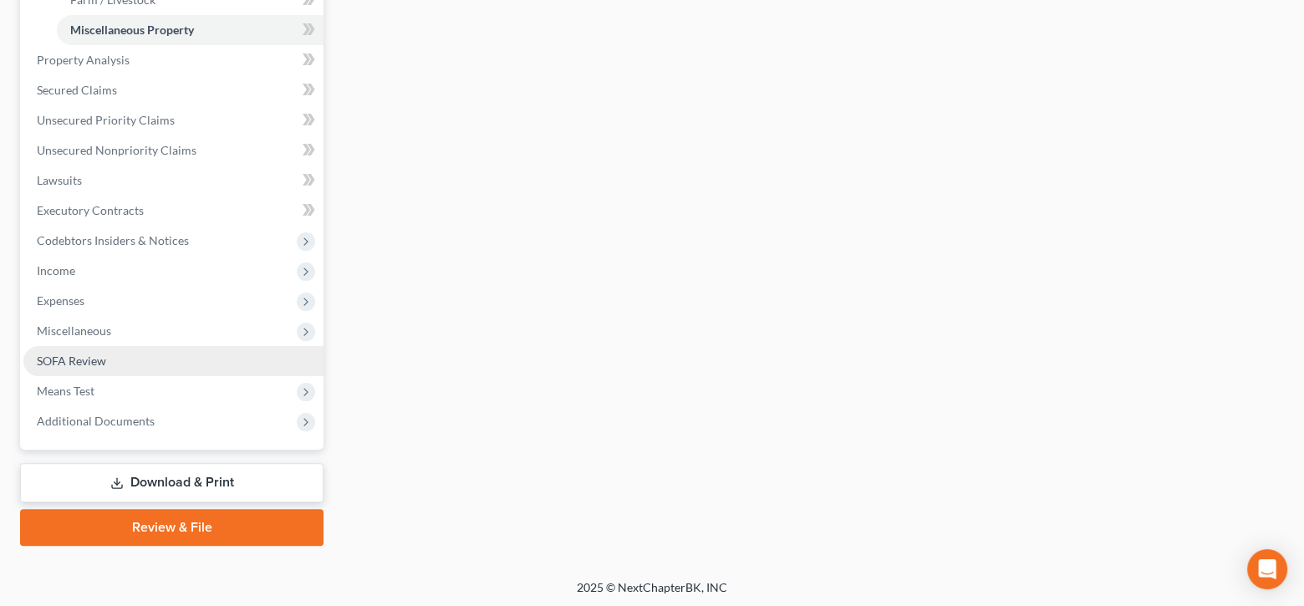
click at [124, 354] on link "SOFA Review" at bounding box center [173, 361] width 300 height 30
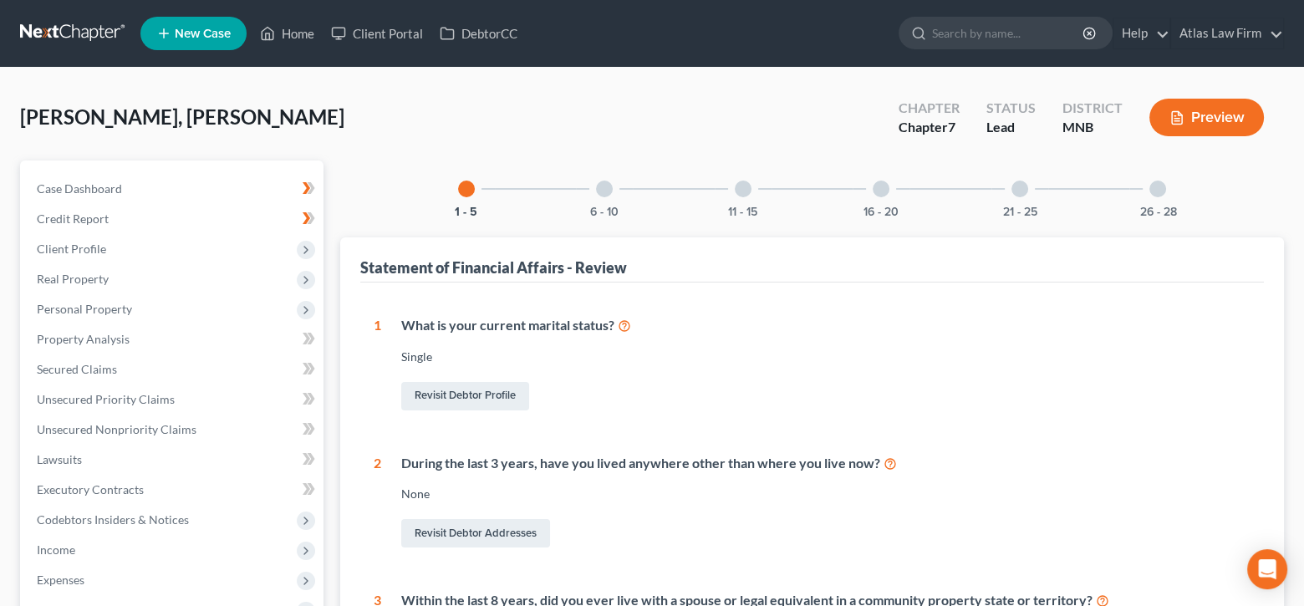
click at [606, 183] on div at bounding box center [604, 188] width 17 height 17
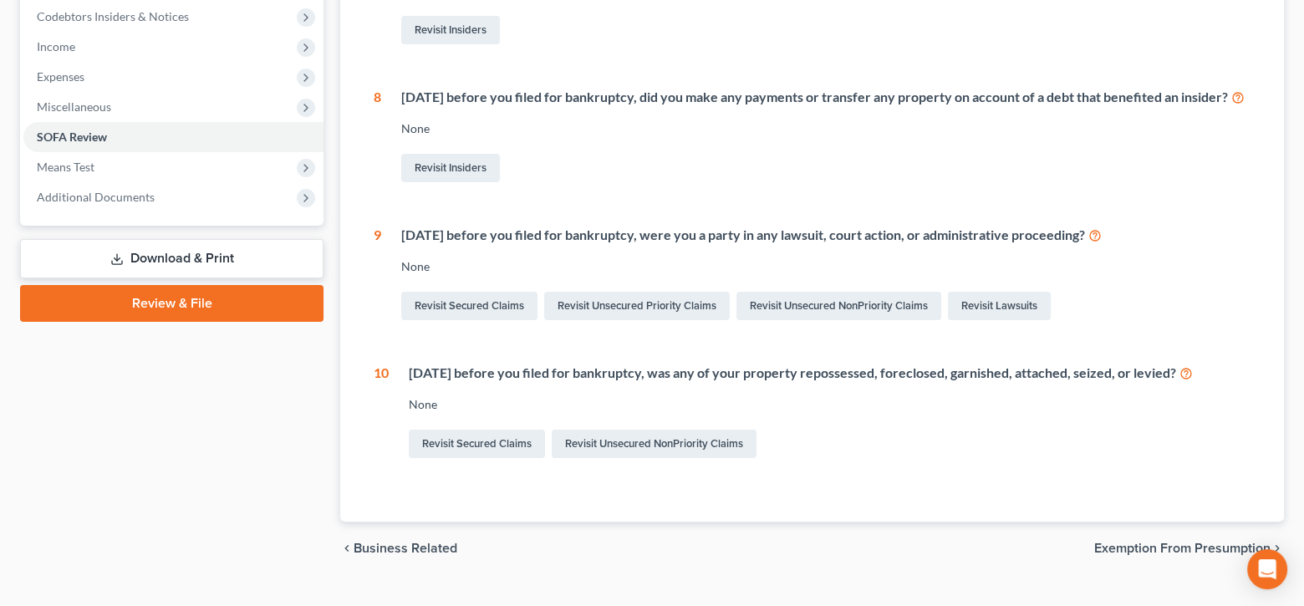
scroll to position [552, 0]
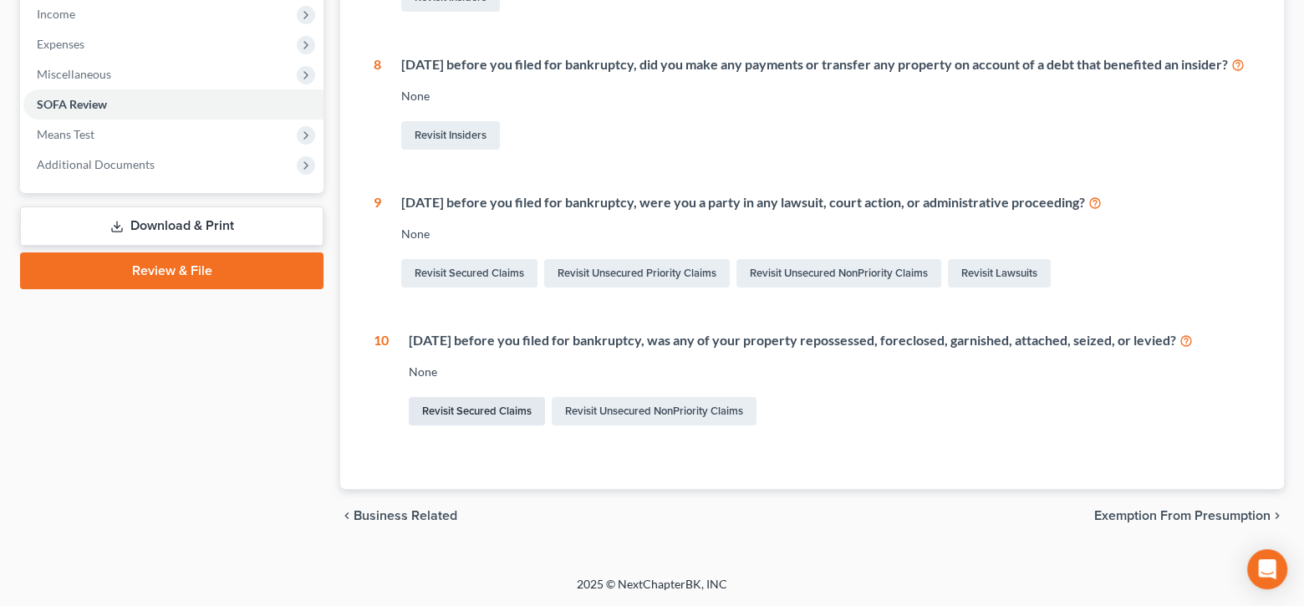
click at [513, 410] on link "Revisit Secured Claims" at bounding box center [477, 411] width 136 height 28
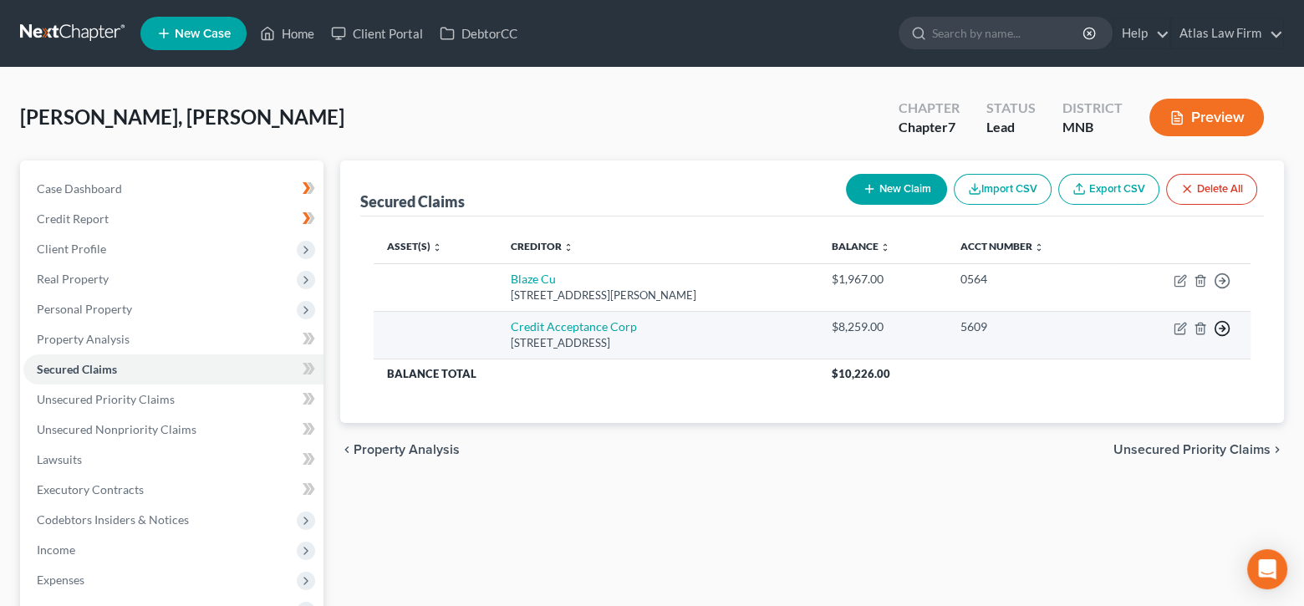
click at [1221, 328] on icon "button" at bounding box center [1221, 328] width 17 height 17
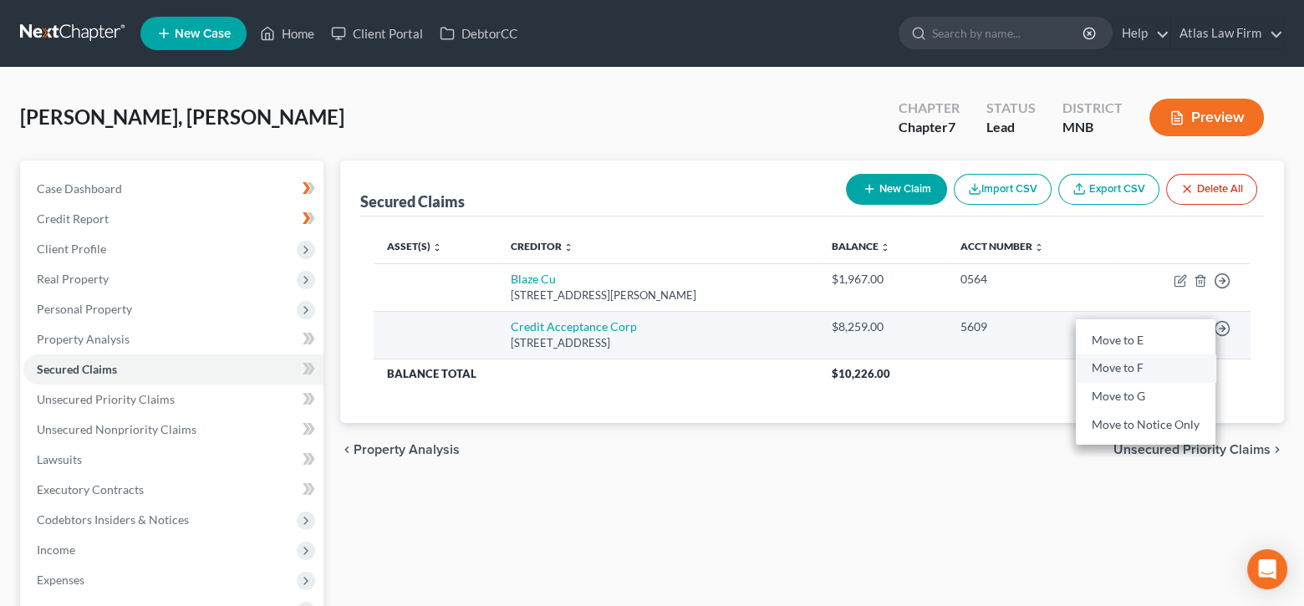
click at [1150, 369] on link "Move to F" at bounding box center [1145, 368] width 140 height 28
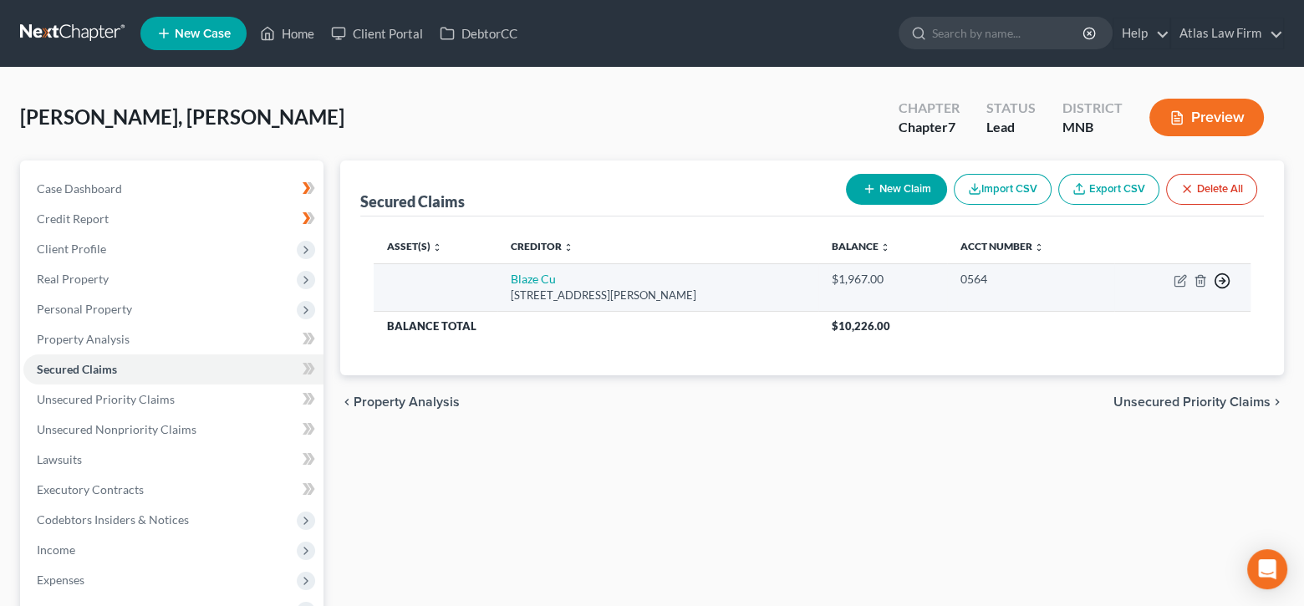
click at [1218, 282] on icon "button" at bounding box center [1221, 280] width 17 height 17
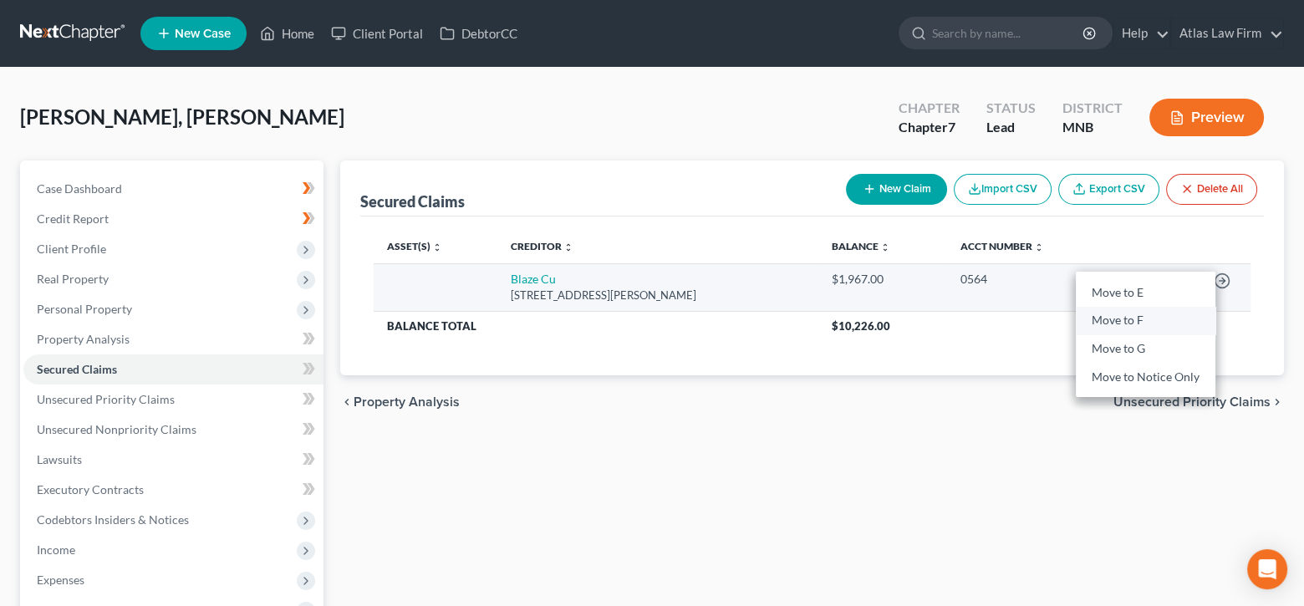
click at [1161, 311] on link "Move to F" at bounding box center [1145, 321] width 140 height 28
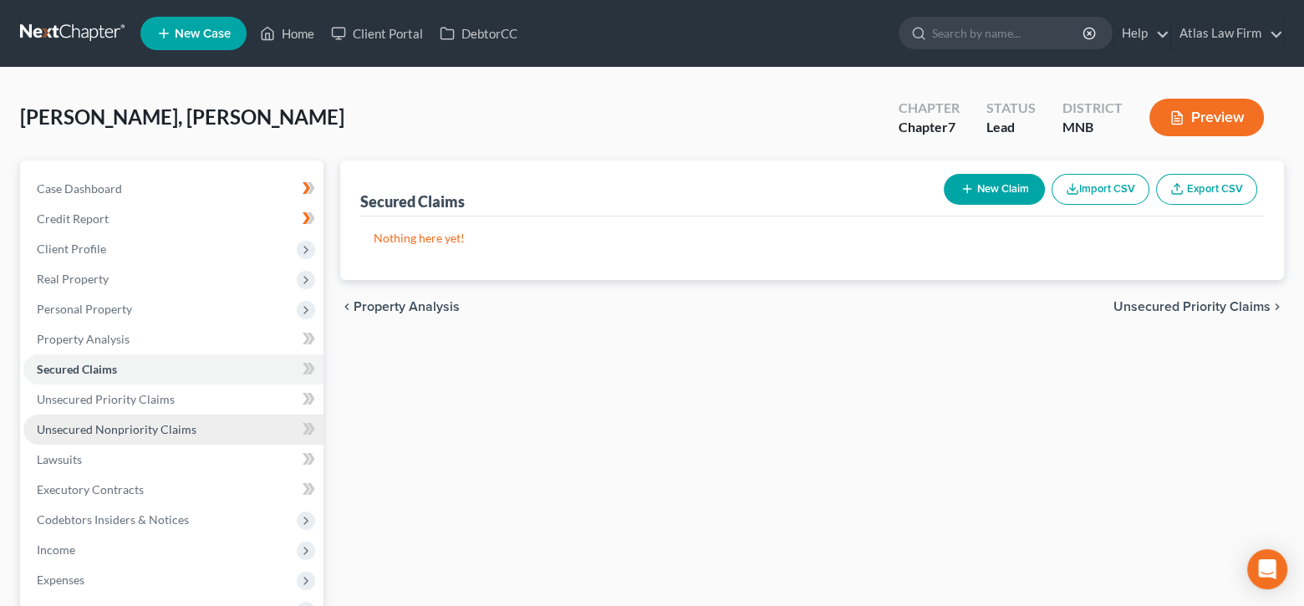
click at [148, 423] on span "Unsecured Nonpriority Claims" at bounding box center [117, 429] width 160 height 14
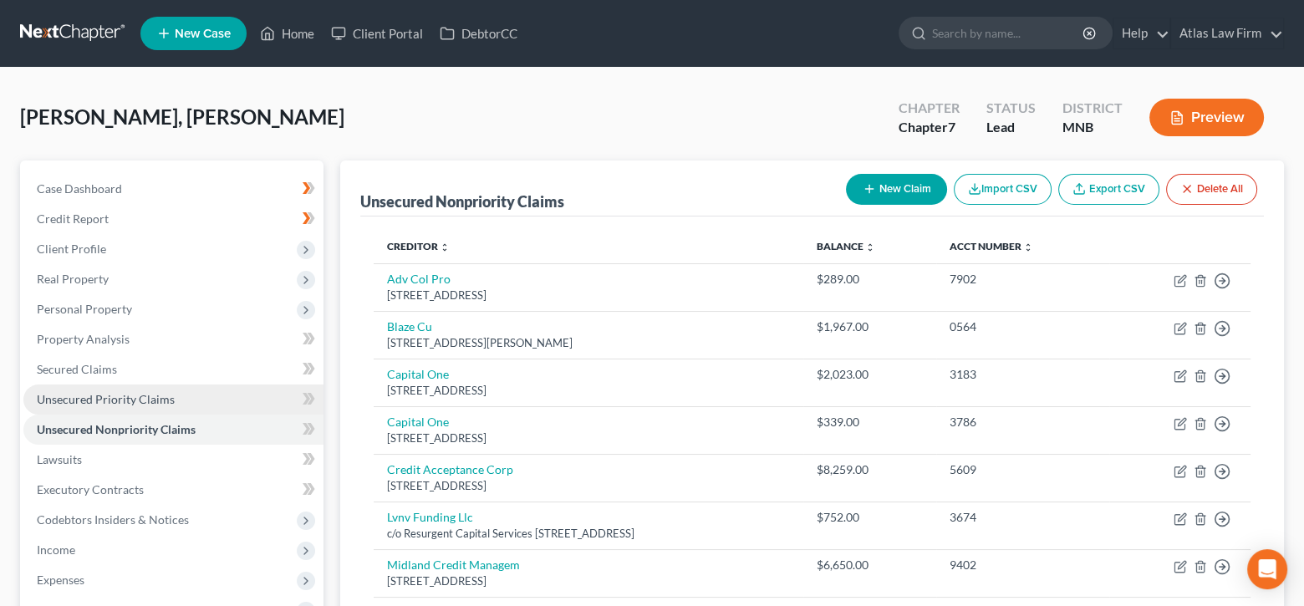
click at [152, 397] on span "Unsecured Priority Claims" at bounding box center [106, 399] width 138 height 14
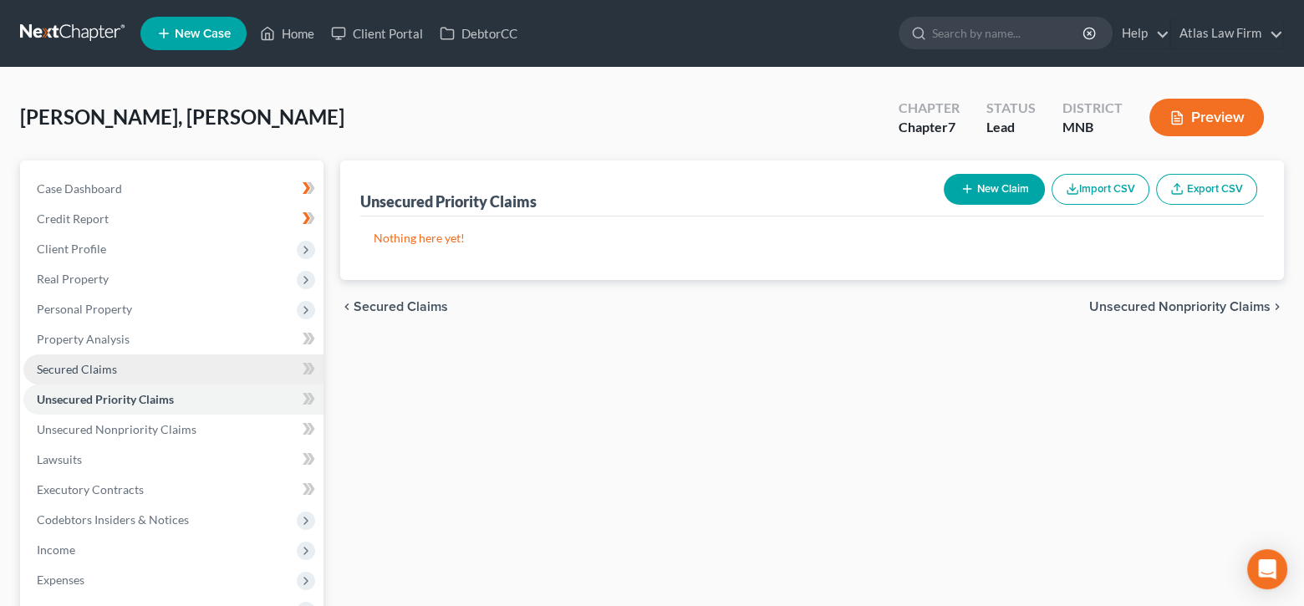
click at [145, 367] on link "Secured Claims" at bounding box center [173, 369] width 300 height 30
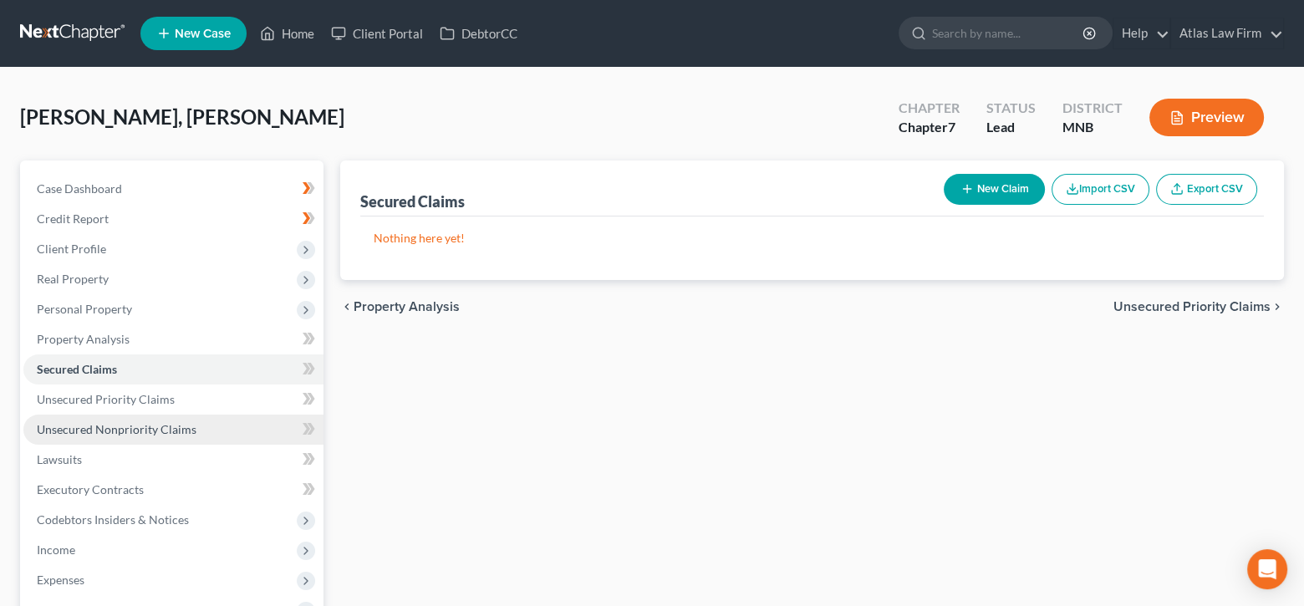
click at [155, 422] on span "Unsecured Nonpriority Claims" at bounding box center [117, 429] width 160 height 14
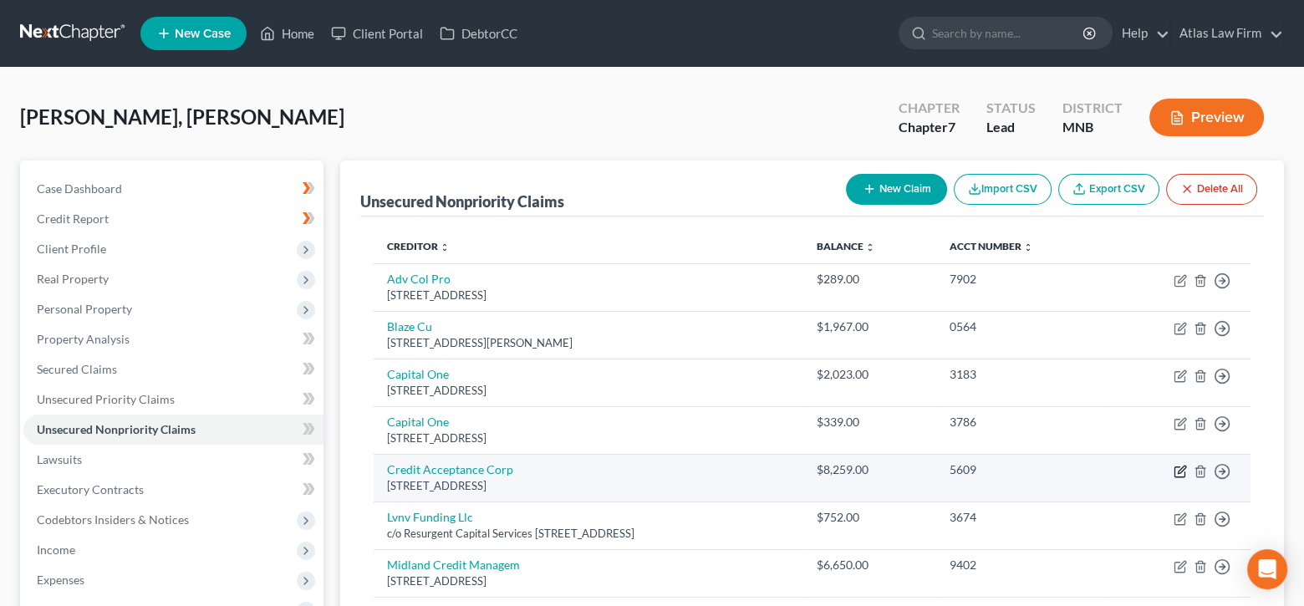
click at [1177, 467] on icon "button" at bounding box center [1179, 471] width 13 height 13
select select "23"
select select "0"
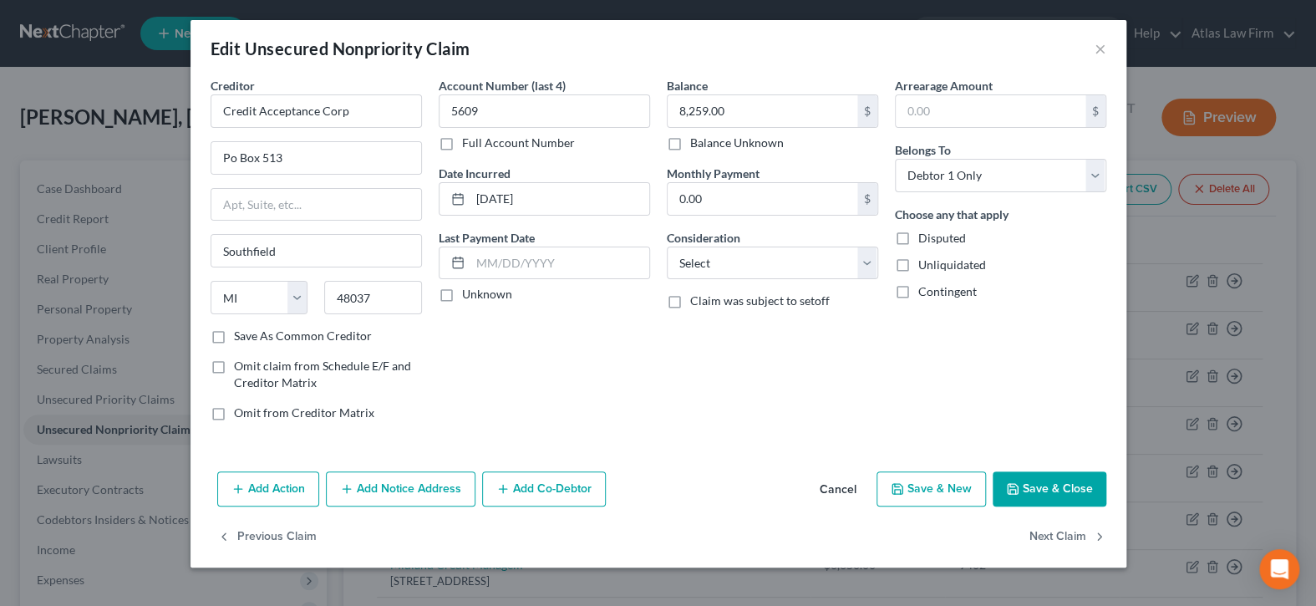
click at [287, 481] on button "Add Action" at bounding box center [268, 488] width 102 height 35
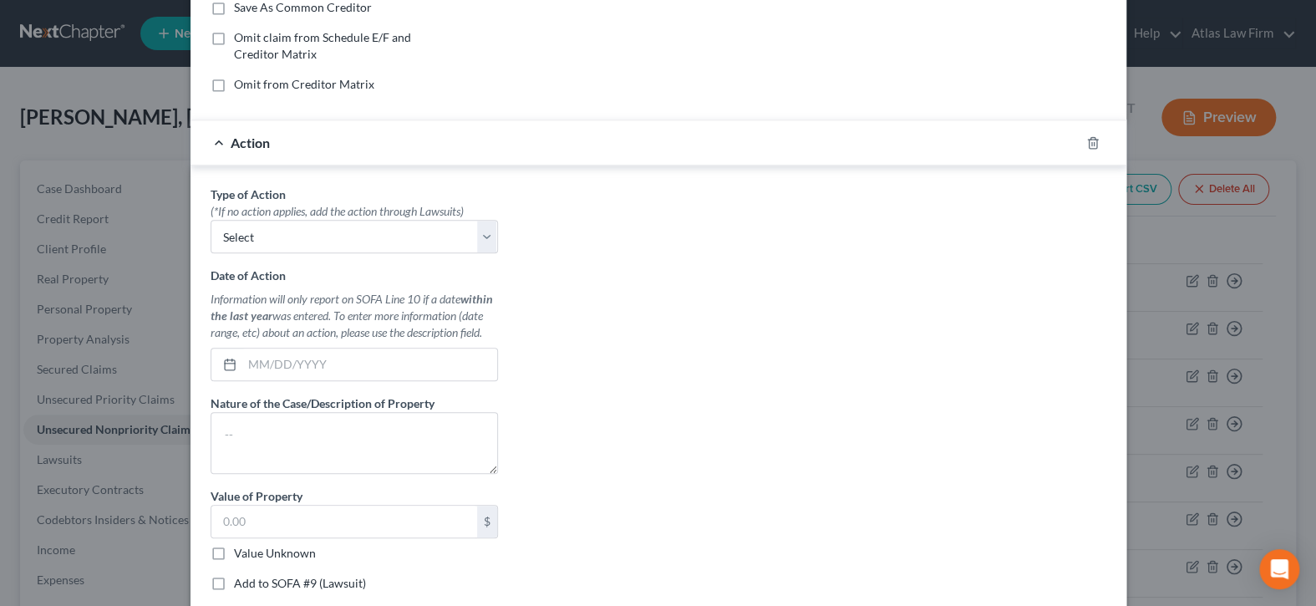
scroll to position [334, 0]
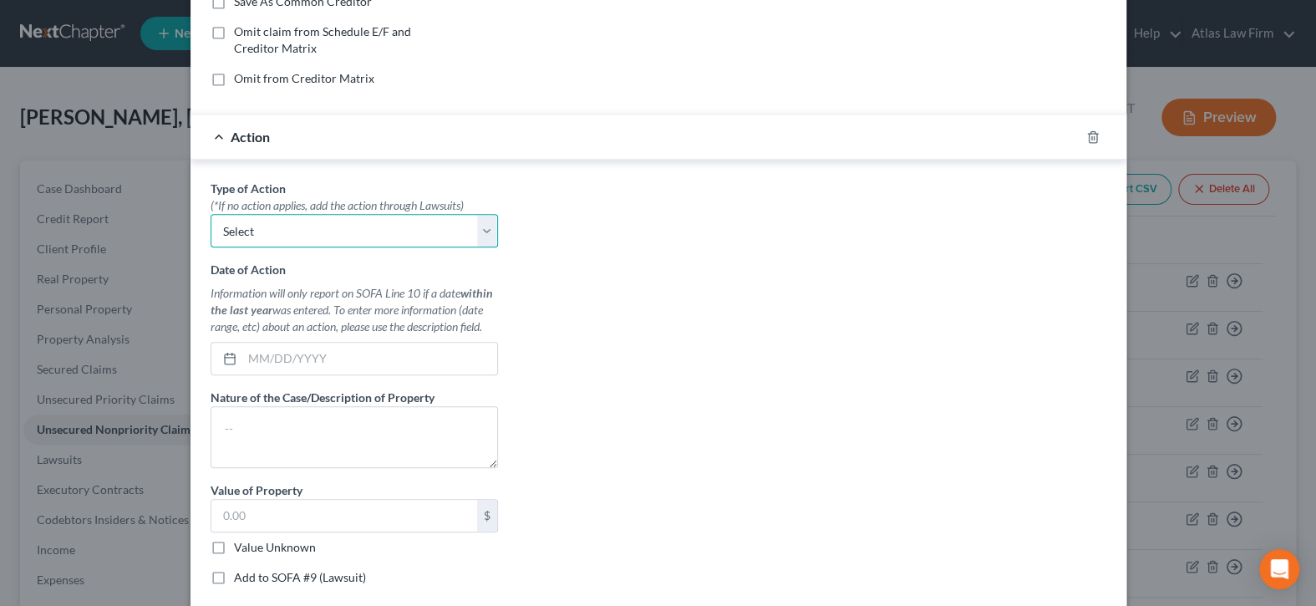
click at [481, 223] on select "Select Repossession Garnishment Foreclosure Personal Injury Attached, Seized, O…" at bounding box center [354, 230] width 287 height 33
select select "0"
click at [211, 214] on select "Select Repossession Garnishment Foreclosure Personal Injury Attached, Seized, O…" at bounding box center [354, 230] width 287 height 33
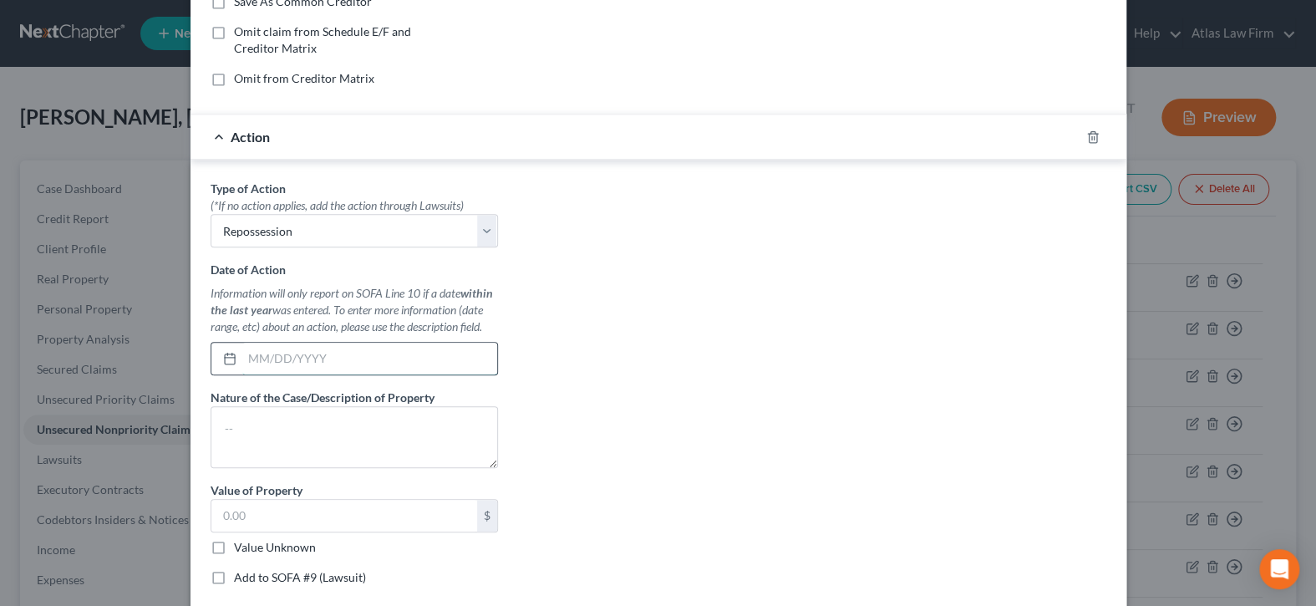
click at [399, 344] on input "text" at bounding box center [369, 359] width 255 height 32
drag, startPoint x: 448, startPoint y: 355, endPoint x: 152, endPoint y: 334, distance: 296.5
click at [157, 347] on div "Edit Unsecured Nonpriority Claim × Creditor * Credit Acceptance Corp Po [GEOGRA…" at bounding box center [658, 303] width 1316 height 606
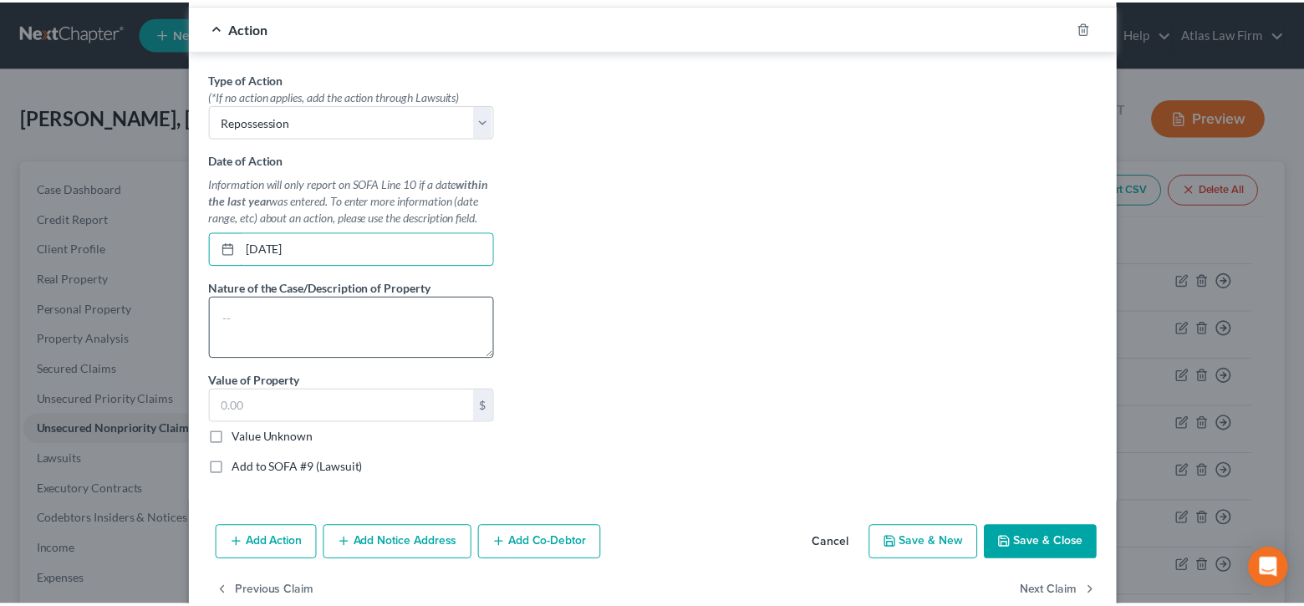
scroll to position [476, 0]
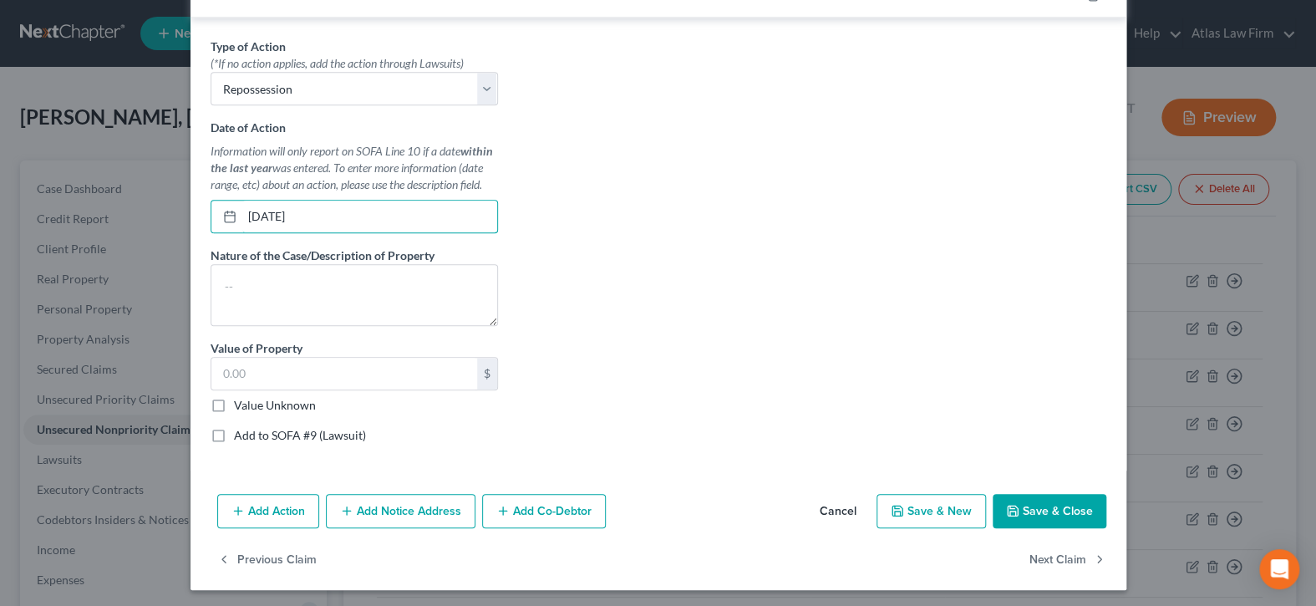
type input "[DATE]"
click at [234, 404] on label "Value Unknown" at bounding box center [275, 405] width 82 height 17
click at [241, 404] on input "Value Unknown" at bounding box center [246, 402] width 11 height 11
checkbox input "true"
type input "0.00"
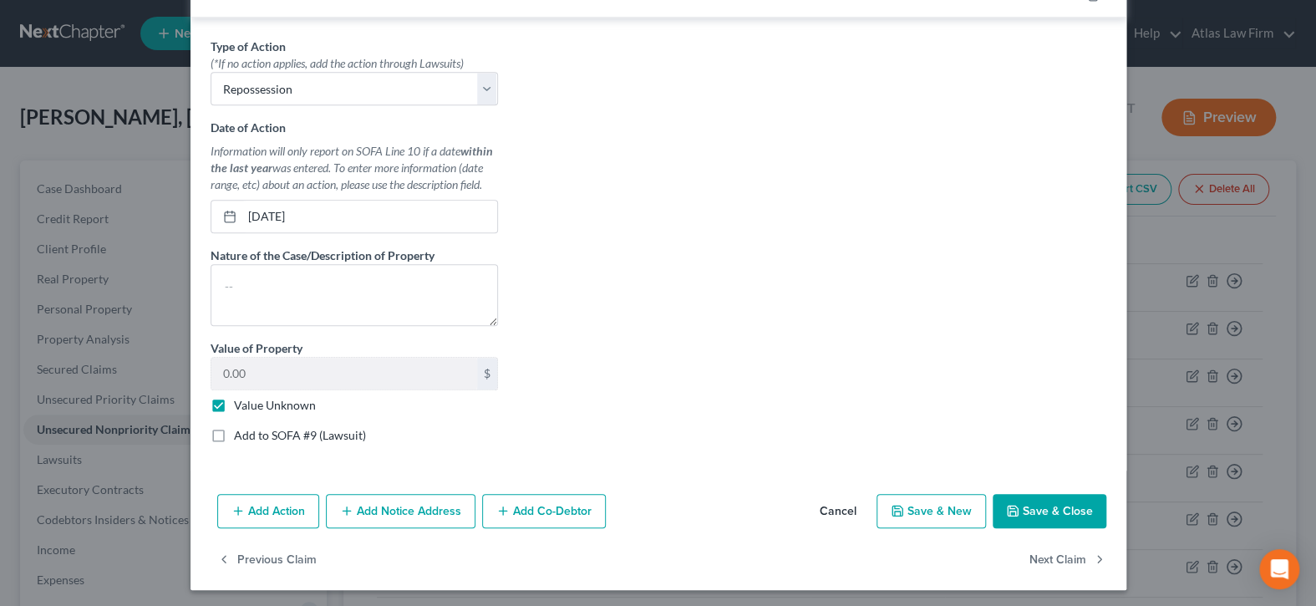
click at [1047, 514] on button "Save & Close" at bounding box center [1050, 511] width 114 height 35
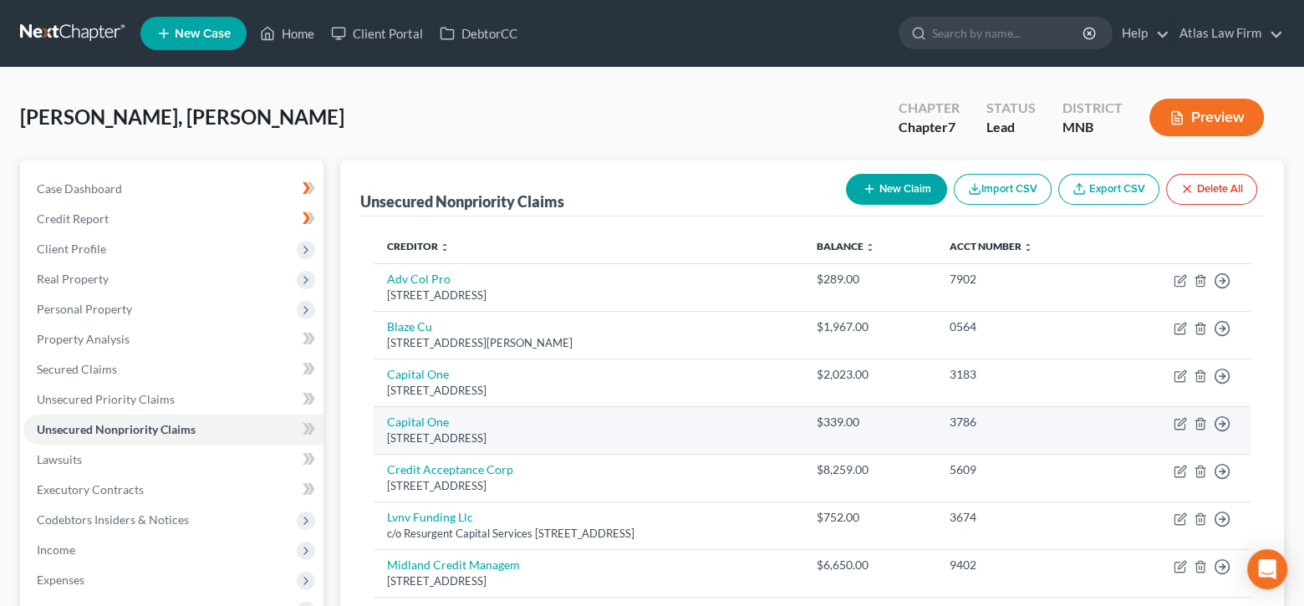
scroll to position [167, 0]
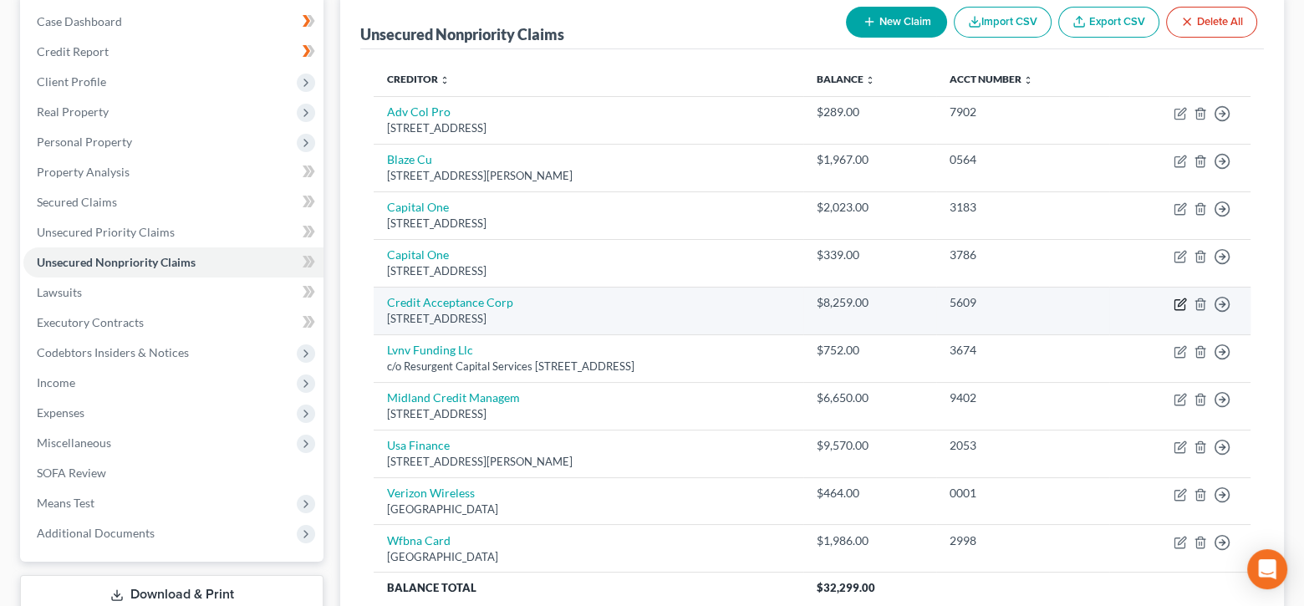
click at [1179, 303] on icon "button" at bounding box center [1181, 302] width 8 height 8
select select "23"
select select "0"
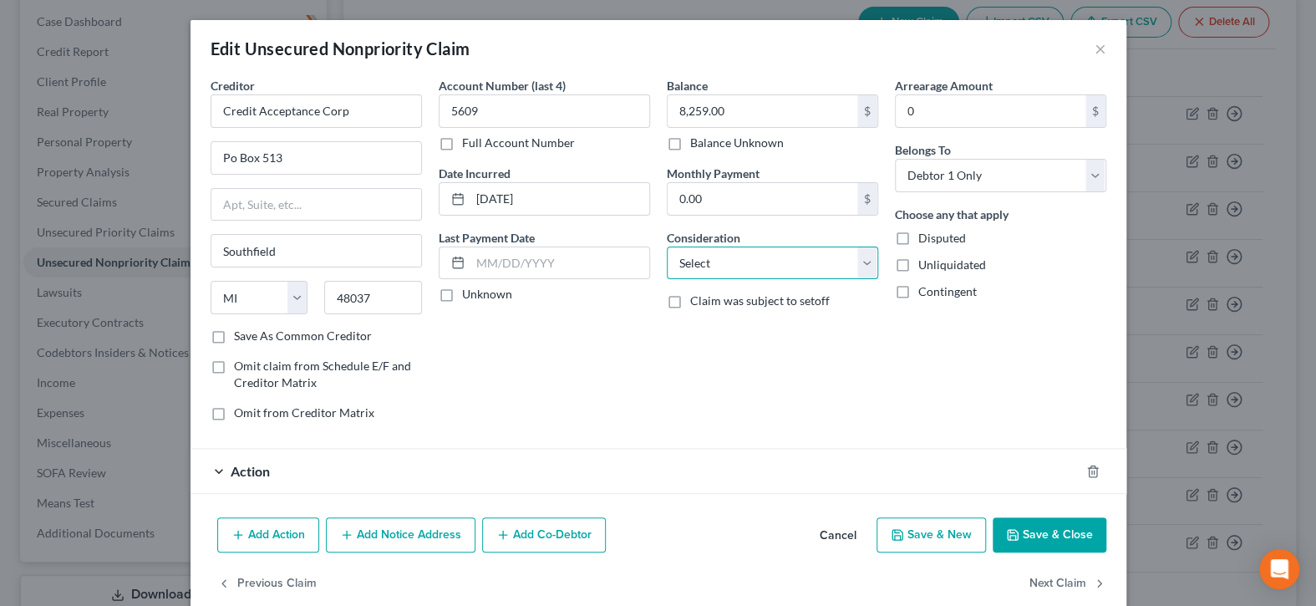
click at [854, 259] on select "Select Cable / Satellite Services Collection Agency Credit Card Debt Debt Couns…" at bounding box center [772, 263] width 211 height 33
select select "4"
click at [667, 247] on select "Select Cable / Satellite Services Collection Agency Credit Card Debt Debt Couns…" at bounding box center [772, 263] width 211 height 33
click at [1062, 536] on button "Save & Close" at bounding box center [1050, 534] width 114 height 35
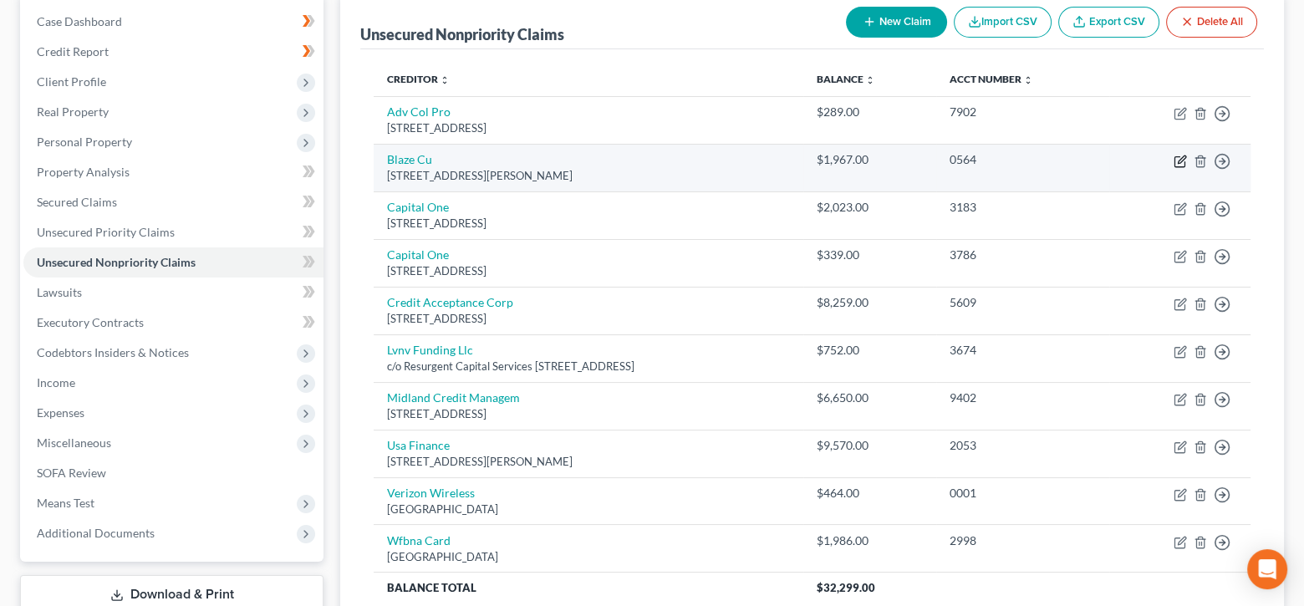
click at [1176, 158] on icon "button" at bounding box center [1179, 161] width 13 height 13
select select "24"
select select "0"
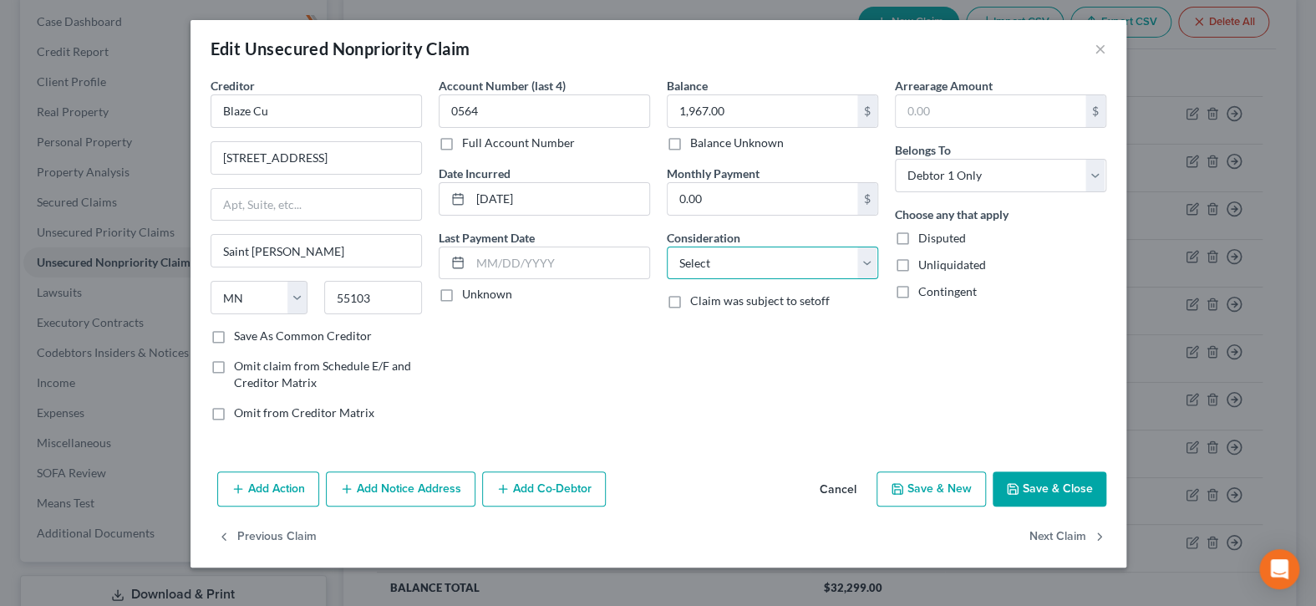
click at [874, 264] on select "Select Cable / Satellite Services Collection Agency Credit Card Debt Debt Couns…" at bounding box center [772, 263] width 211 height 33
select select "4"
click at [667, 247] on select "Select Cable / Satellite Services Collection Agency Credit Card Debt Debt Couns…" at bounding box center [772, 263] width 211 height 33
click at [1065, 481] on button "Save & Close" at bounding box center [1050, 488] width 114 height 35
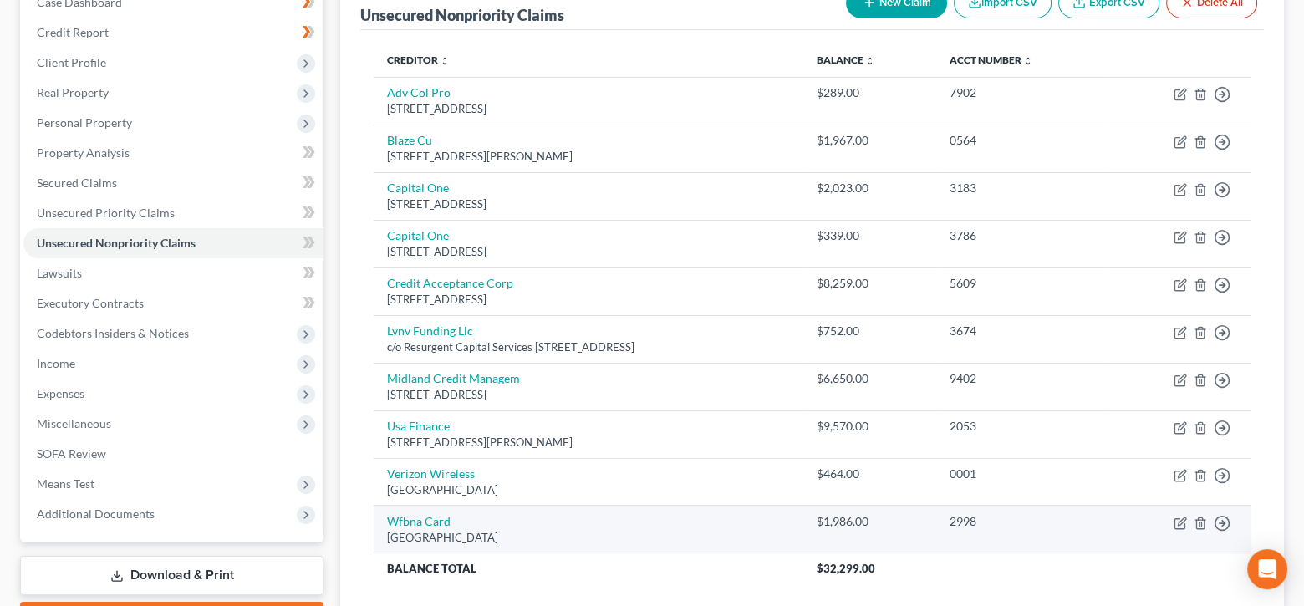
scroll to position [144, 0]
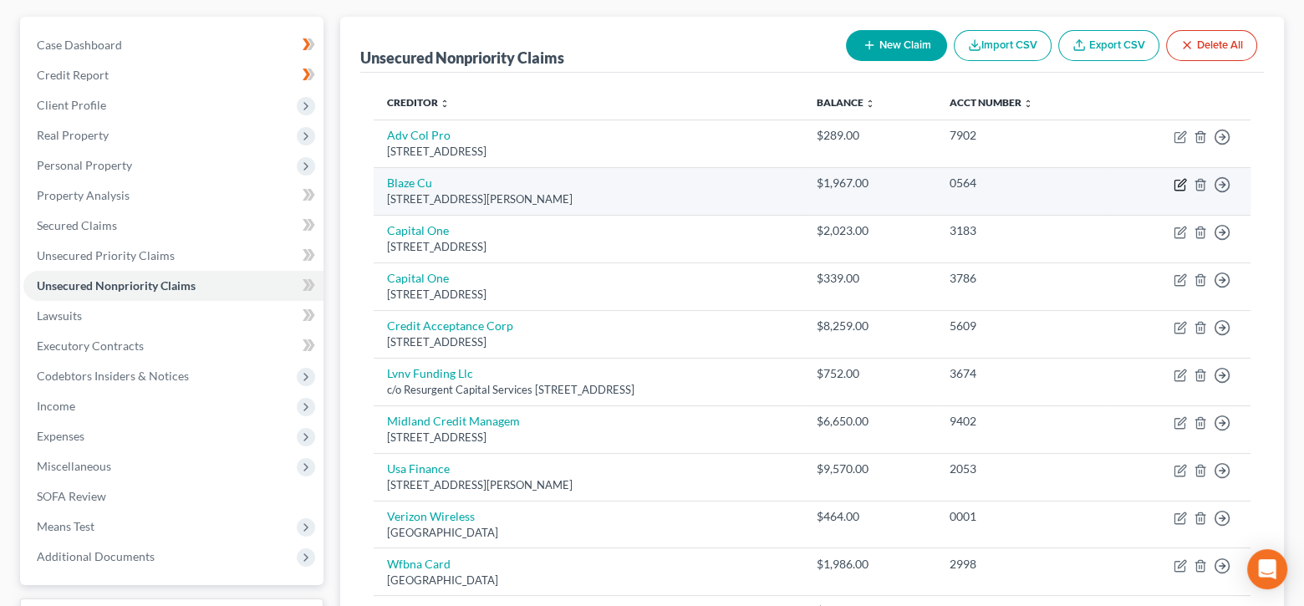
click at [1185, 187] on icon "button" at bounding box center [1179, 184] width 13 height 13
select select "24"
select select "4"
select select "0"
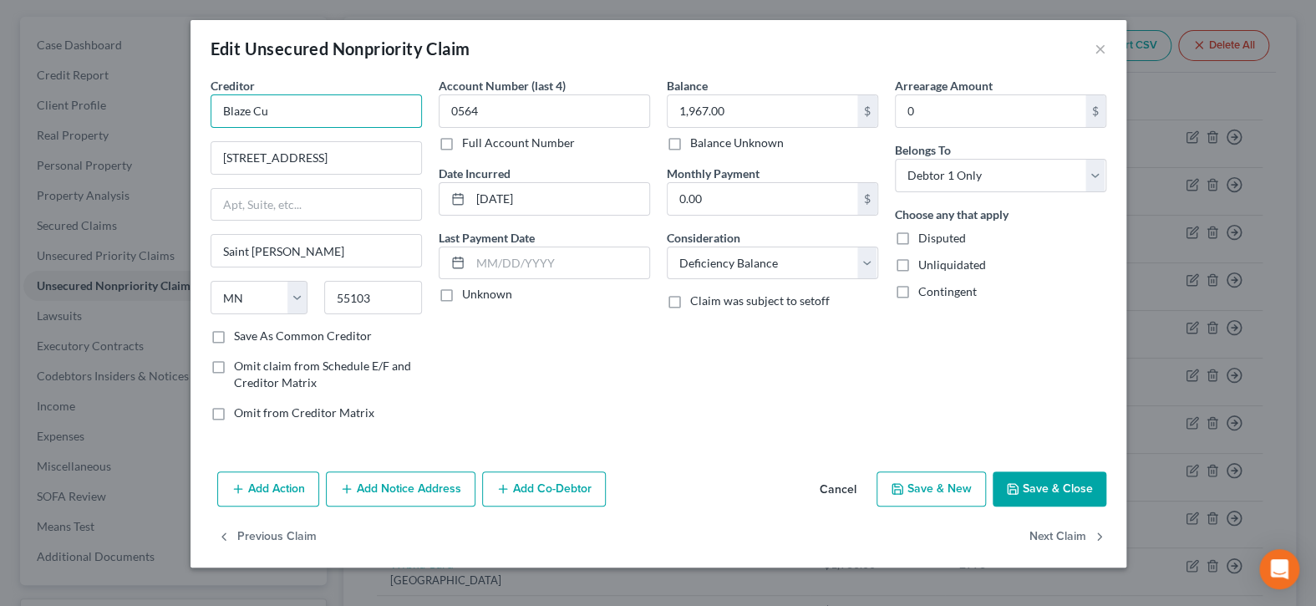
click at [411, 97] on input "Blaze Cu" at bounding box center [316, 110] width 211 height 33
click at [352, 150] on div "[STREET_ADDRESS]" at bounding box center [311, 156] width 174 height 14
type input "Blaze Credit Union"
type input "[STREET_ADDRESS]"
type input "[GEOGRAPHIC_DATA]"
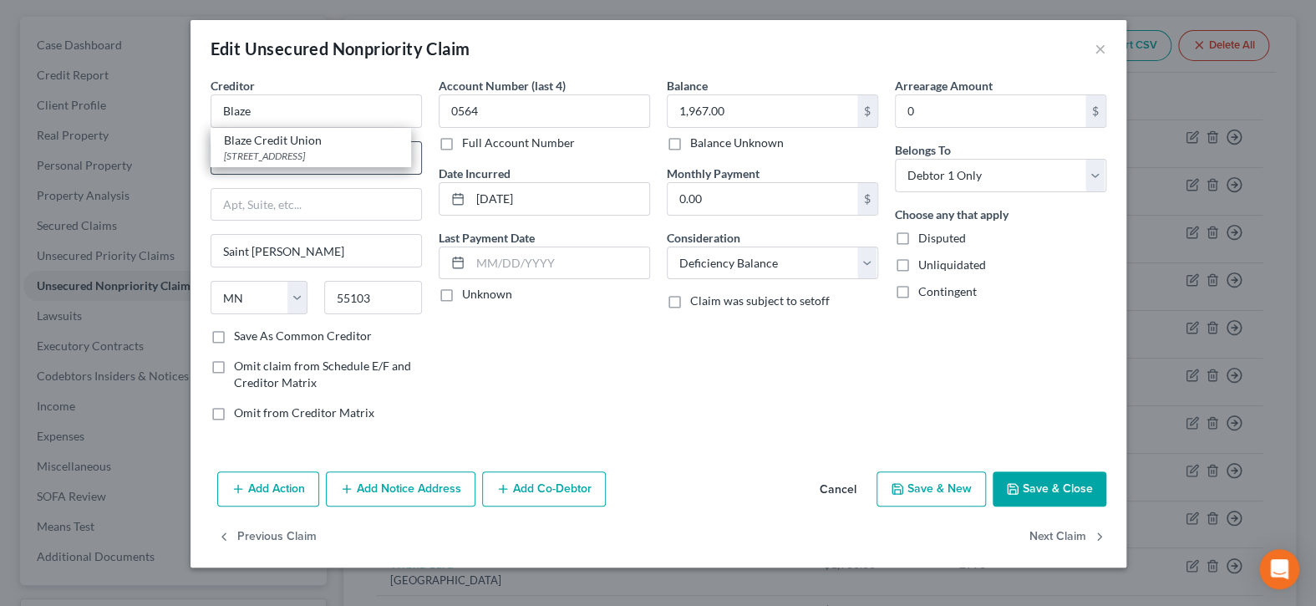
type input "55113"
click at [1062, 493] on button "Save & Close" at bounding box center [1050, 488] width 114 height 35
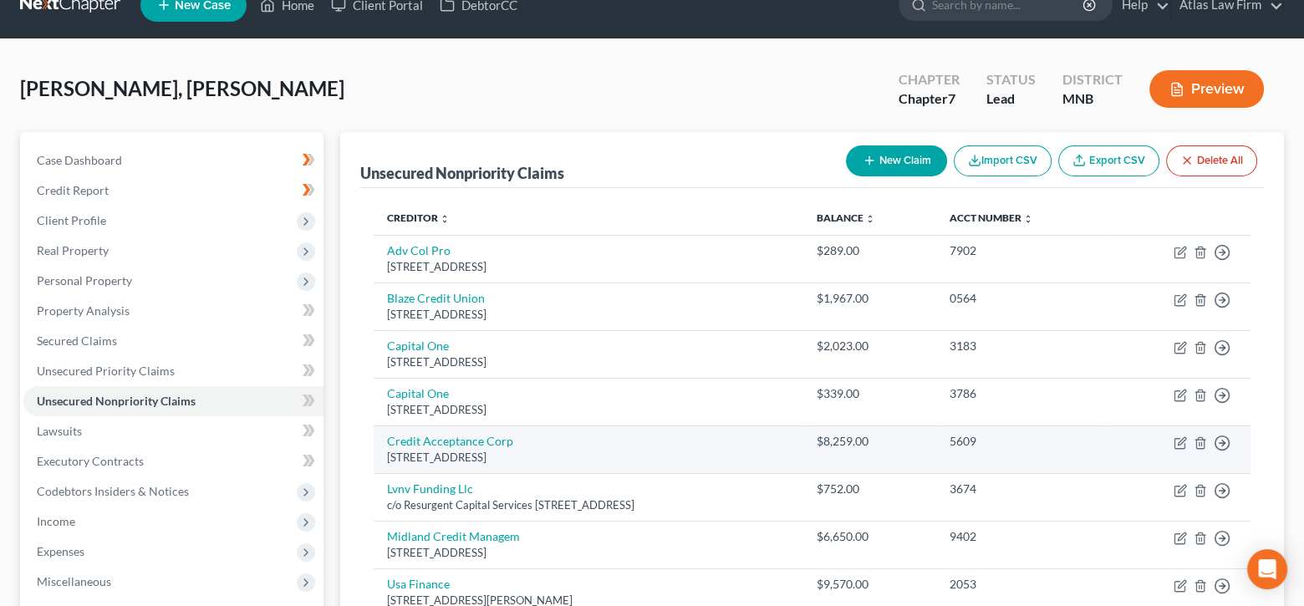
scroll to position [0, 0]
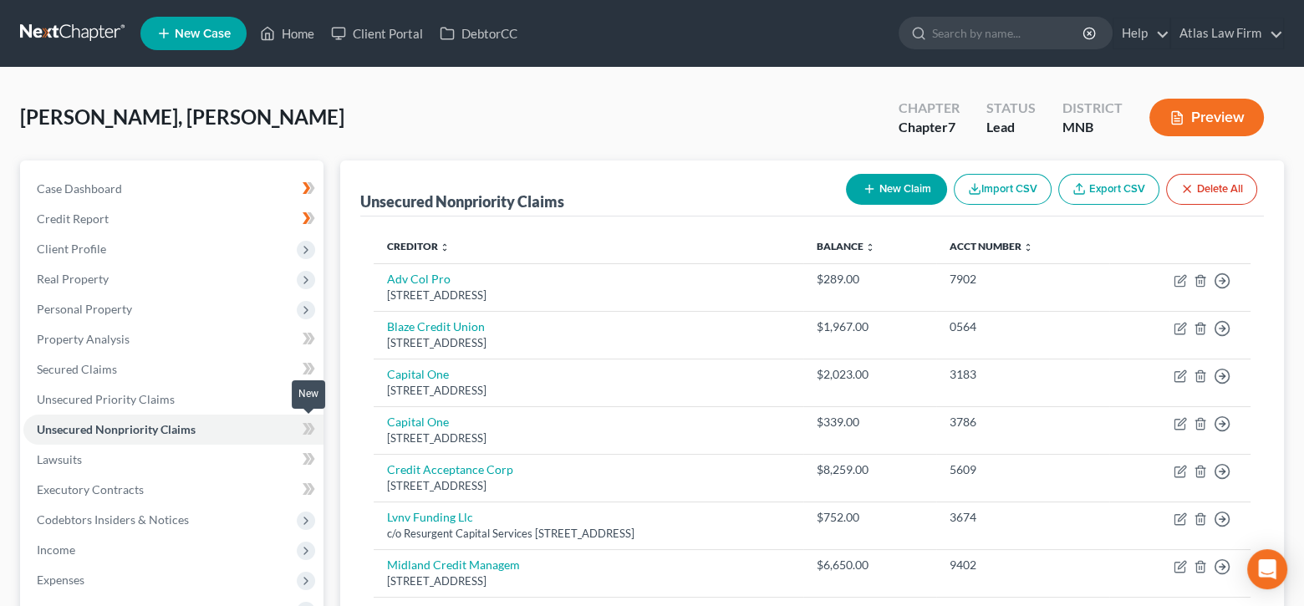
click at [310, 434] on icon at bounding box center [308, 429] width 13 height 21
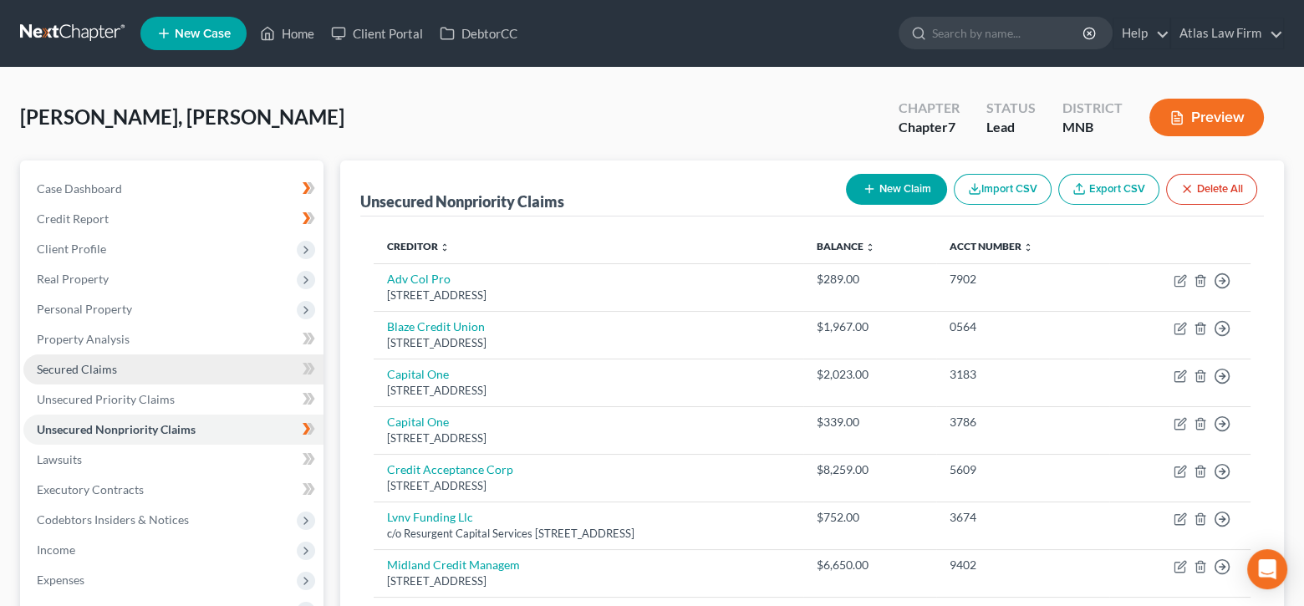
click at [171, 366] on link "Secured Claims" at bounding box center [173, 369] width 300 height 30
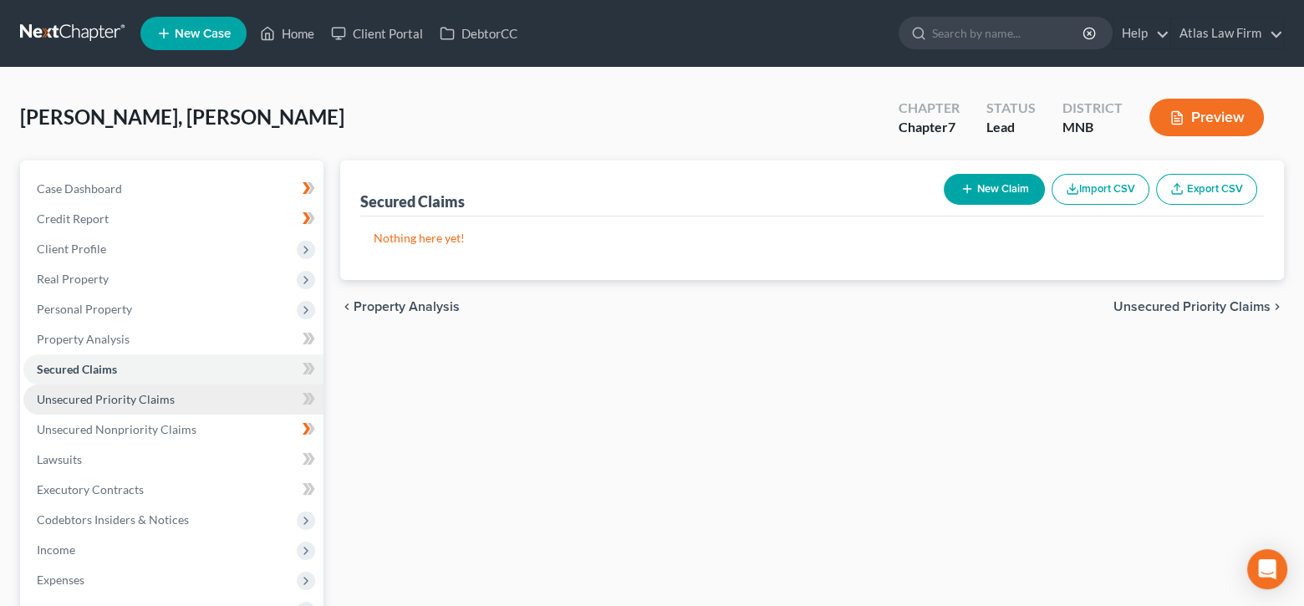
click at [165, 398] on span "Unsecured Priority Claims" at bounding box center [106, 399] width 138 height 14
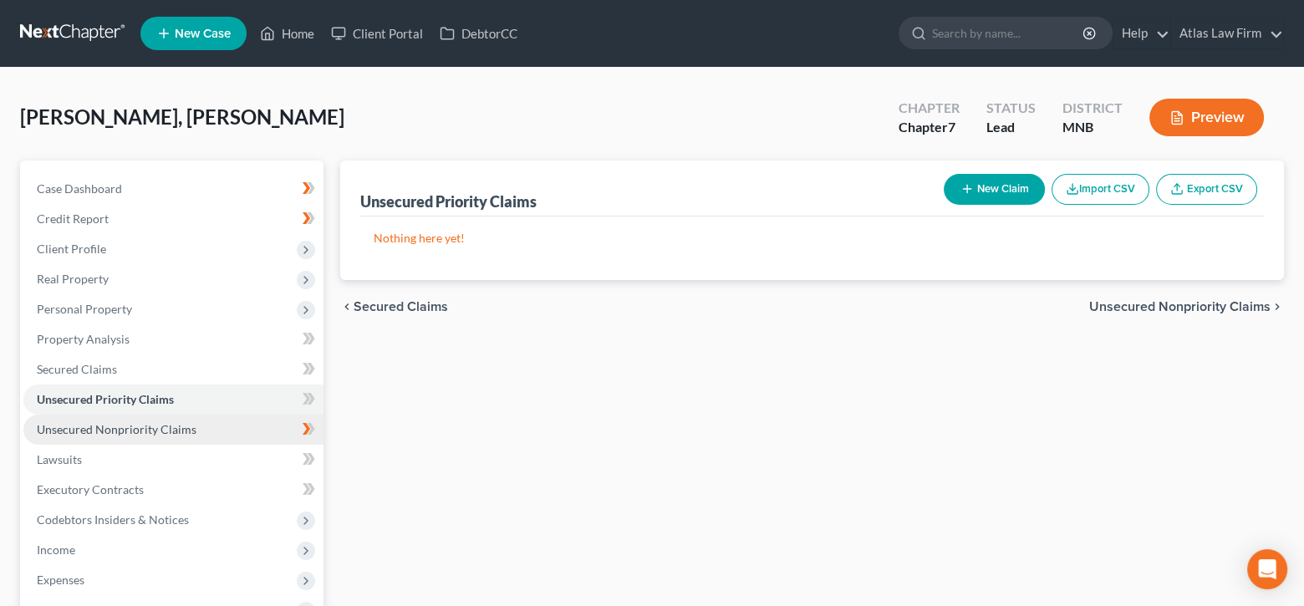
click at [167, 429] on span "Unsecured Nonpriority Claims" at bounding box center [117, 429] width 160 height 14
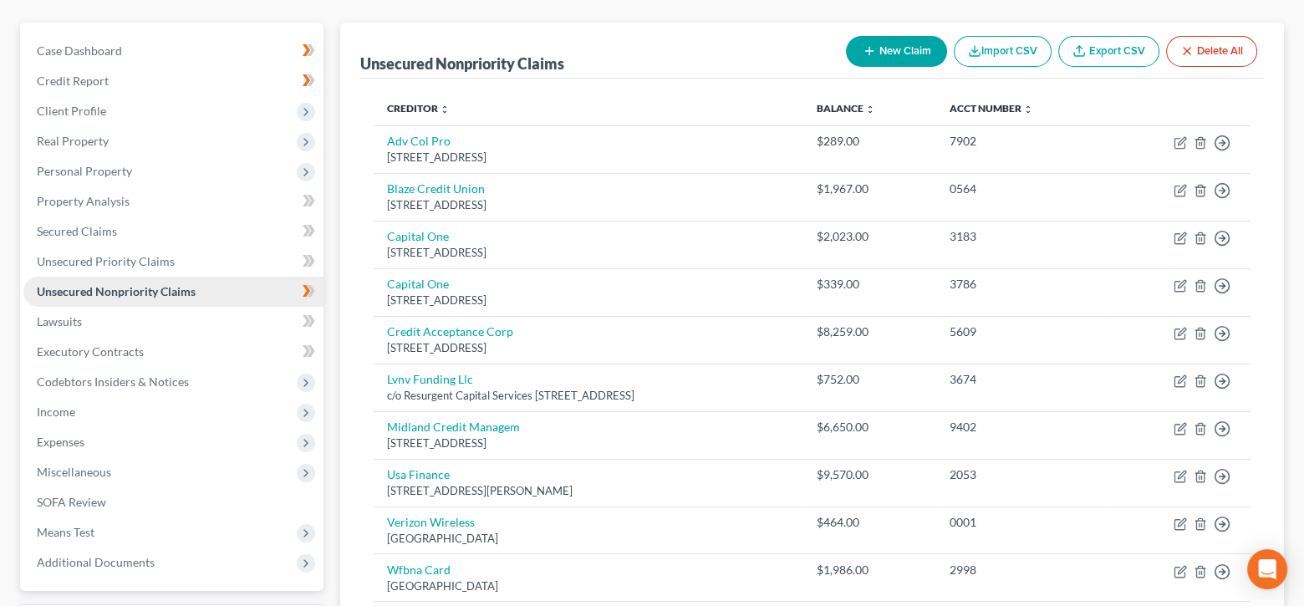
scroll to position [167, 0]
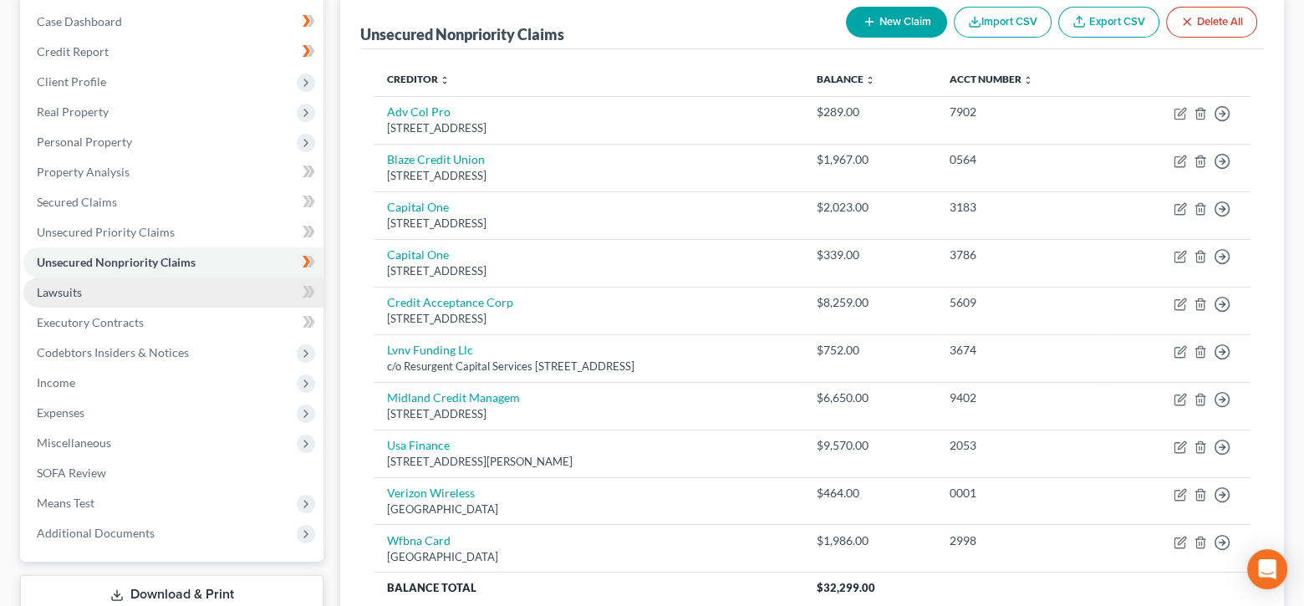
click at [216, 290] on link "Lawsuits" at bounding box center [173, 292] width 300 height 30
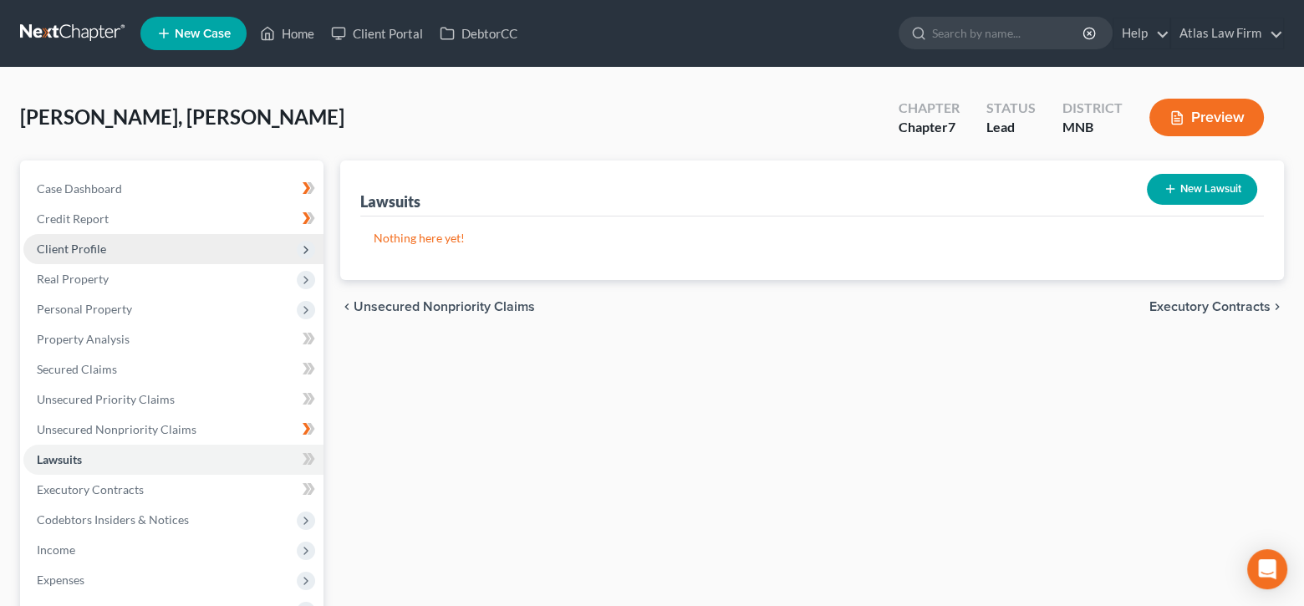
click at [104, 245] on span "Client Profile" at bounding box center [71, 248] width 69 height 14
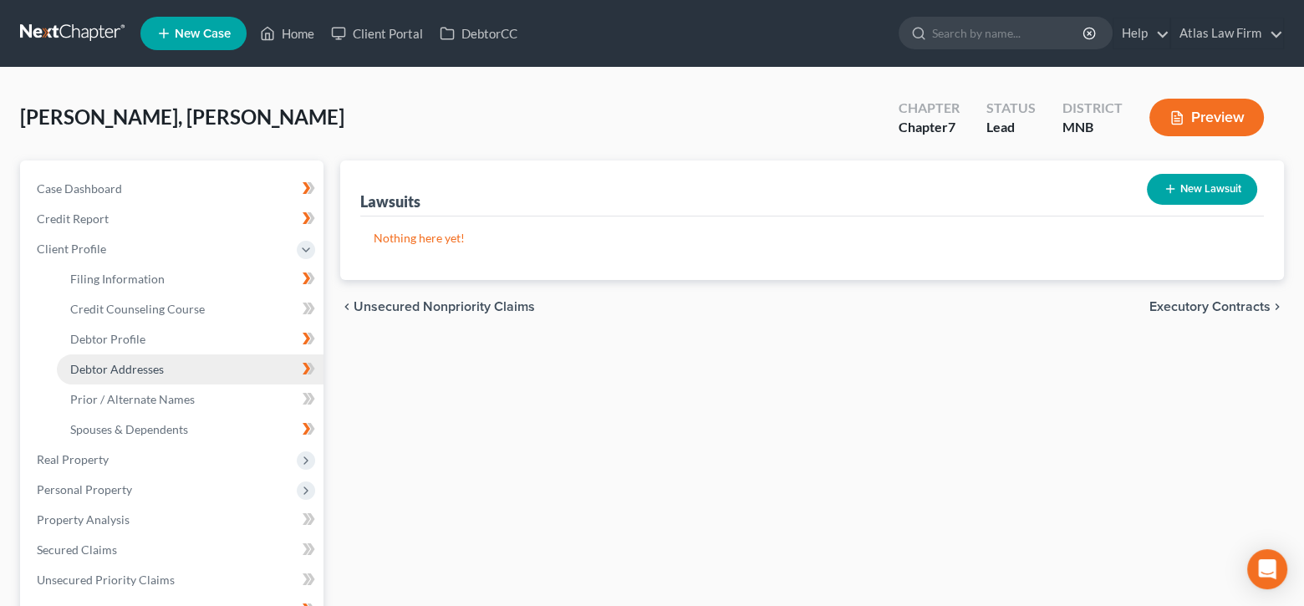
click at [173, 368] on link "Debtor Addresses" at bounding box center [190, 369] width 267 height 30
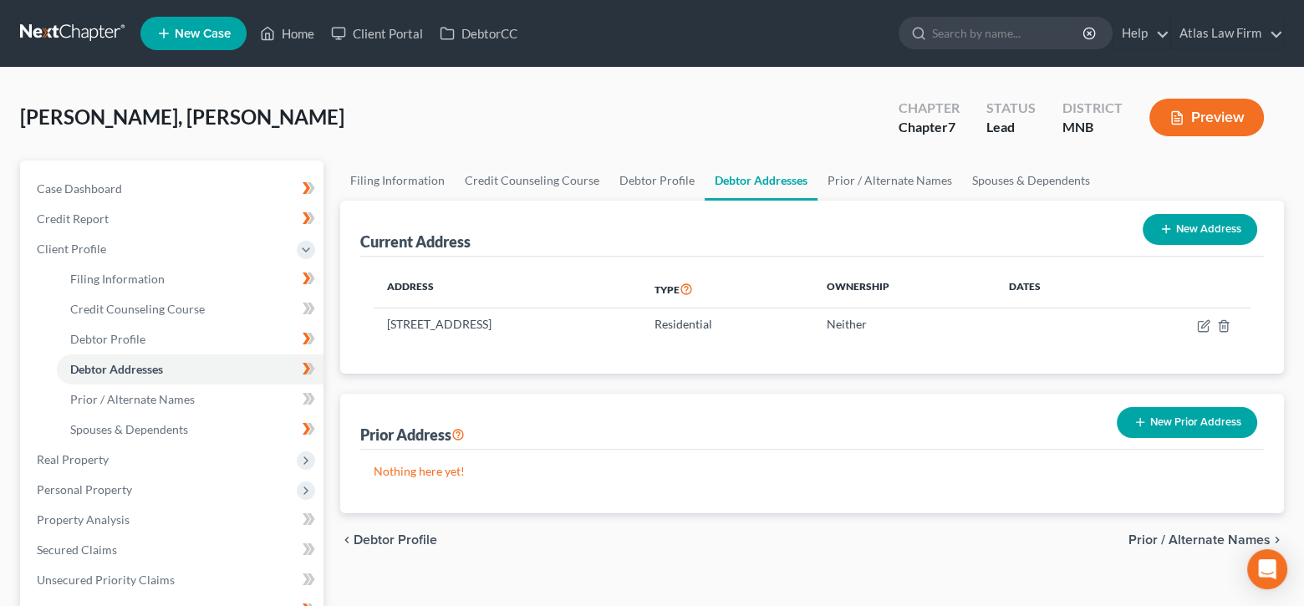
click at [1197, 430] on button "New Prior Address" at bounding box center [1186, 422] width 140 height 31
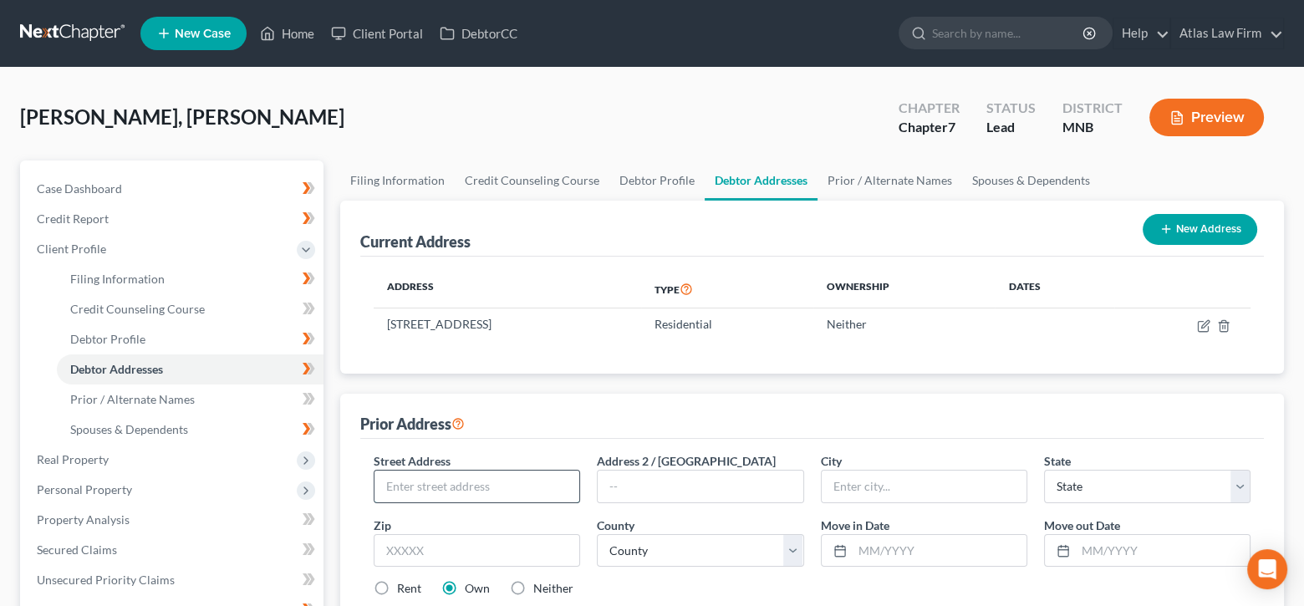
click at [467, 475] on input "text" at bounding box center [476, 486] width 205 height 32
type input "[STREET_ADDRESS]"
type input "55311"
type input "Osseo"
select select "24"
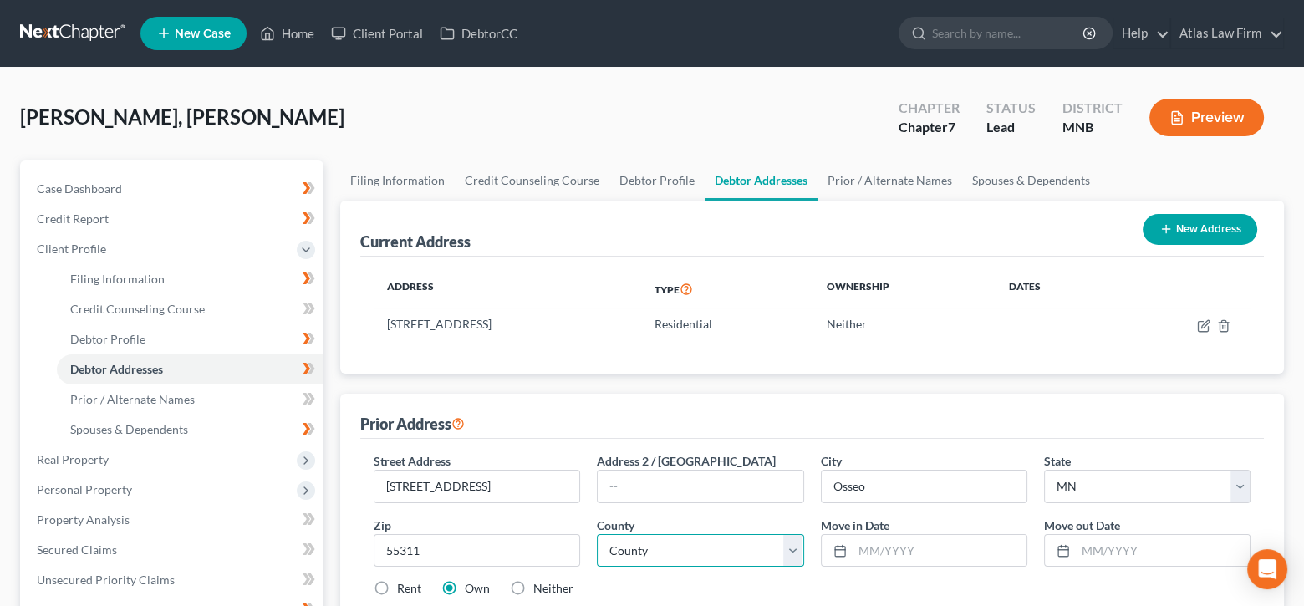
click at [674, 534] on select "County [GEOGRAPHIC_DATA] [GEOGRAPHIC_DATA] [GEOGRAPHIC_DATA] [GEOGRAPHIC_DATA] …" at bounding box center [700, 550] width 206 height 33
select select "26"
click at [597, 534] on select "County [GEOGRAPHIC_DATA] [GEOGRAPHIC_DATA] [GEOGRAPHIC_DATA] [GEOGRAPHIC_DATA] …" at bounding box center [700, 550] width 206 height 33
drag, startPoint x: 882, startPoint y: 491, endPoint x: 821, endPoint y: 480, distance: 62.1
click at [821, 480] on input "Osseo" at bounding box center [923, 486] width 205 height 32
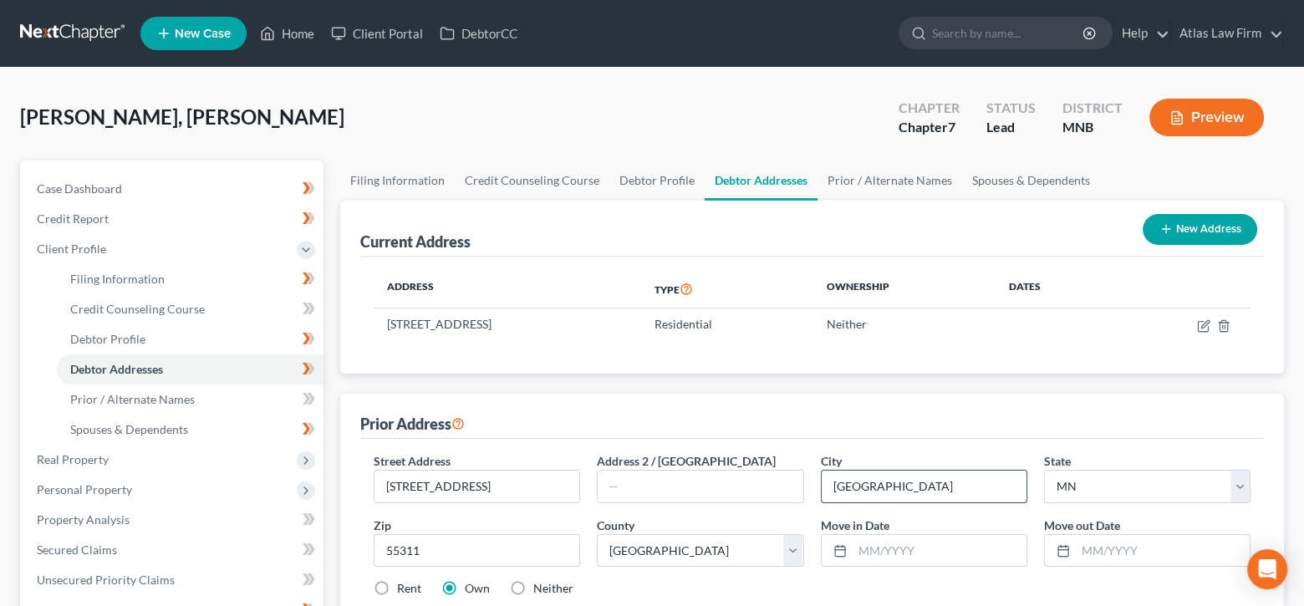
type input "[GEOGRAPHIC_DATA]"
type input "[DATE]"
type input "0"
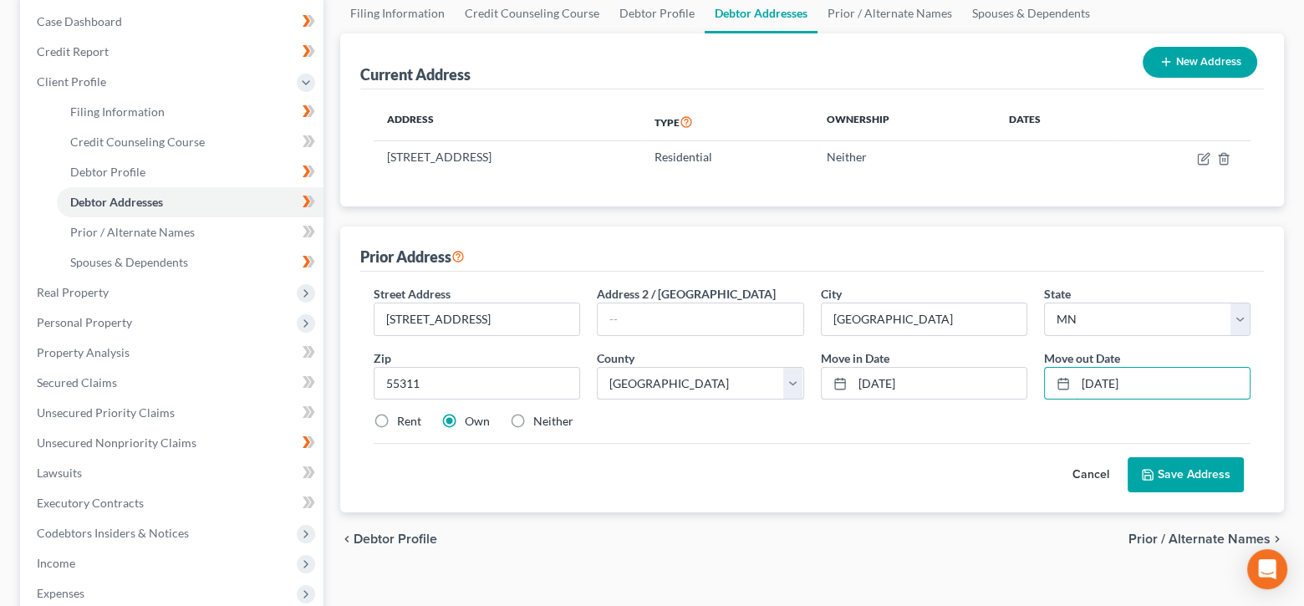
type input "[DATE]"
click at [397, 418] on label "Rent" at bounding box center [409, 421] width 24 height 17
click at [404, 418] on input "Rent" at bounding box center [409, 418] width 11 height 11
radio input "true"
click at [533, 420] on label "Neither" at bounding box center [553, 421] width 40 height 17
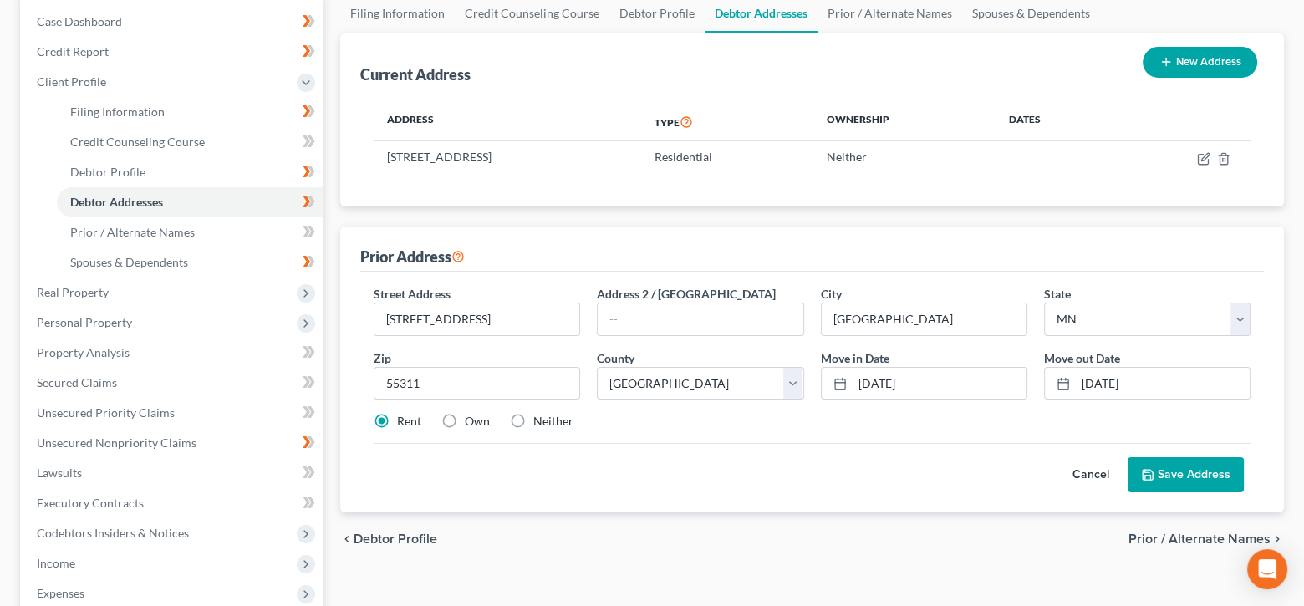
click at [540, 420] on input "Neither" at bounding box center [545, 418] width 11 height 11
radio input "true"
click at [1158, 464] on button "Save Address" at bounding box center [1185, 474] width 116 height 35
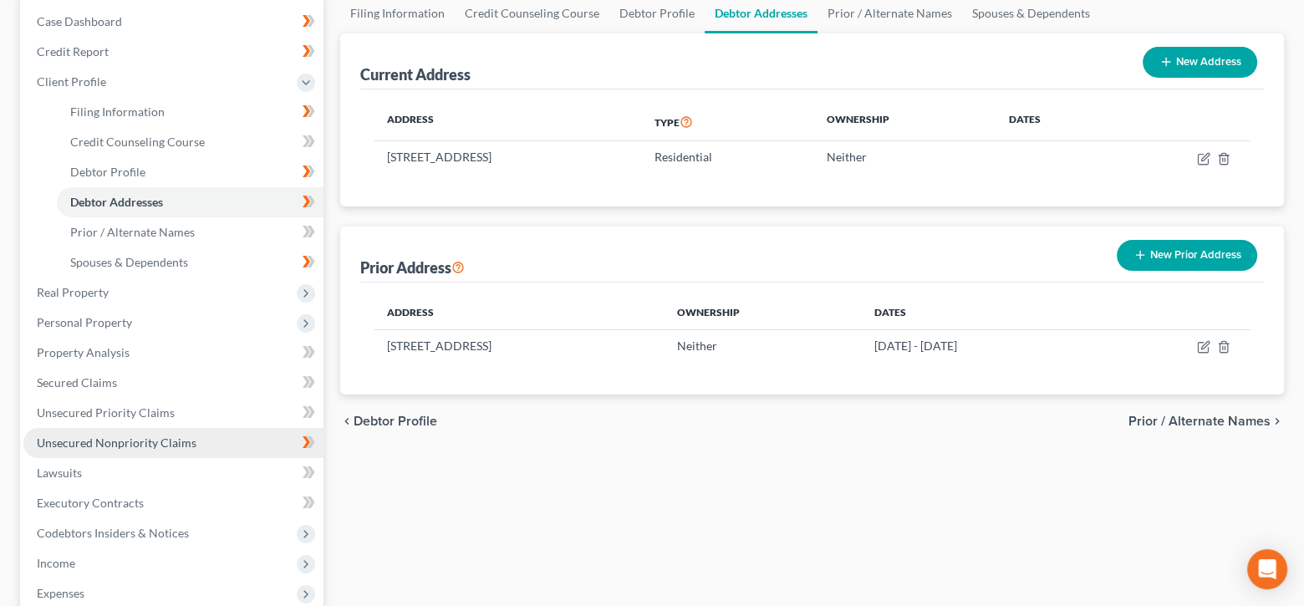
click at [182, 444] on span "Unsecured Nonpriority Claims" at bounding box center [117, 442] width 160 height 14
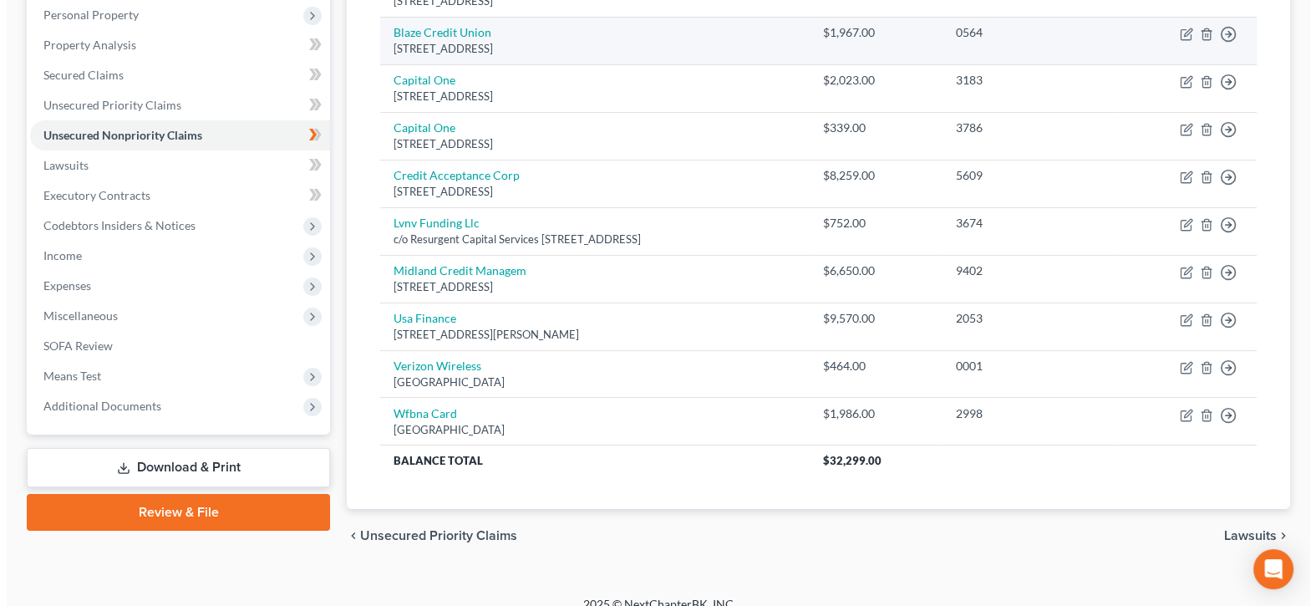
scroll to position [311, 0]
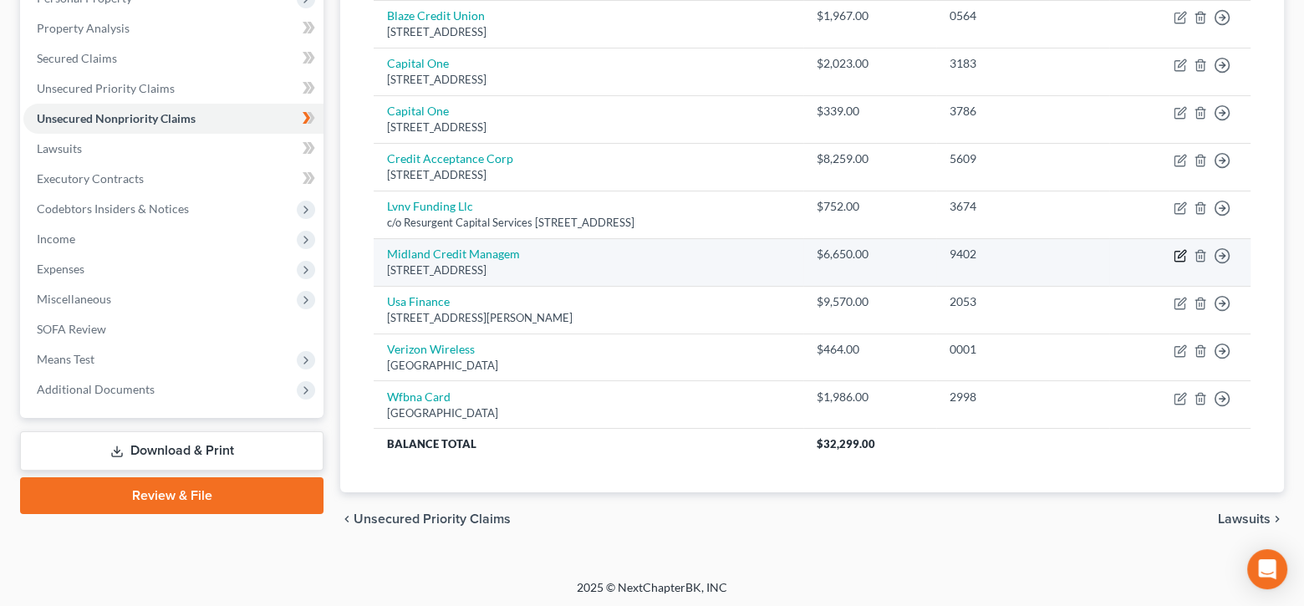
click at [1177, 252] on icon "button" at bounding box center [1181, 254] width 8 height 8
select select "23"
select select "0"
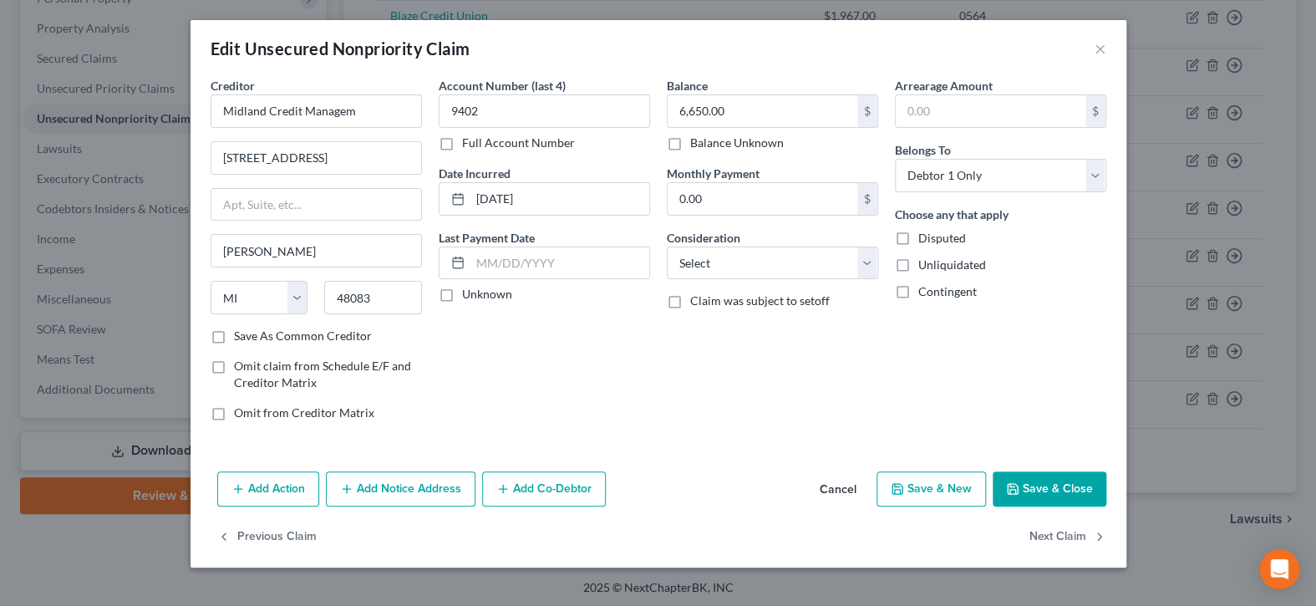
click at [277, 482] on button "Add Action" at bounding box center [268, 488] width 102 height 35
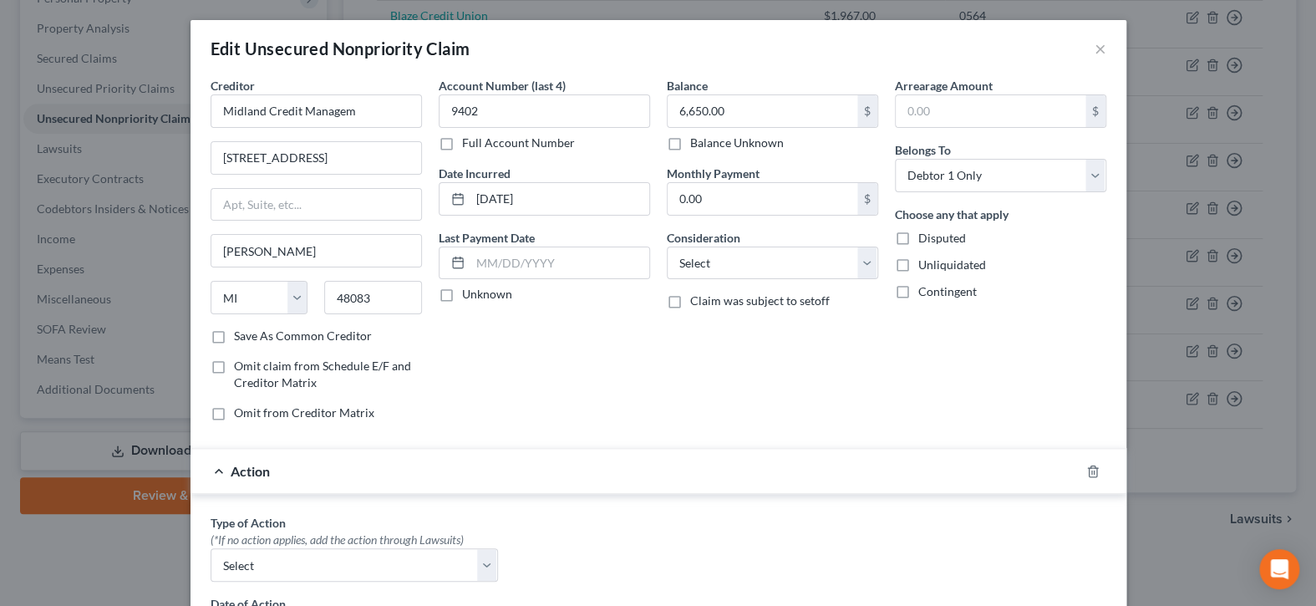
scroll to position [167, 0]
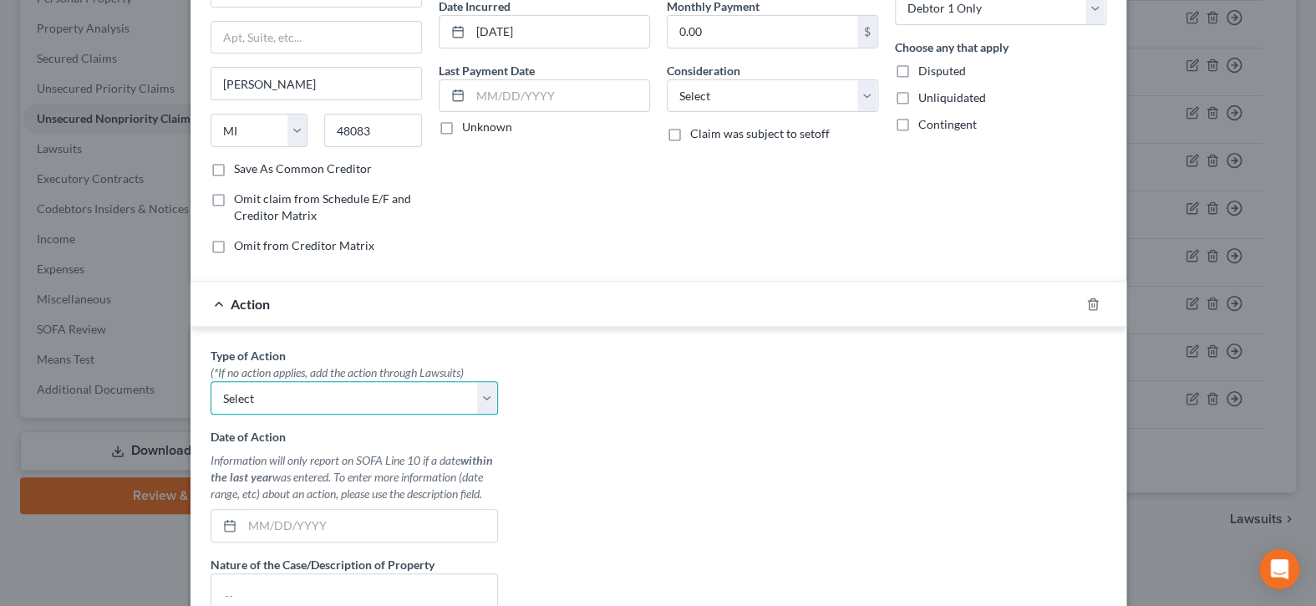
click at [476, 395] on select "Select Repossession Garnishment Foreclosure Personal Injury Attached, Seized, O…" at bounding box center [354, 397] width 287 height 33
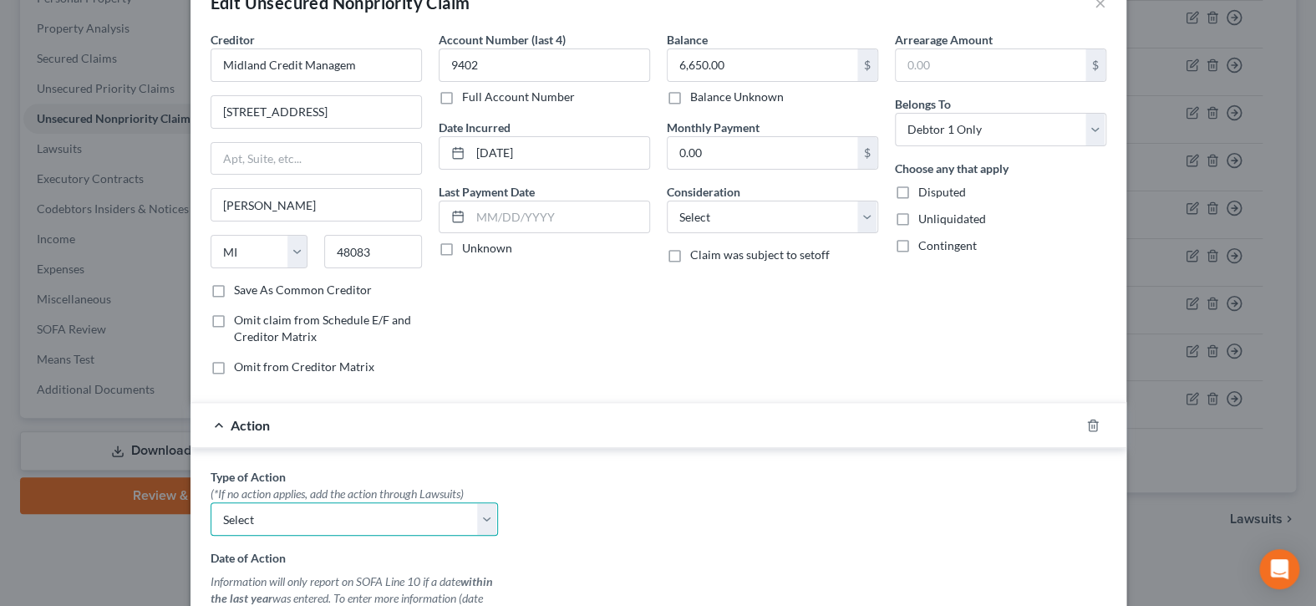
scroll to position [0, 0]
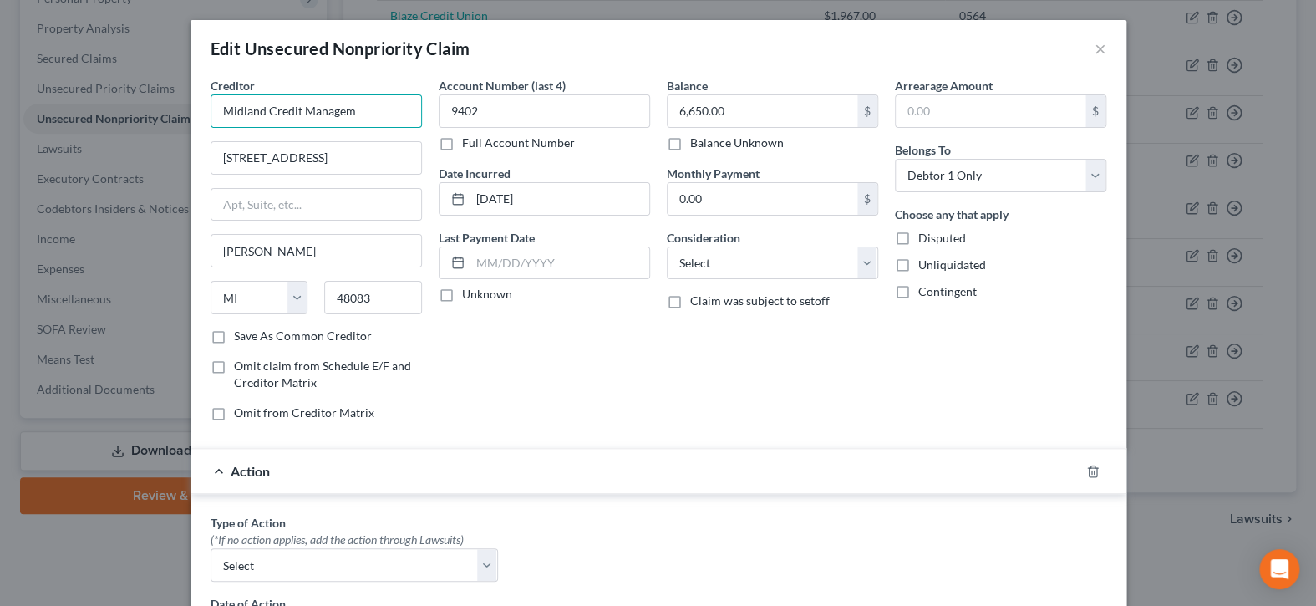
click at [379, 106] on input "Midland Credit Managem" at bounding box center [316, 110] width 211 height 33
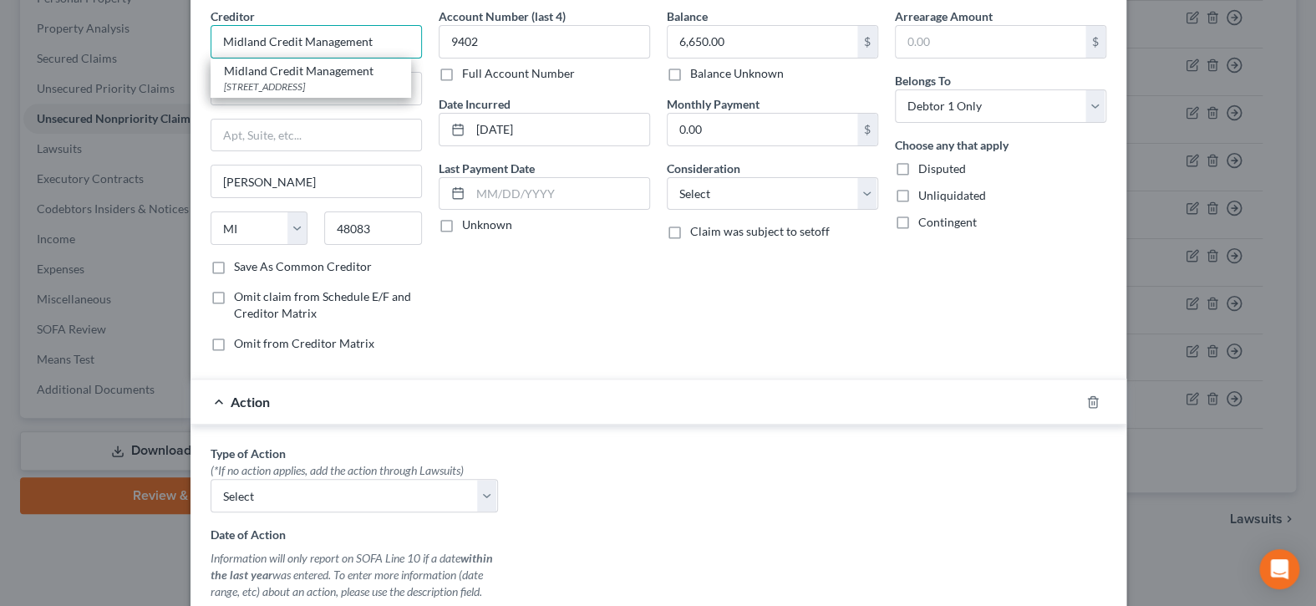
scroll to position [476, 0]
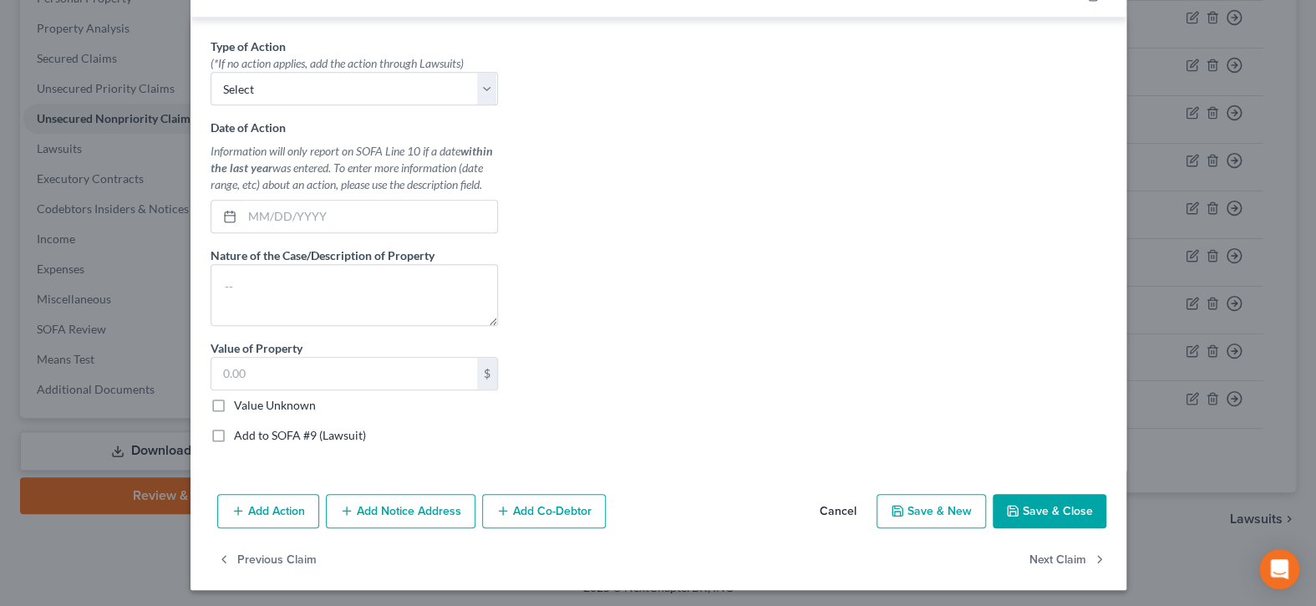
type input "Midland Credit Management"
click at [1030, 501] on button "Save & Close" at bounding box center [1050, 511] width 114 height 35
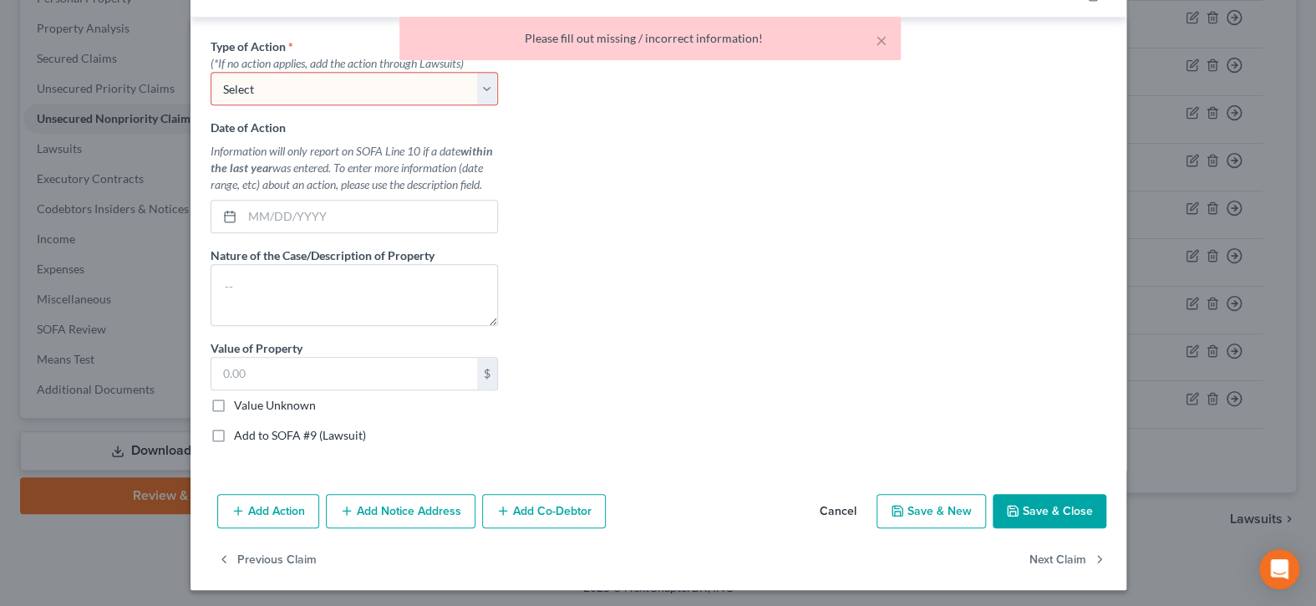
scroll to position [142, 0]
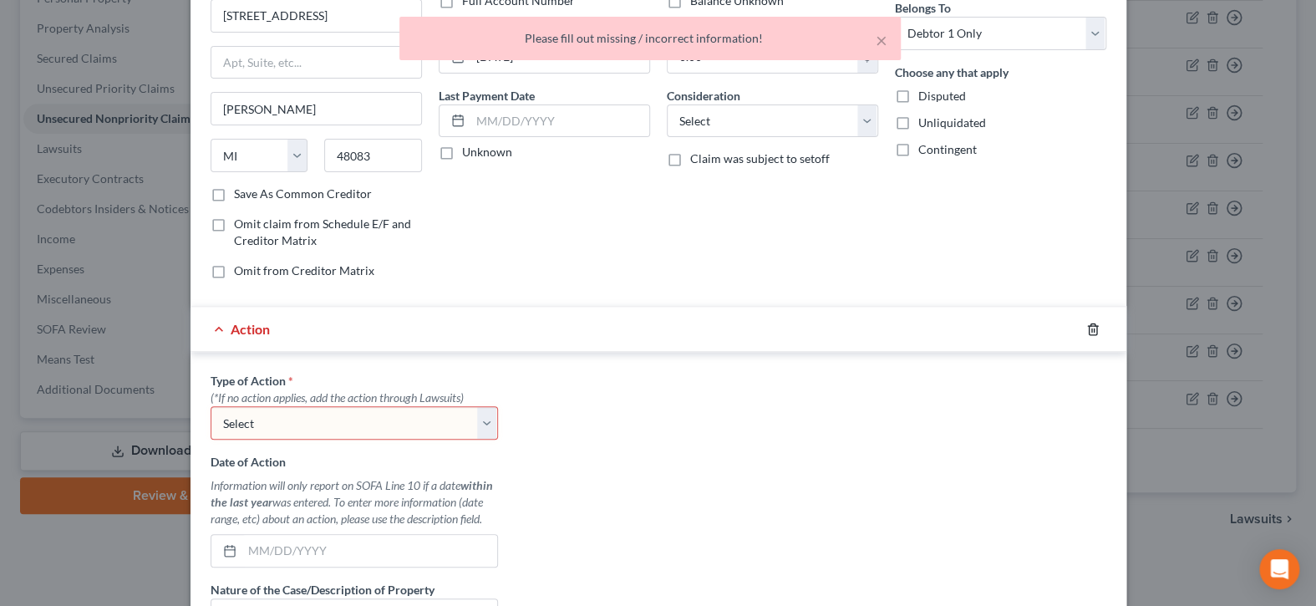
click at [1089, 327] on icon "button" at bounding box center [1093, 328] width 8 height 11
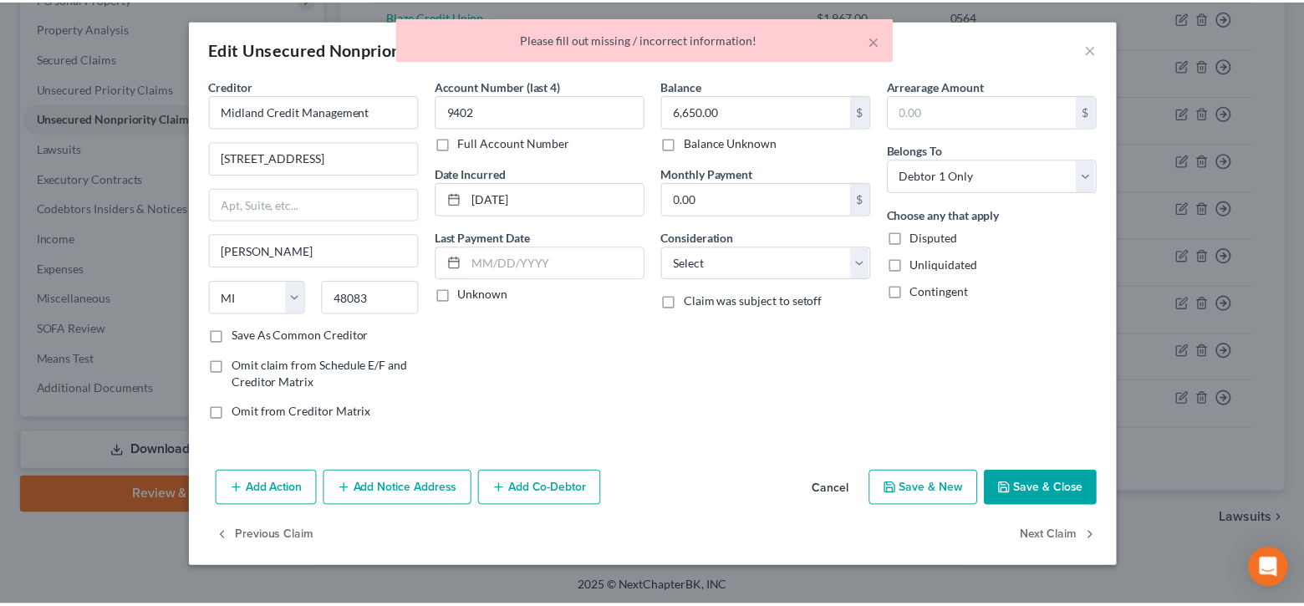
scroll to position [0, 0]
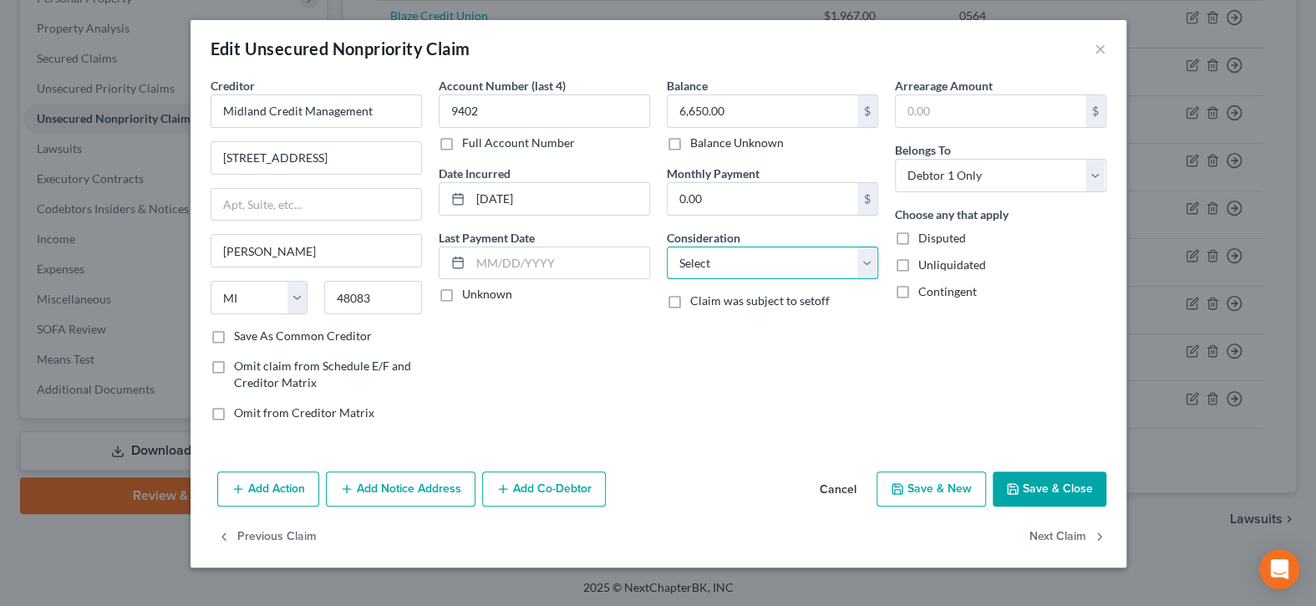
click at [868, 265] on select "Select Cable / Satellite Services Collection Agency Credit Card Debt Debt Couns…" at bounding box center [772, 263] width 211 height 33
select select "8"
click at [667, 247] on select "Select Cable / Satellite Services Collection Agency Credit Card Debt Debt Couns…" at bounding box center [772, 263] width 211 height 33
click at [1050, 475] on button "Save & Close" at bounding box center [1050, 488] width 114 height 35
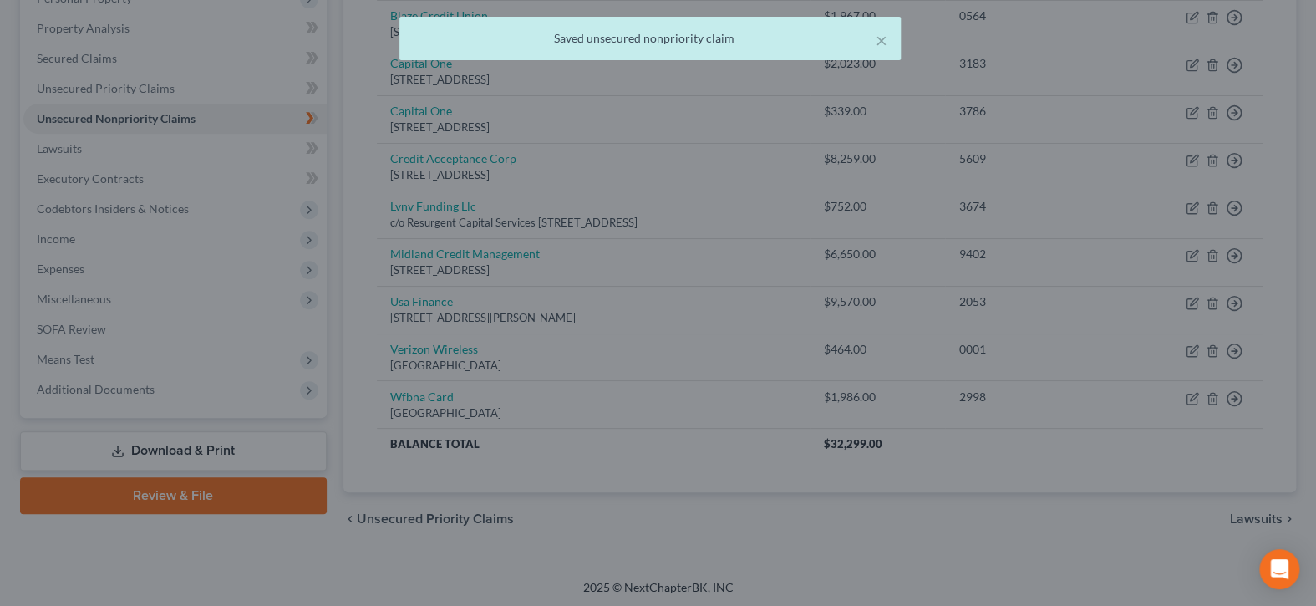
type input "0"
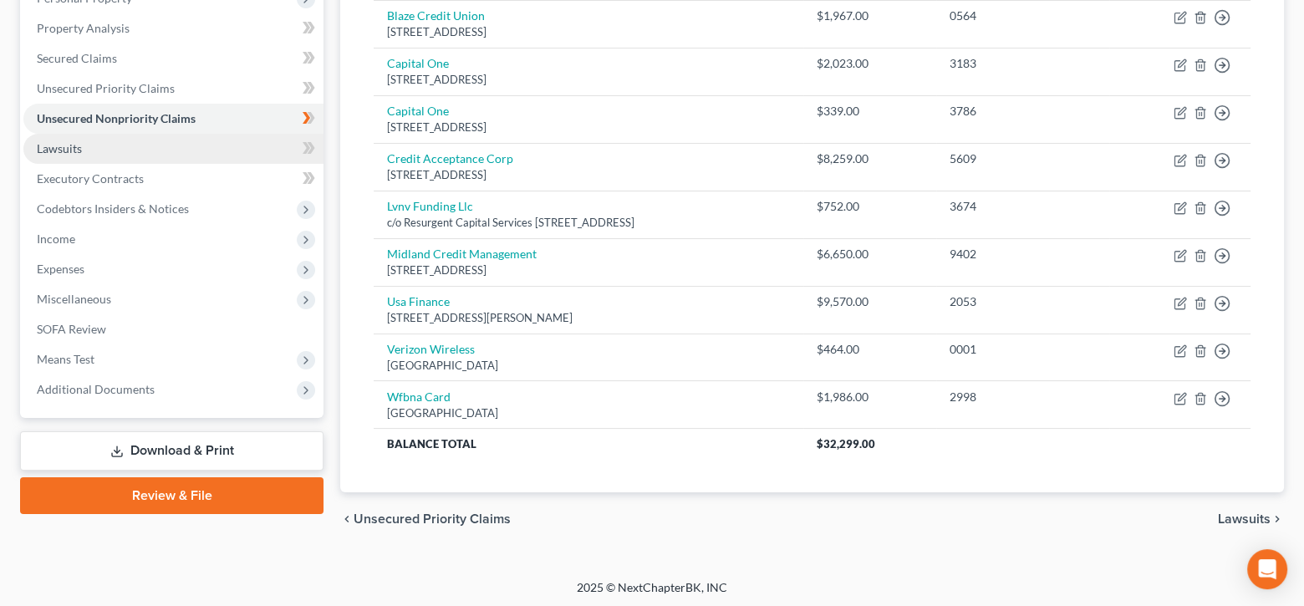
click at [80, 151] on span "Lawsuits" at bounding box center [59, 148] width 45 height 14
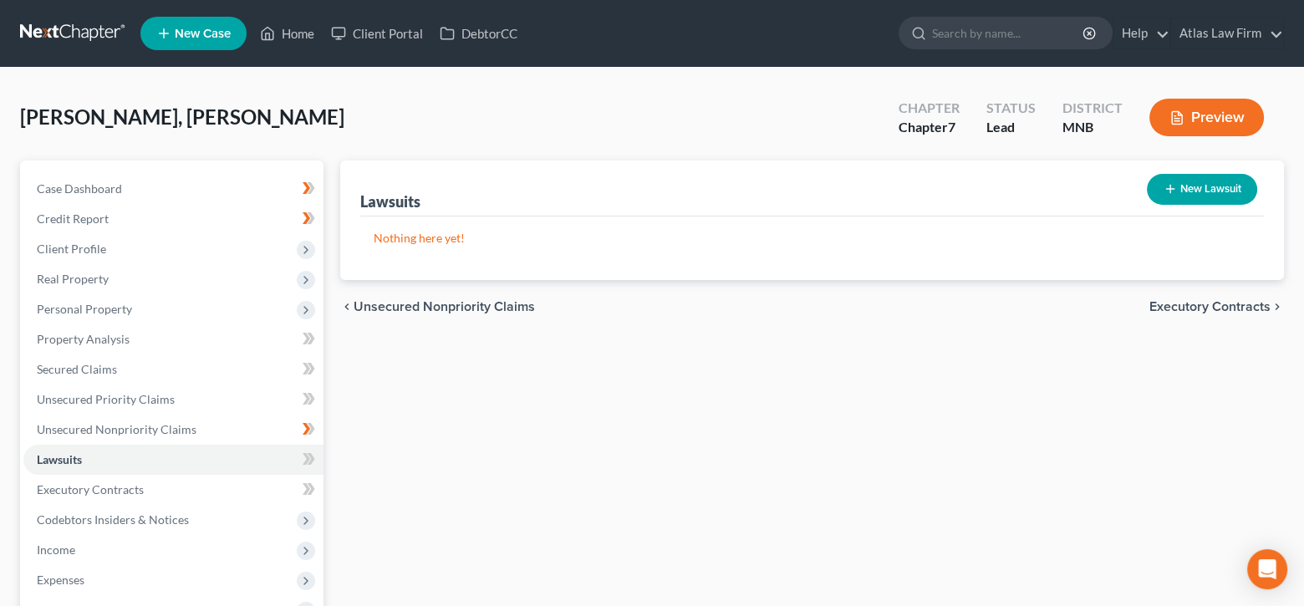
click at [1229, 191] on button "New Lawsuit" at bounding box center [1201, 189] width 110 height 31
select select "0"
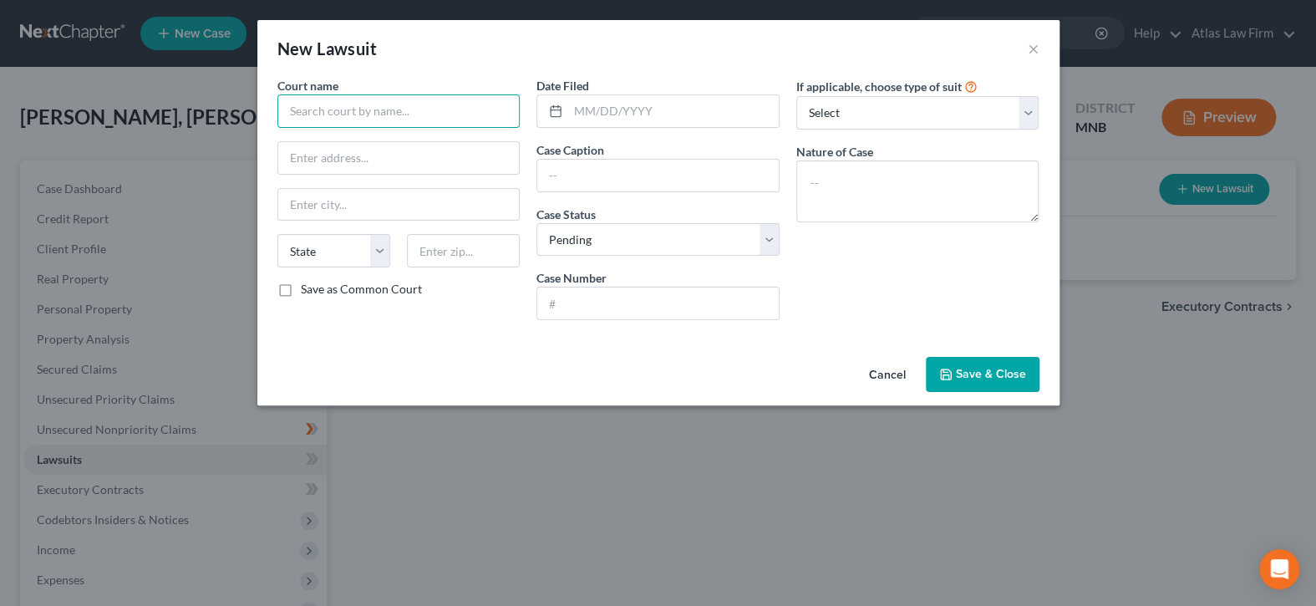
click at [497, 100] on input "text" at bounding box center [398, 110] width 243 height 33
type input "Hennepin - Civiel"
click at [657, 103] on input "text" at bounding box center [673, 111] width 211 height 32
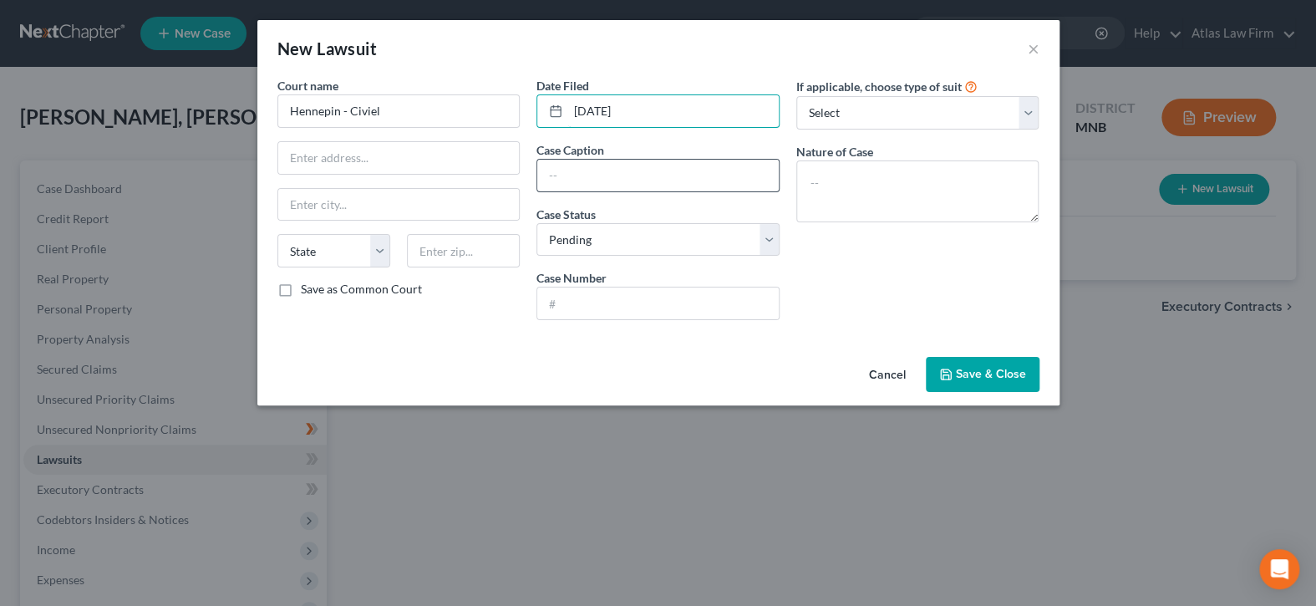
type input "[DATE]"
drag, startPoint x: 669, startPoint y: 170, endPoint x: 1248, endPoint y: 3, distance: 603.3
click at [669, 170] on input "text" at bounding box center [657, 176] width 241 height 32
click at [713, 170] on input "text" at bounding box center [657, 176] width 241 height 32
paste input "MIDLAND CREDIT MANAGEMENT, INC vs [PERSON_NAME]"
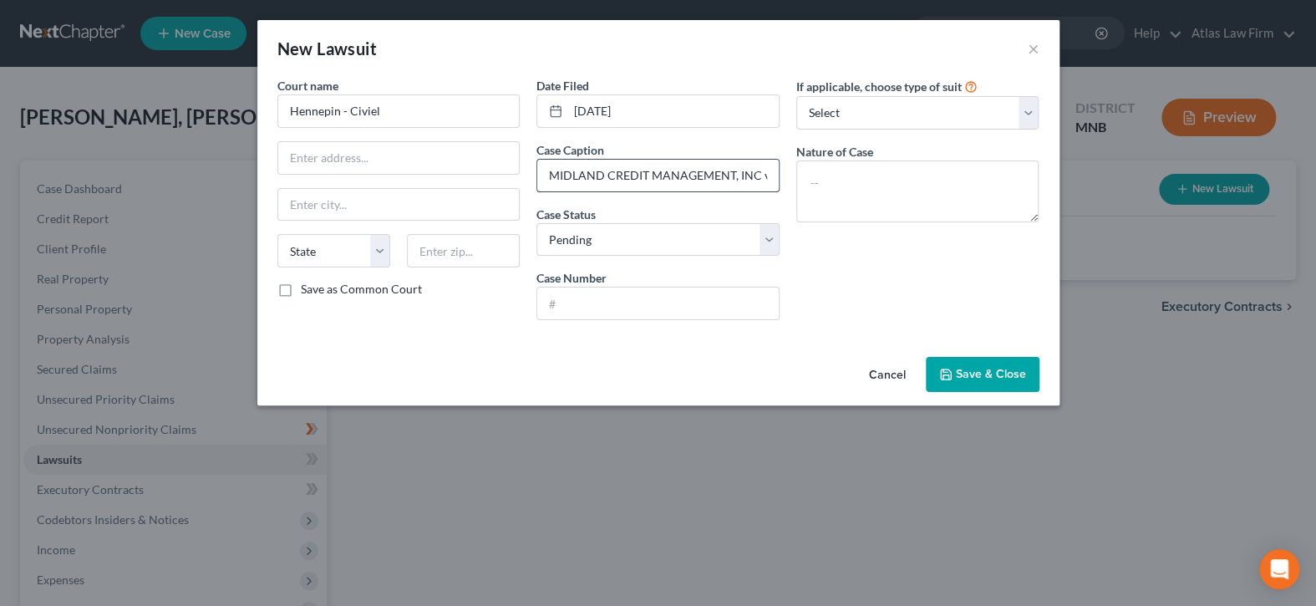
scroll to position [0, 63]
type input "MIDLAND CREDIT MANAGEMENT, INC vs [PERSON_NAME]"
click at [775, 241] on select "Select Pending On Appeal Concluded" at bounding box center [657, 239] width 243 height 33
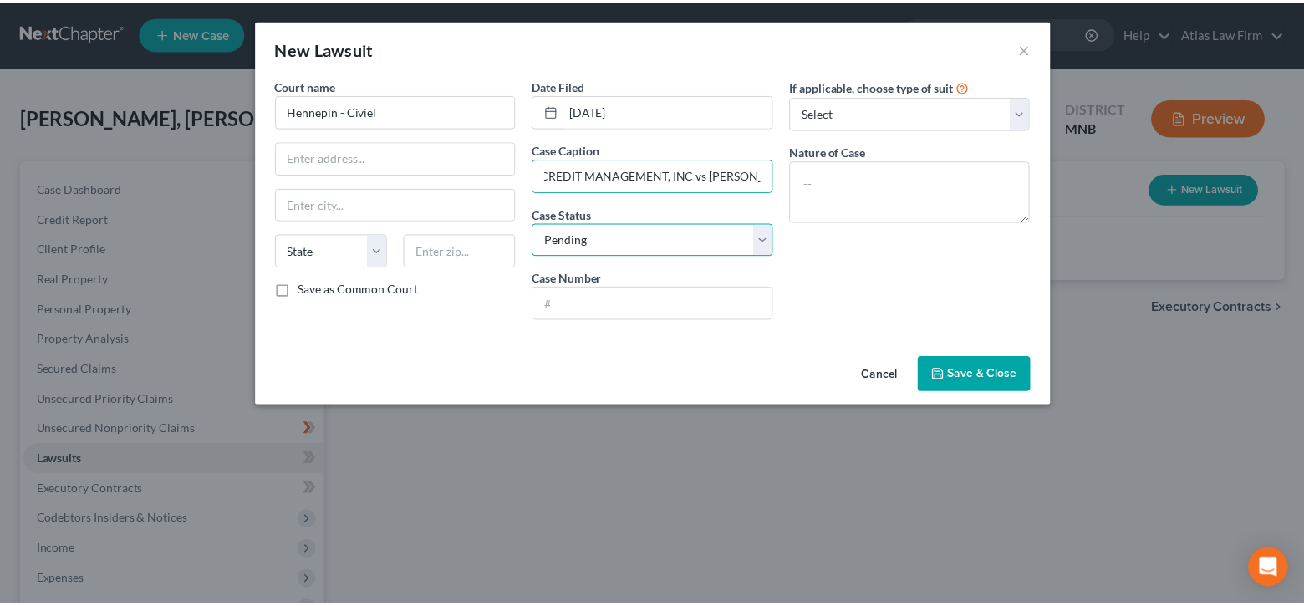
scroll to position [0, 0]
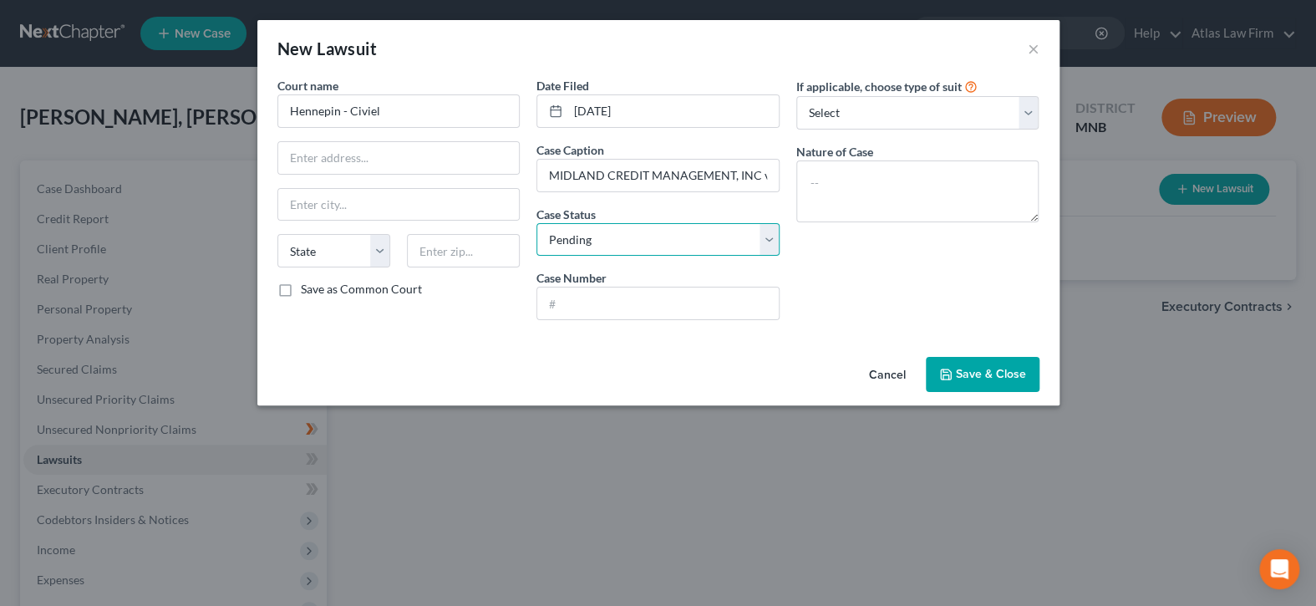
select select "2"
click at [536, 223] on select "Select Pending On Appeal Concluded" at bounding box center [657, 239] width 243 height 33
drag, startPoint x: 716, startPoint y: 304, endPoint x: 753, endPoint y: 271, distance: 49.7
click at [716, 304] on input "text" at bounding box center [657, 303] width 241 height 32
paste input "27-CV-24-18144"
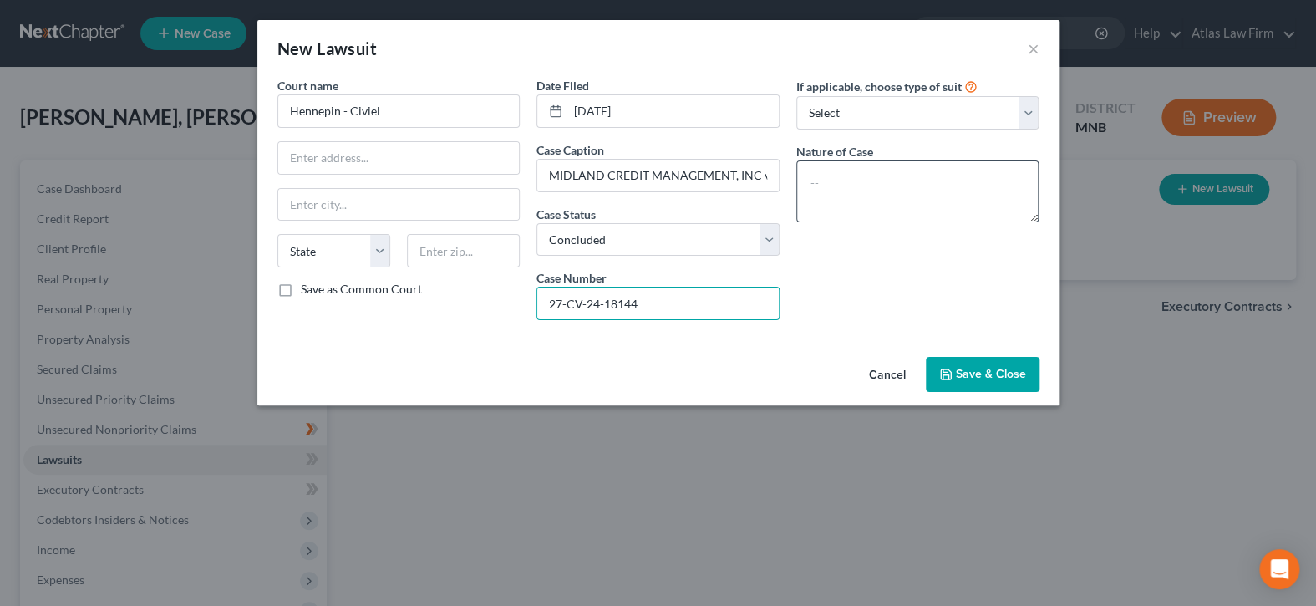
type input "27-CV-24-18144"
click at [862, 189] on textarea at bounding box center [917, 191] width 243 height 62
type textarea "Judgment $6,349.28"
drag, startPoint x: 372, startPoint y: 108, endPoint x: 414, endPoint y: 130, distance: 47.1
click at [372, 108] on input "Hennepin - Civiel" at bounding box center [398, 110] width 243 height 33
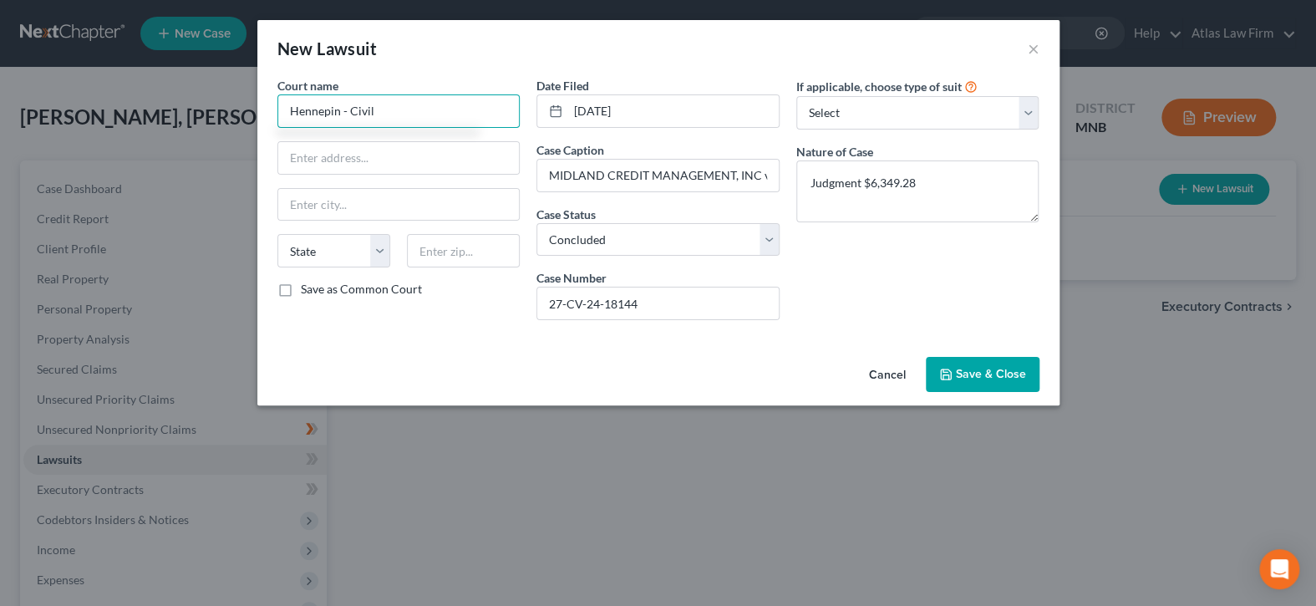
type input "Hennepin - Civil"
click at [958, 378] on span "Save & Close" at bounding box center [991, 374] width 70 height 14
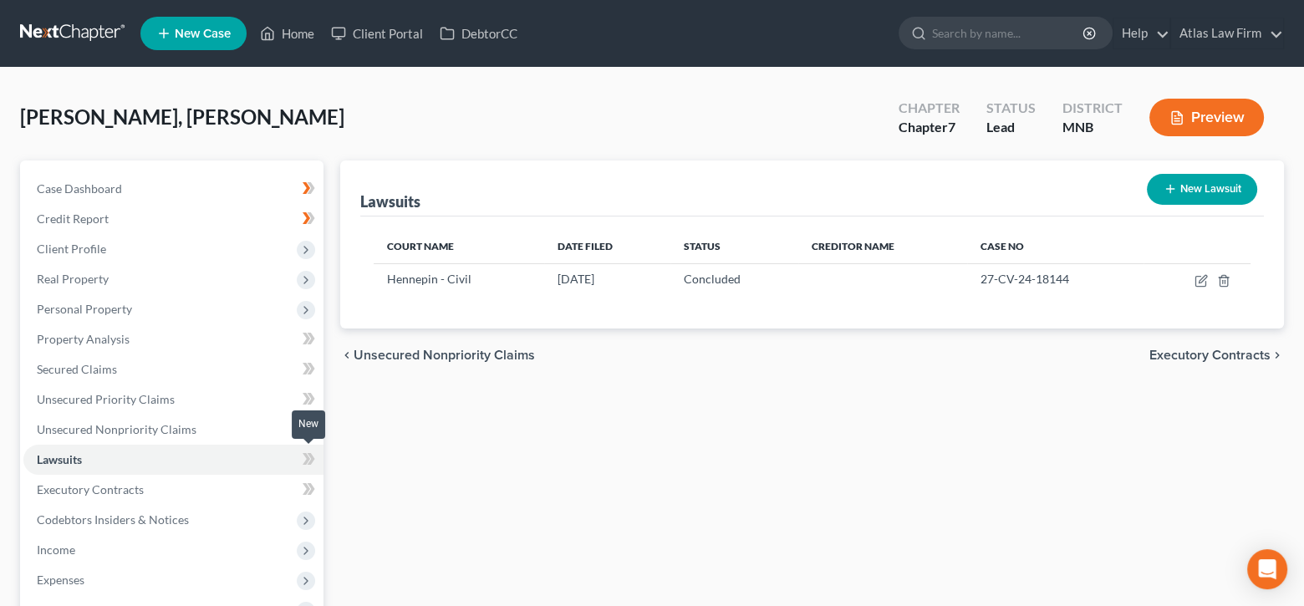
click at [311, 457] on icon at bounding box center [312, 459] width 8 height 12
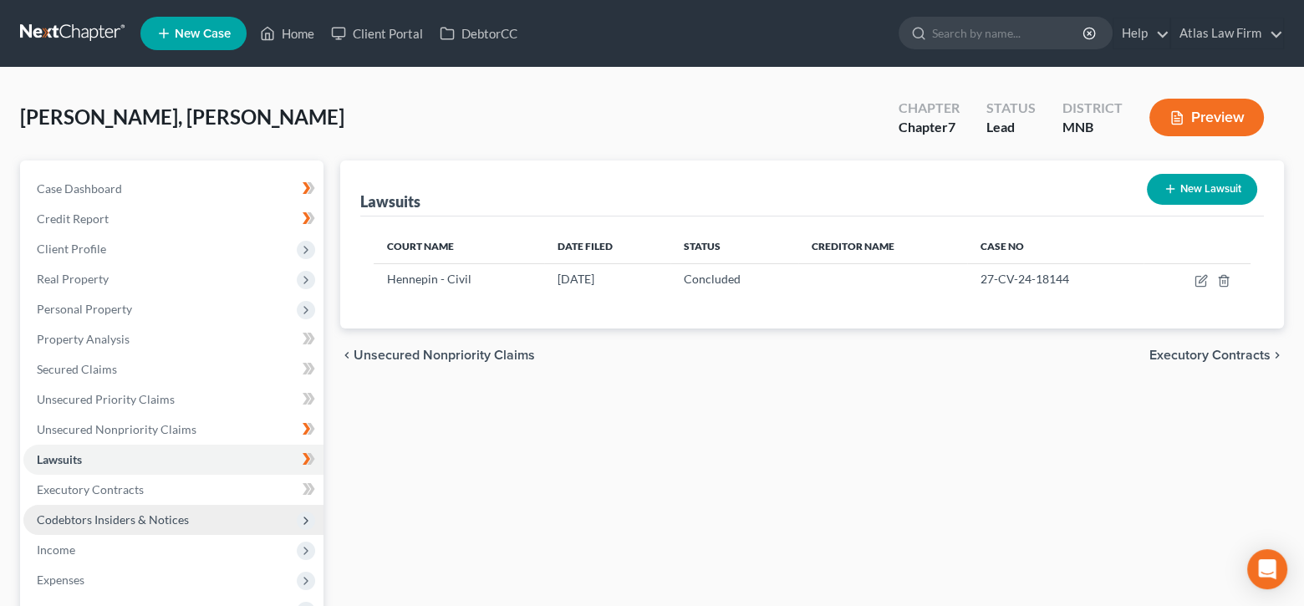
click at [224, 513] on span "Codebtors Insiders & Notices" at bounding box center [173, 520] width 300 height 30
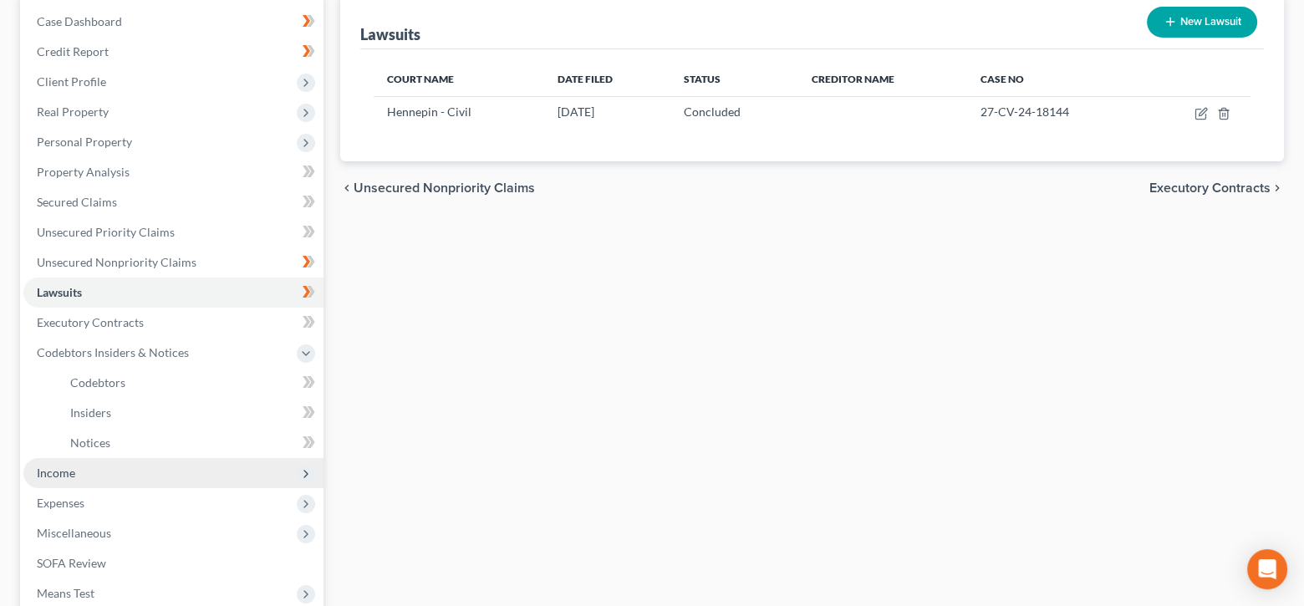
click at [239, 475] on span "Income" at bounding box center [173, 473] width 300 height 30
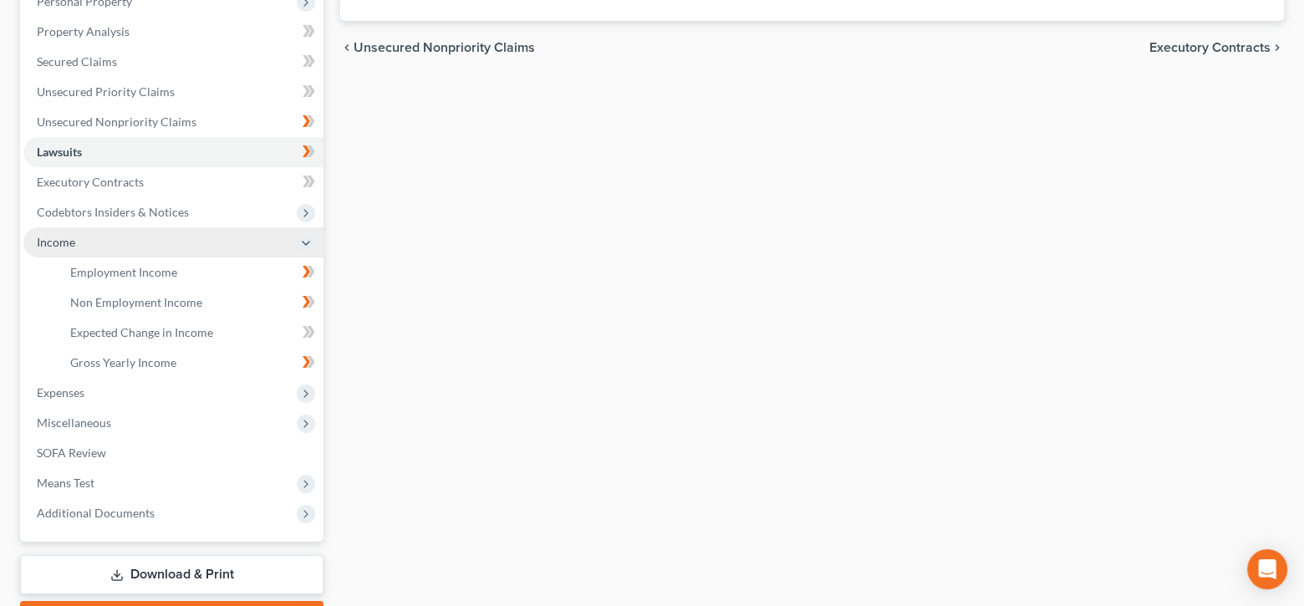
scroll to position [334, 0]
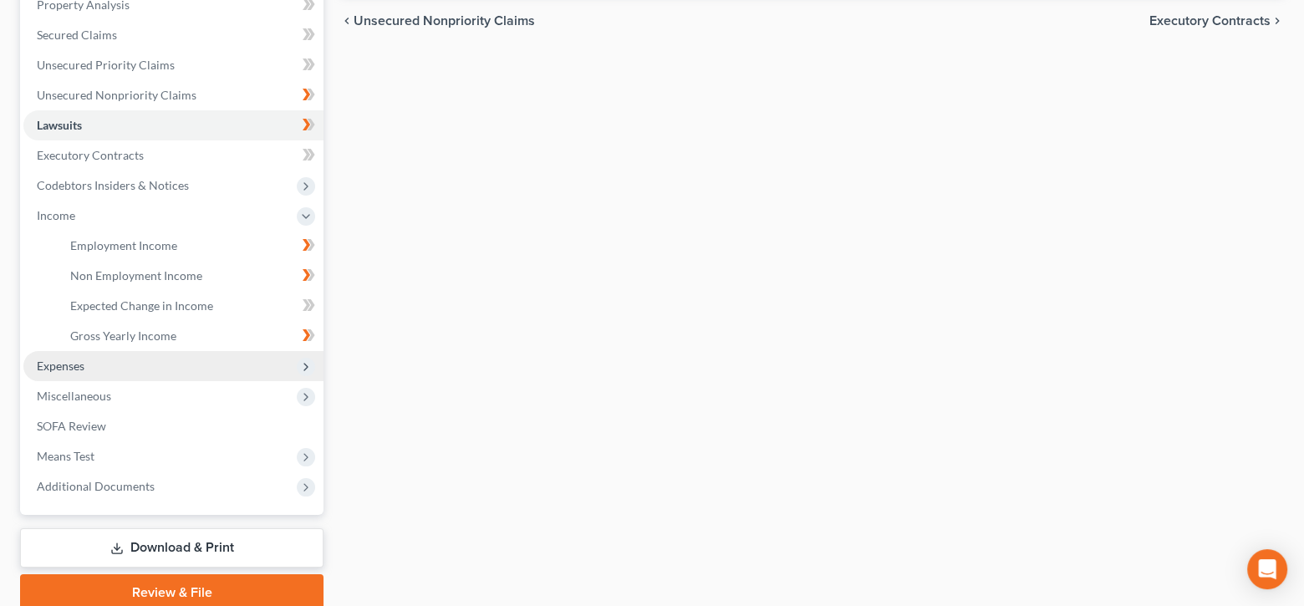
click at [144, 362] on span "Expenses" at bounding box center [173, 366] width 300 height 30
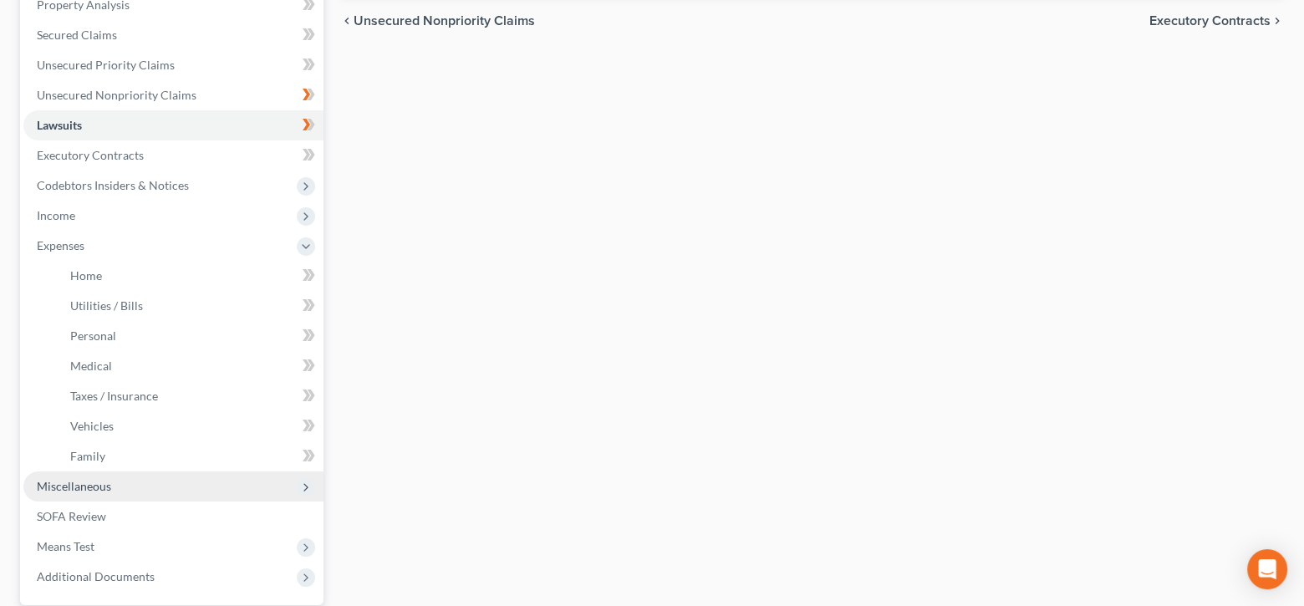
click at [188, 479] on span "Miscellaneous" at bounding box center [173, 486] width 300 height 30
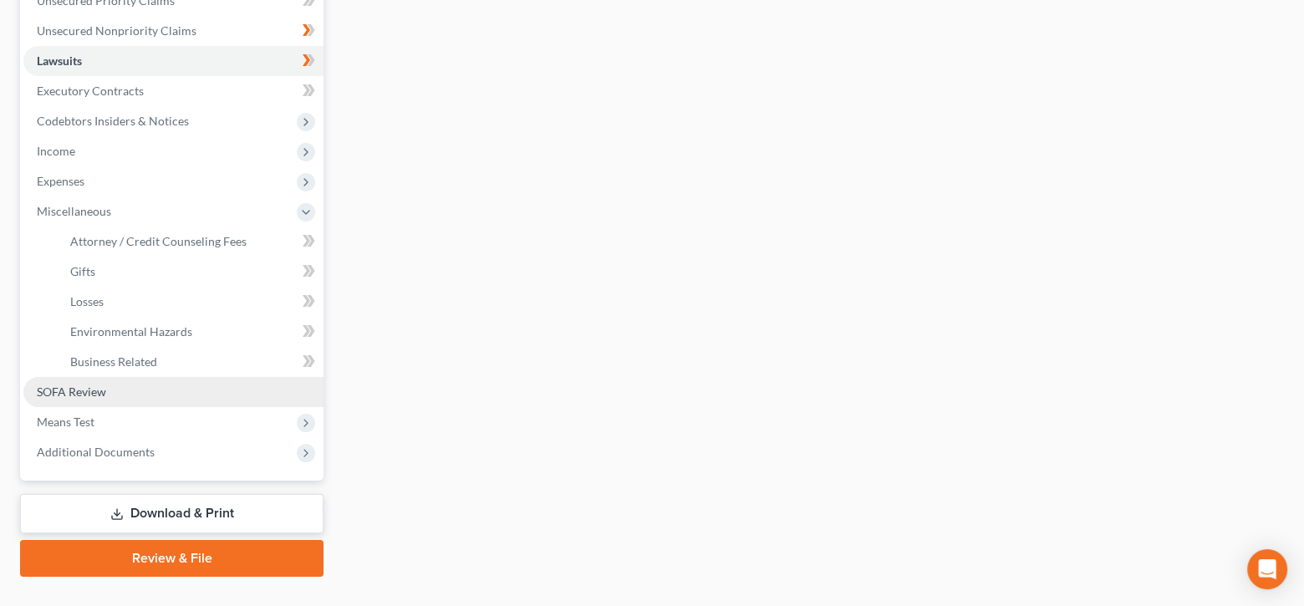
scroll to position [430, 0]
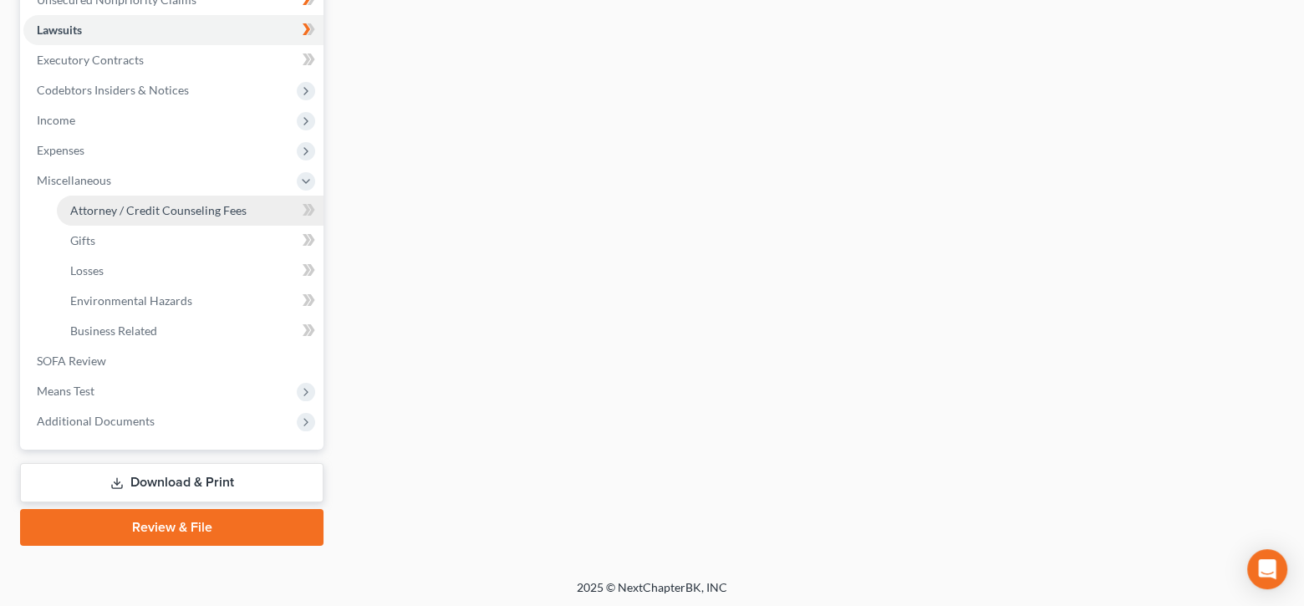
click at [229, 210] on span "Attorney / Credit Counseling Fees" at bounding box center [158, 210] width 176 height 14
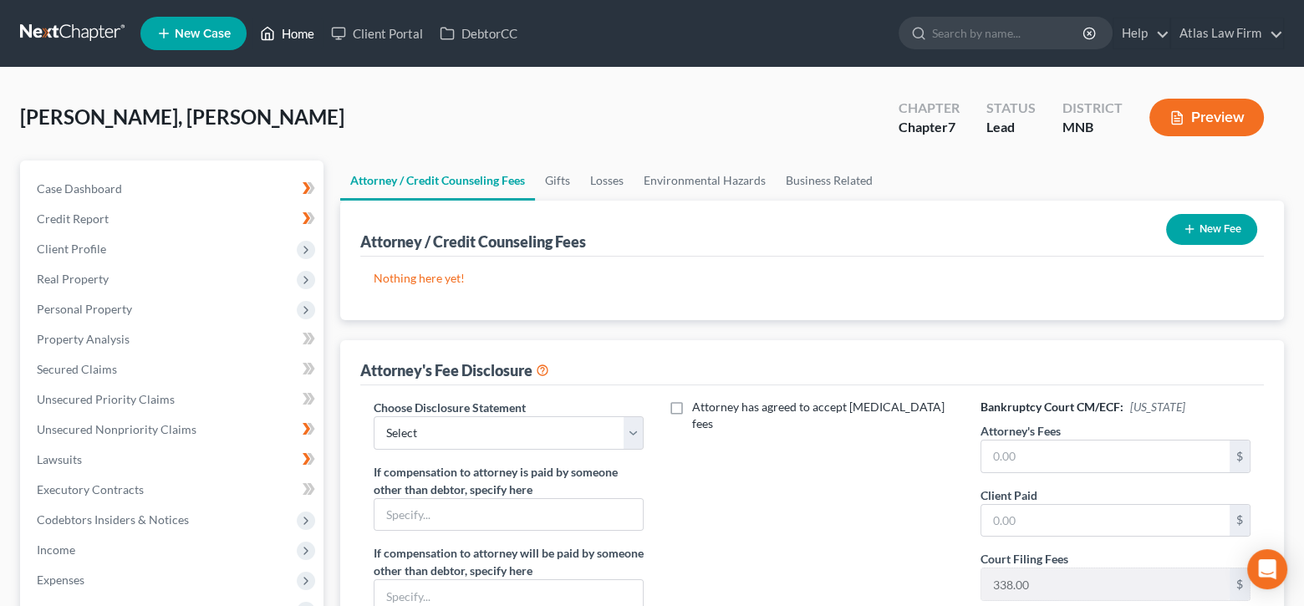
click at [300, 31] on link "Home" at bounding box center [287, 33] width 71 height 30
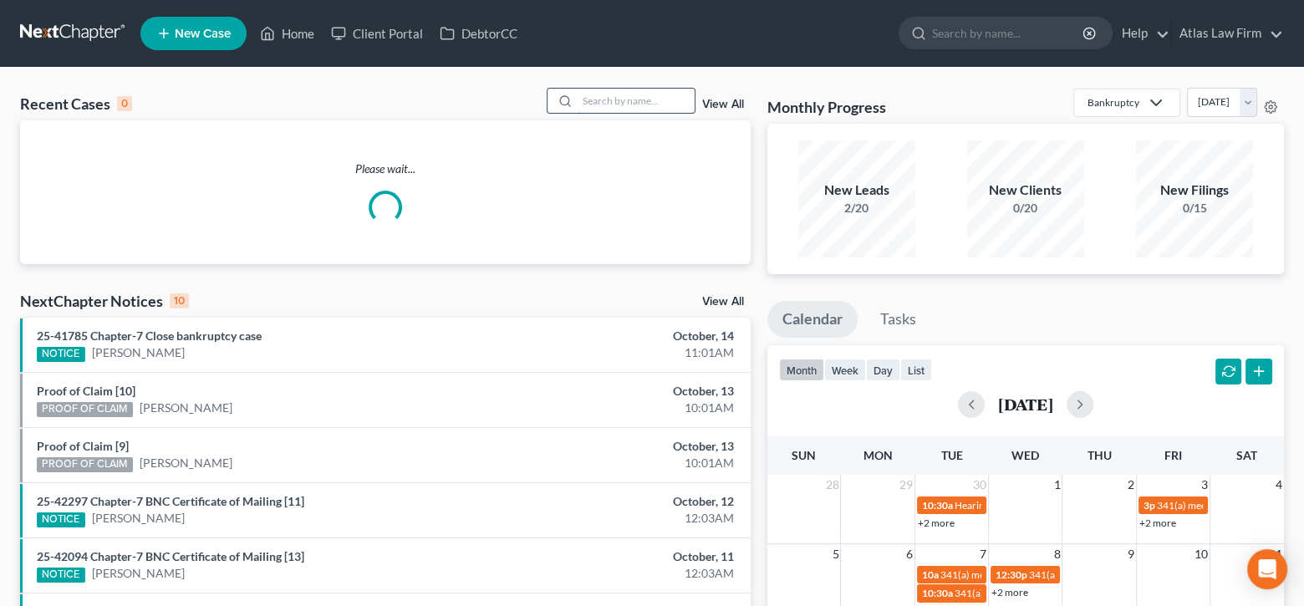
click at [603, 96] on input "search" at bounding box center [635, 101] width 117 height 24
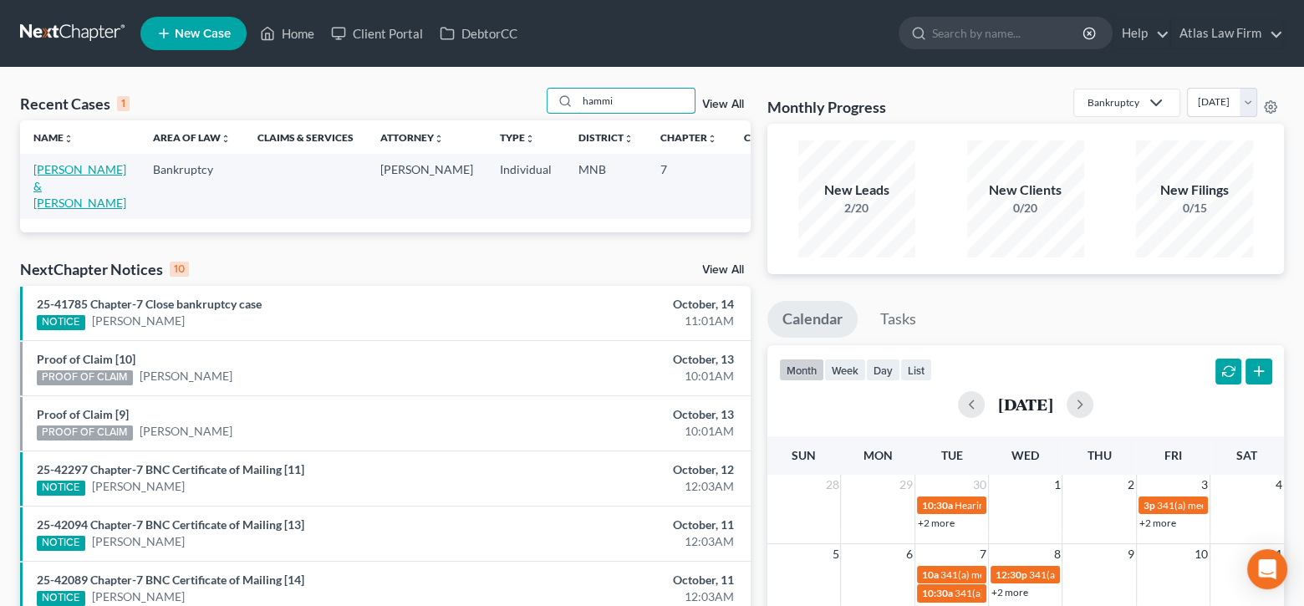
type input "hammi"
click at [58, 168] on link "[PERSON_NAME] & [PERSON_NAME]" at bounding box center [79, 186] width 93 height 48
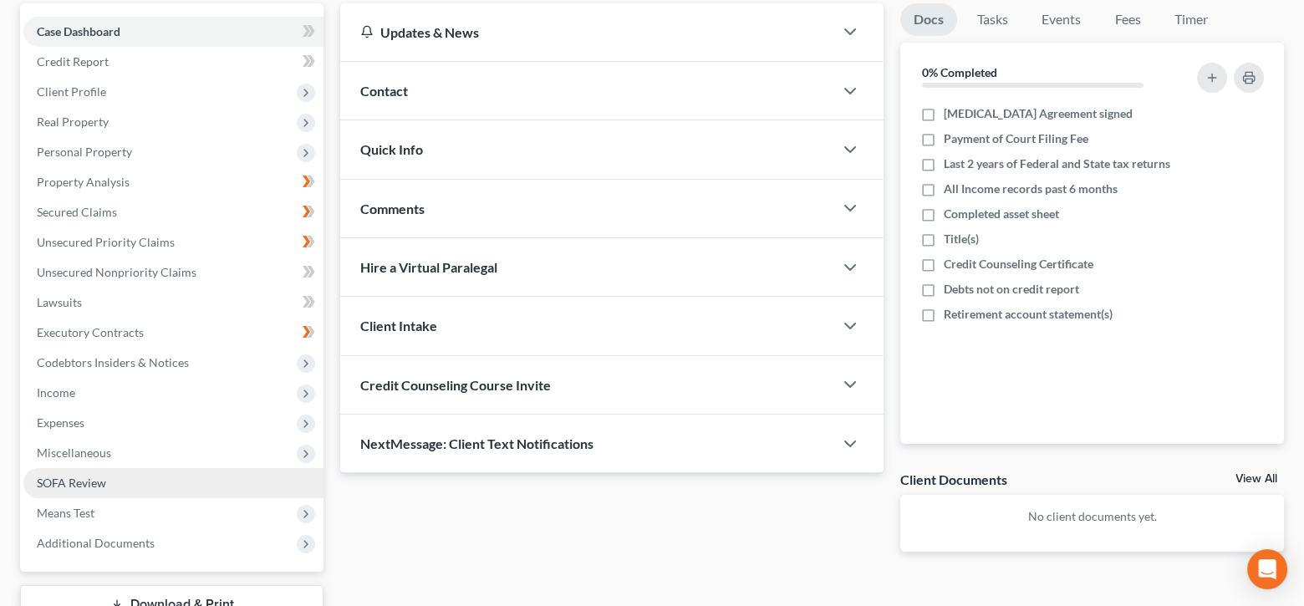
scroll to position [279, 0]
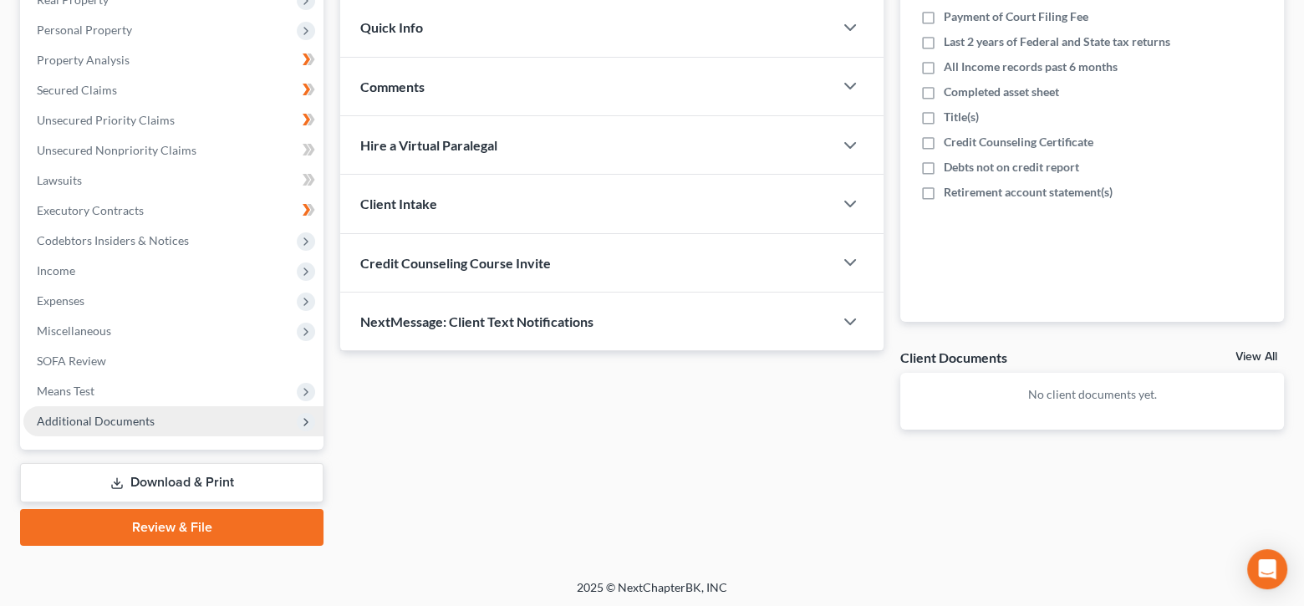
click at [133, 427] on span "Additional Documents" at bounding box center [173, 421] width 300 height 30
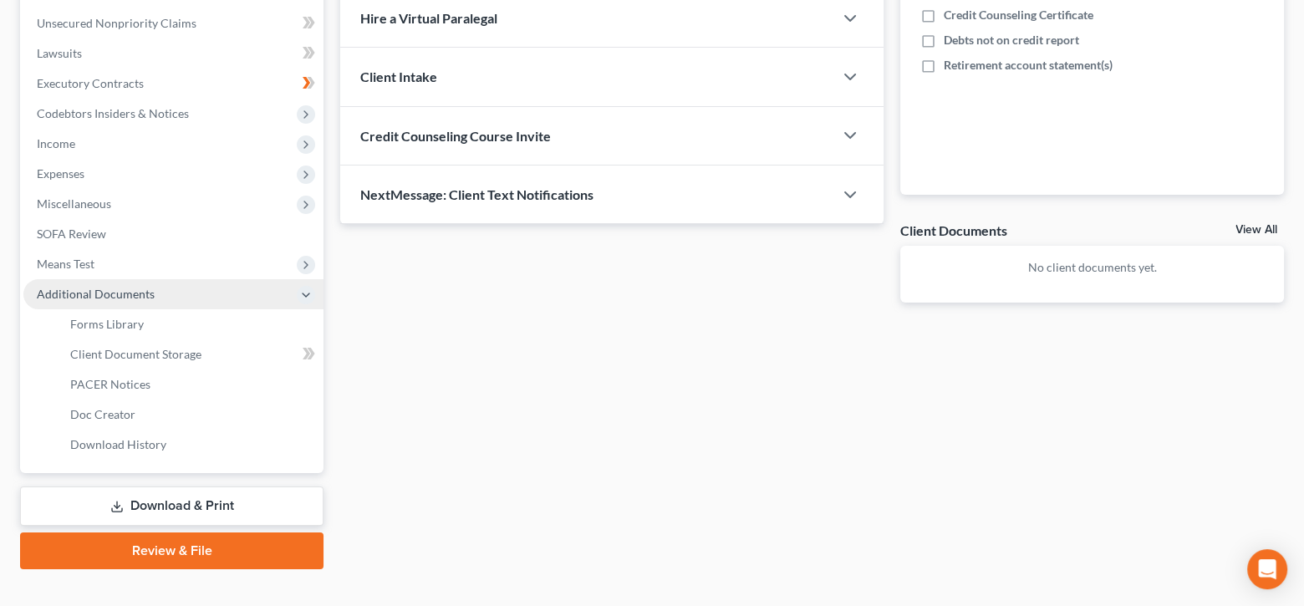
scroll to position [430, 0]
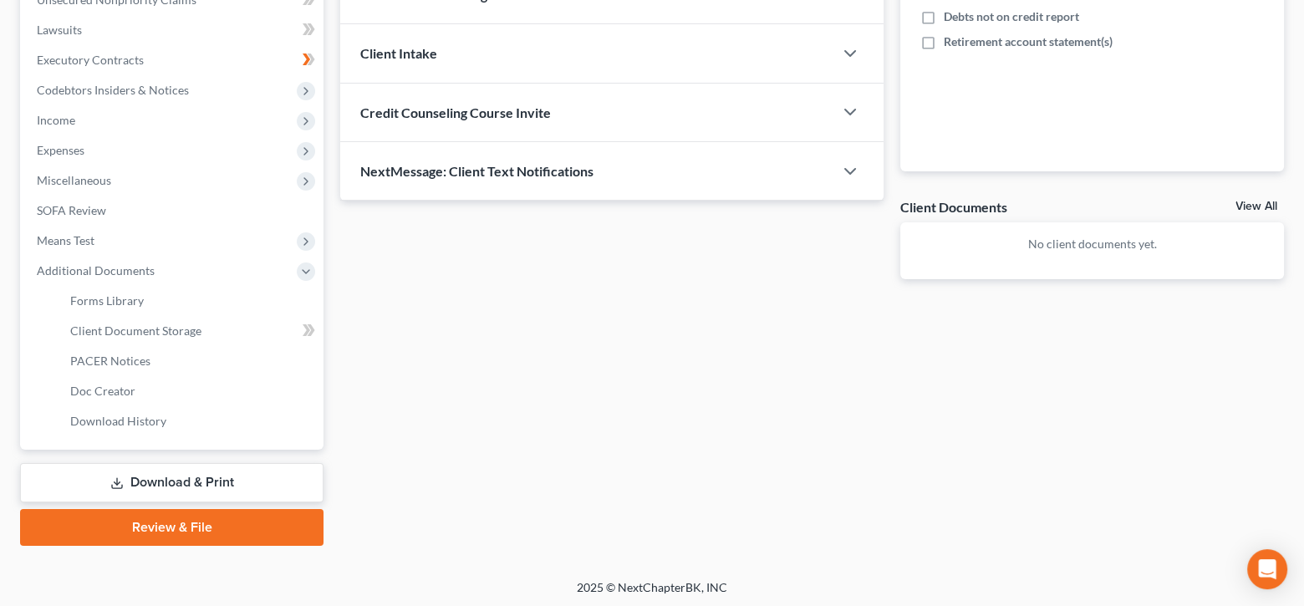
click at [186, 474] on link "Download & Print" at bounding box center [171, 482] width 303 height 39
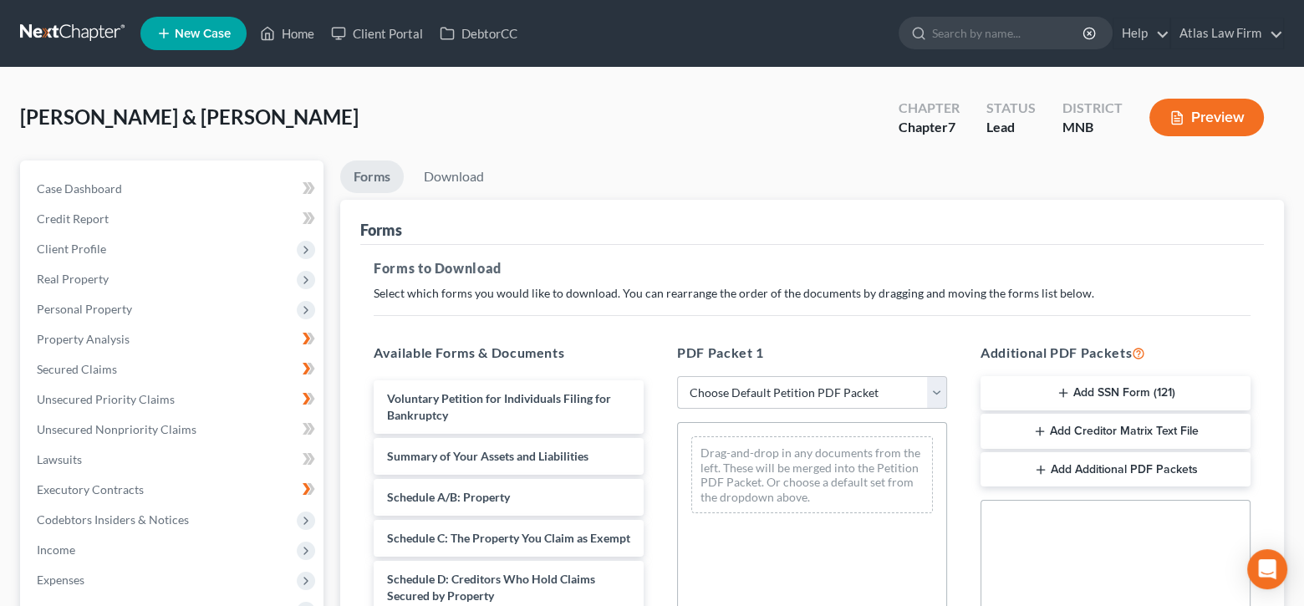
click at [935, 394] on select "Choose Default Petition PDF Packet Complete Bankruptcy Petition (all forms and …" at bounding box center [812, 392] width 270 height 33
select select "0"
click at [677, 376] on select "Choose Default Petition PDF Packet Complete Bankruptcy Petition (all forms and …" at bounding box center [812, 392] width 270 height 33
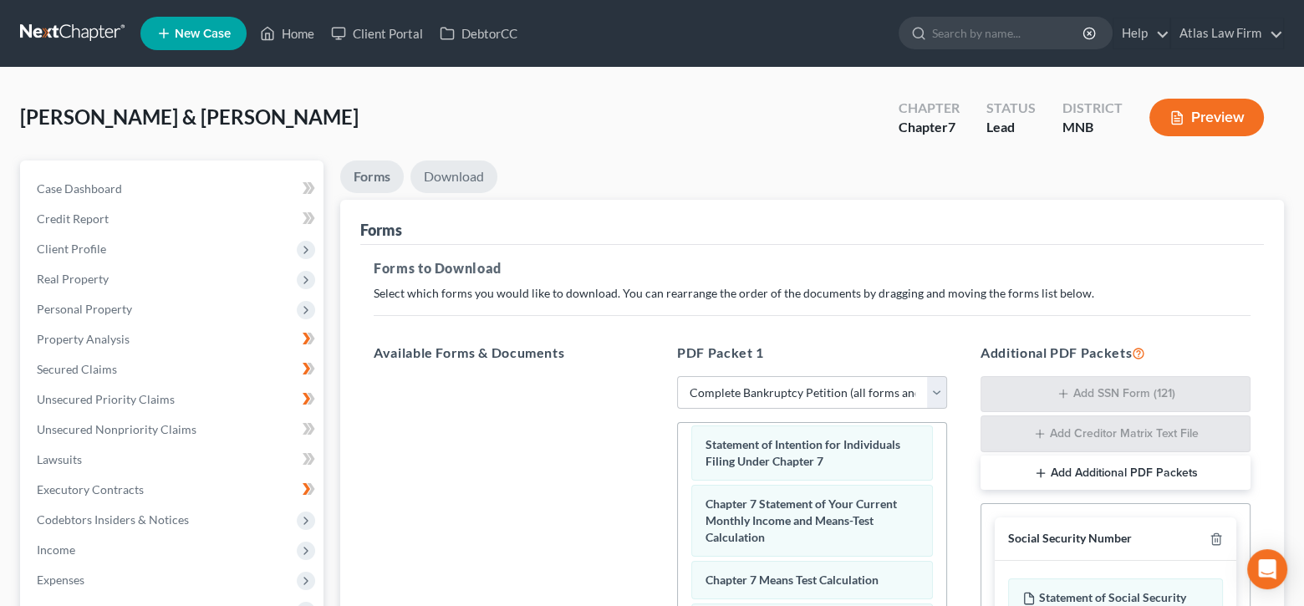
click at [469, 186] on link "Download" at bounding box center [453, 176] width 87 height 33
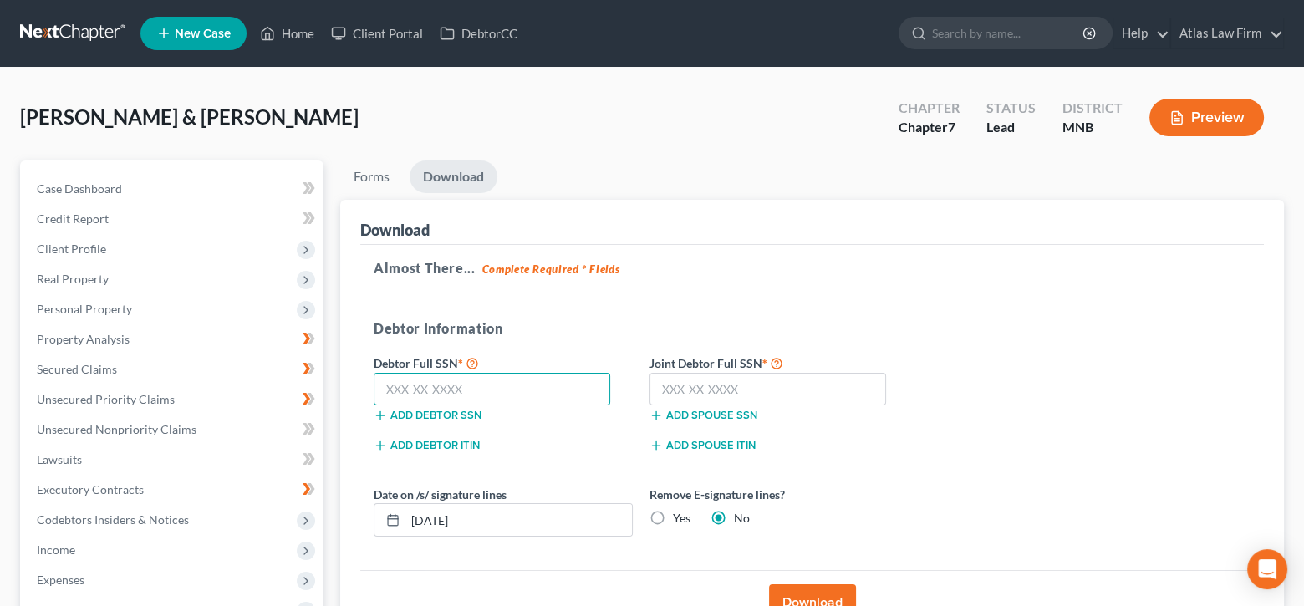
click at [511, 392] on input "text" at bounding box center [492, 389] width 236 height 33
click at [512, 383] on input "text" at bounding box center [492, 389] width 236 height 33
type input "117-54-5288"
click at [814, 387] on input "text" at bounding box center [767, 389] width 236 height 33
click at [721, 382] on input "472" at bounding box center [767, 389] width 236 height 33
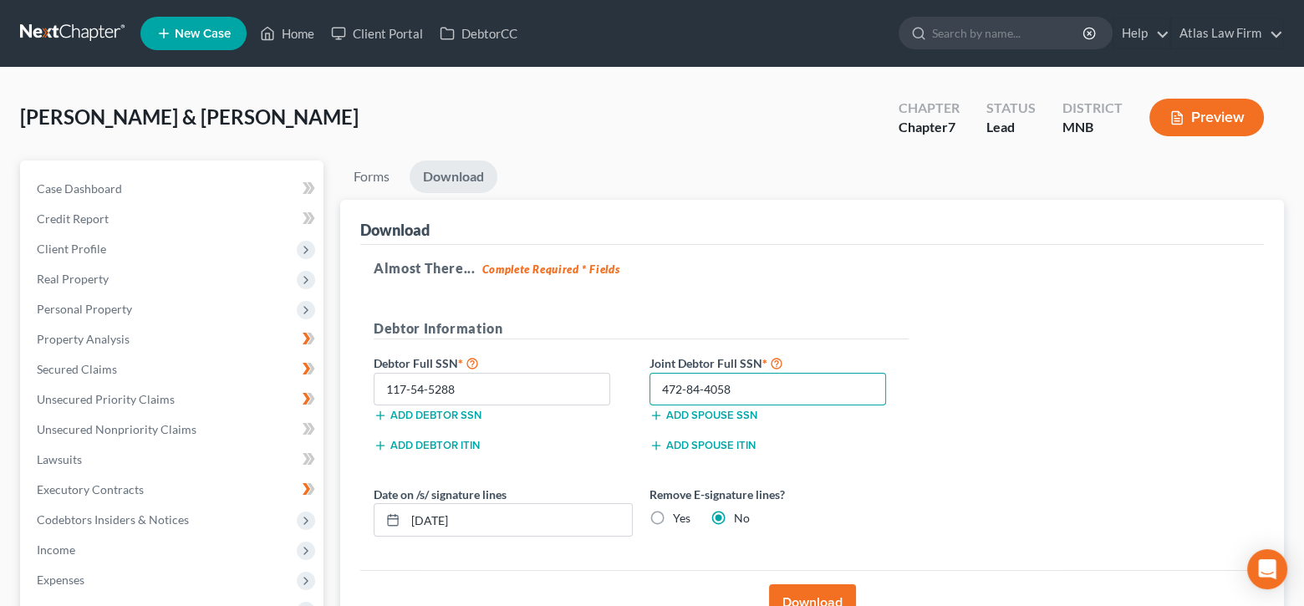
type input "472-84-4058"
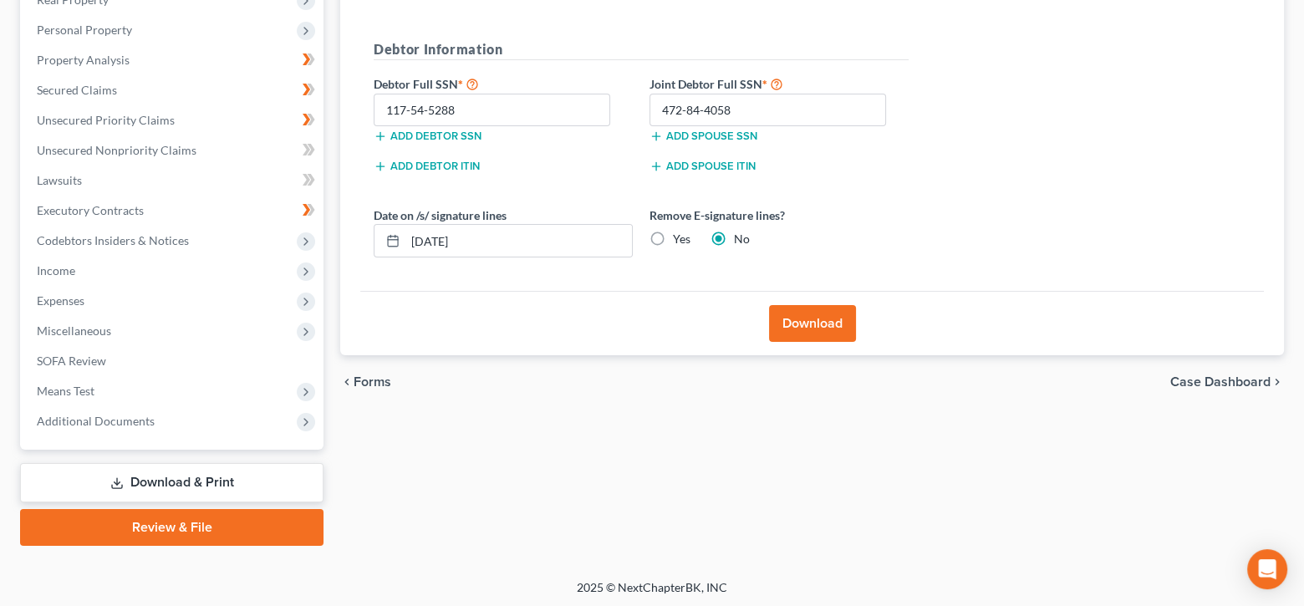
click at [673, 231] on label "Yes" at bounding box center [682, 239] width 18 height 17
click at [679, 231] on input "Yes" at bounding box center [684, 236] width 11 height 11
radio input "true"
radio input "false"
click at [816, 316] on button "Download" at bounding box center [812, 323] width 87 height 37
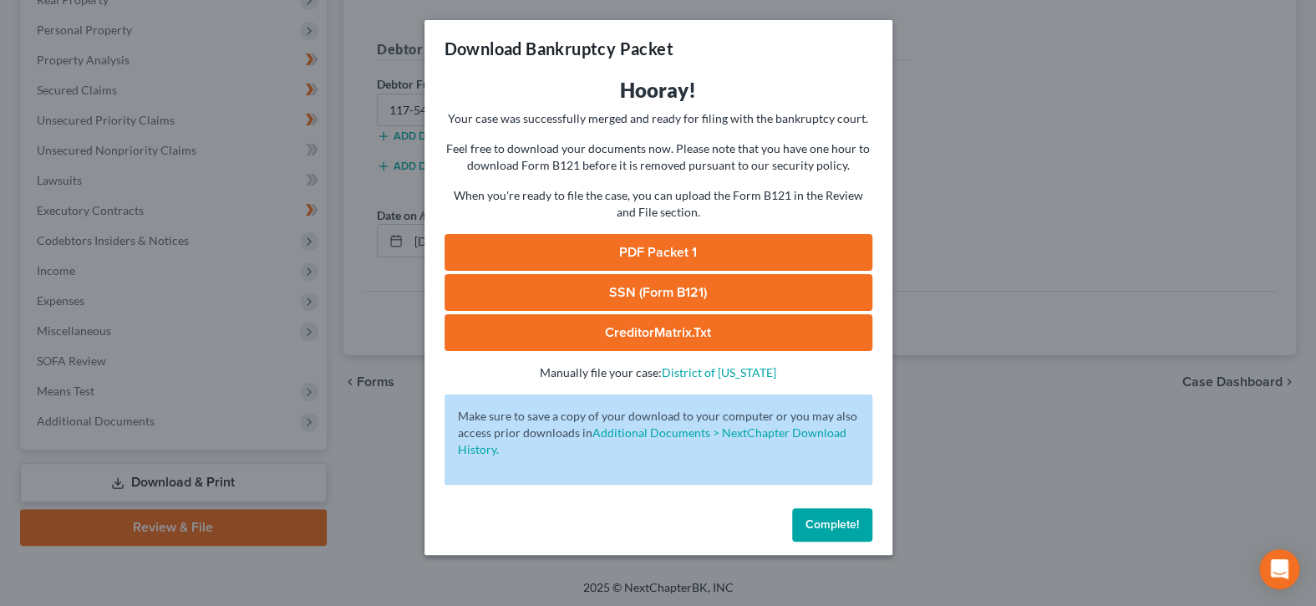
click at [578, 277] on link "SSN (Form B121)" at bounding box center [659, 292] width 428 height 37
click at [762, 247] on link "PDF Packet 1" at bounding box center [659, 252] width 428 height 37
click at [814, 526] on span "Complete!" at bounding box center [832, 524] width 53 height 14
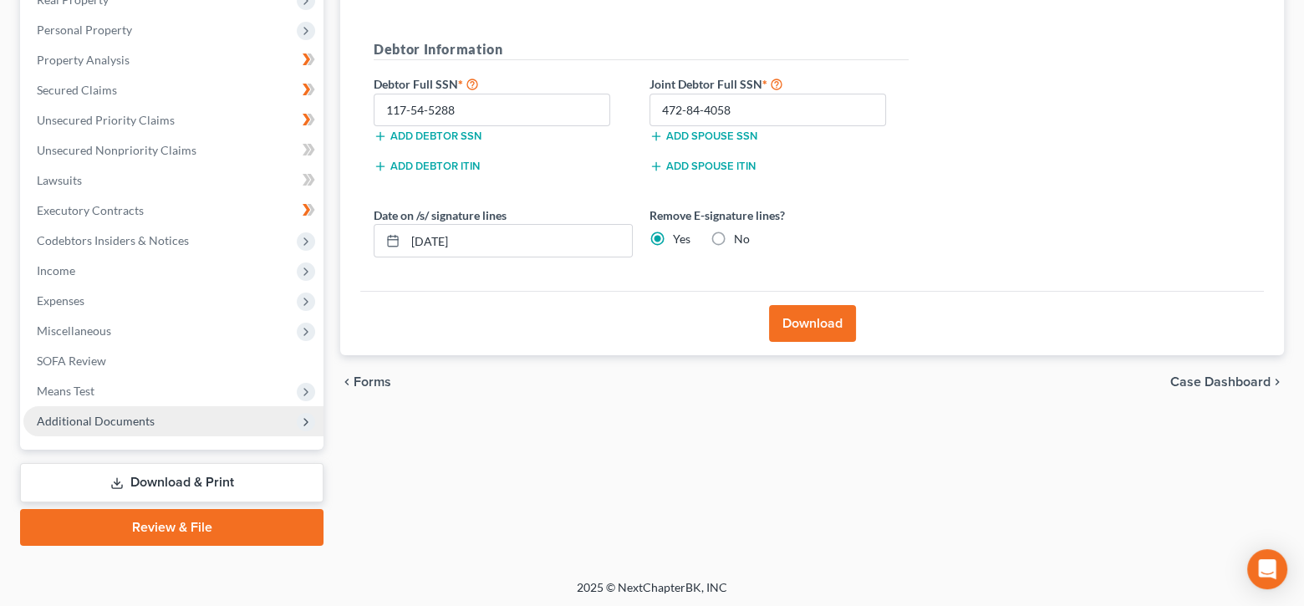
click at [60, 414] on span "Additional Documents" at bounding box center [96, 421] width 118 height 14
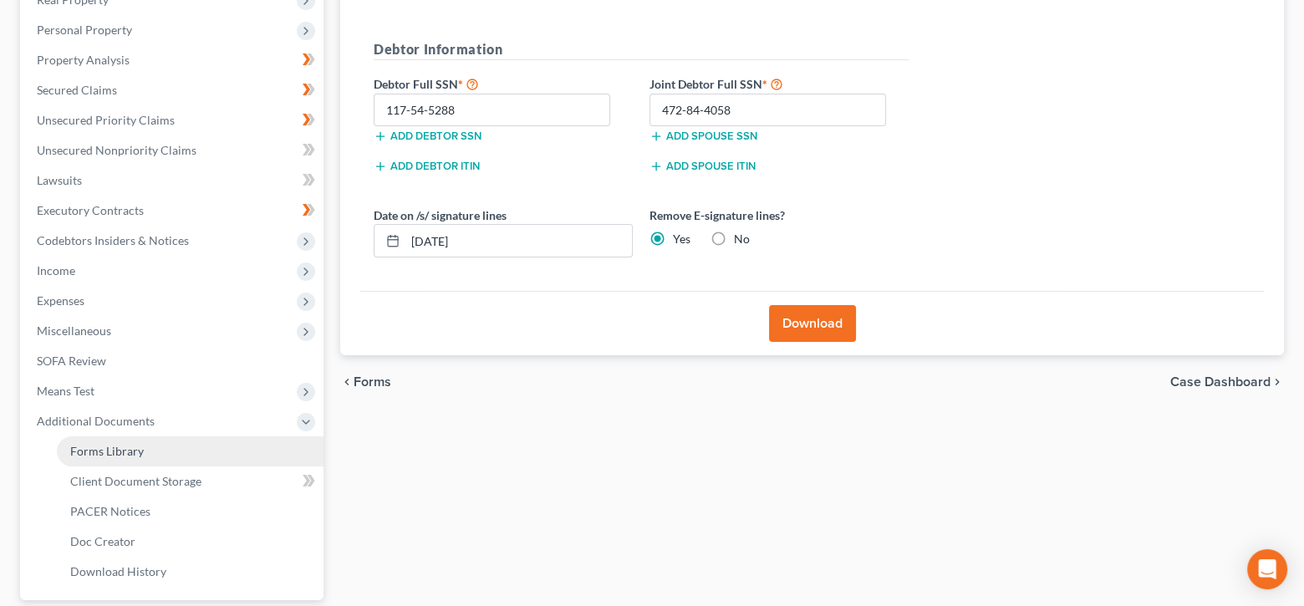
click at [97, 450] on span "Forms Library" at bounding box center [107, 451] width 74 height 14
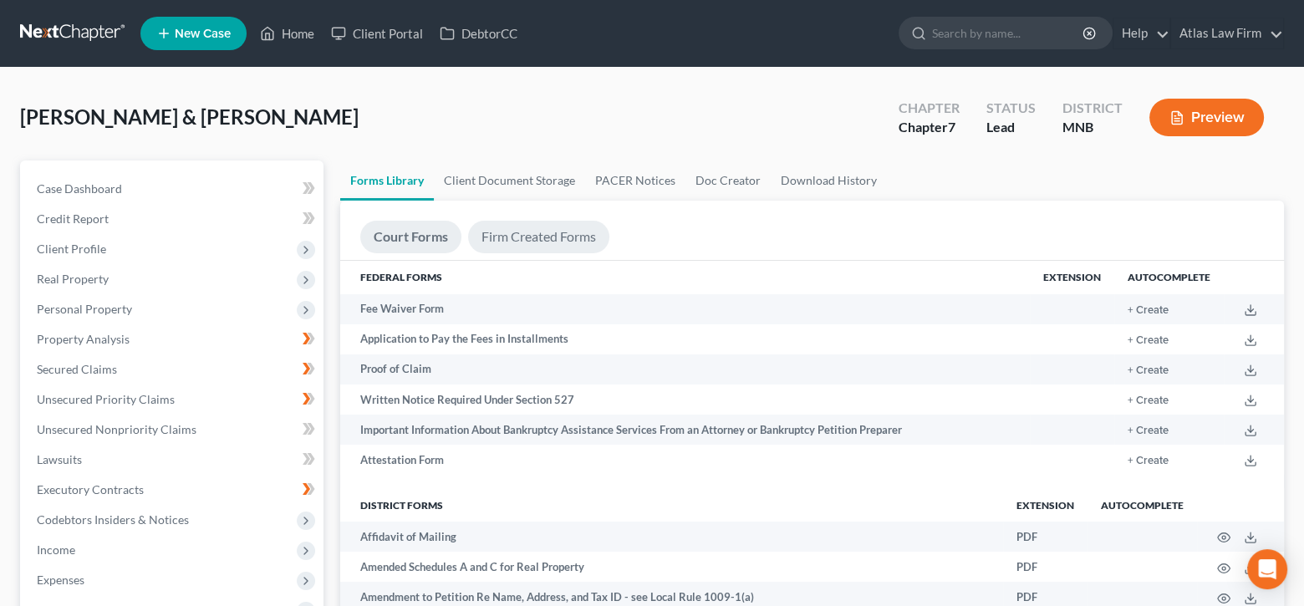
click at [547, 231] on link "Firm Created Forms" at bounding box center [538, 237] width 141 height 33
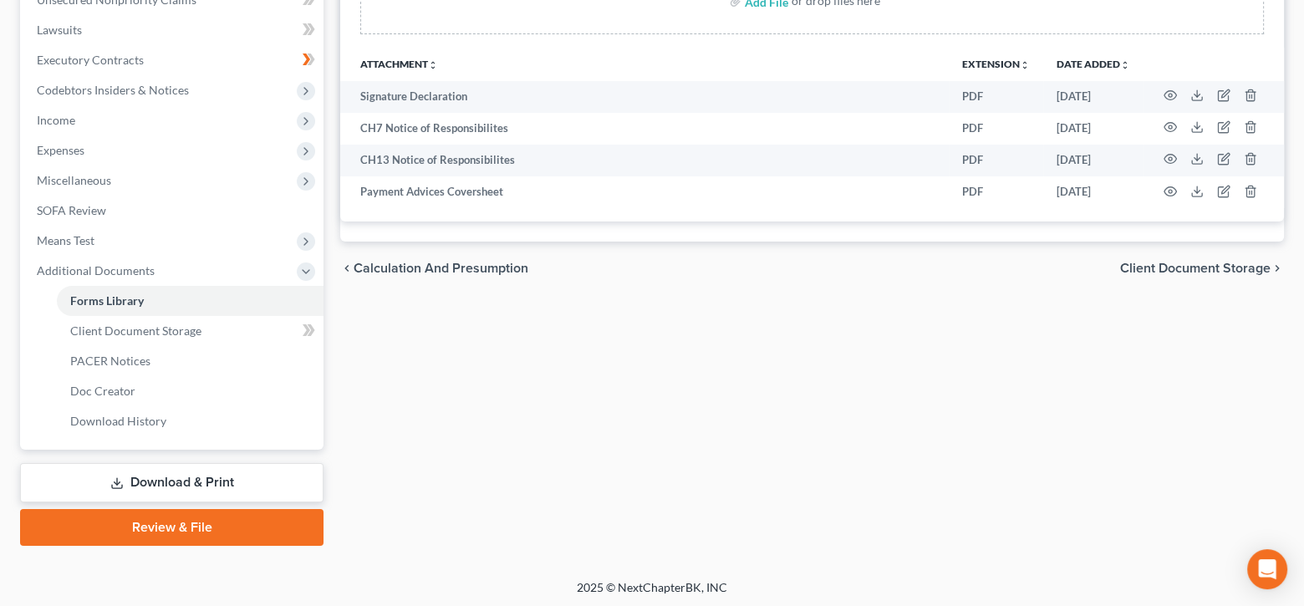
scroll to position [95, 0]
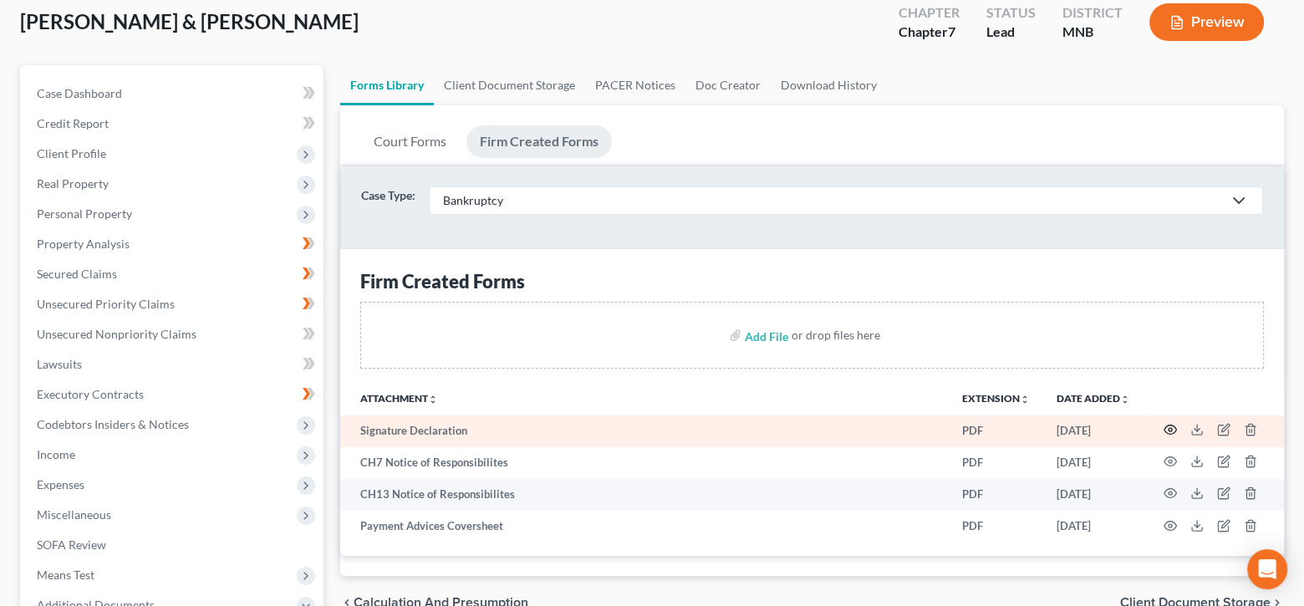
click at [1168, 434] on icon "button" at bounding box center [1169, 429] width 13 height 13
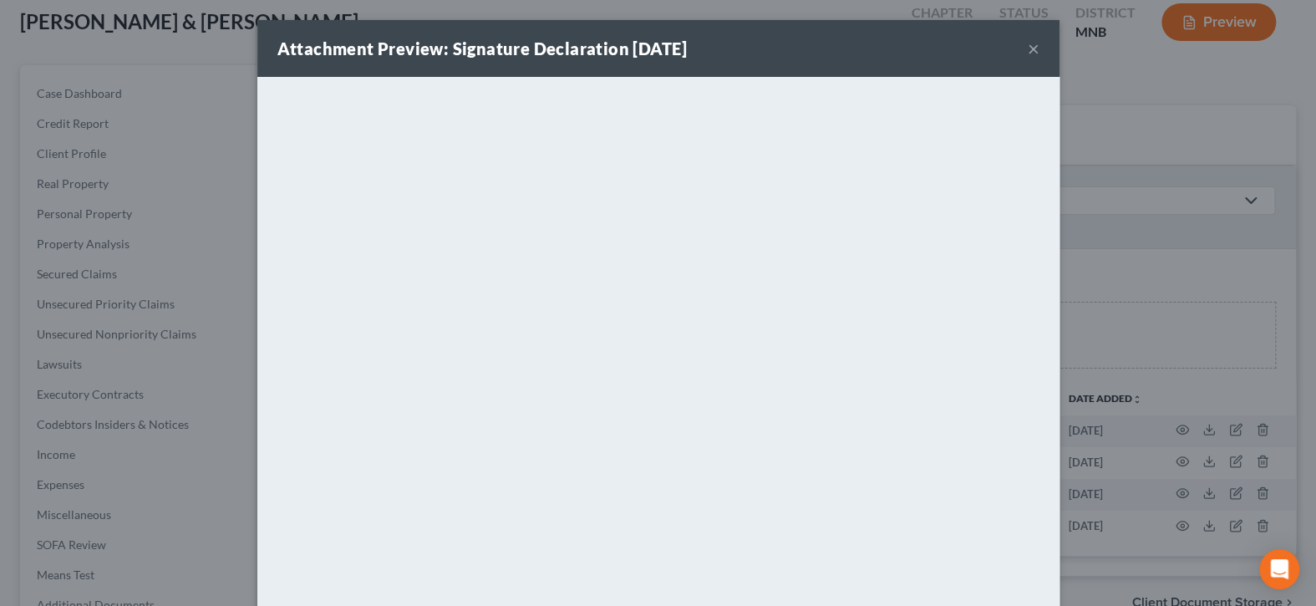
click at [1029, 43] on button "×" at bounding box center [1034, 48] width 12 height 20
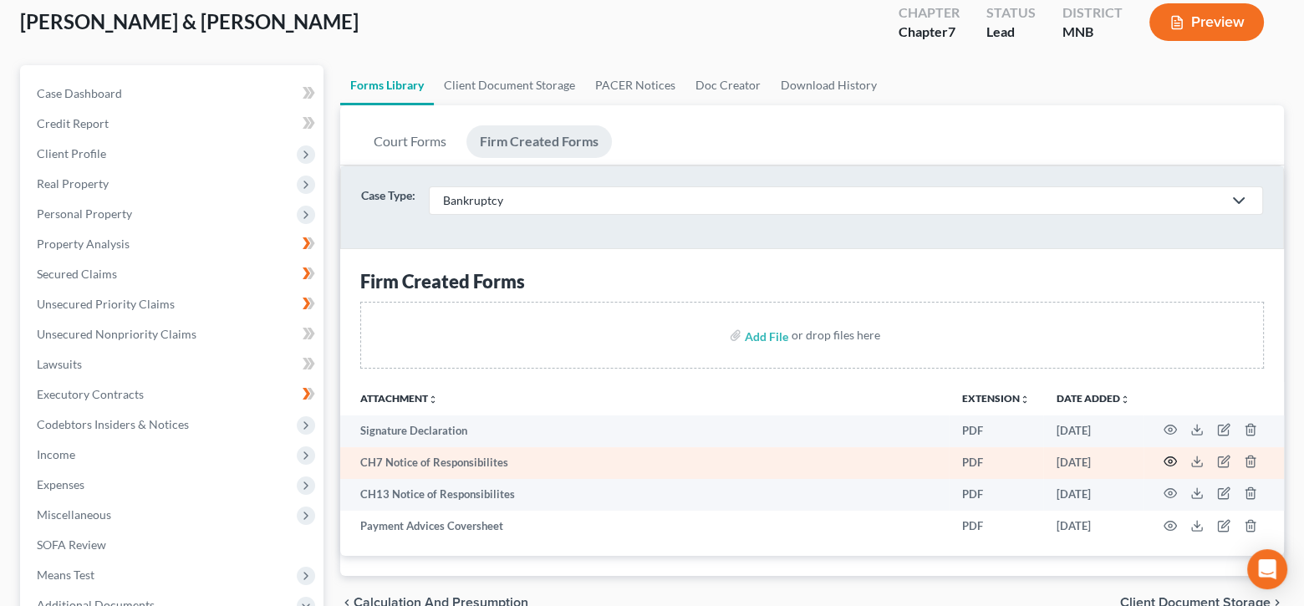
click at [1168, 457] on icon "button" at bounding box center [1169, 461] width 13 height 13
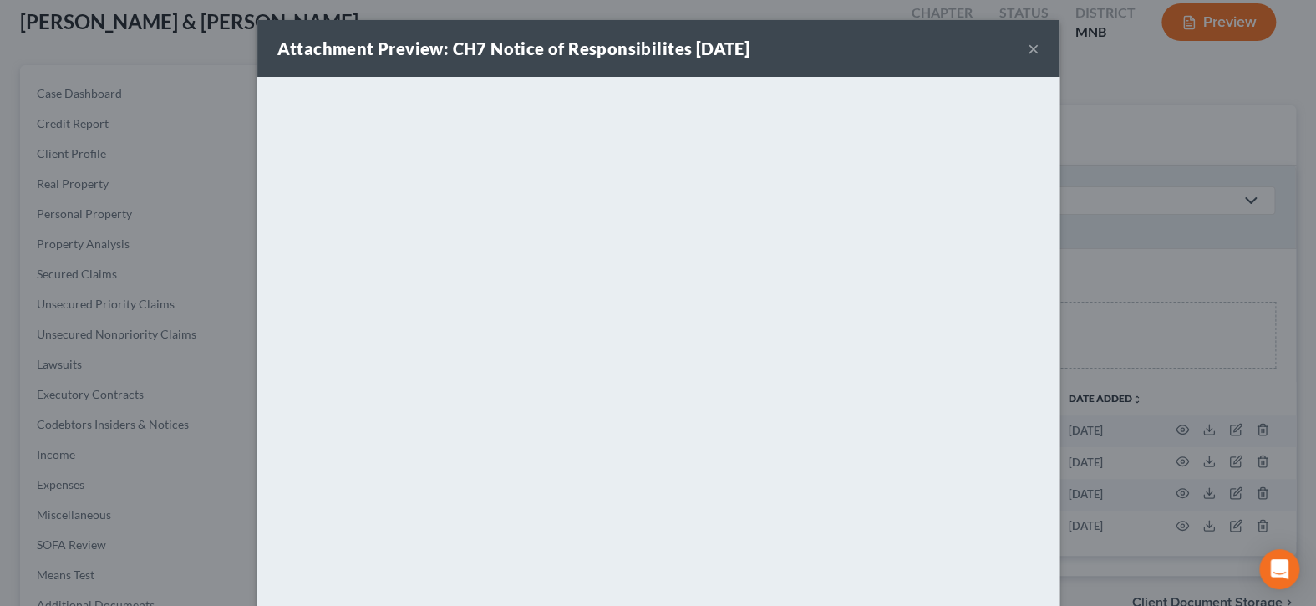
click at [1032, 54] on button "×" at bounding box center [1034, 48] width 12 height 20
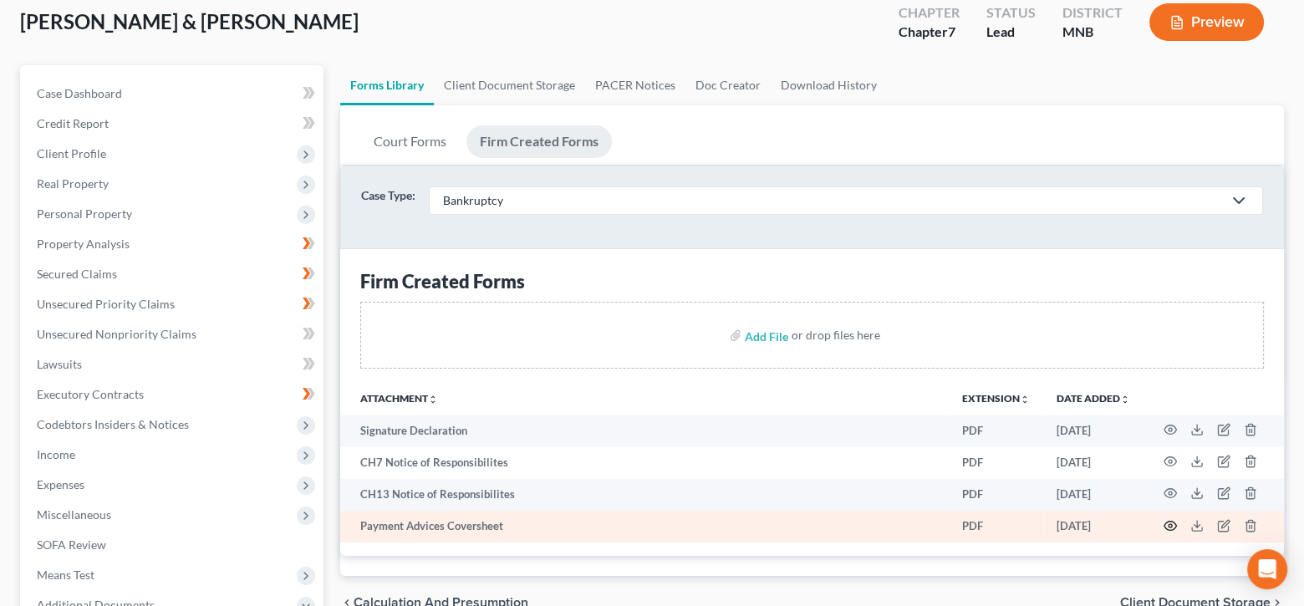
click at [1172, 523] on icon "button" at bounding box center [1169, 525] width 13 height 13
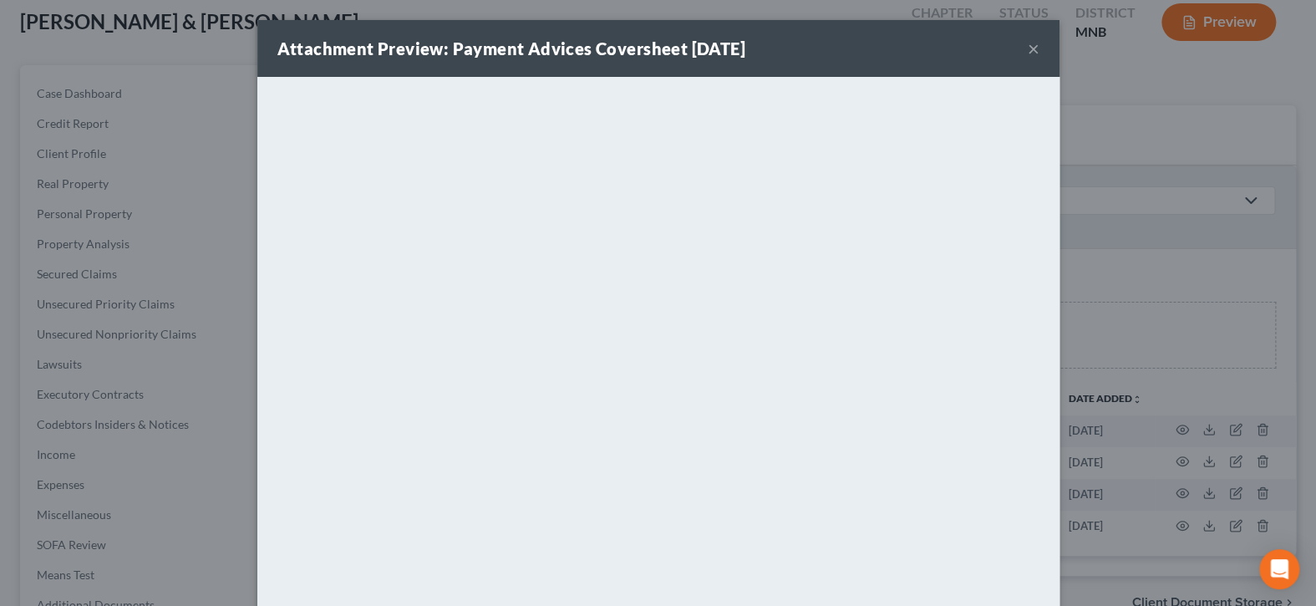
click at [1028, 54] on button "×" at bounding box center [1034, 48] width 12 height 20
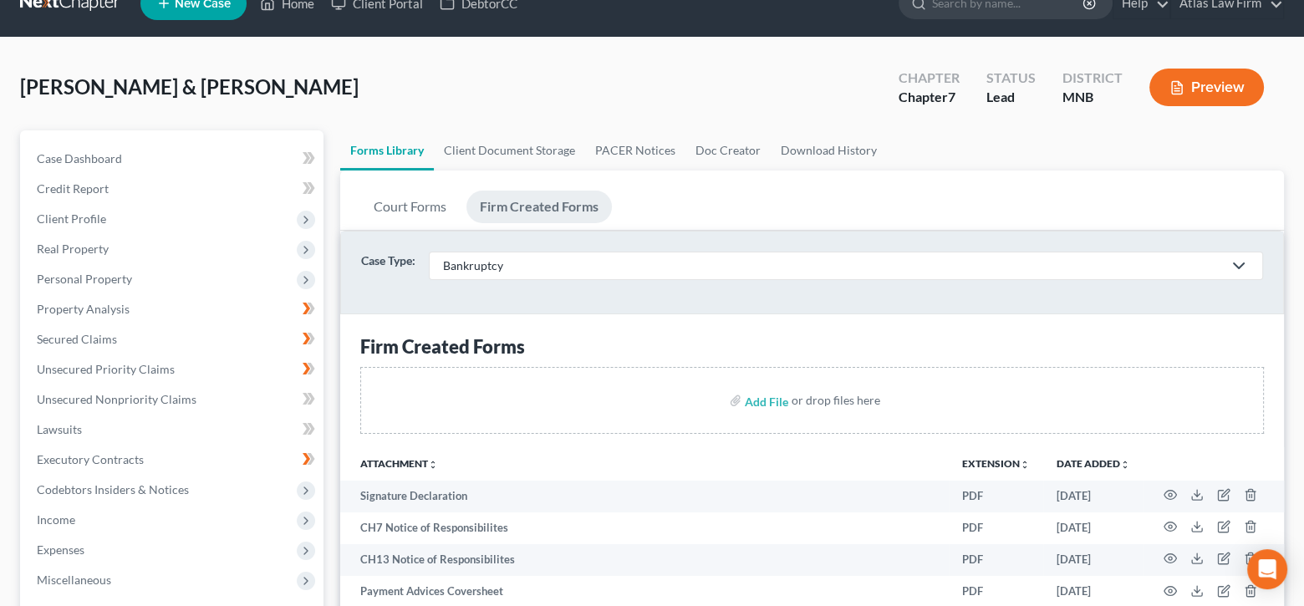
scroll to position [0, 0]
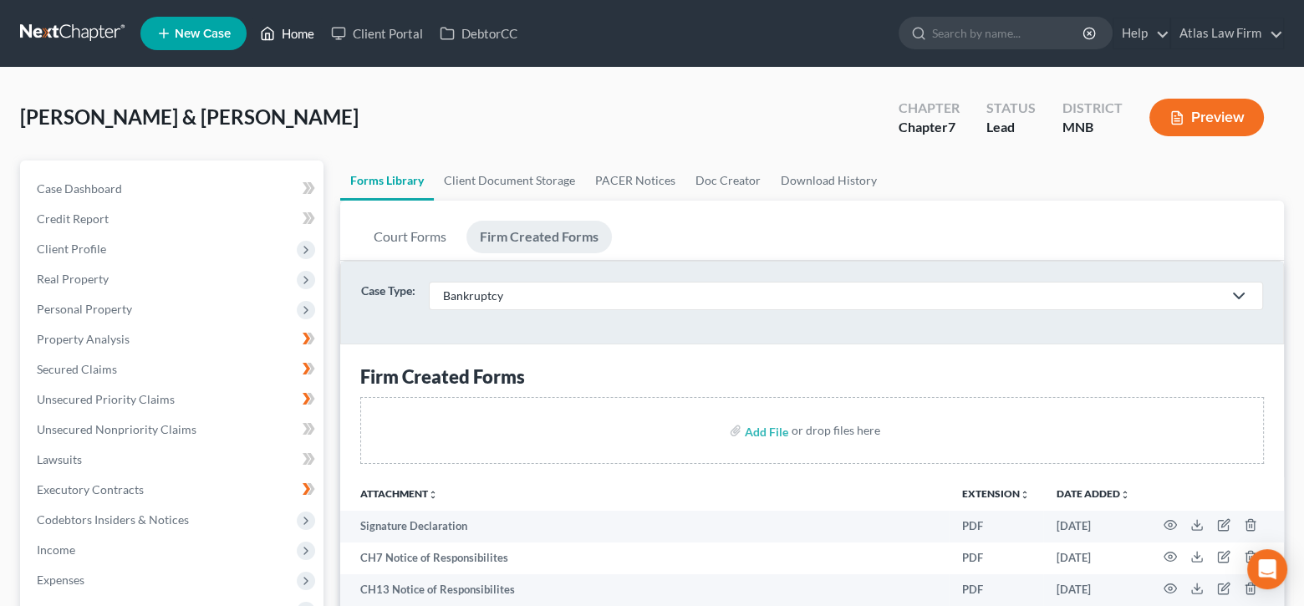
click at [281, 24] on link "Home" at bounding box center [287, 33] width 71 height 30
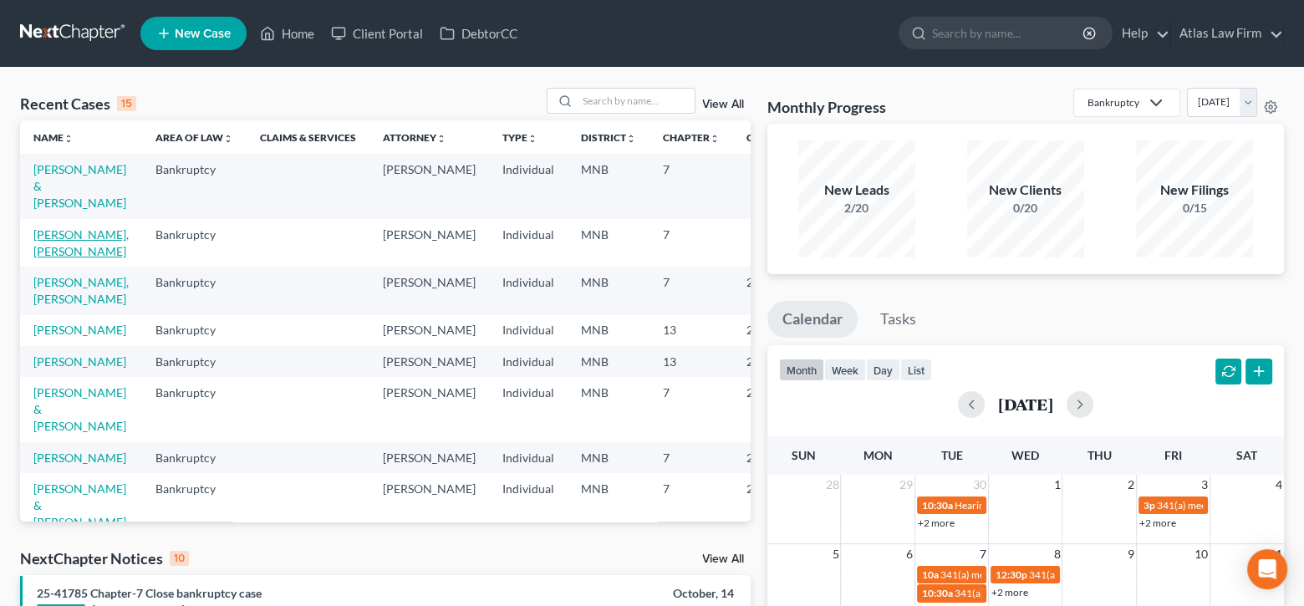
click at [79, 237] on link "[PERSON_NAME], [PERSON_NAME]" at bounding box center [80, 242] width 95 height 31
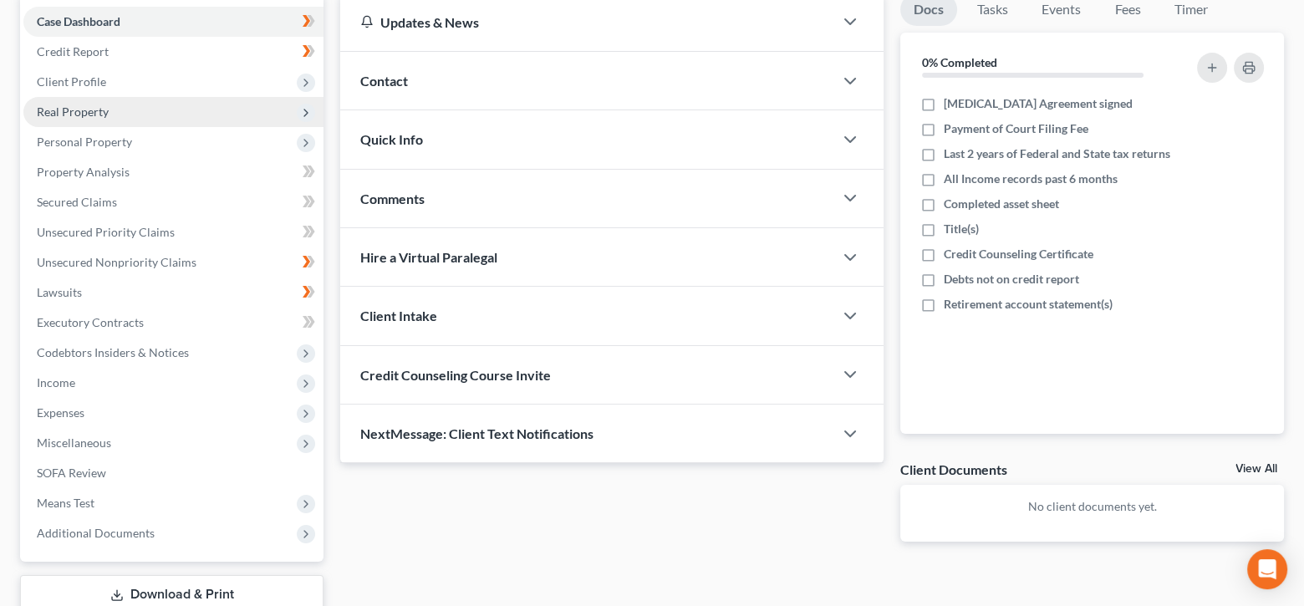
scroll to position [279, 0]
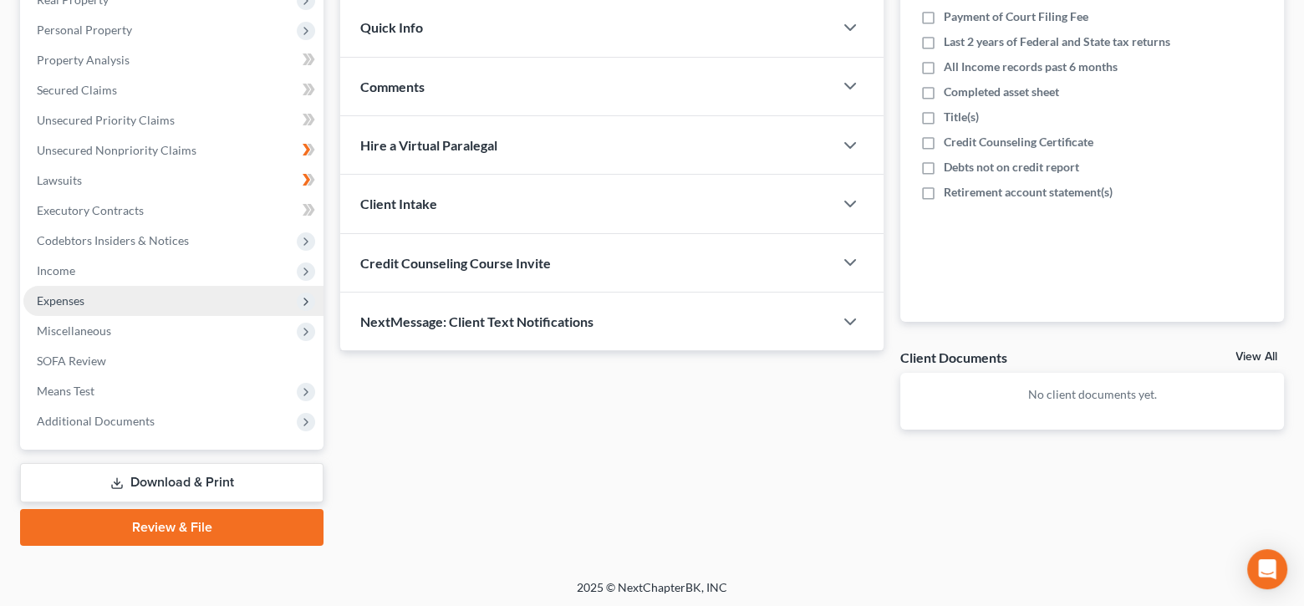
click at [100, 298] on span "Expenses" at bounding box center [173, 301] width 300 height 30
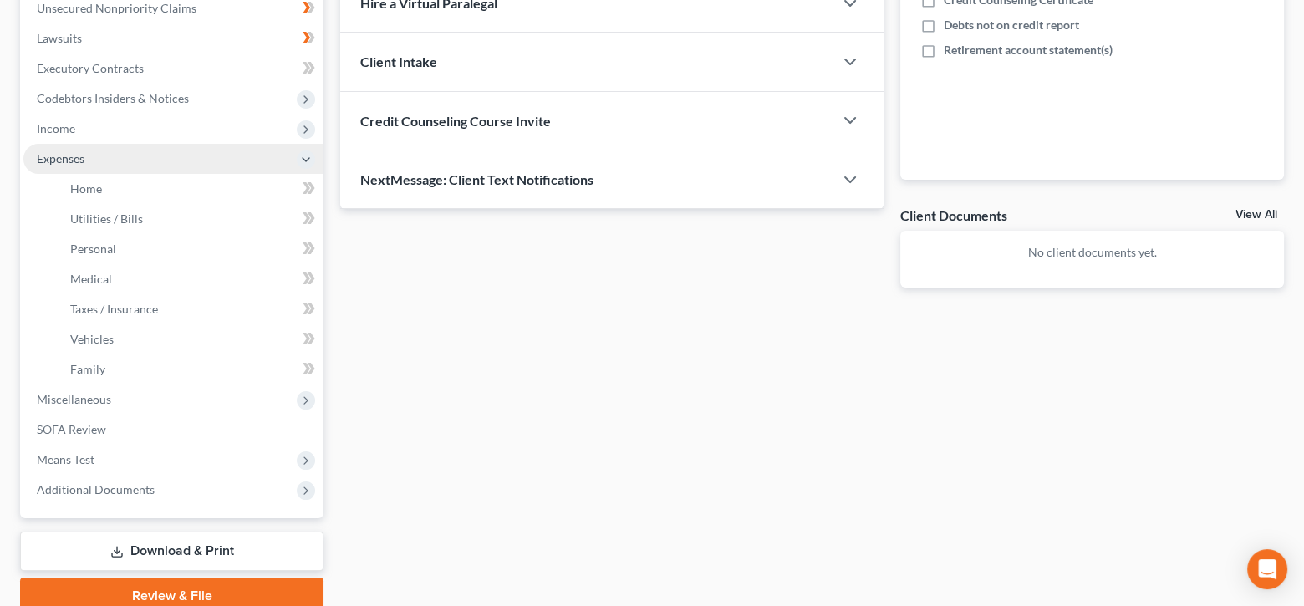
scroll to position [490, 0]
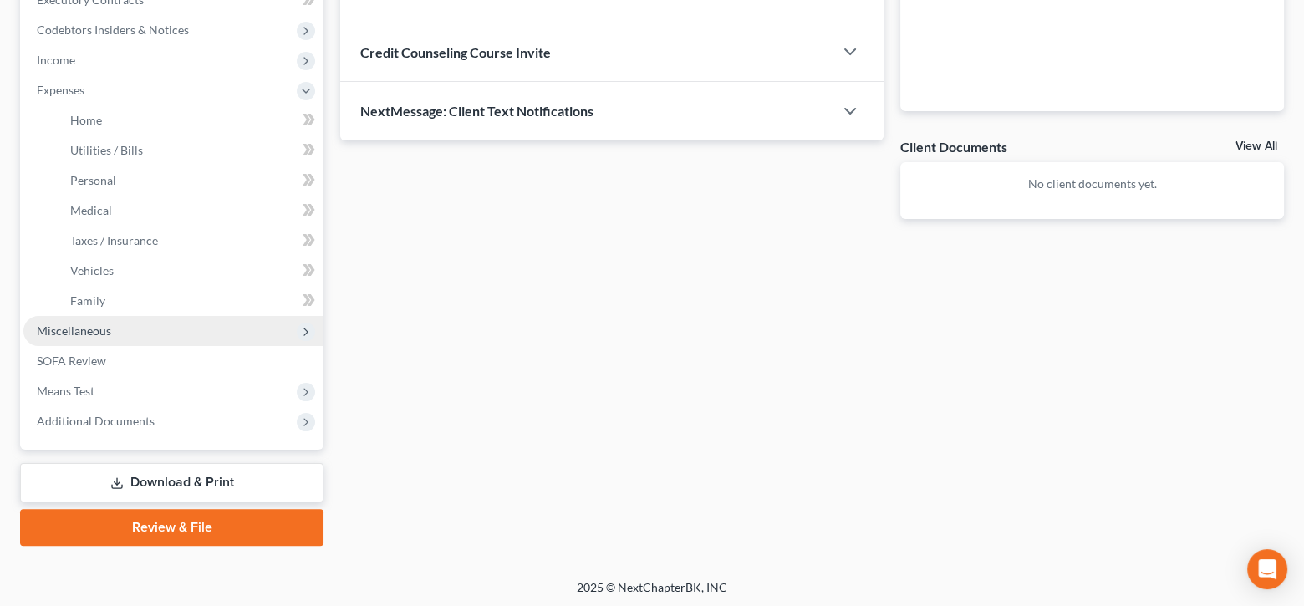
click at [142, 328] on span "Miscellaneous" at bounding box center [173, 331] width 300 height 30
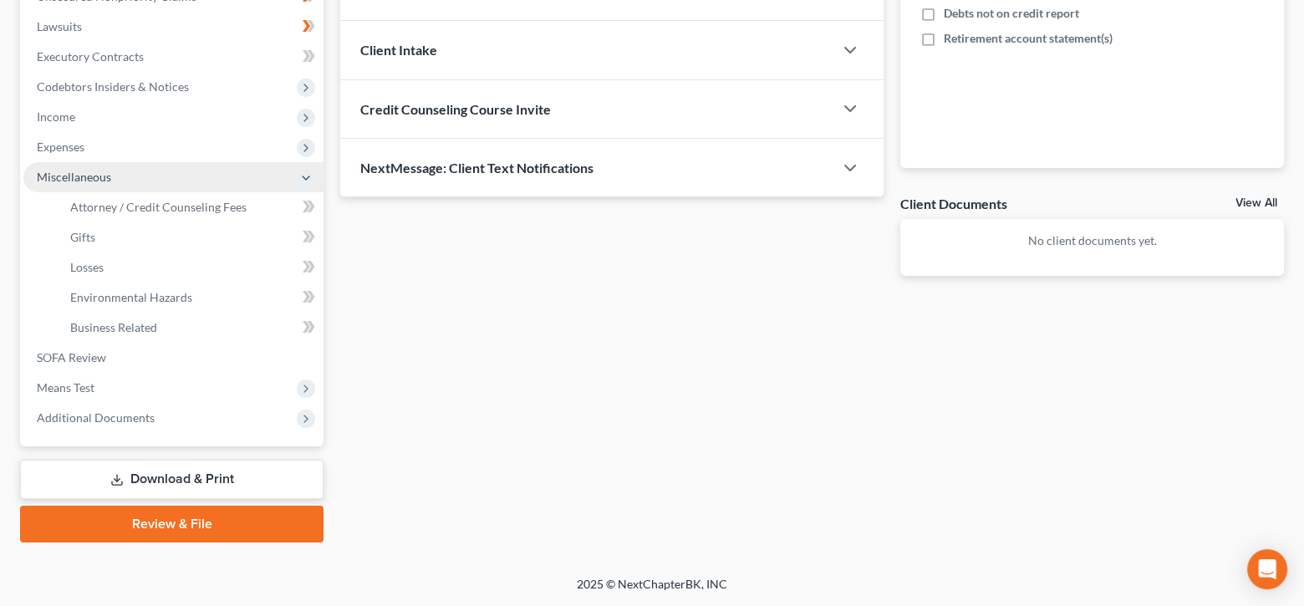
scroll to position [430, 0]
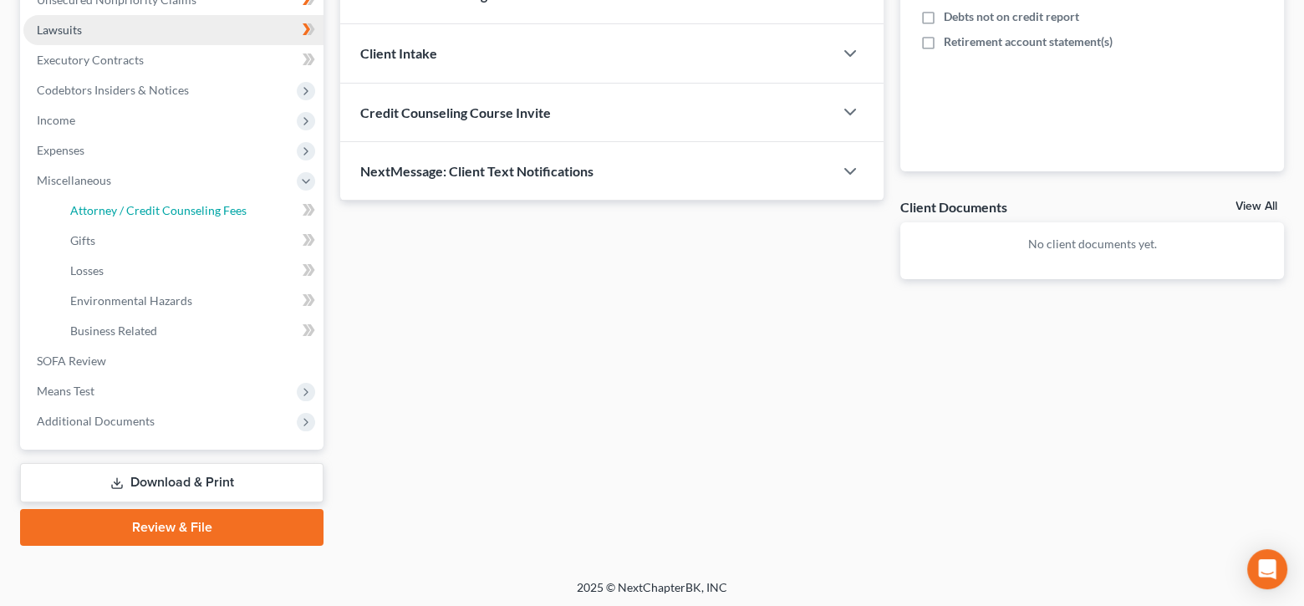
click at [175, 209] on span "Attorney / Credit Counseling Fees" at bounding box center [158, 210] width 176 height 14
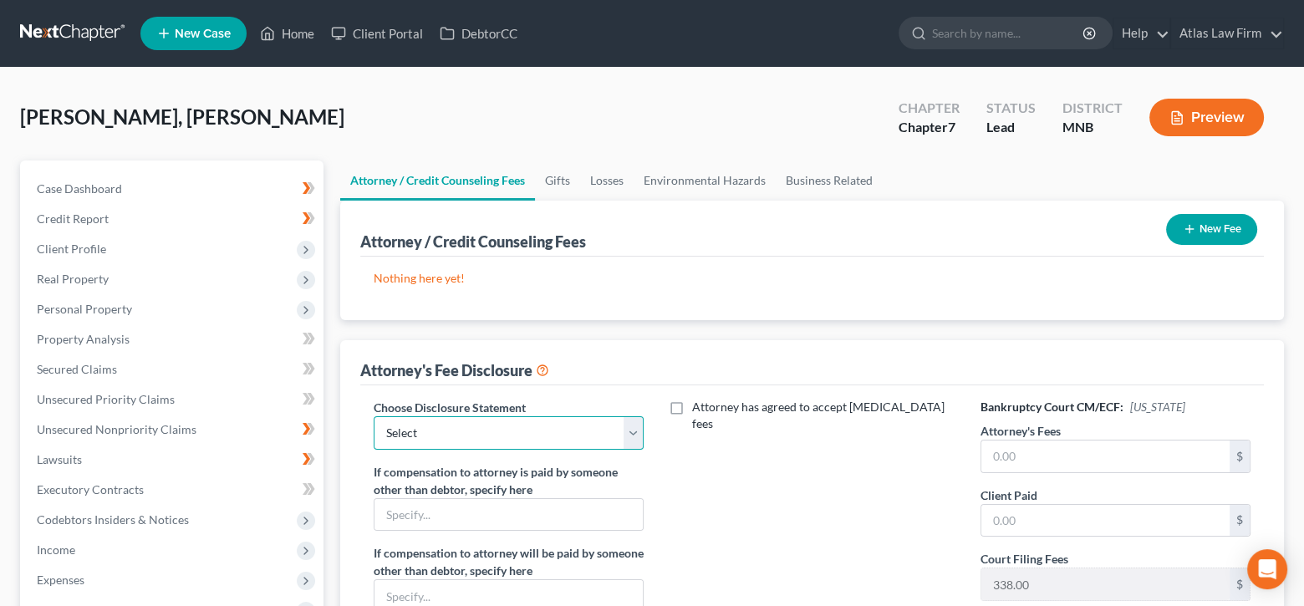
click at [639, 430] on select "Select Atlas Law Firm" at bounding box center [509, 432] width 270 height 33
select select "0"
click at [374, 416] on select "Select Atlas Law Firm" at bounding box center [509, 432] width 270 height 33
click at [1050, 448] on input "text" at bounding box center [1105, 456] width 248 height 32
type input "1,950"
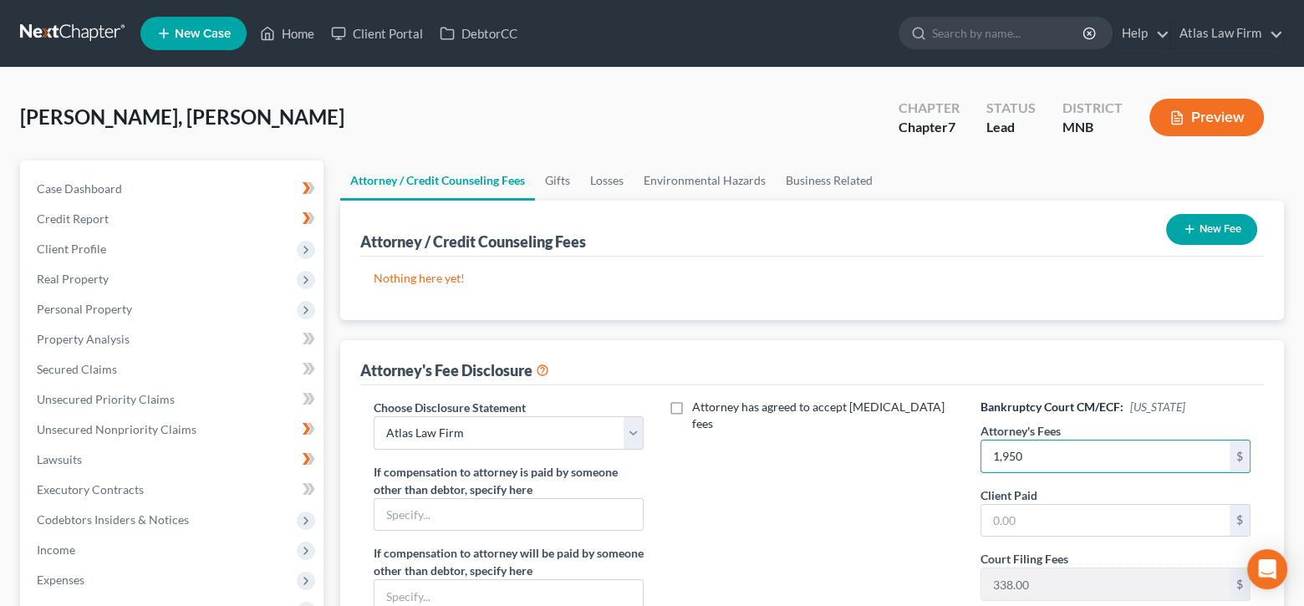
click at [1209, 232] on button "New Fee" at bounding box center [1211, 229] width 91 height 31
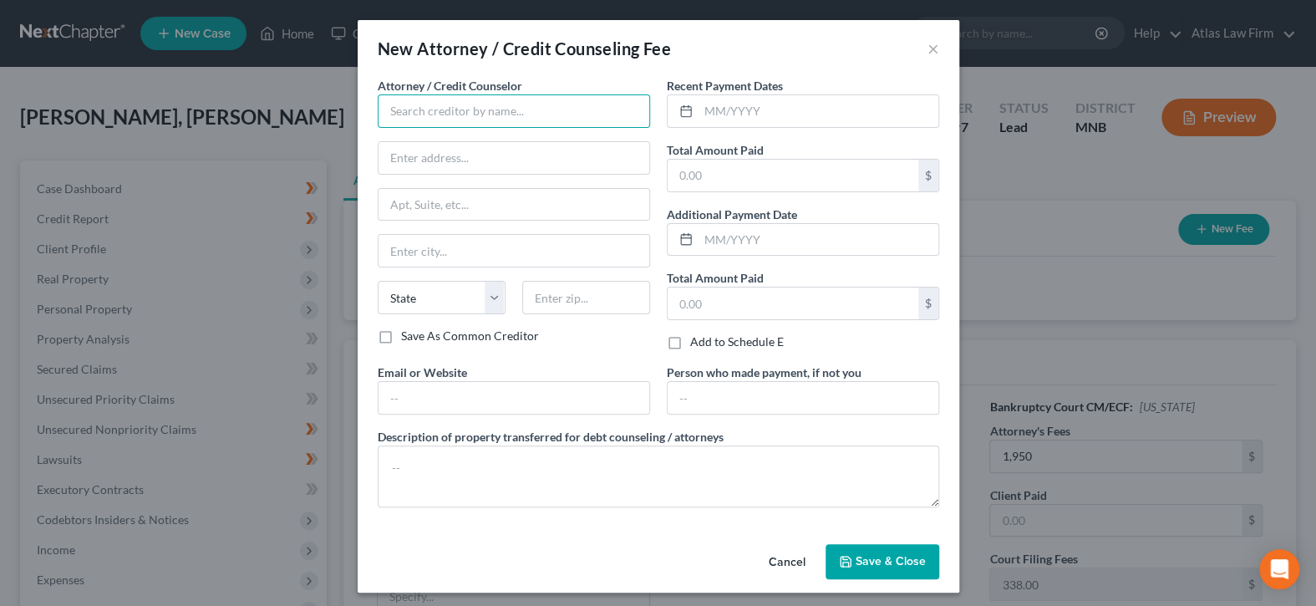
click at [591, 109] on input "text" at bounding box center [514, 110] width 272 height 33
click at [528, 141] on div "Atlas Law Firm" at bounding box center [478, 140] width 174 height 17
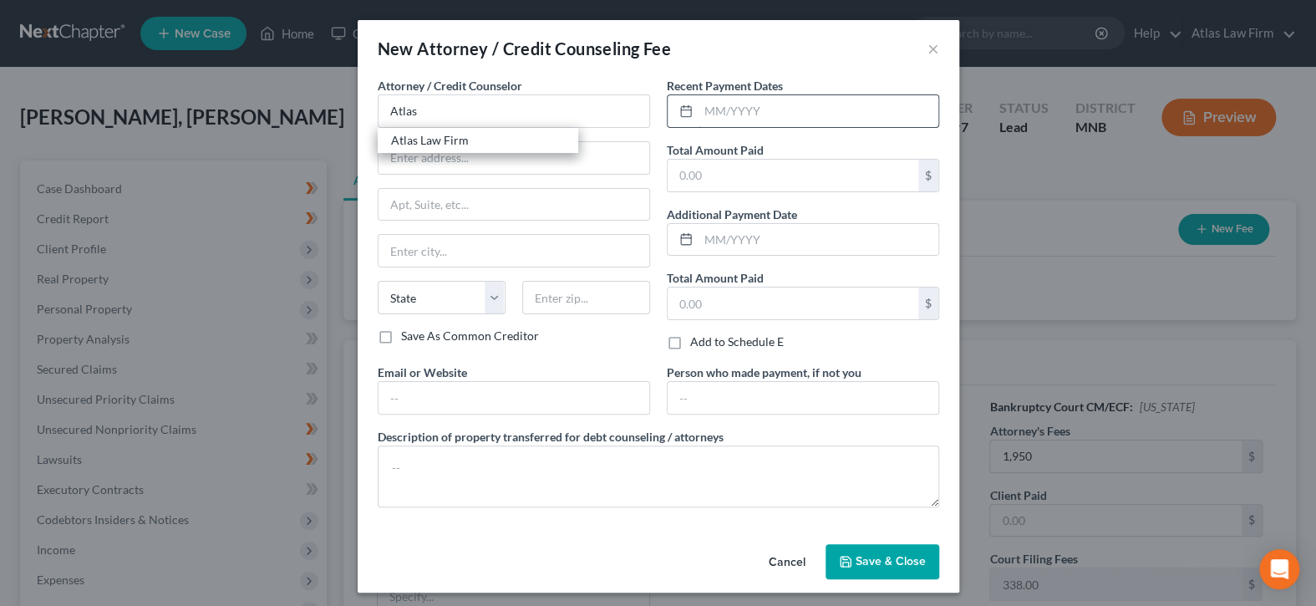
type input "Atlas Law Firm"
type input "2006 [GEOGRAPHIC_DATA]"
type input "Suite 206"
type input "Anoka"
select select "24"
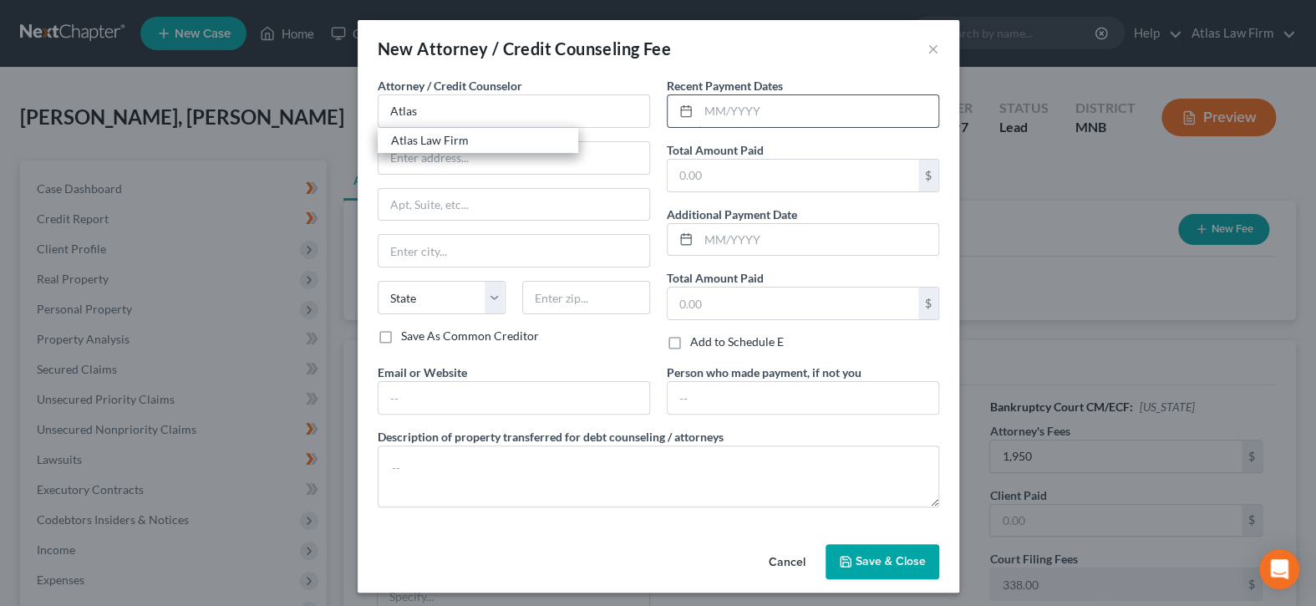
type input "55303"
click at [882, 570] on button "Save & Close" at bounding box center [883, 561] width 114 height 35
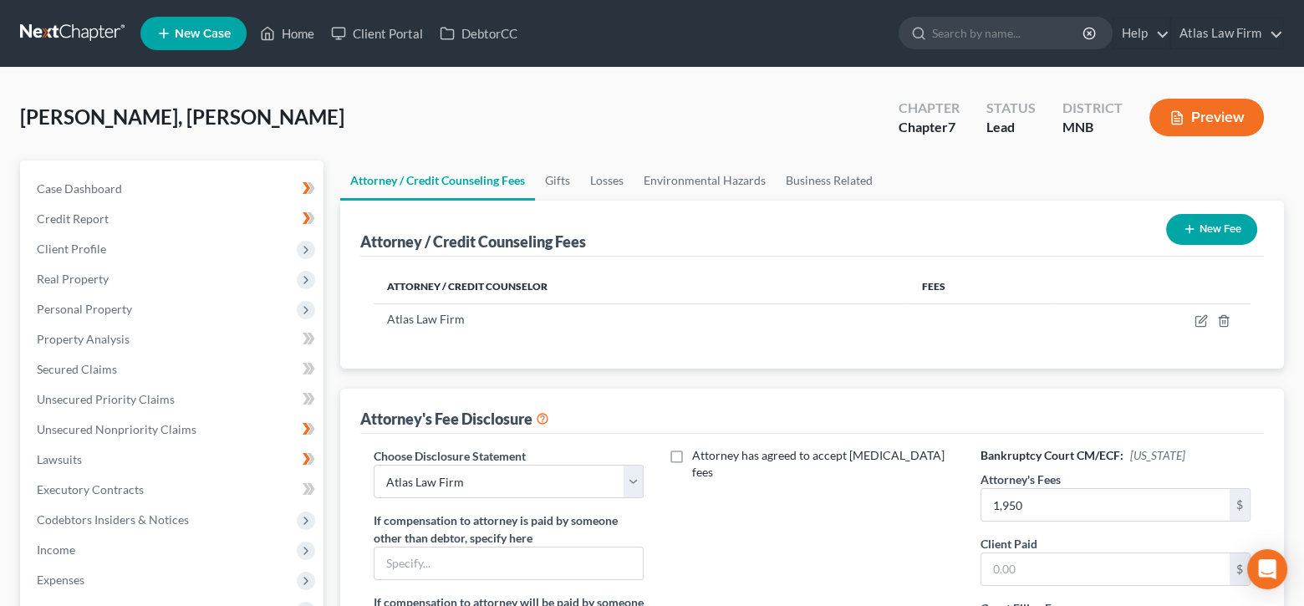
click at [1209, 228] on button "New Fee" at bounding box center [1211, 229] width 91 height 31
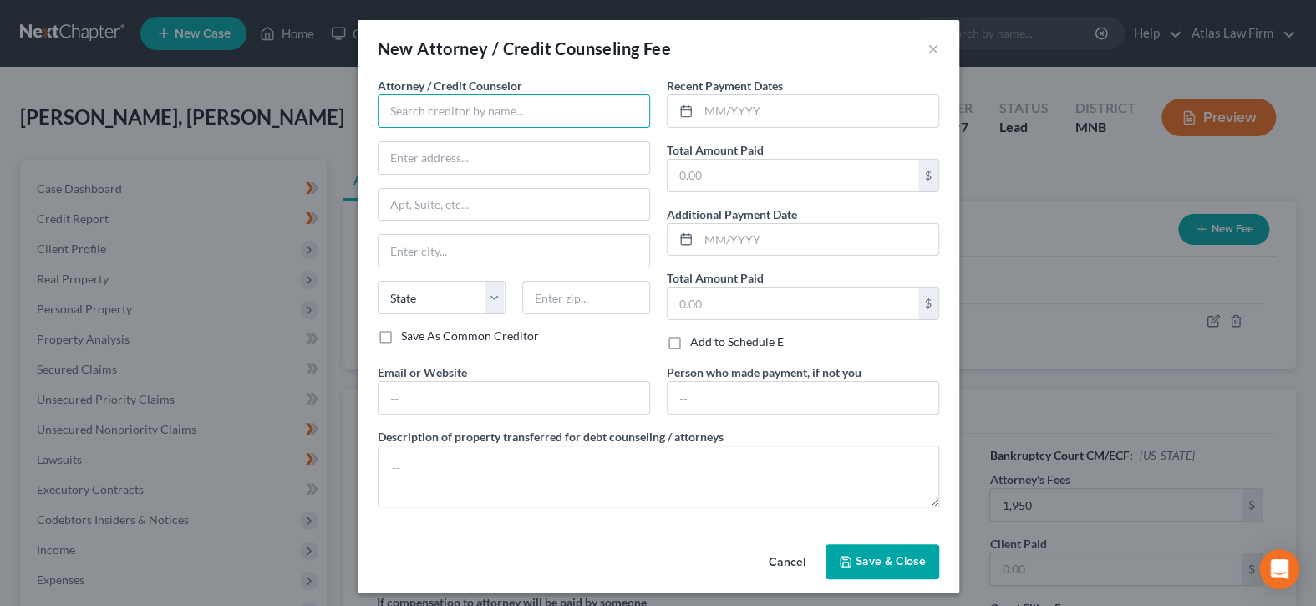
click at [572, 114] on input "text" at bounding box center [514, 110] width 272 height 33
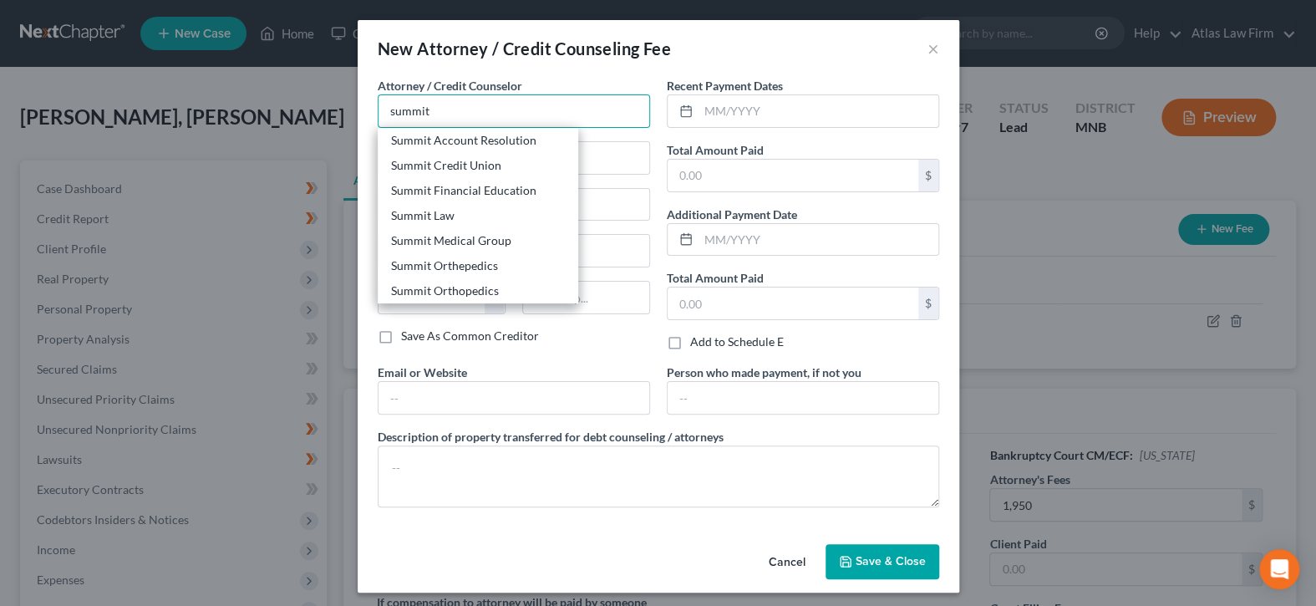
type input "summit"
click at [877, 521] on div "Attorney / Credit Counselor * summit Summit Account Resolution Summit Credit Un…" at bounding box center [659, 307] width 602 height 460
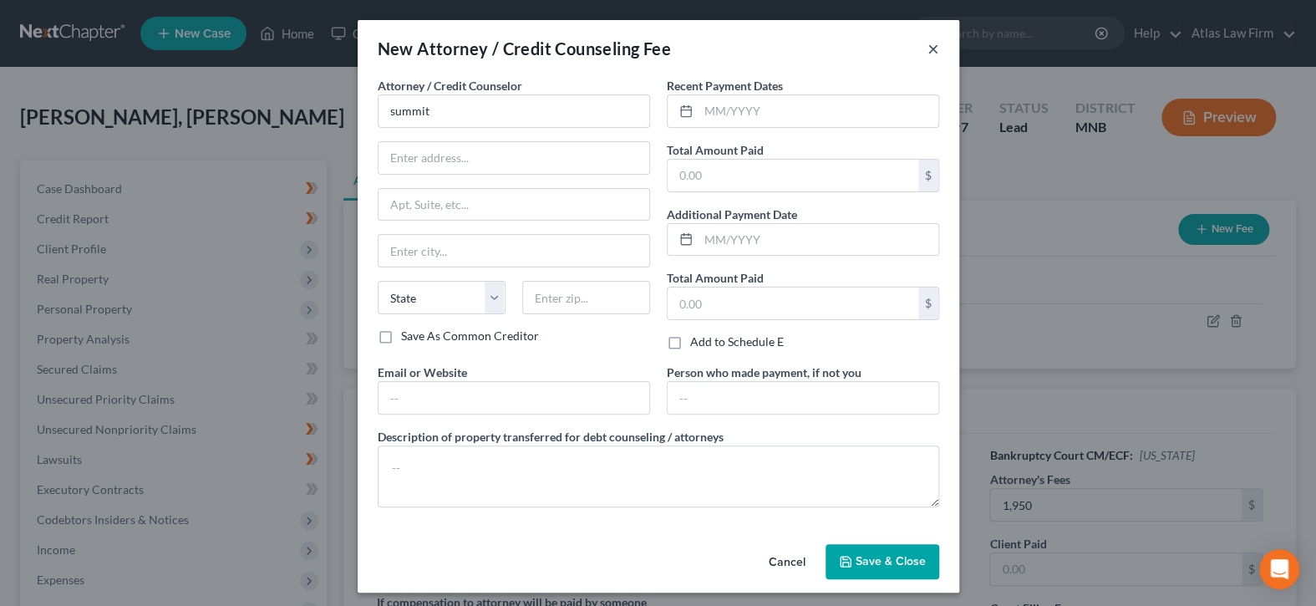
click at [930, 50] on button "×" at bounding box center [934, 48] width 12 height 20
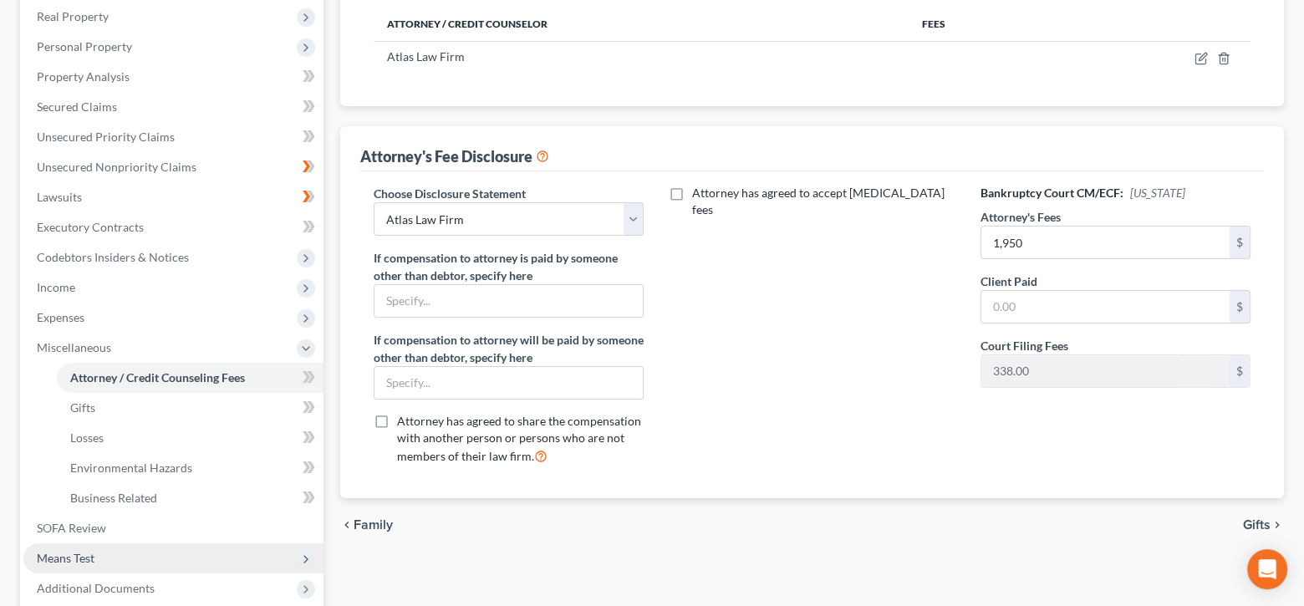
scroll to position [430, 0]
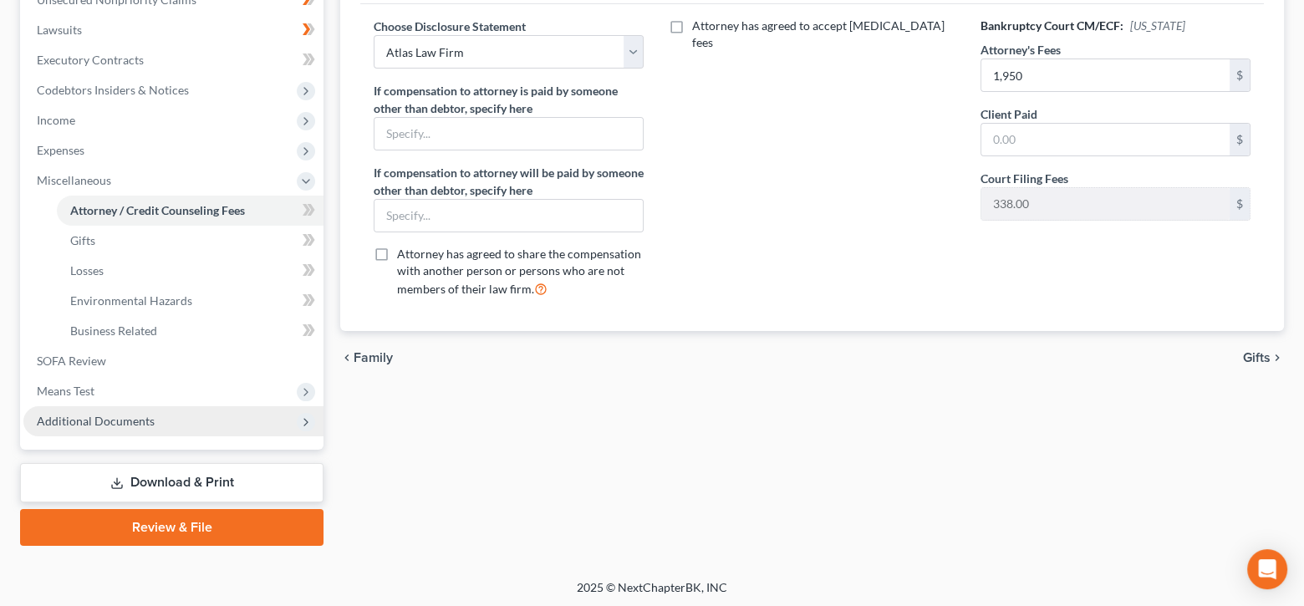
click at [151, 416] on span "Additional Documents" at bounding box center [173, 421] width 300 height 30
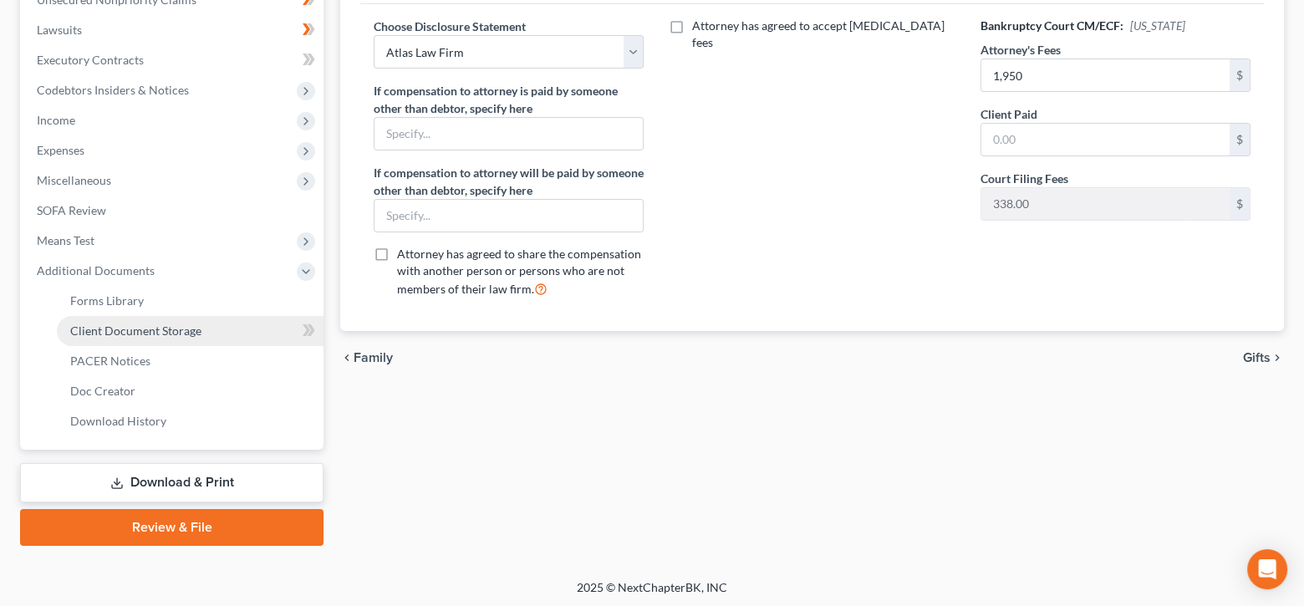
click at [135, 328] on span "Client Document Storage" at bounding box center [135, 330] width 131 height 14
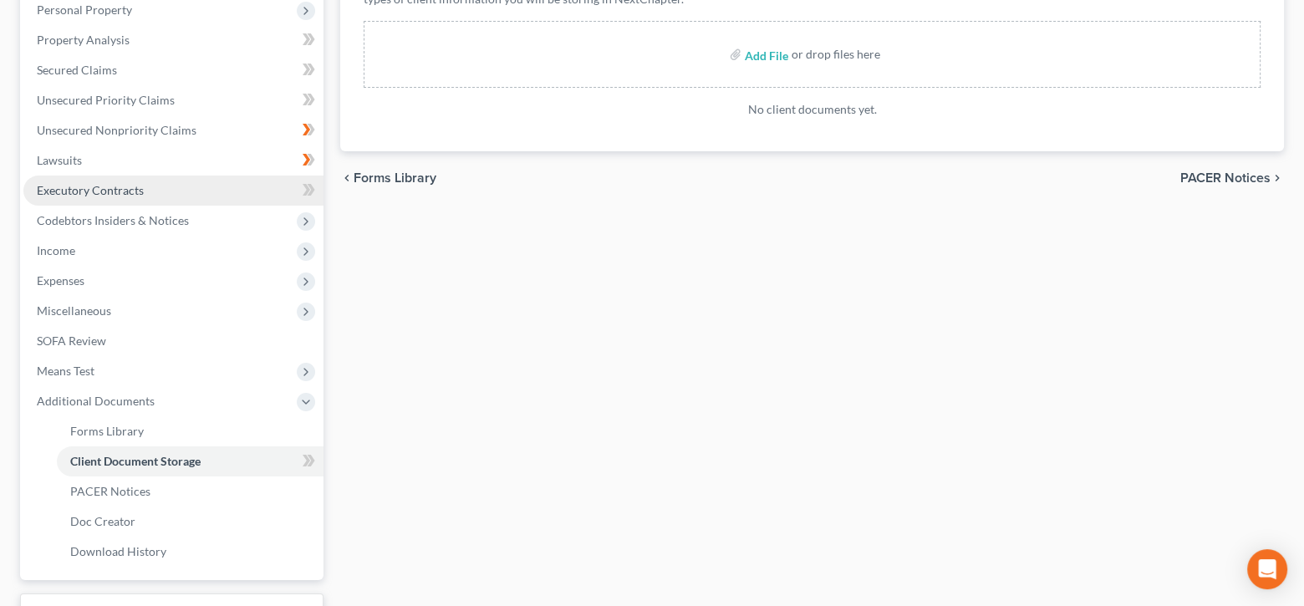
scroll to position [430, 0]
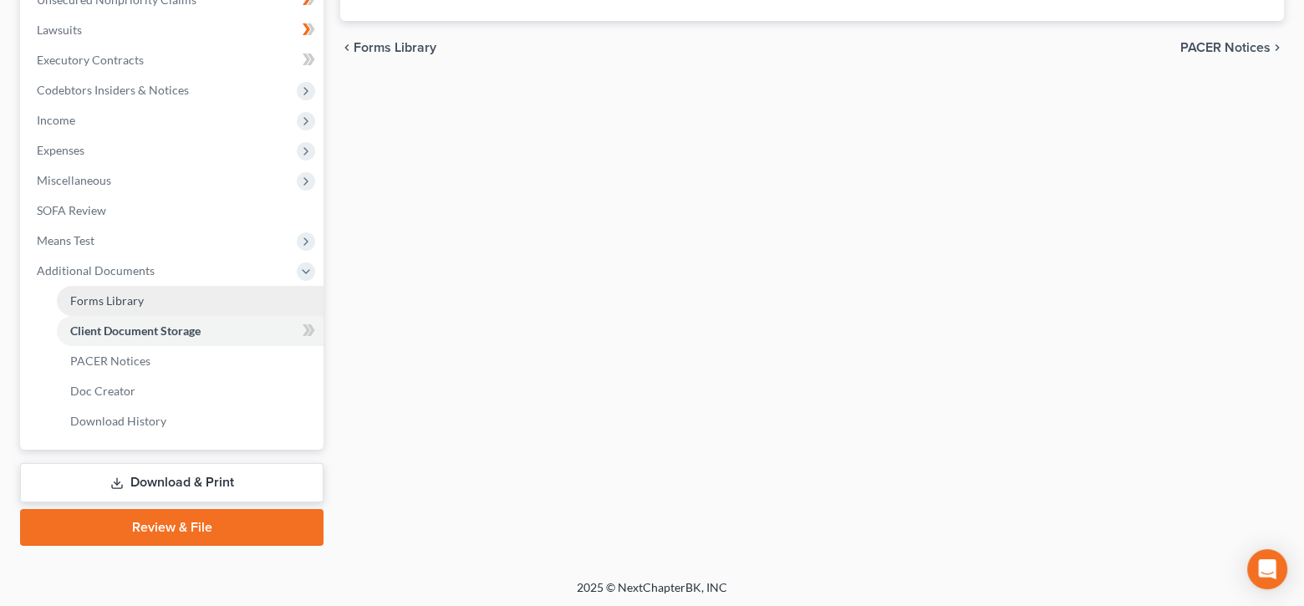
click at [75, 298] on span "Forms Library" at bounding box center [107, 300] width 74 height 14
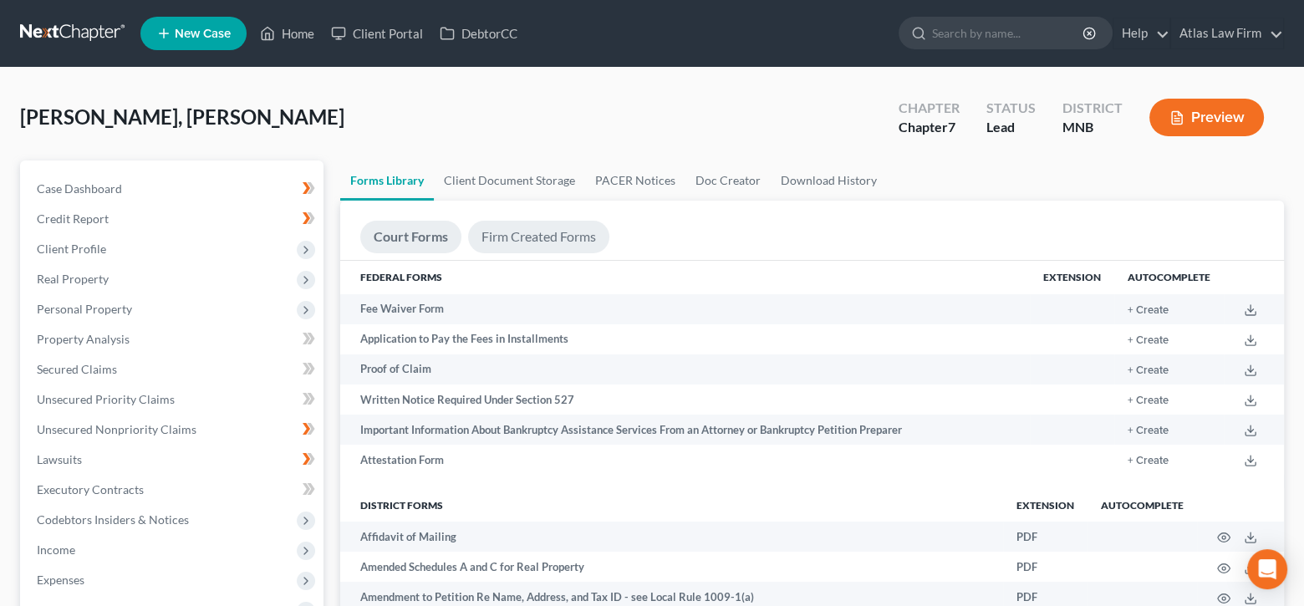
click at [562, 225] on link "Firm Created Forms" at bounding box center [538, 237] width 141 height 33
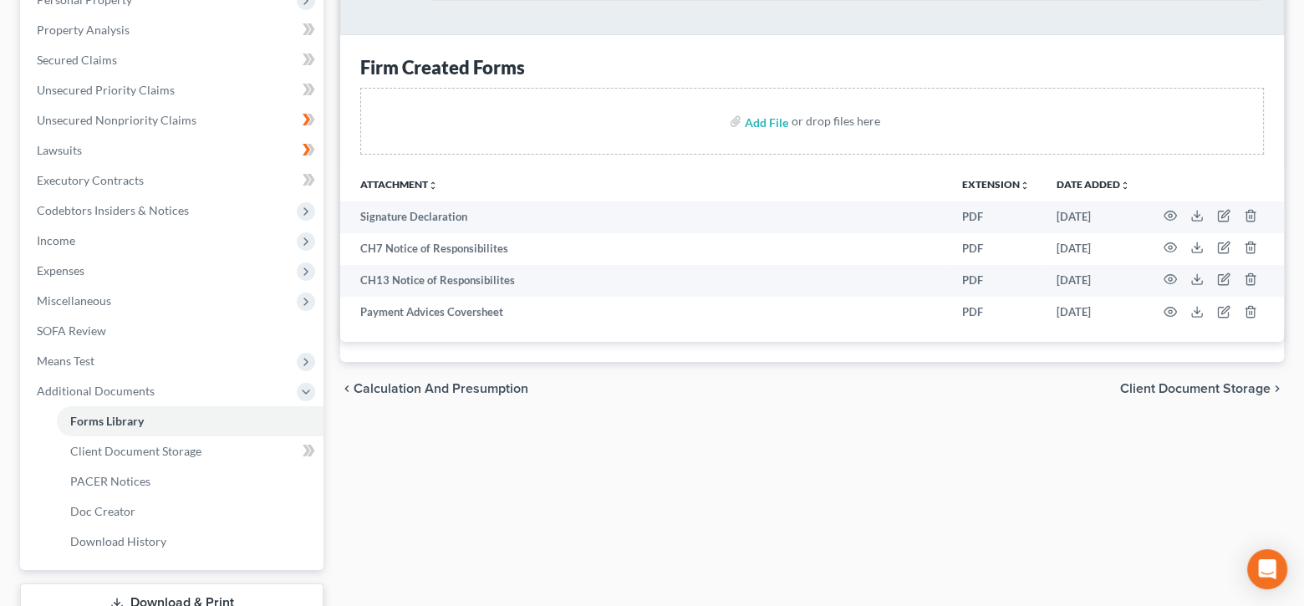
scroll to position [262, 0]
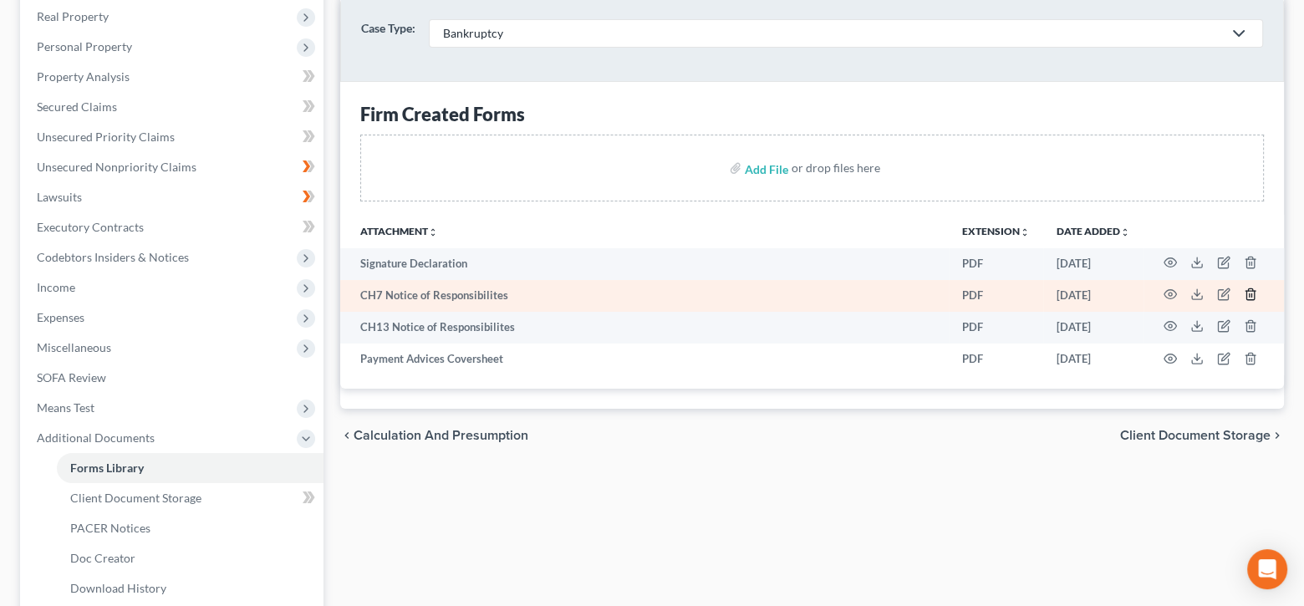
click at [1252, 294] on icon "button" at bounding box center [1249, 293] width 13 height 13
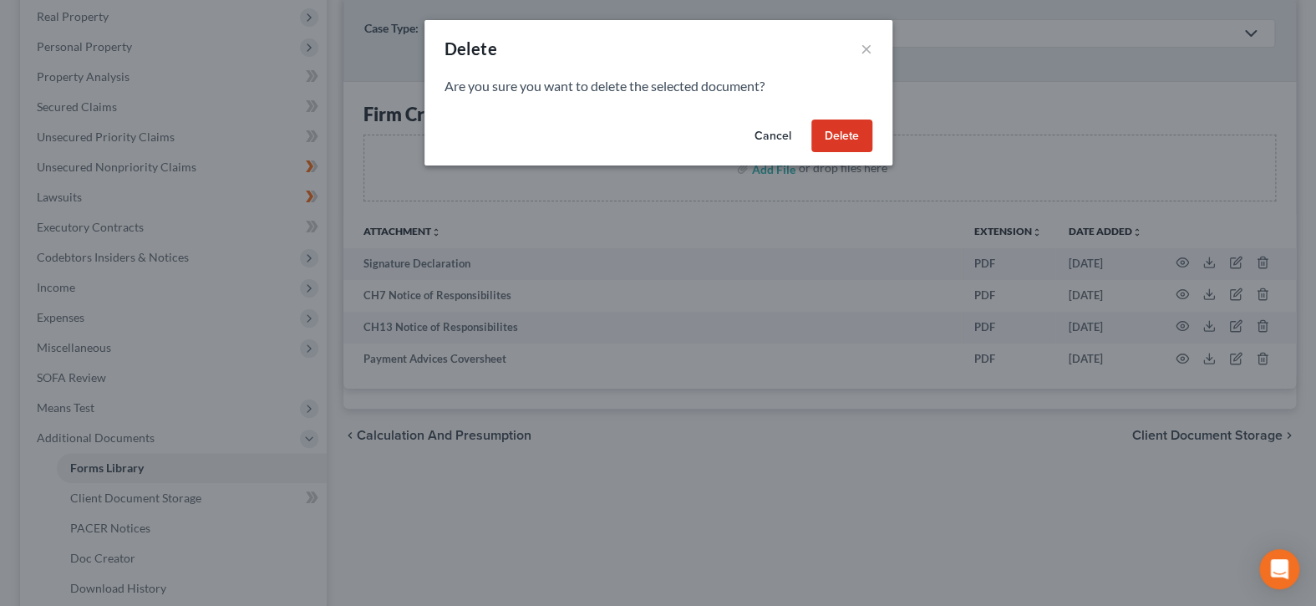
click at [848, 140] on button "Delete" at bounding box center [841, 135] width 61 height 33
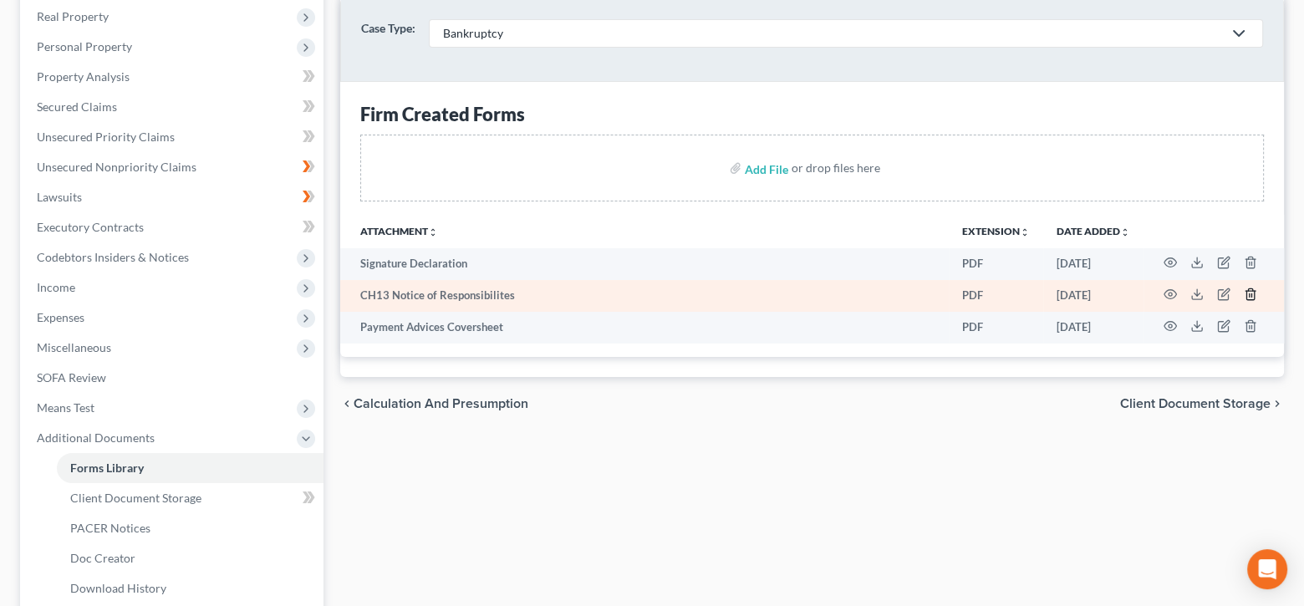
click at [1251, 288] on icon "button" at bounding box center [1249, 293] width 13 height 13
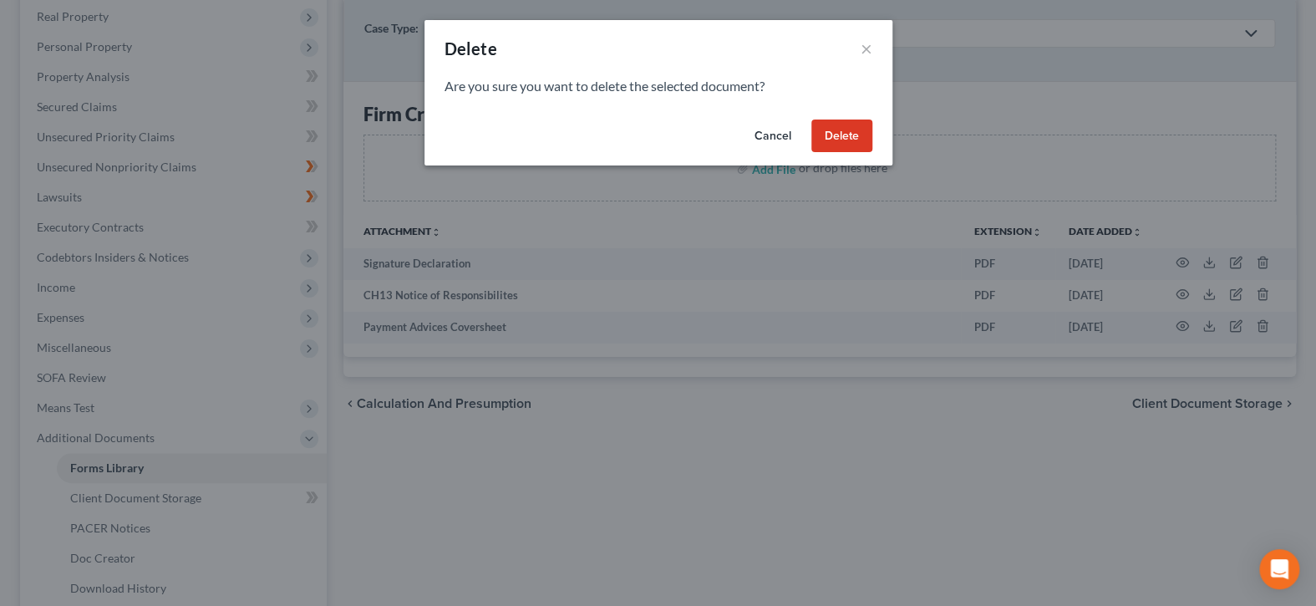
click at [852, 132] on button "Delete" at bounding box center [841, 135] width 61 height 33
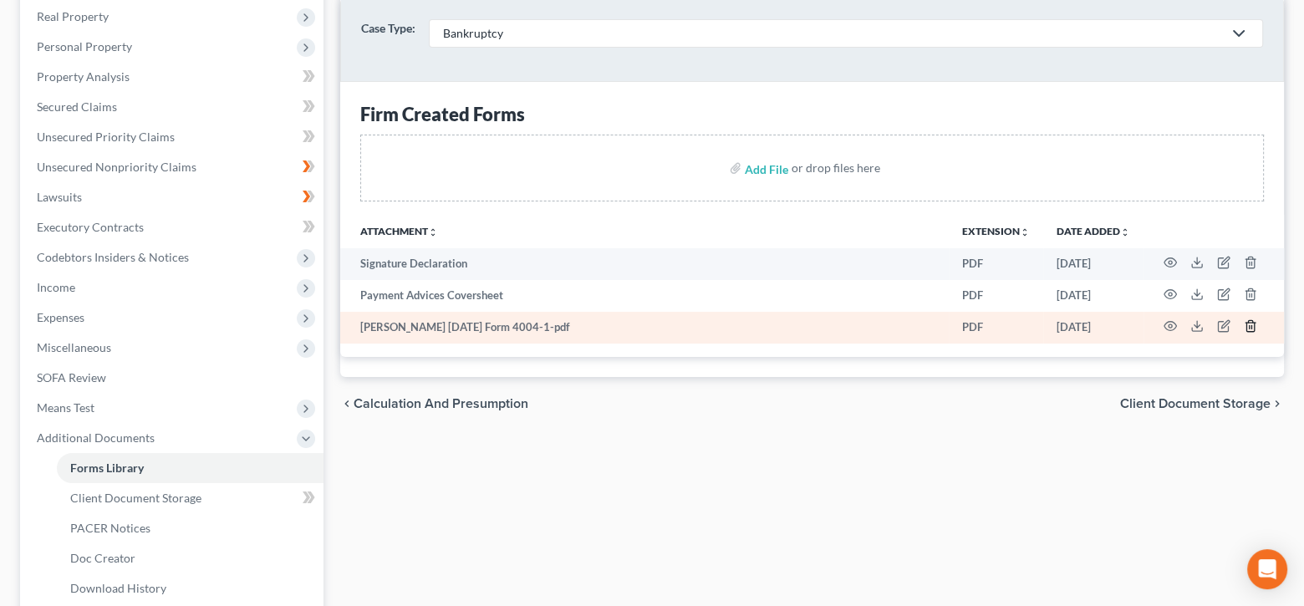
click at [1246, 319] on icon "button" at bounding box center [1249, 325] width 13 height 13
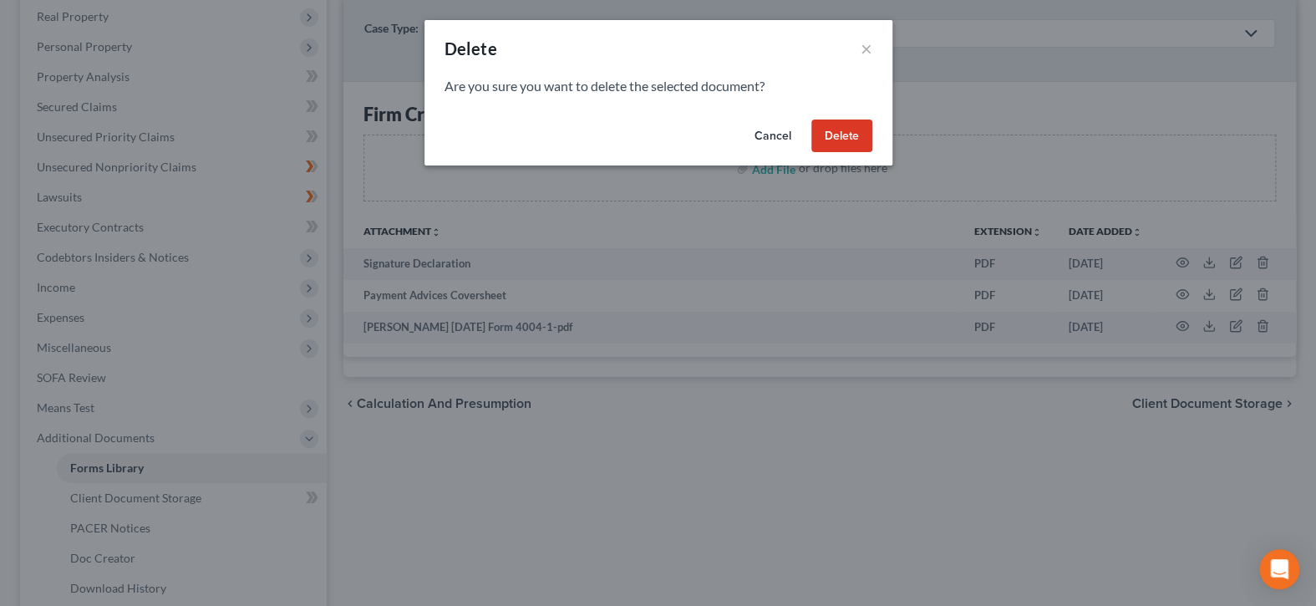
click at [846, 134] on button "Delete" at bounding box center [841, 135] width 61 height 33
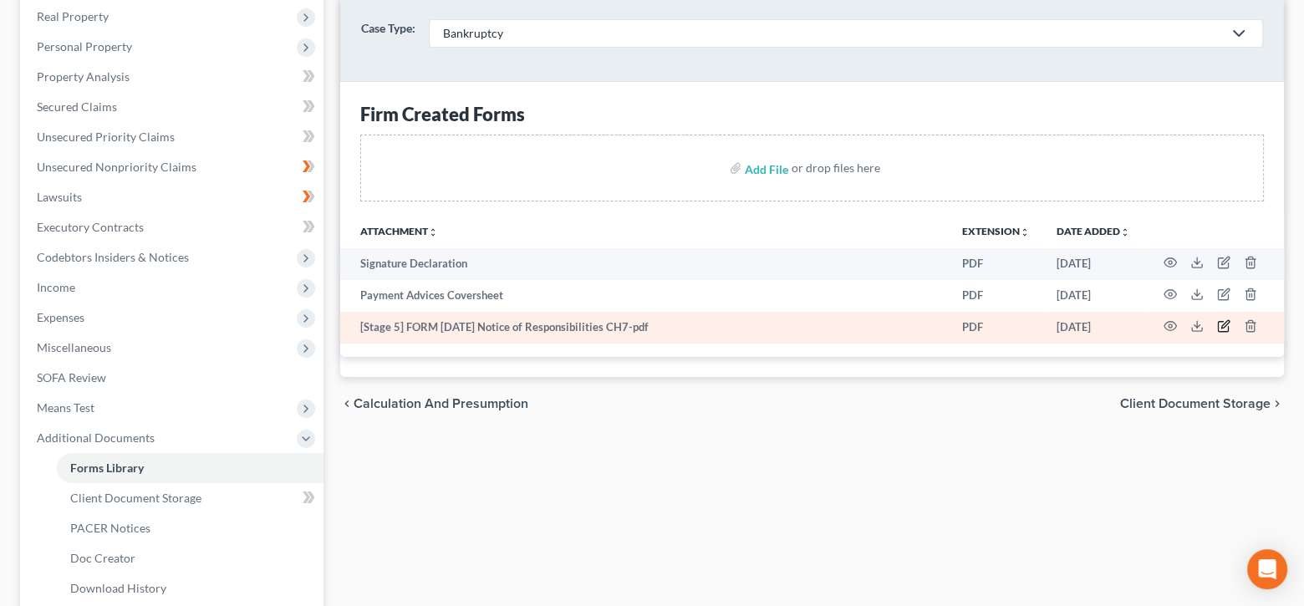
click at [1224, 325] on icon "button" at bounding box center [1223, 325] width 13 height 13
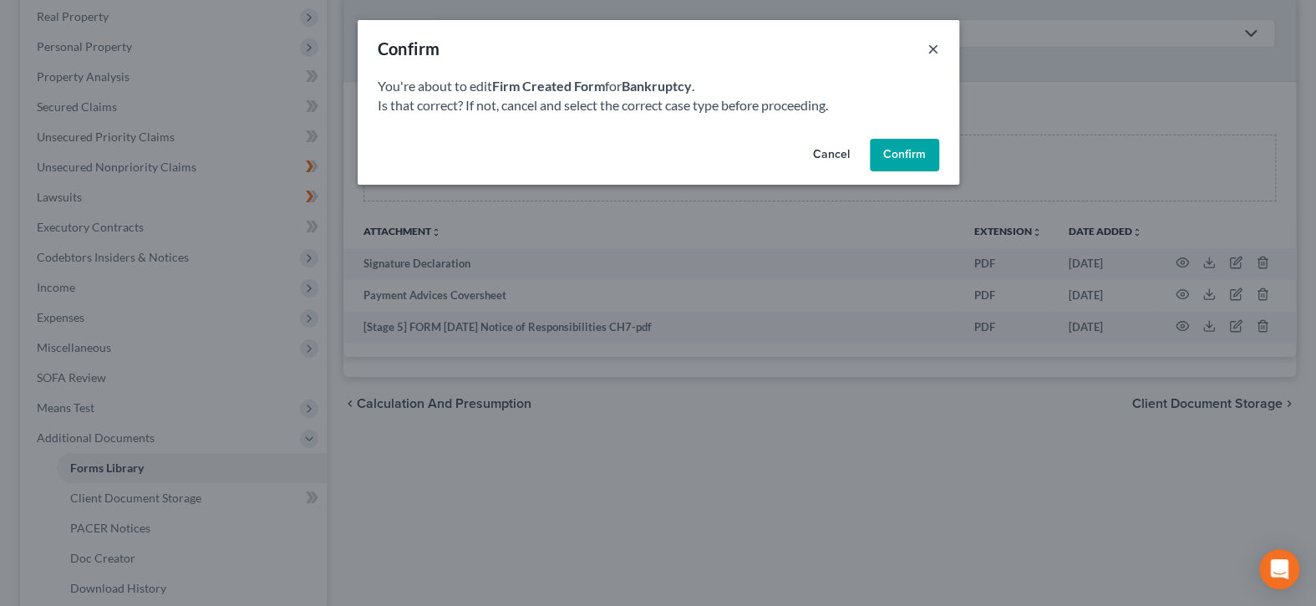
click at [936, 47] on button "×" at bounding box center [934, 48] width 12 height 20
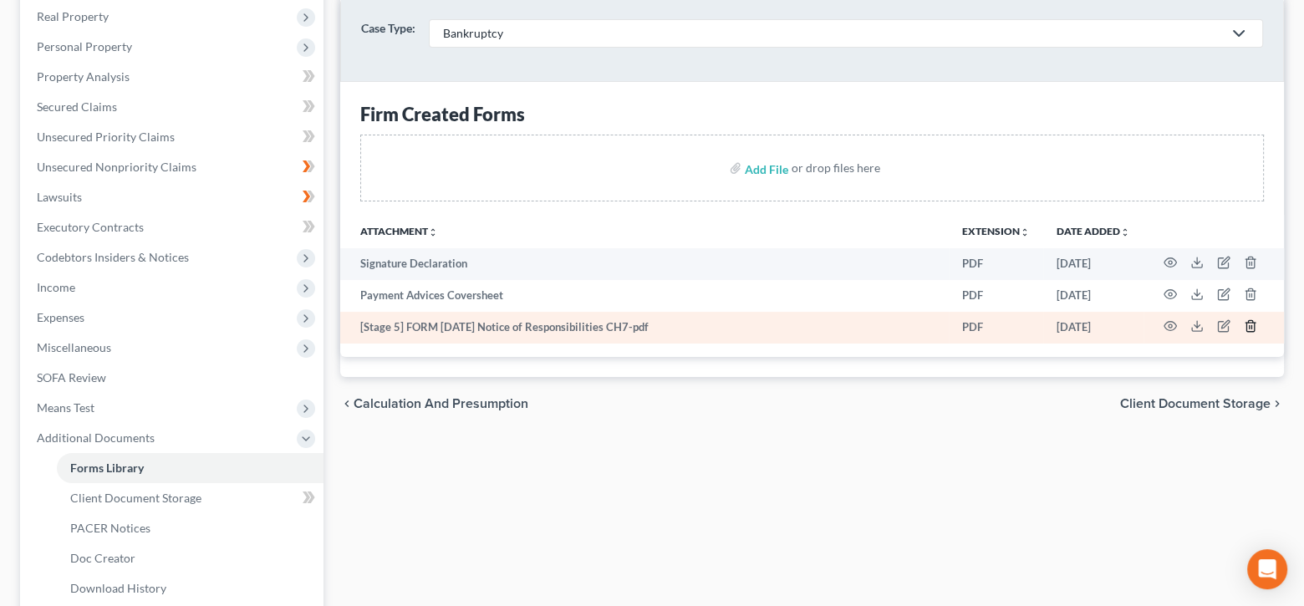
click at [1249, 326] on line "button" at bounding box center [1249, 327] width 0 height 3
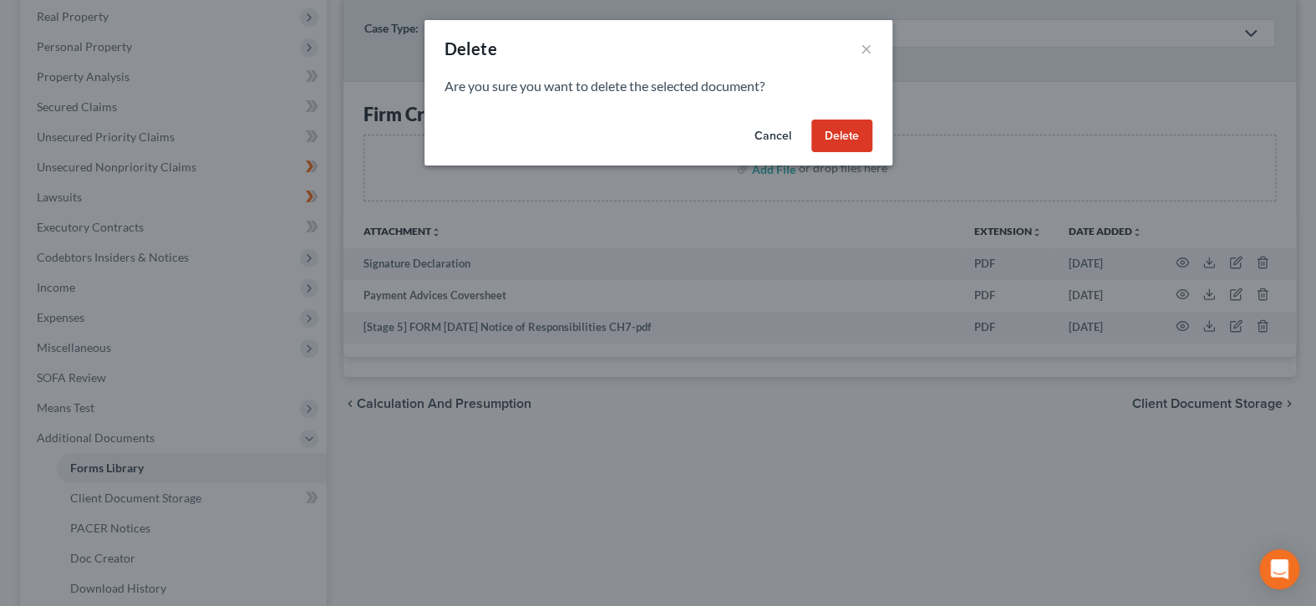
click at [839, 139] on button "Delete" at bounding box center [841, 135] width 61 height 33
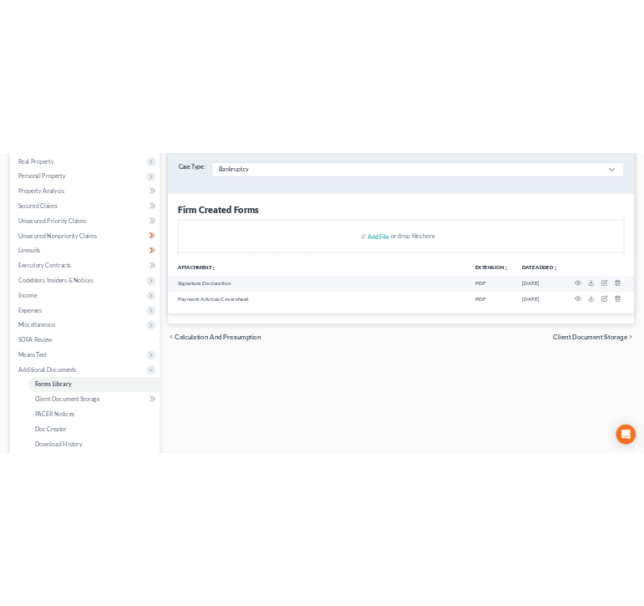
scroll to position [128, 0]
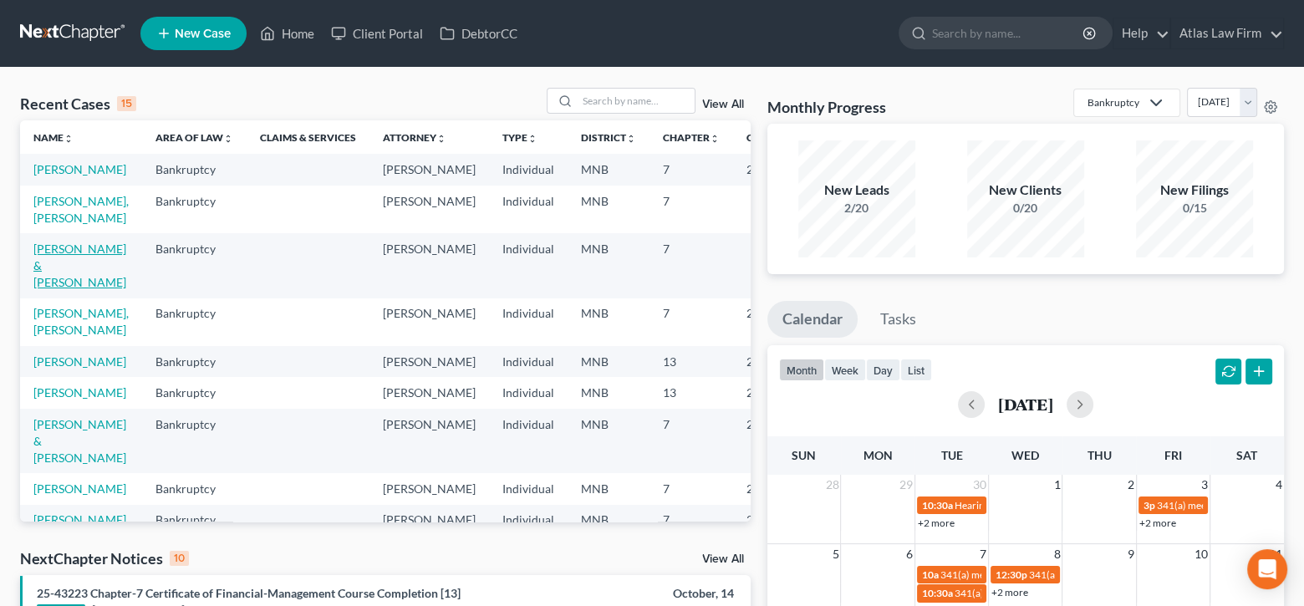
click at [47, 268] on link "Hammill, Troy & Heather" at bounding box center [79, 265] width 93 height 48
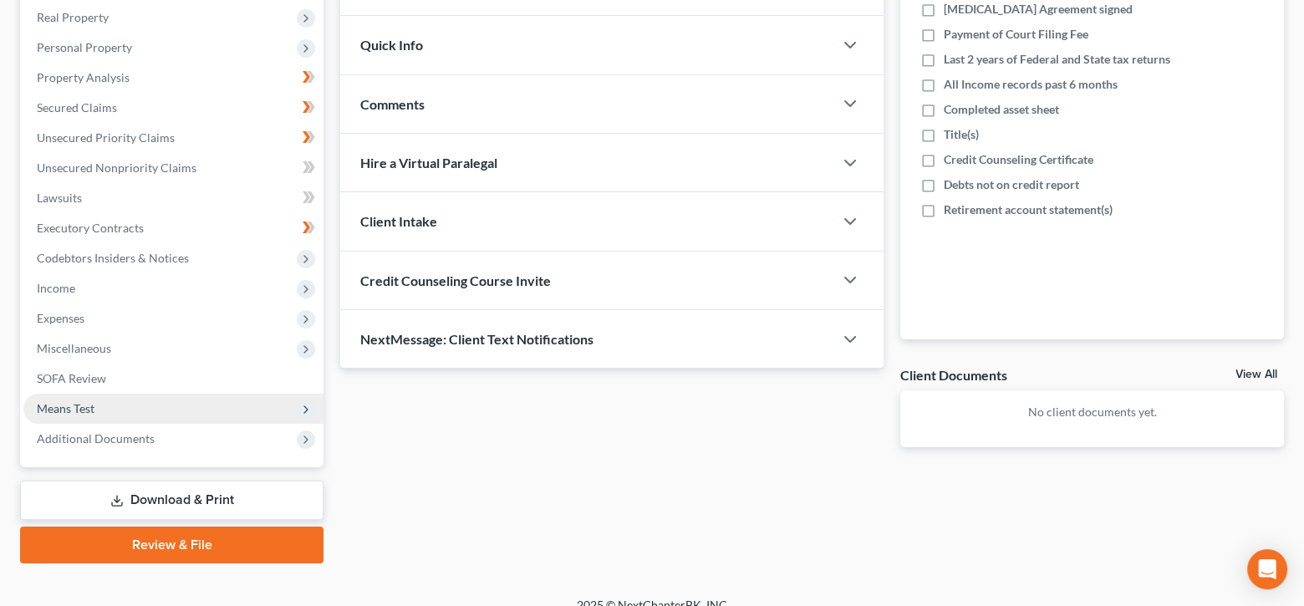
scroll to position [279, 0]
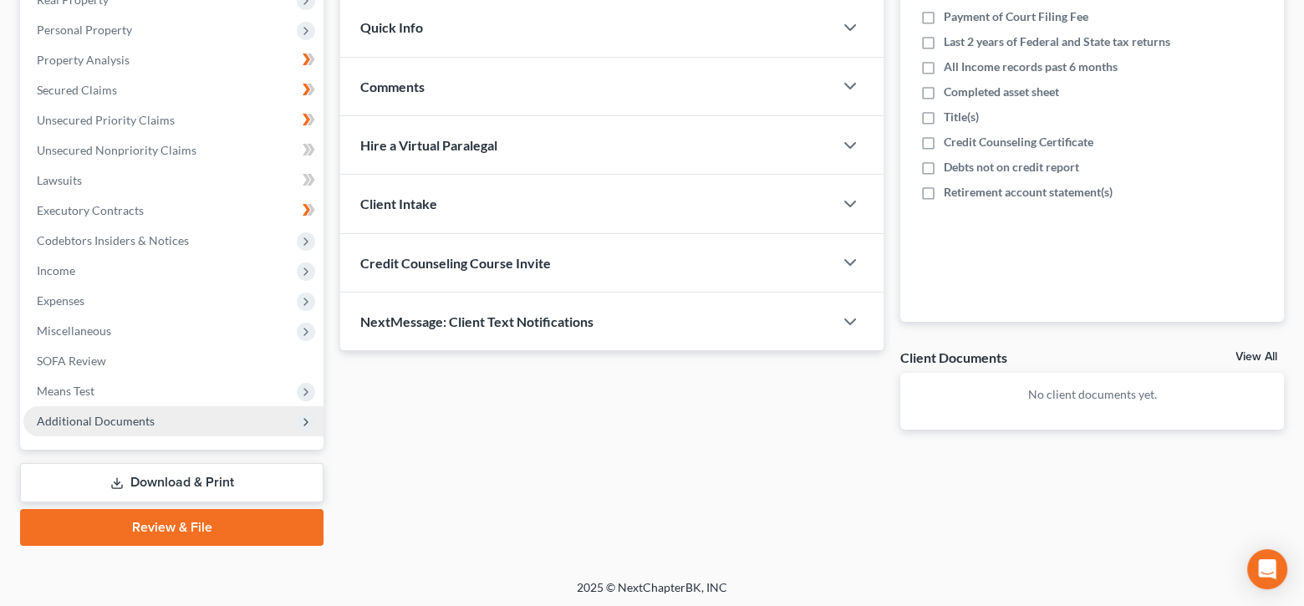
click at [83, 419] on span "Additional Documents" at bounding box center [96, 421] width 118 height 14
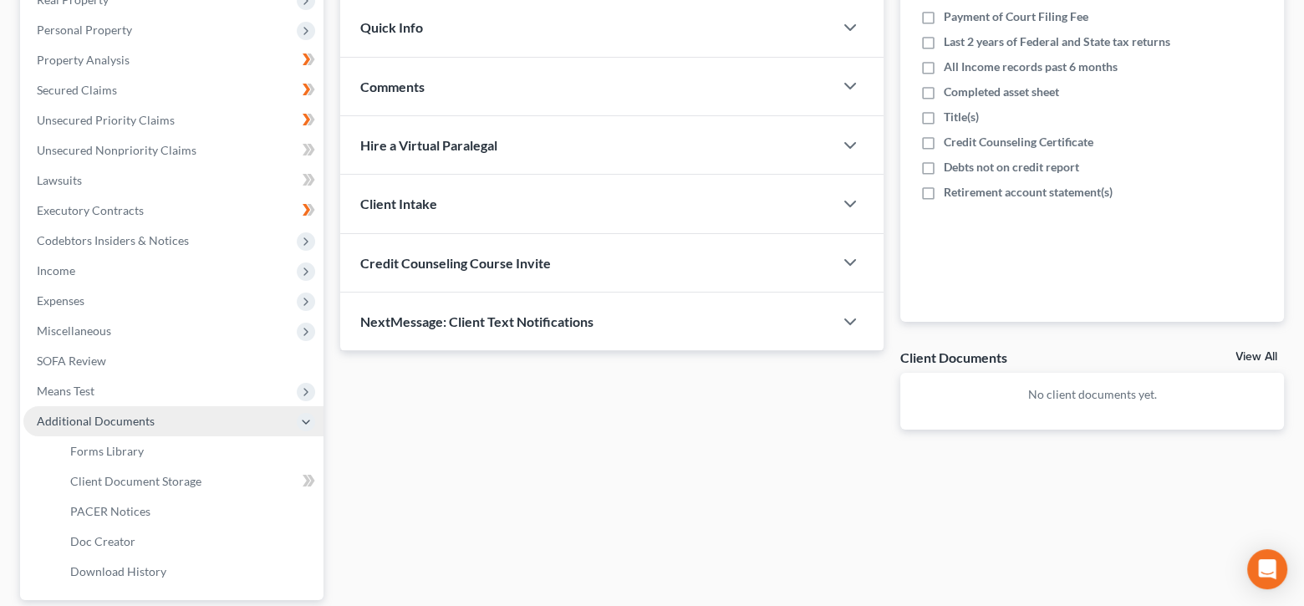
scroll to position [430, 0]
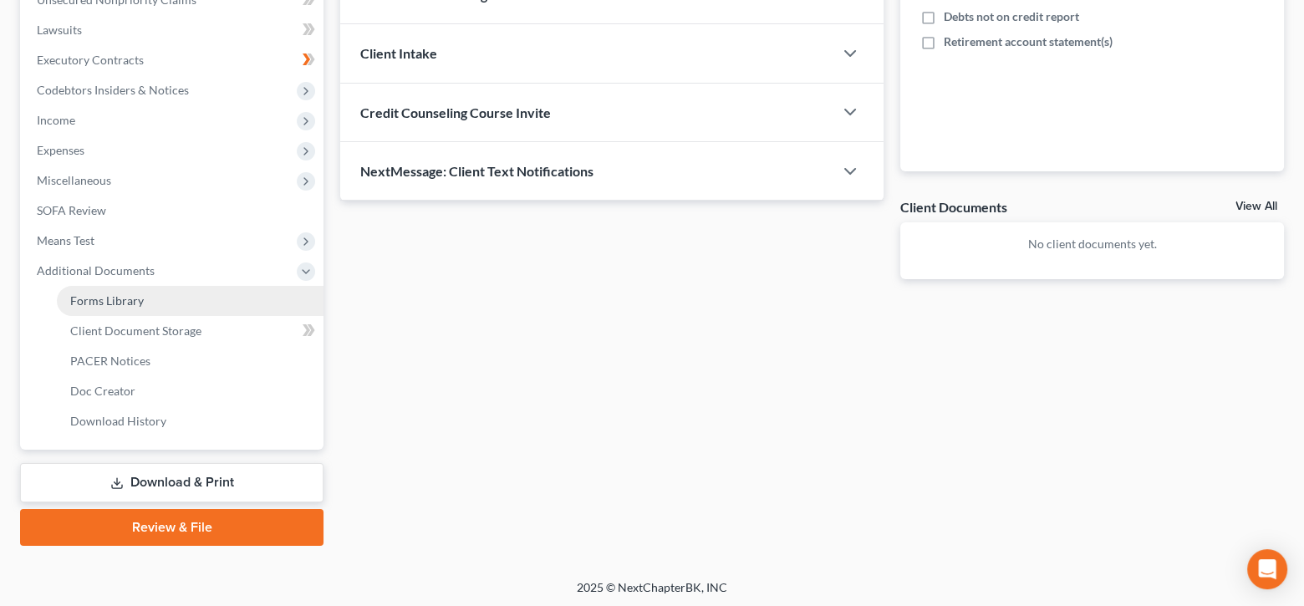
click at [152, 290] on link "Forms Library" at bounding box center [190, 301] width 267 height 30
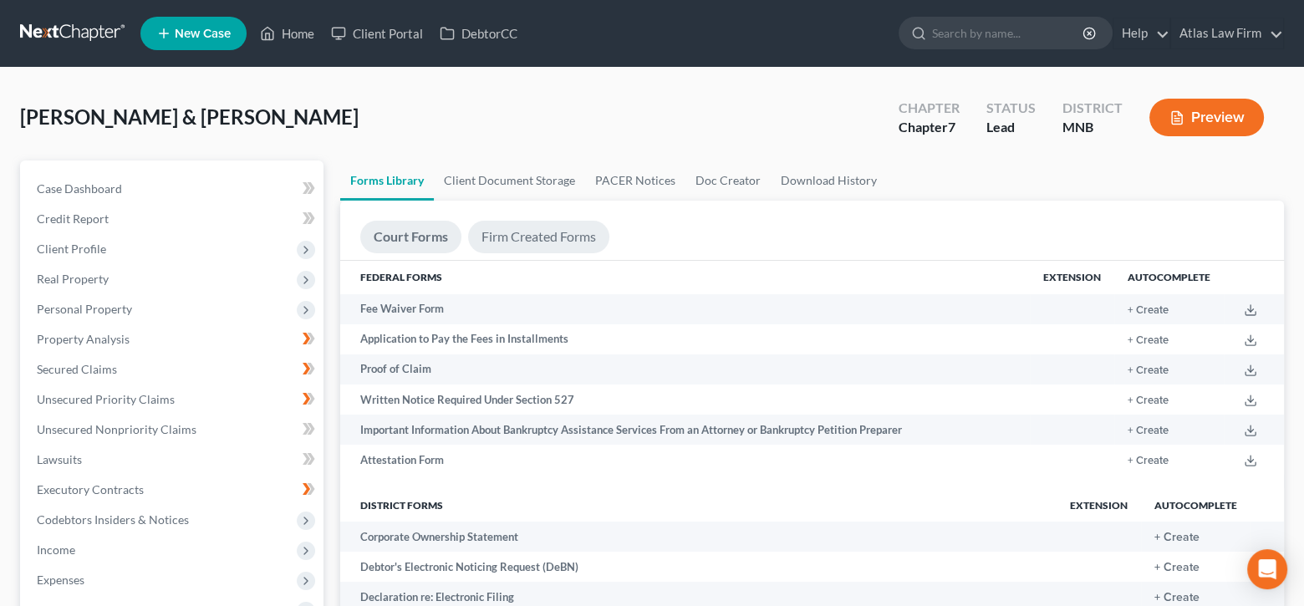
click at [490, 245] on link "Firm Created Forms" at bounding box center [538, 237] width 141 height 33
